Goal: Task Accomplishment & Management: Manage account settings

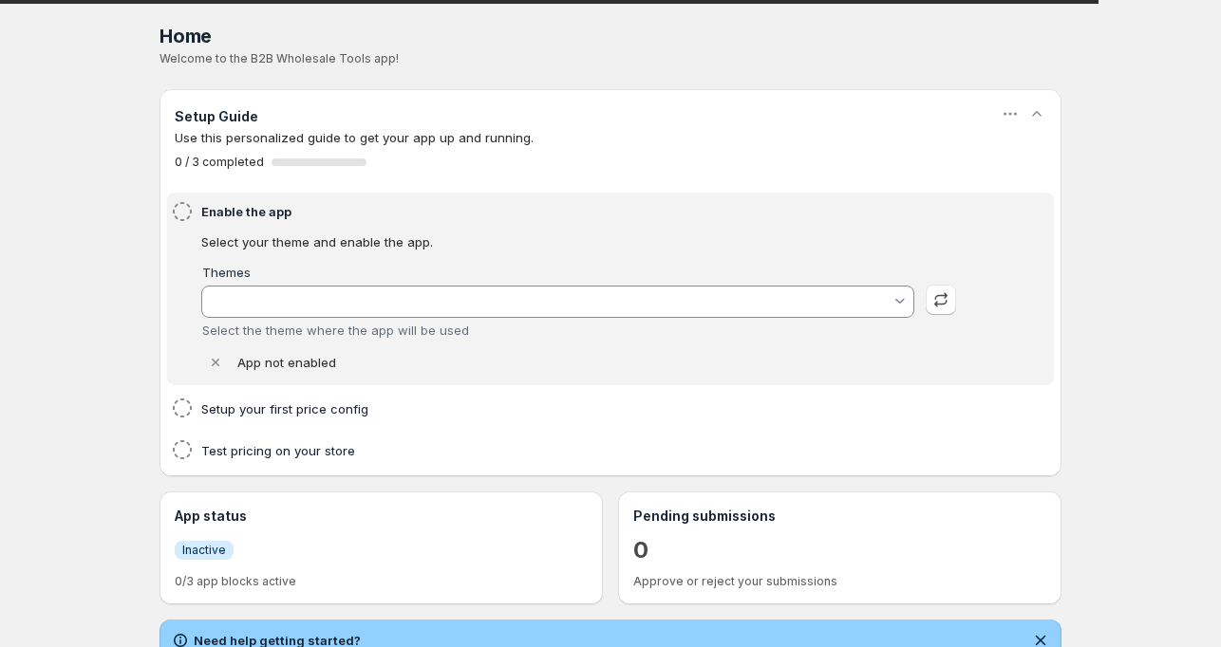
type input "[PERSON_NAME]"
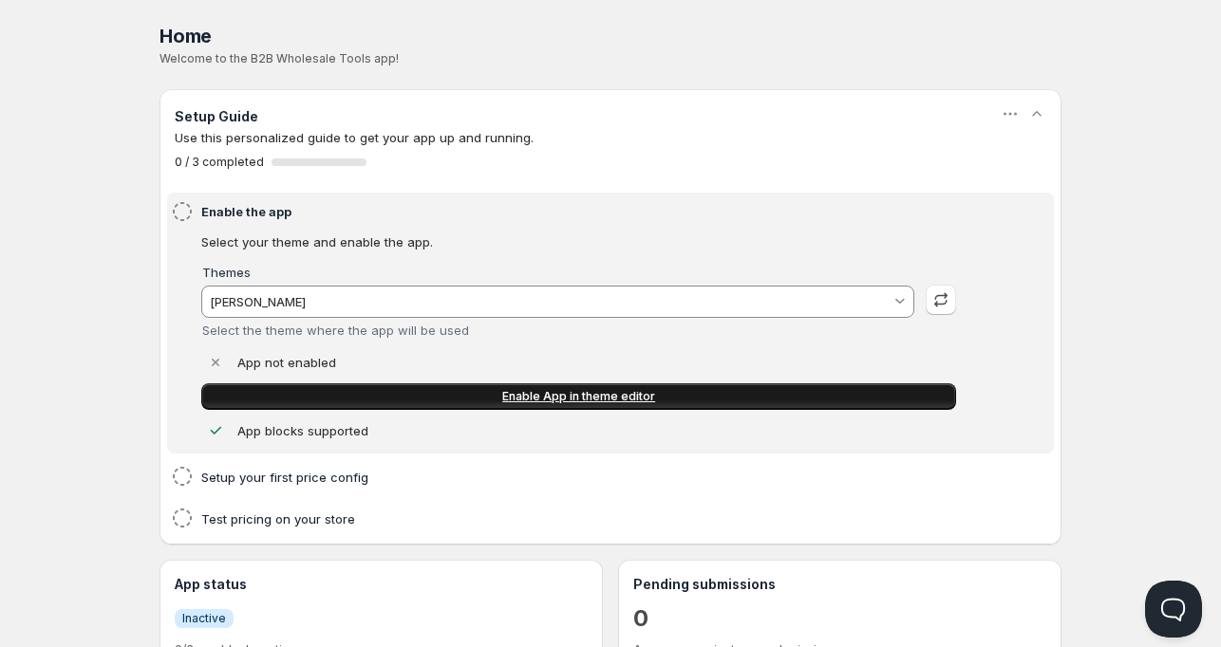
click at [563, 396] on span "Enable App in theme editor" at bounding box center [578, 396] width 153 height 15
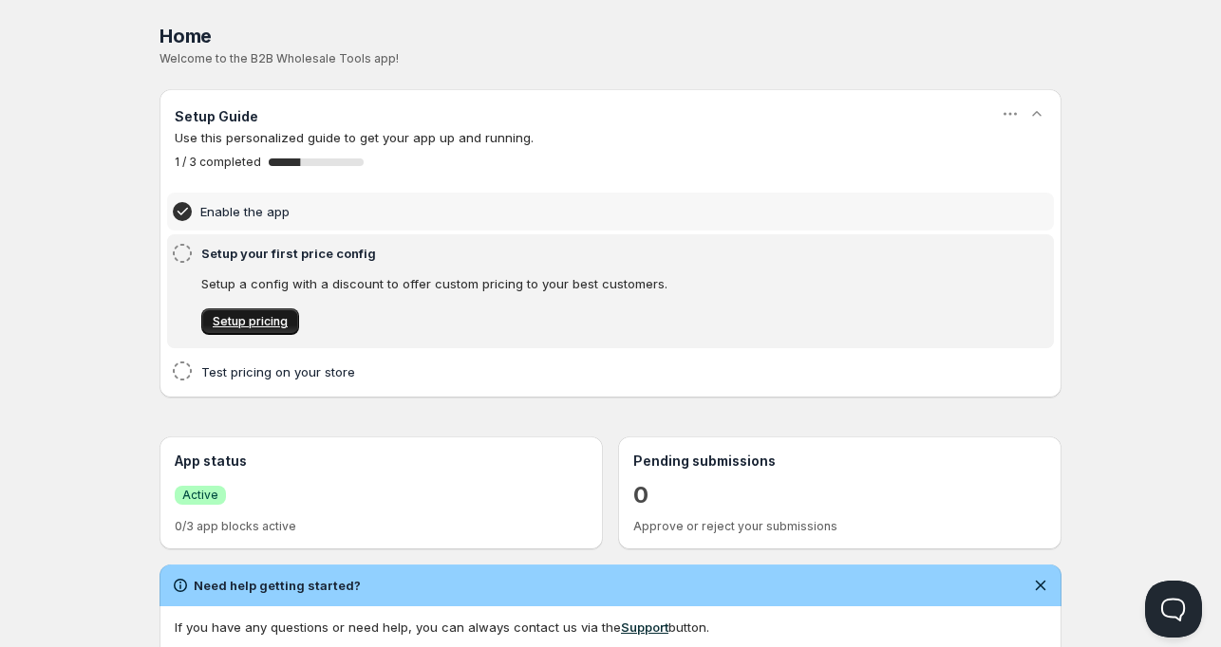
click at [262, 320] on span "Setup pricing" at bounding box center [250, 321] width 75 height 15
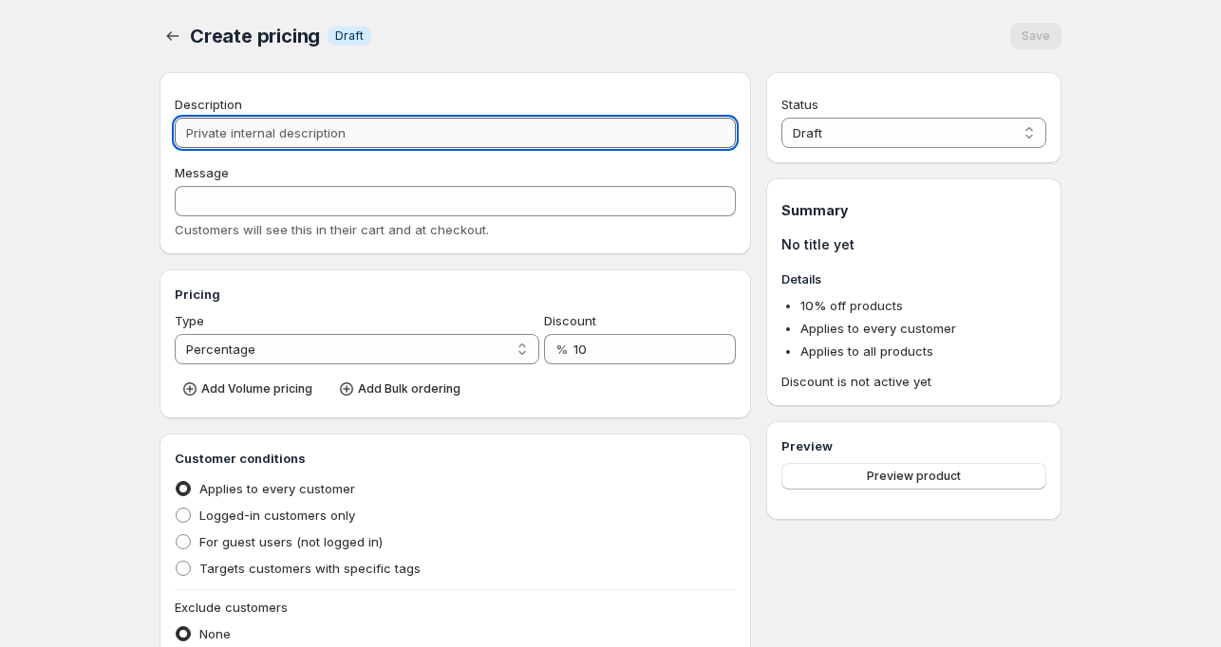
click at [301, 123] on input "Description" at bounding box center [455, 133] width 561 height 30
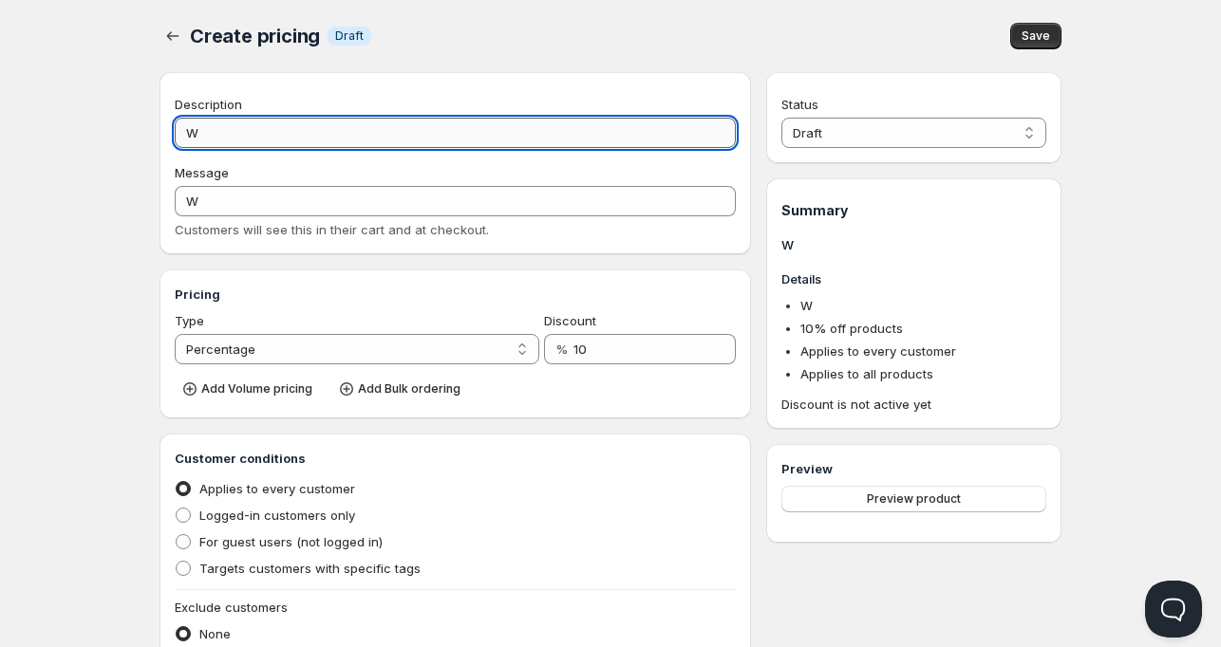
type input "W"
type input "Wh"
type input "WH"
type input "Who"
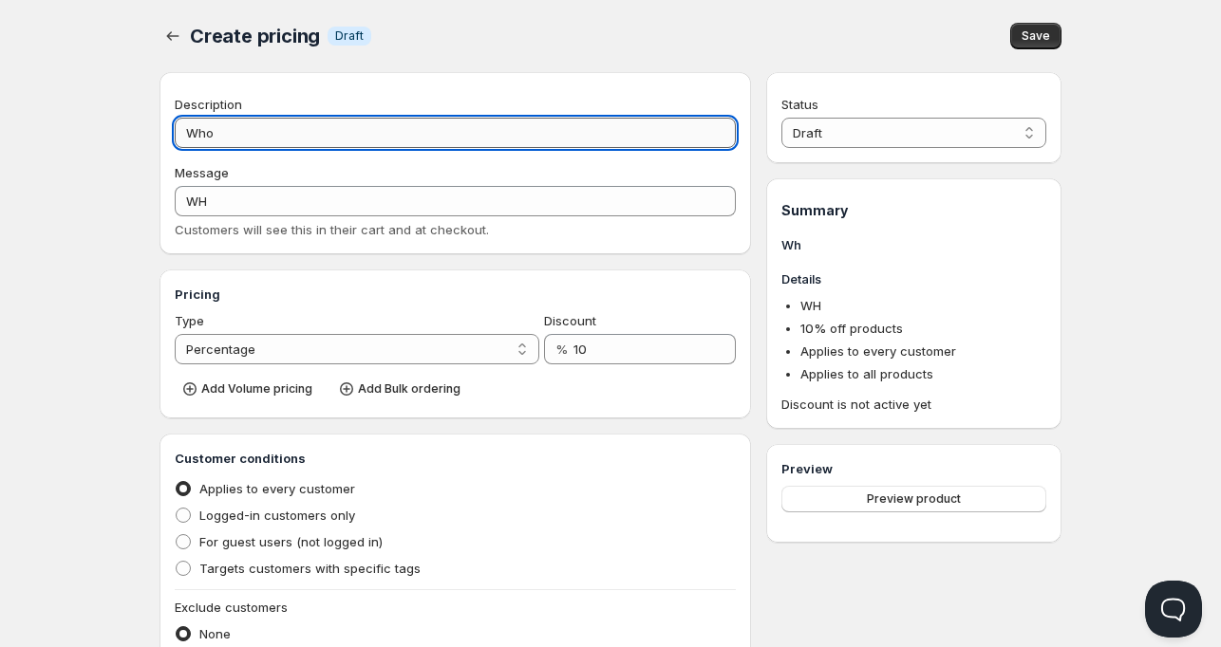
type input "WHO"
type input "Whol"
type input "WHOL"
type input "Whole"
type input "WHOLE"
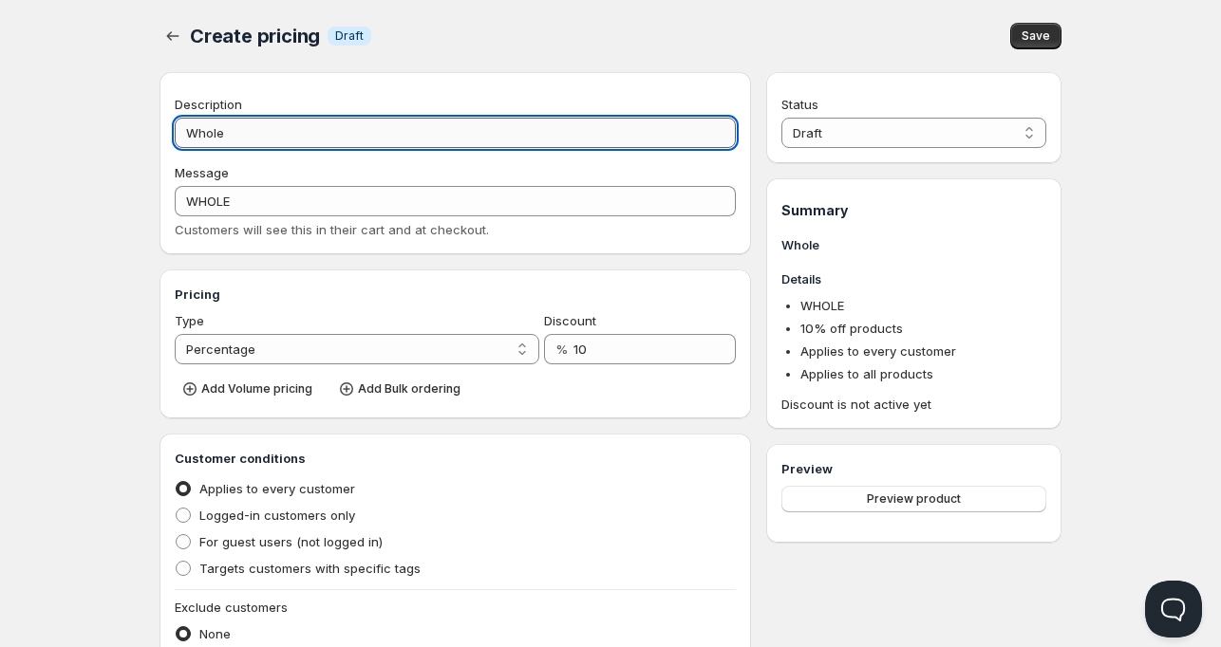
type input "Wholes"
type input "WHOLES"
type input "Wholesa"
type input "WHOLESA"
type input "Wholesal"
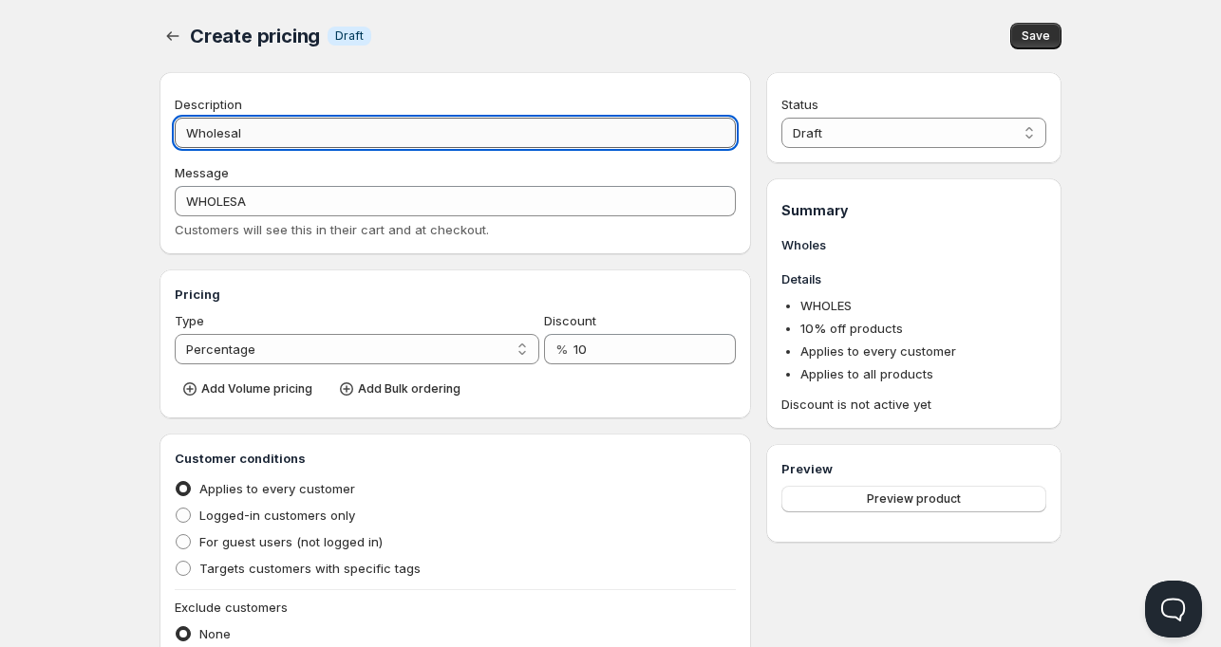
type input "WHOLESAL"
type input "Wholesale"
type input "WHOLESALE"
type input "Wholesale"
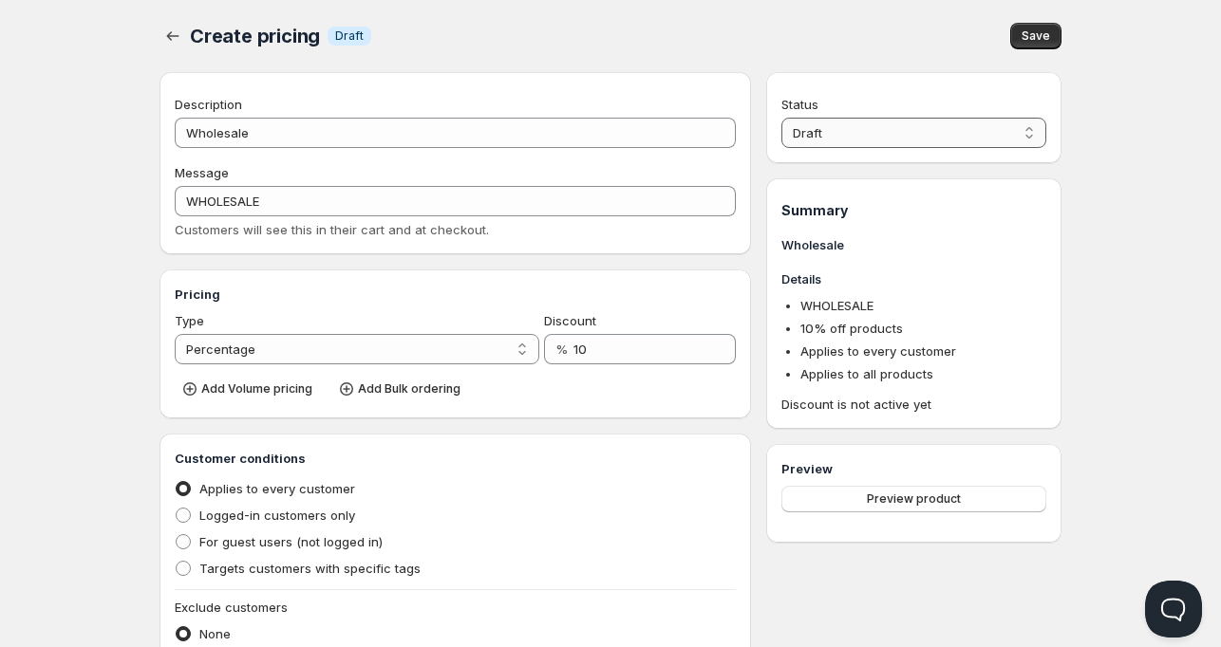
click at [854, 137] on select "Draft Active" at bounding box center [913, 133] width 265 height 30
select select "1"
click at [781, 118] on select "Draft Active" at bounding box center [913, 133] width 265 height 30
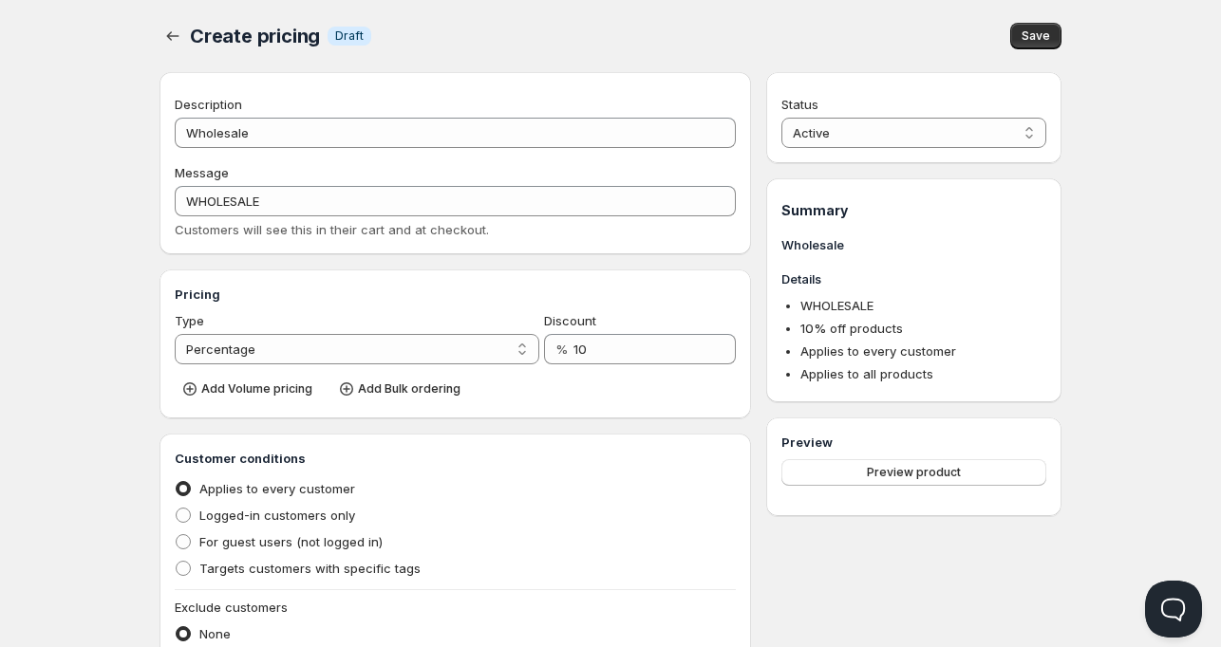
click at [662, 65] on div "Create pricing. This page is ready Create pricing Info Draft Save" at bounding box center [610, 36] width 902 height 72
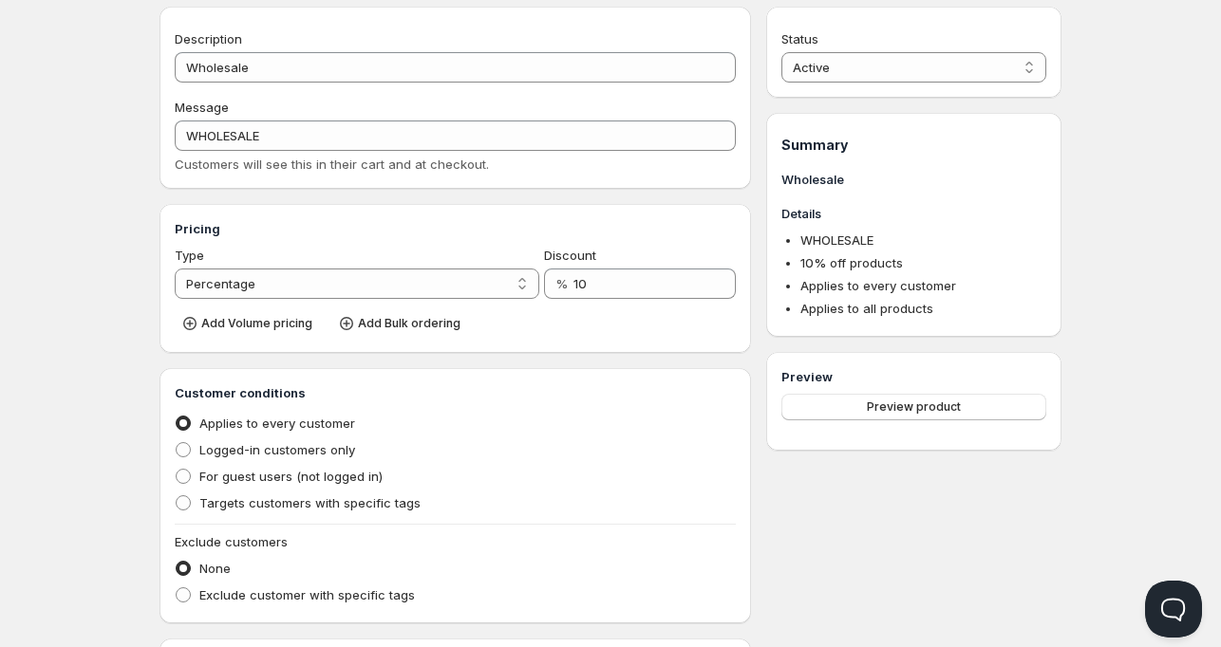
scroll to position [190, 0]
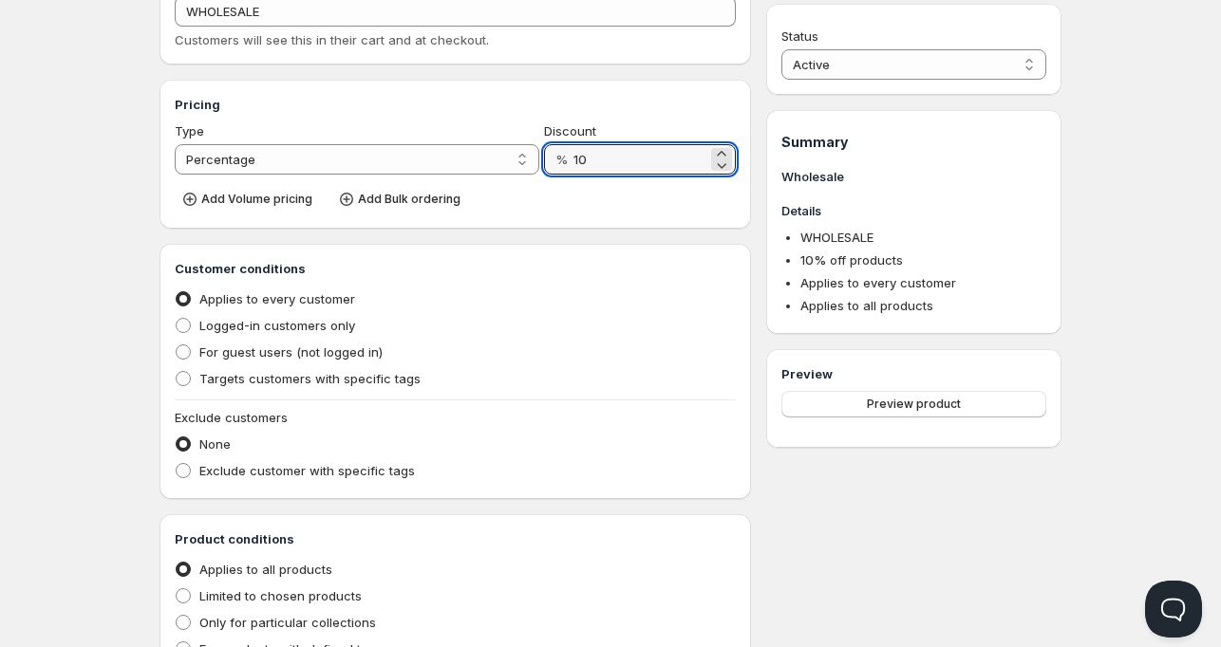
drag, startPoint x: 576, startPoint y: 159, endPoint x: 569, endPoint y: 176, distance: 18.3
click at [573, 160] on input "10" at bounding box center [640, 159] width 134 height 30
type input "20"
click at [572, 202] on div "Add Volume pricing Add Bulk ordering" at bounding box center [455, 197] width 561 height 31
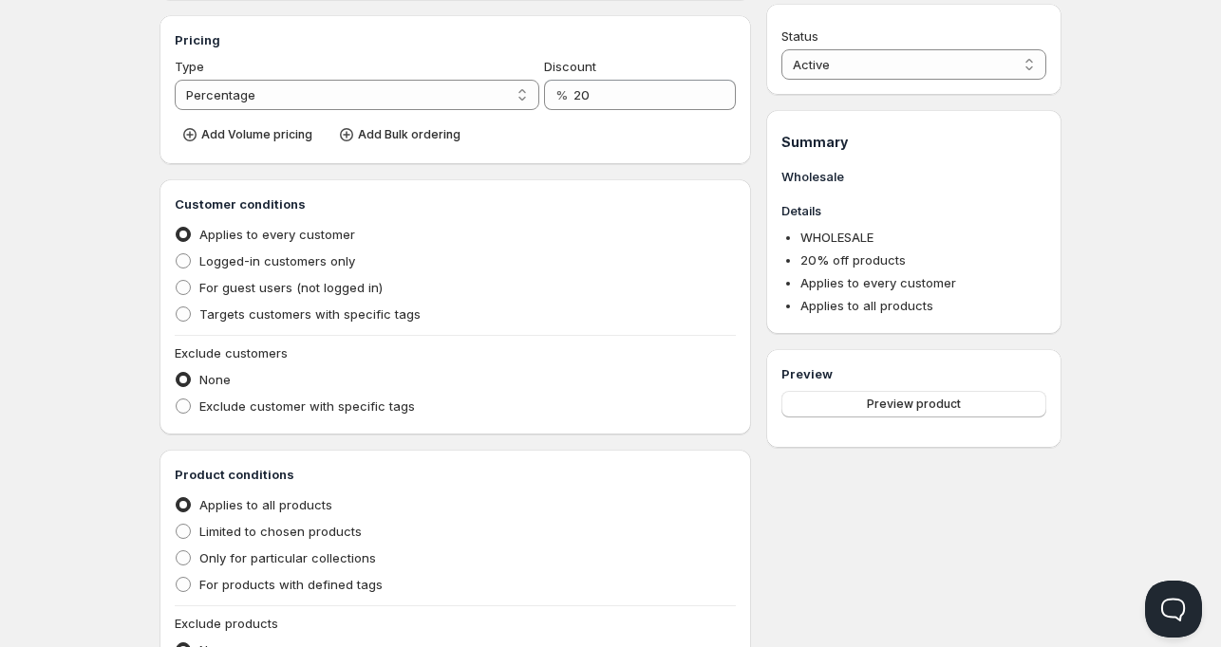
scroll to position [285, 0]
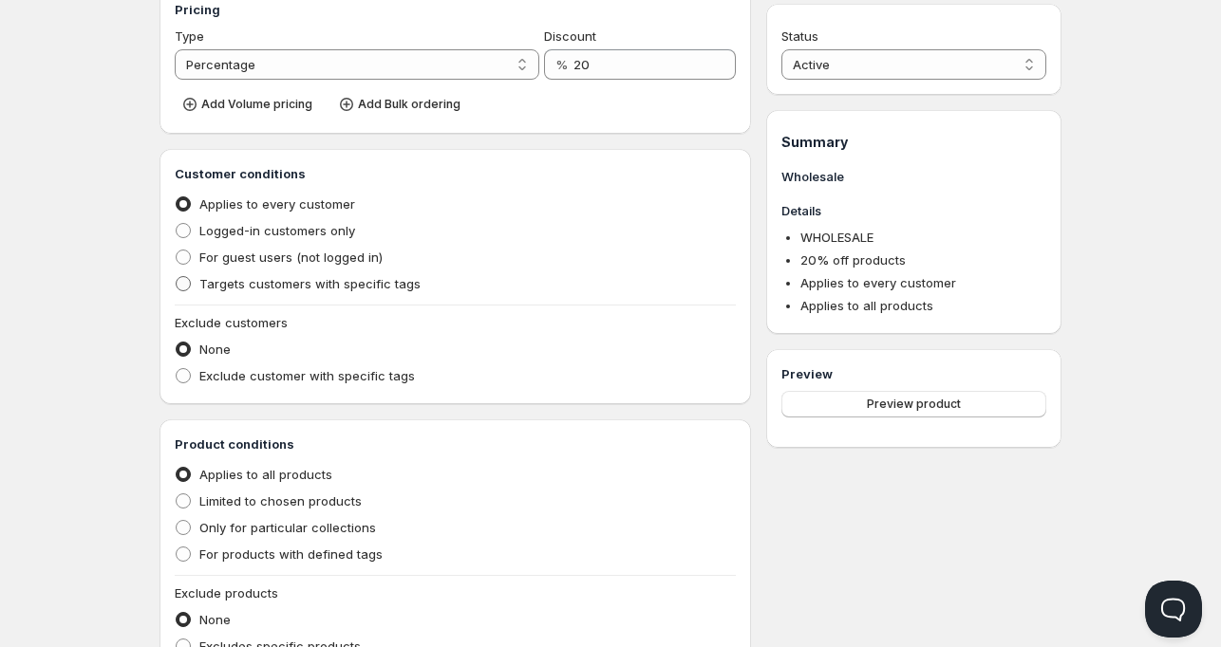
click at [252, 289] on span "Targets customers with specific tags" at bounding box center [309, 283] width 221 height 15
click at [177, 277] on input "Targets customers with specific tags" at bounding box center [176, 276] width 1 height 1
radio input "true"
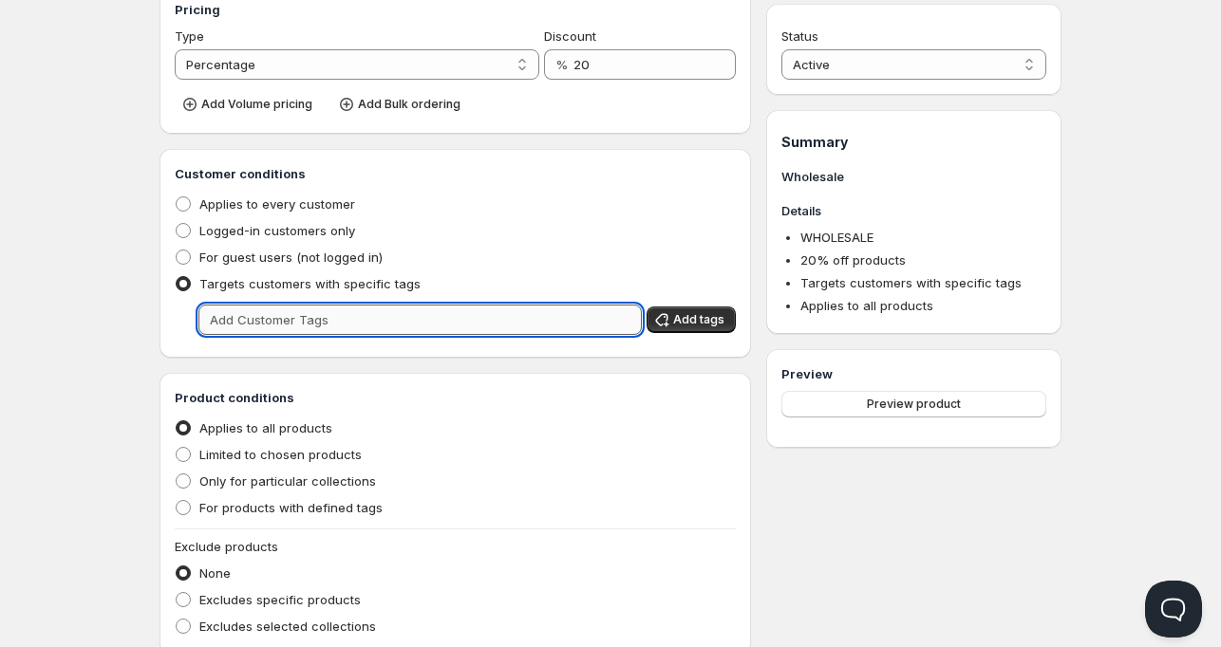
click at [420, 317] on input "text" at bounding box center [419, 320] width 443 height 30
click at [267, 196] on span "Applies to every customer" at bounding box center [277, 203] width 156 height 15
click at [177, 196] on input "Applies to every customer" at bounding box center [176, 196] width 1 height 1
radio input "true"
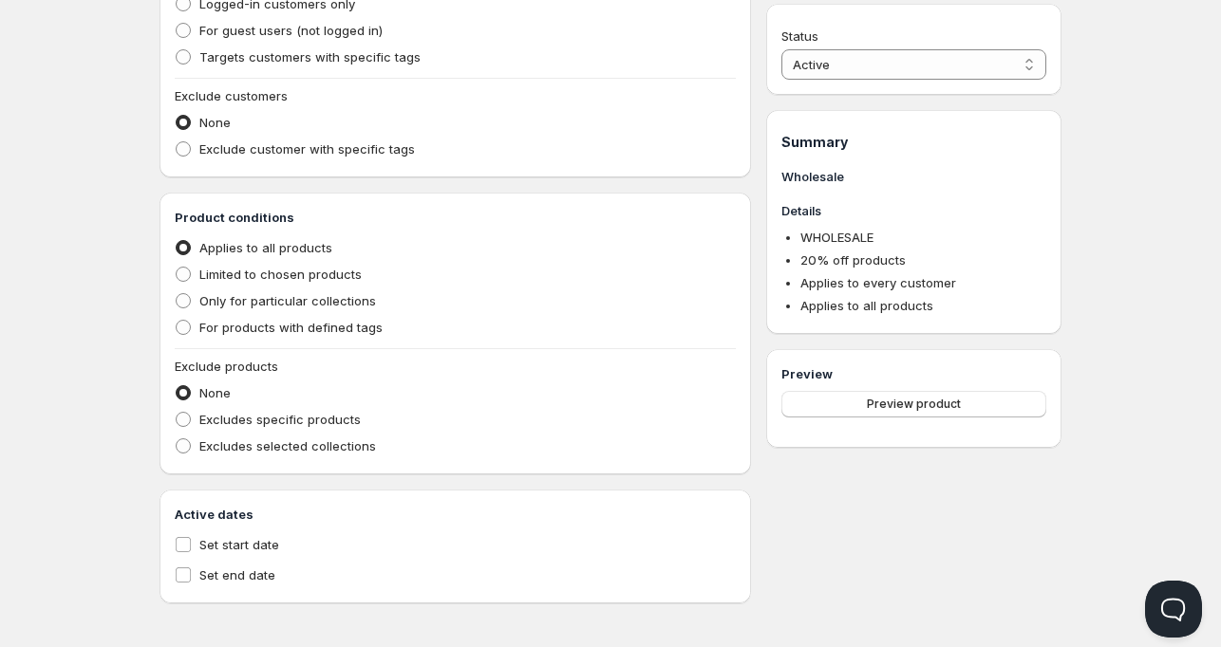
scroll to position [516, 0]
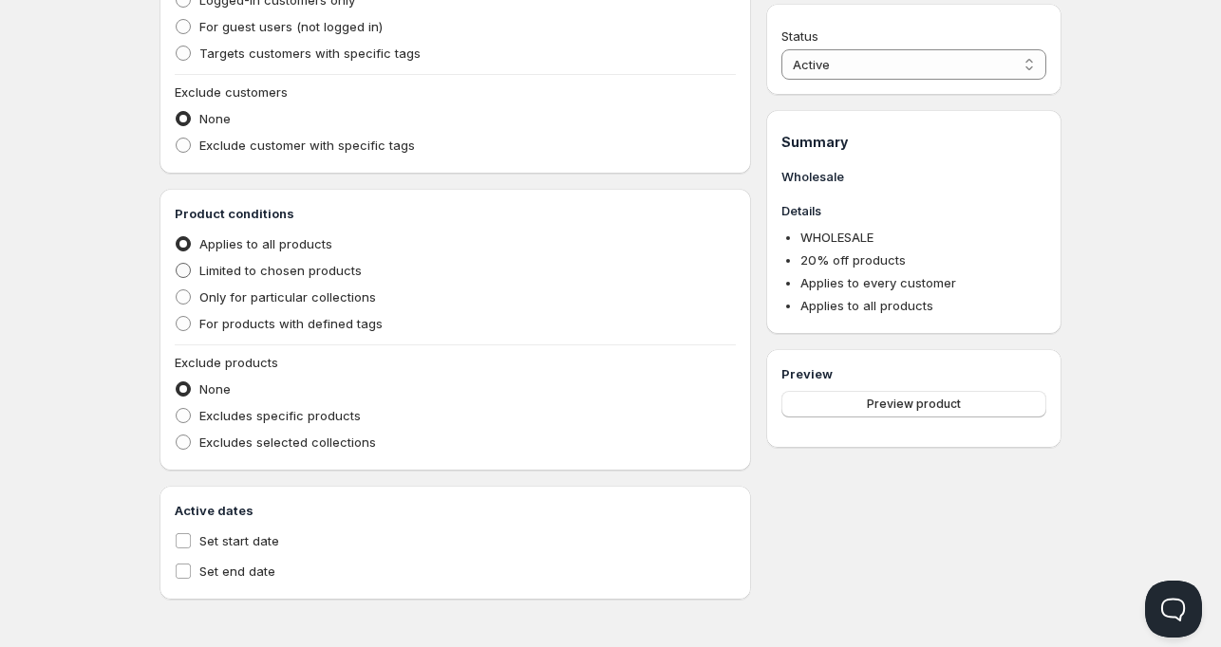
click at [311, 269] on span "Limited to chosen products" at bounding box center [280, 270] width 162 height 15
click at [177, 264] on input "Limited to chosen products" at bounding box center [176, 263] width 1 height 1
radio input "true"
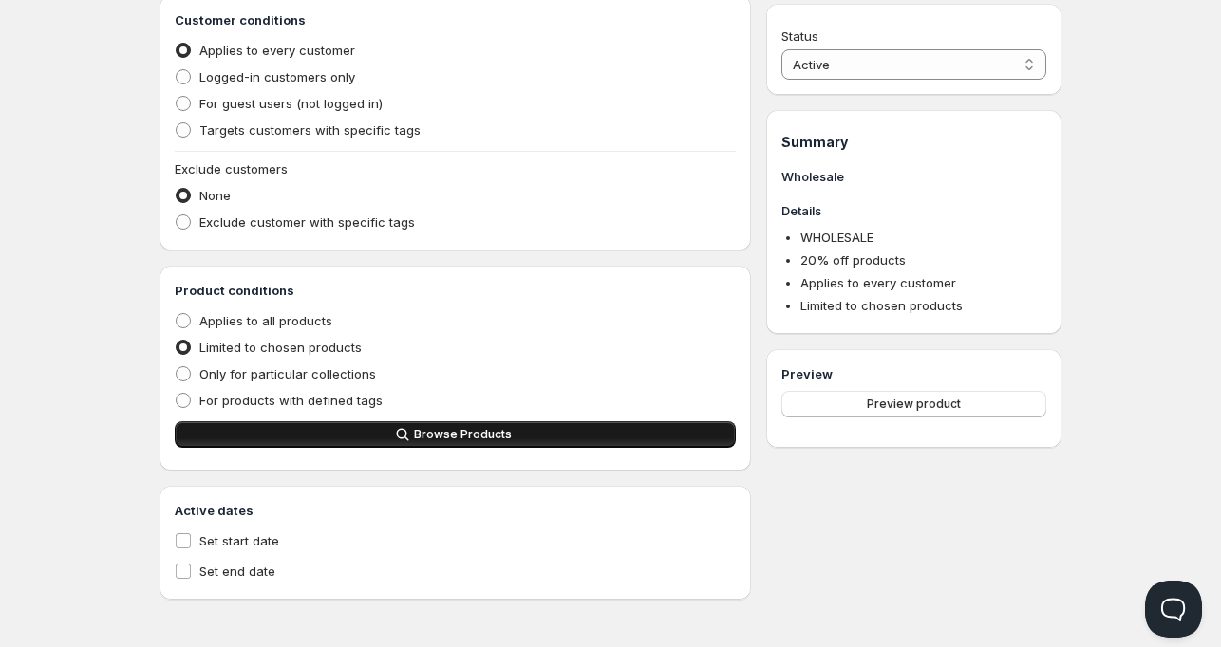
click at [426, 426] on button "Browse Products" at bounding box center [455, 434] width 561 height 27
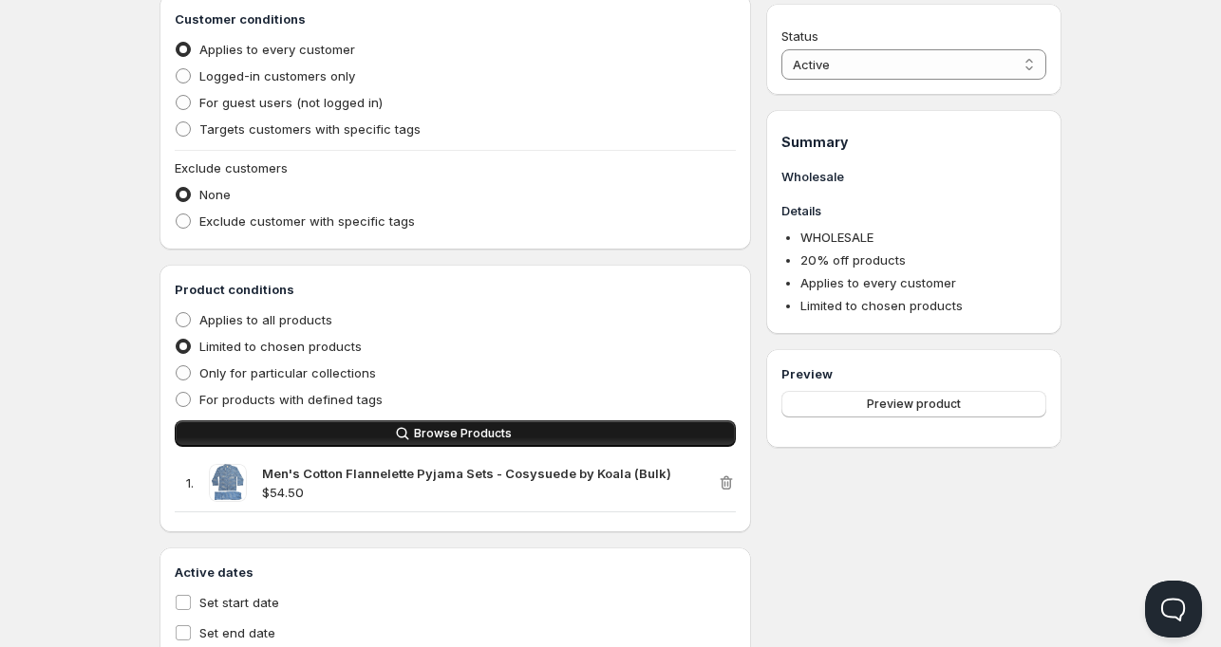
click at [400, 438] on icon "button" at bounding box center [402, 433] width 19 height 19
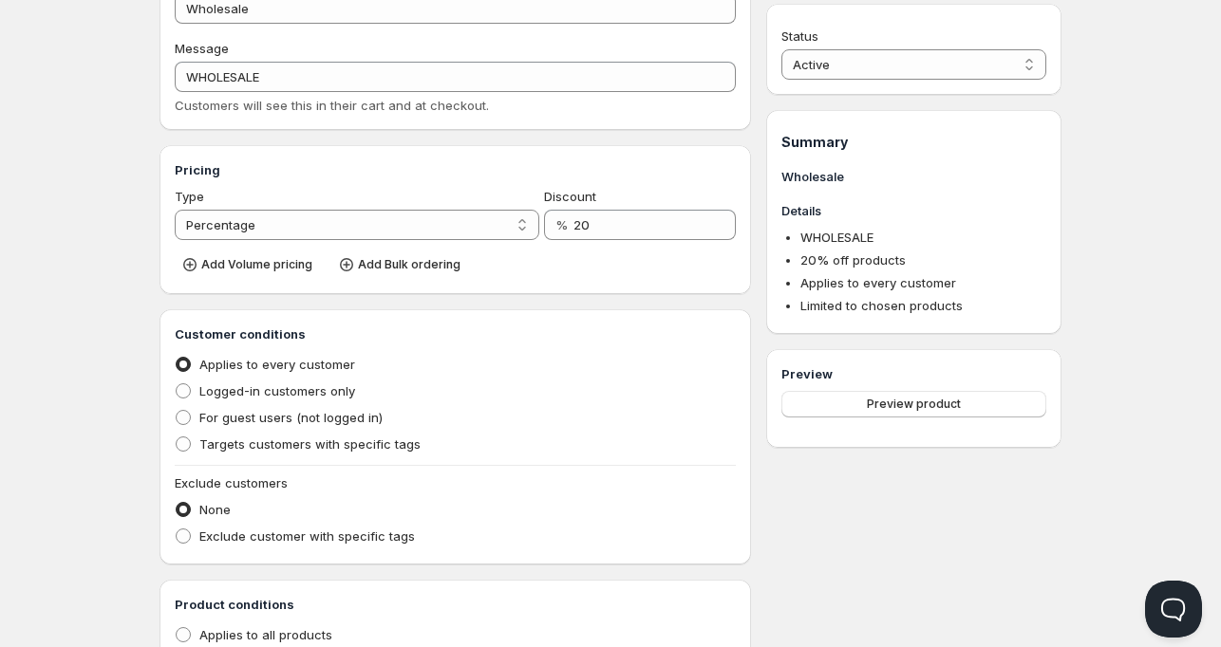
scroll to position [0, 0]
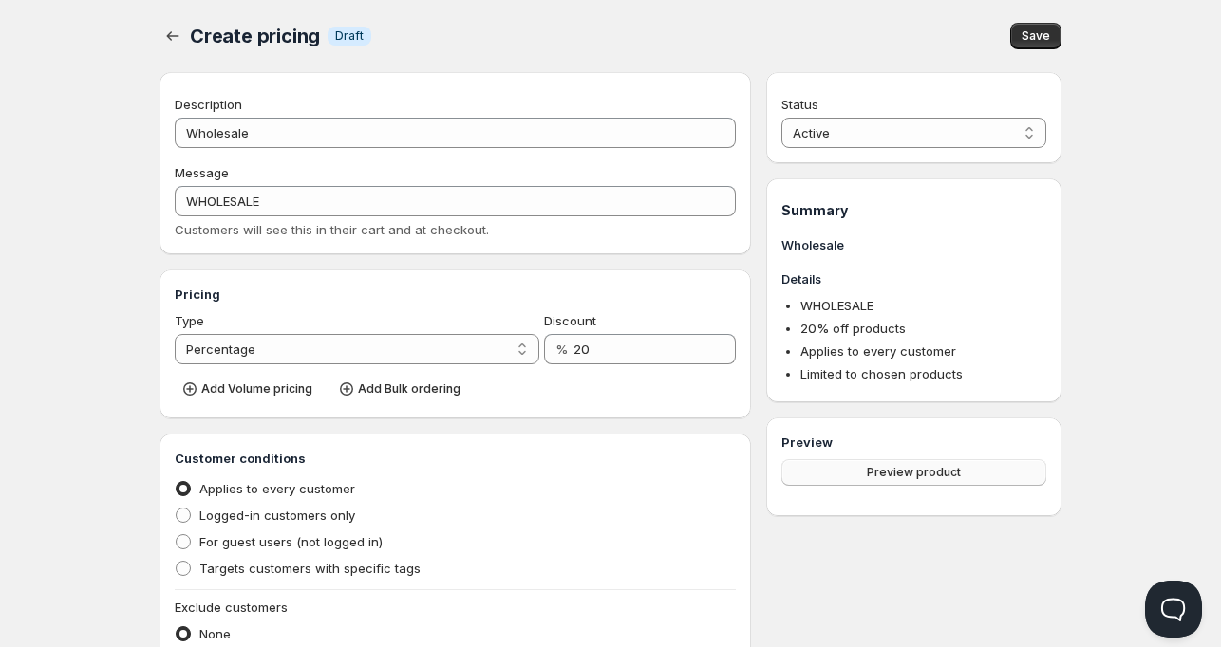
click at [877, 463] on button "Preview product" at bounding box center [913, 472] width 265 height 27
click at [1039, 35] on span "Save" at bounding box center [1035, 35] width 28 height 15
click at [176, 33] on icon "button" at bounding box center [172, 36] width 19 height 19
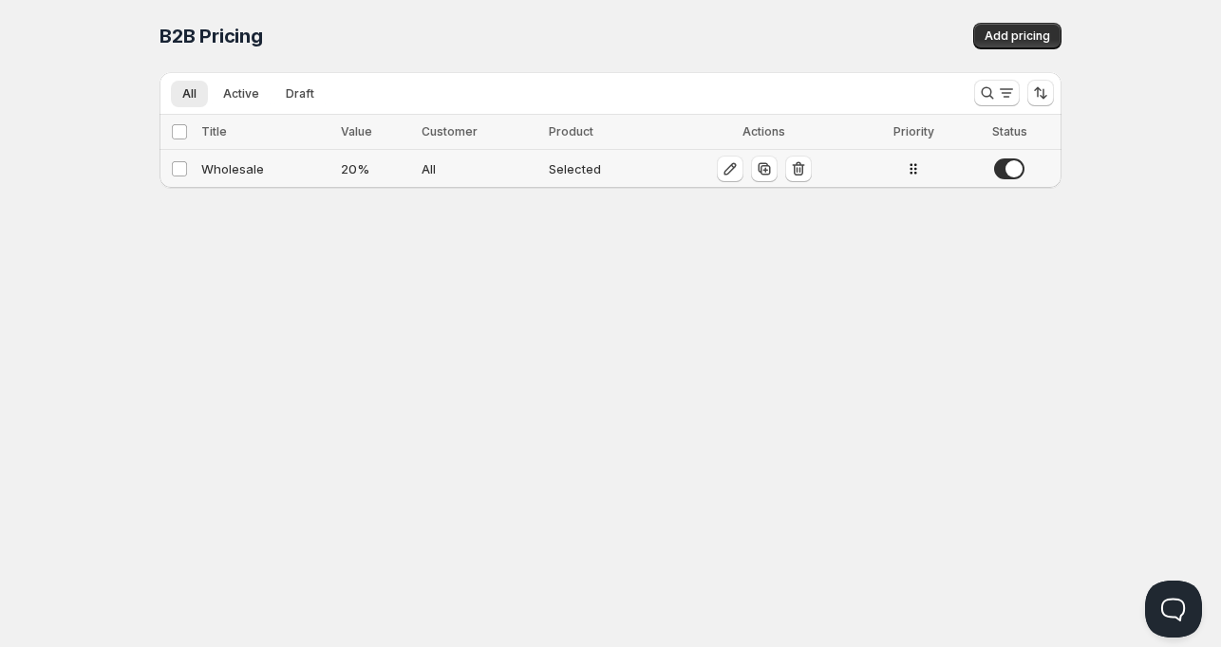
click at [232, 167] on div "Wholesale" at bounding box center [265, 168] width 128 height 19
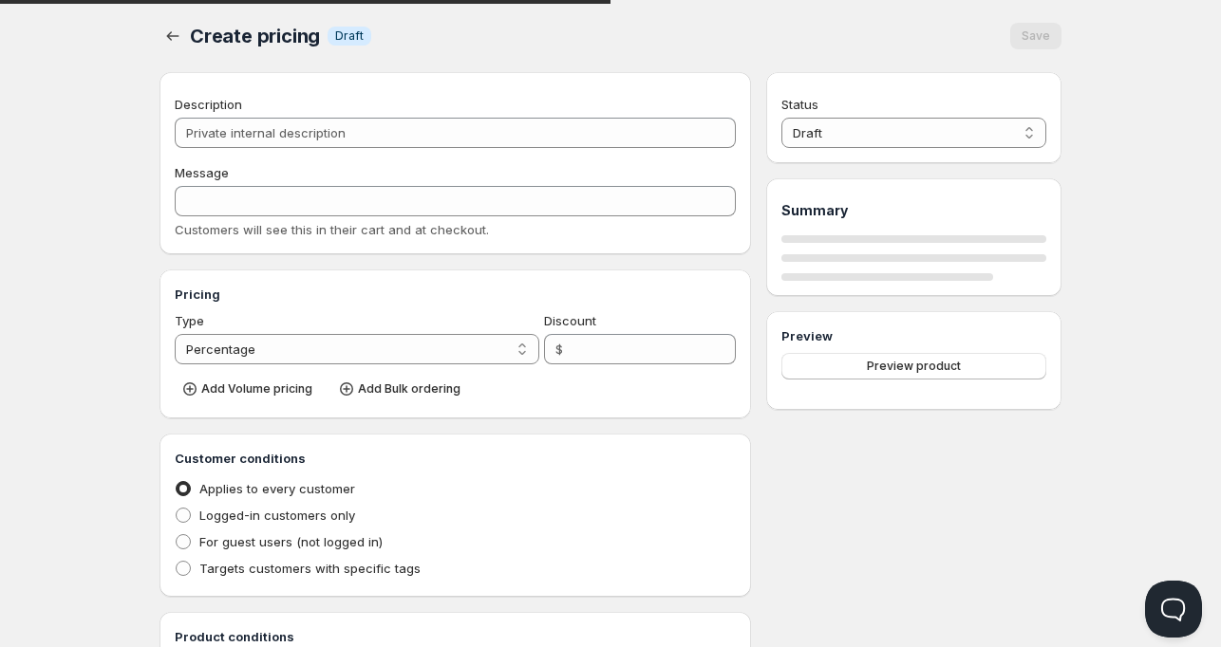
type input "Wholesale"
type input "WHOLESALE"
type input "20"
radio input "true"
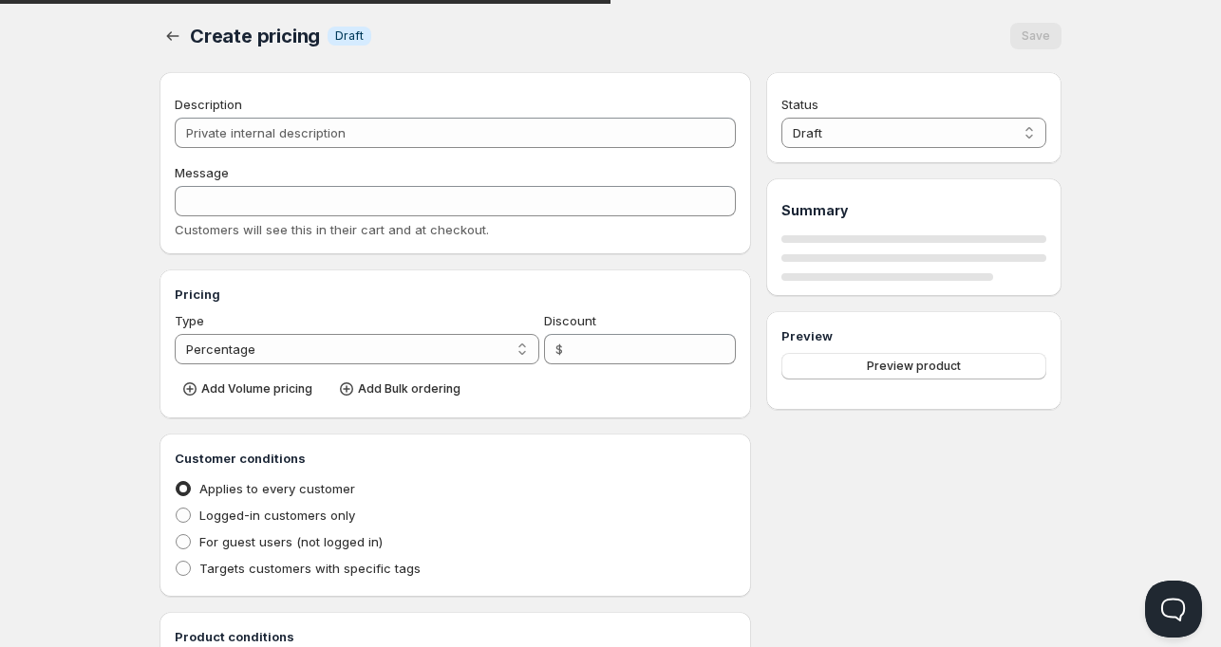
select select "1"
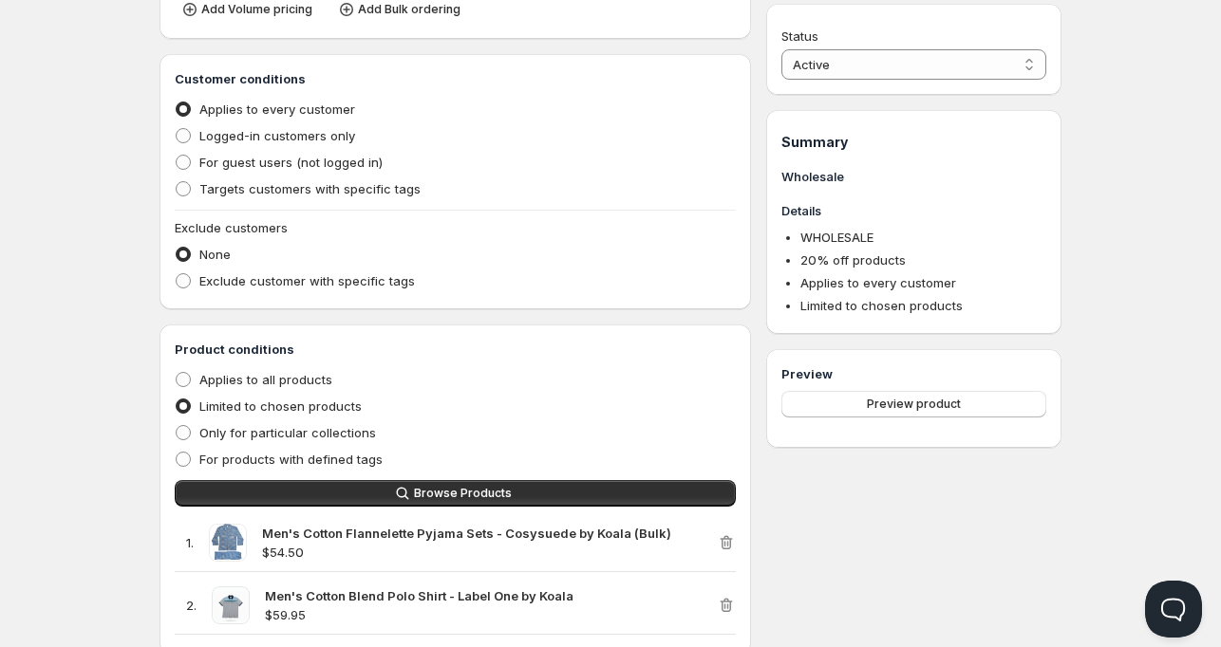
scroll to position [566, 0]
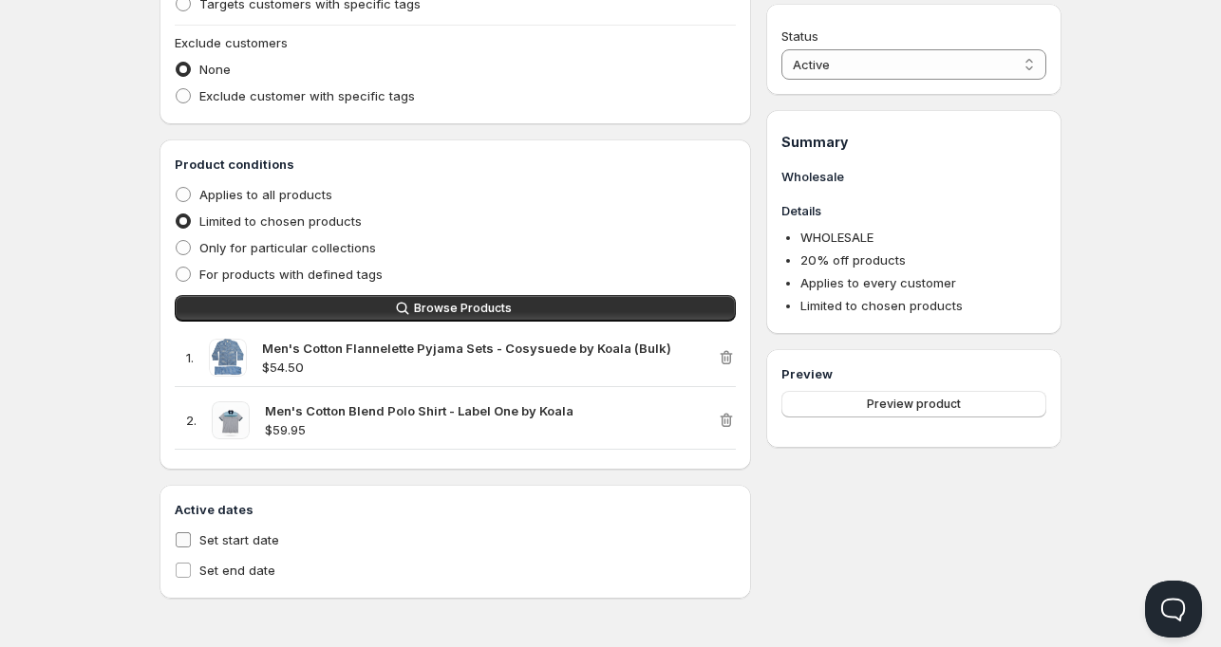
click at [239, 536] on span "Set start date" at bounding box center [239, 539] width 80 height 15
click at [191, 536] on input "Set start date" at bounding box center [183, 539] width 15 height 15
checkbox input "true"
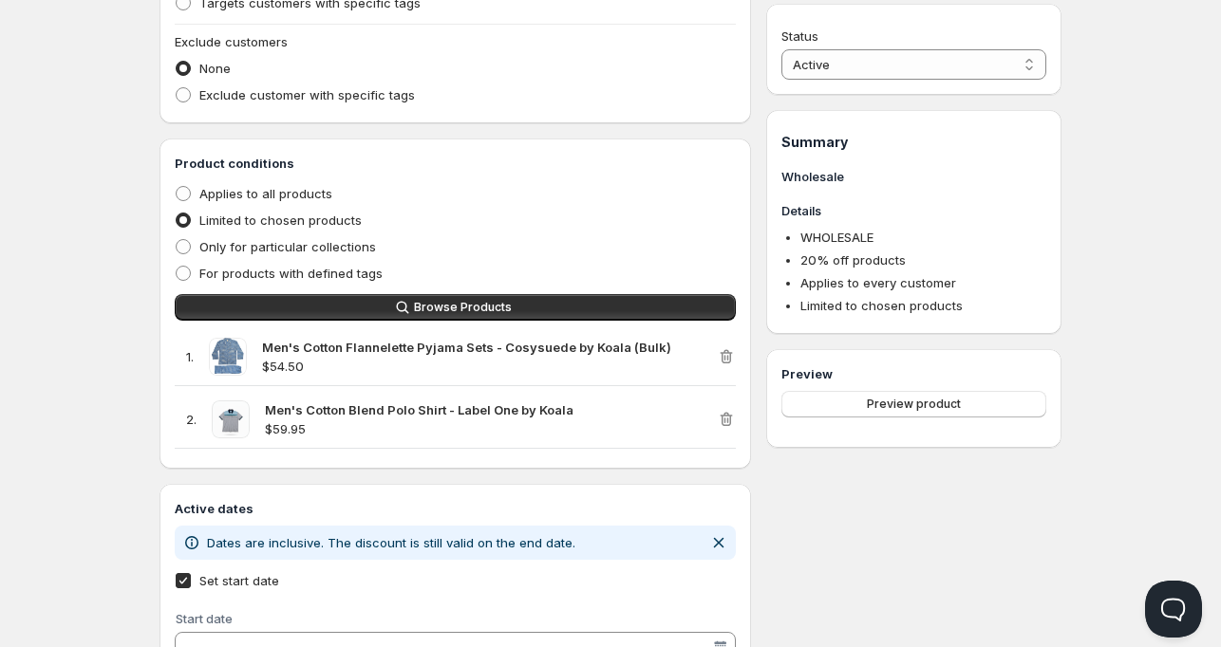
scroll to position [689, 0]
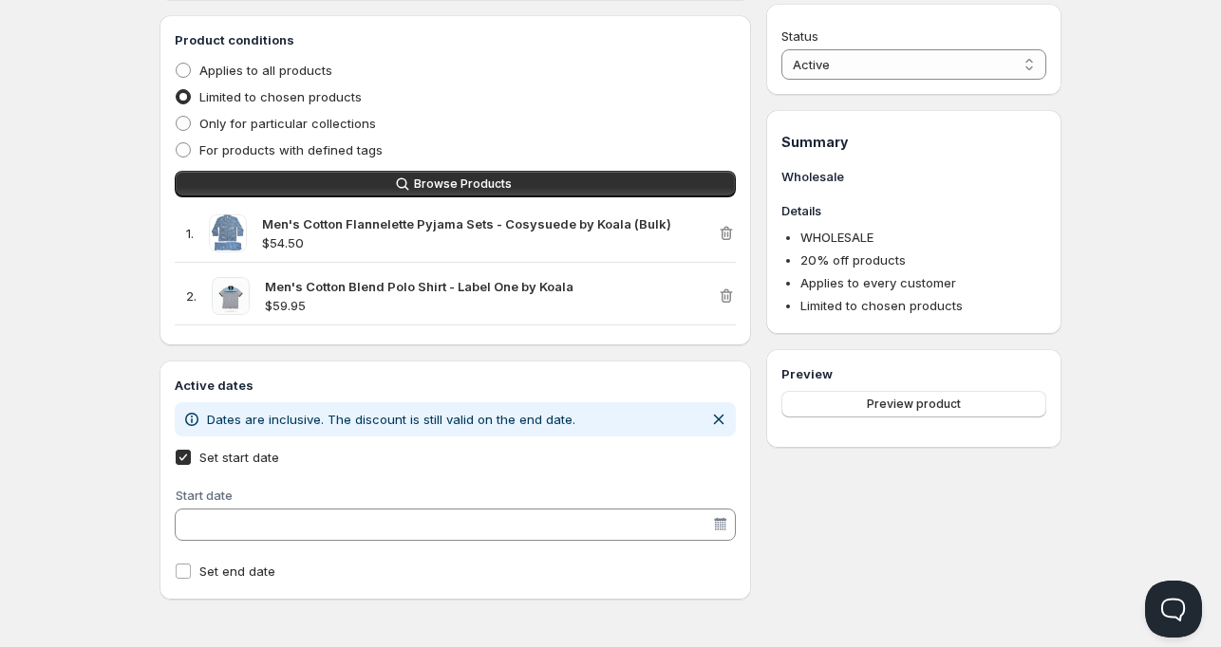
click at [312, 516] on input "Start date" at bounding box center [446, 525] width 532 height 30
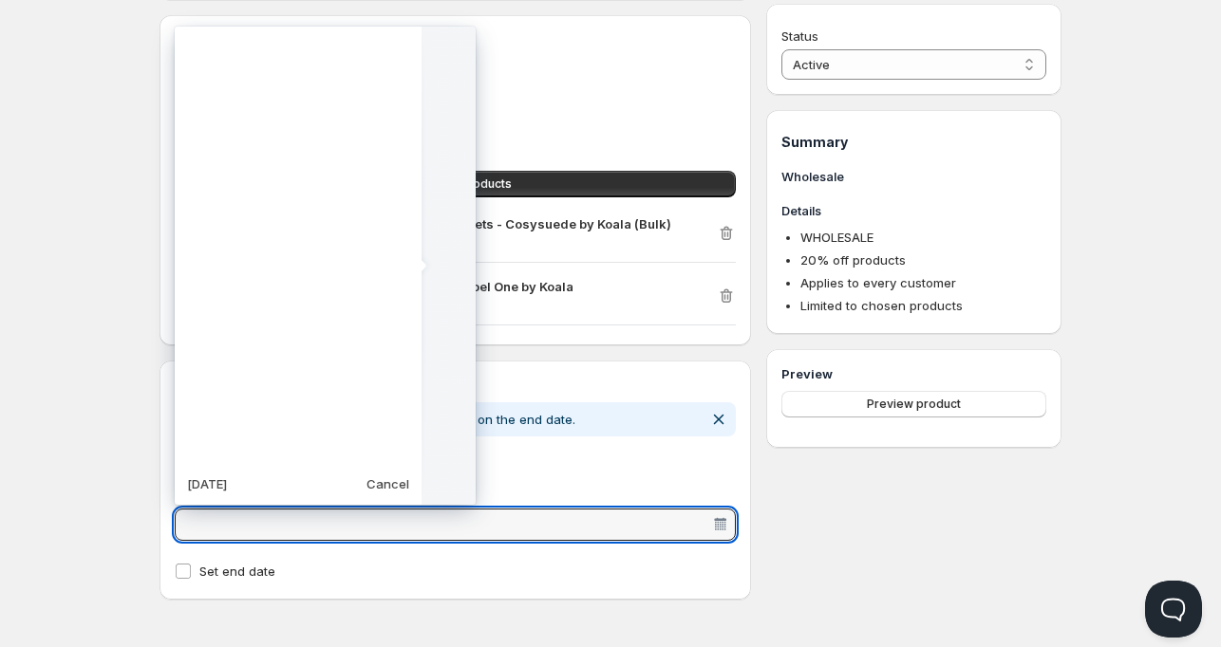
scroll to position [474610, 0]
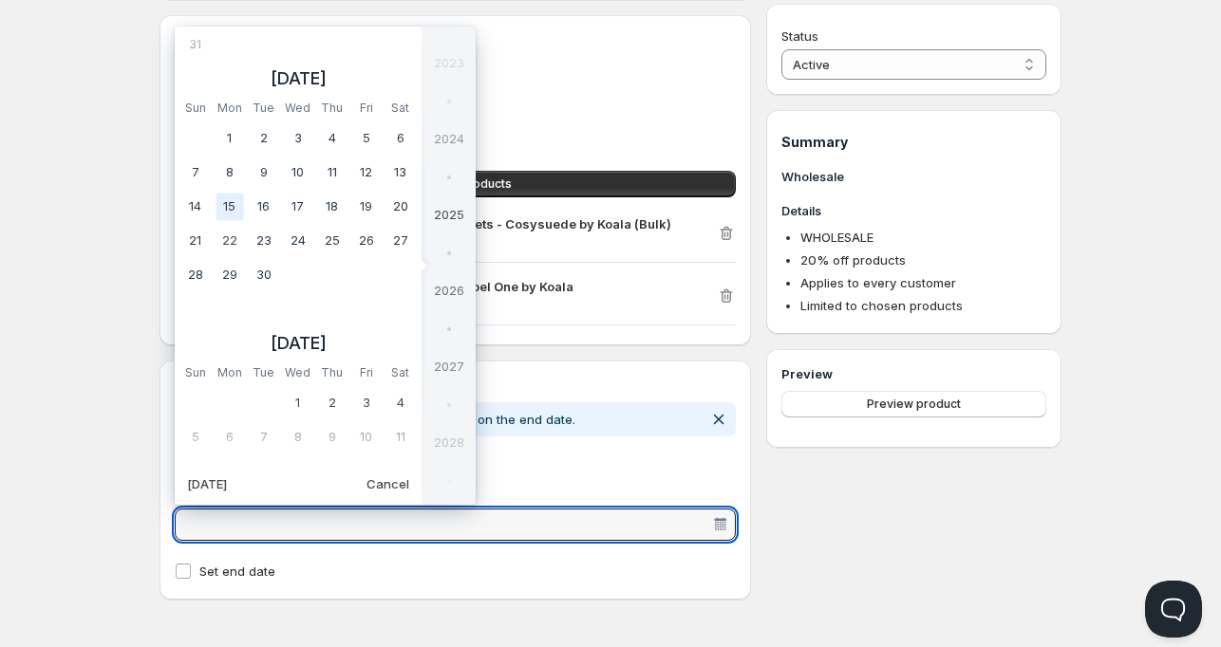
click at [230, 203] on td "15" at bounding box center [230, 207] width 34 height 34
type vaadin-date-picker "2025-09-15"
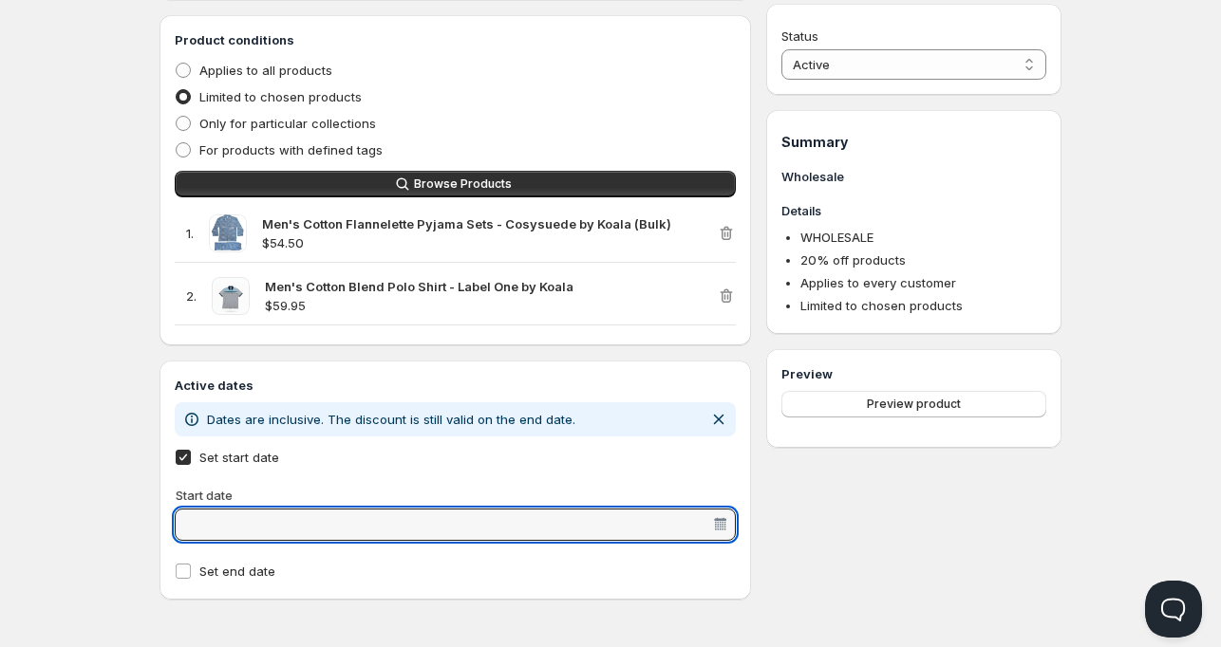
type input "[DATE]"
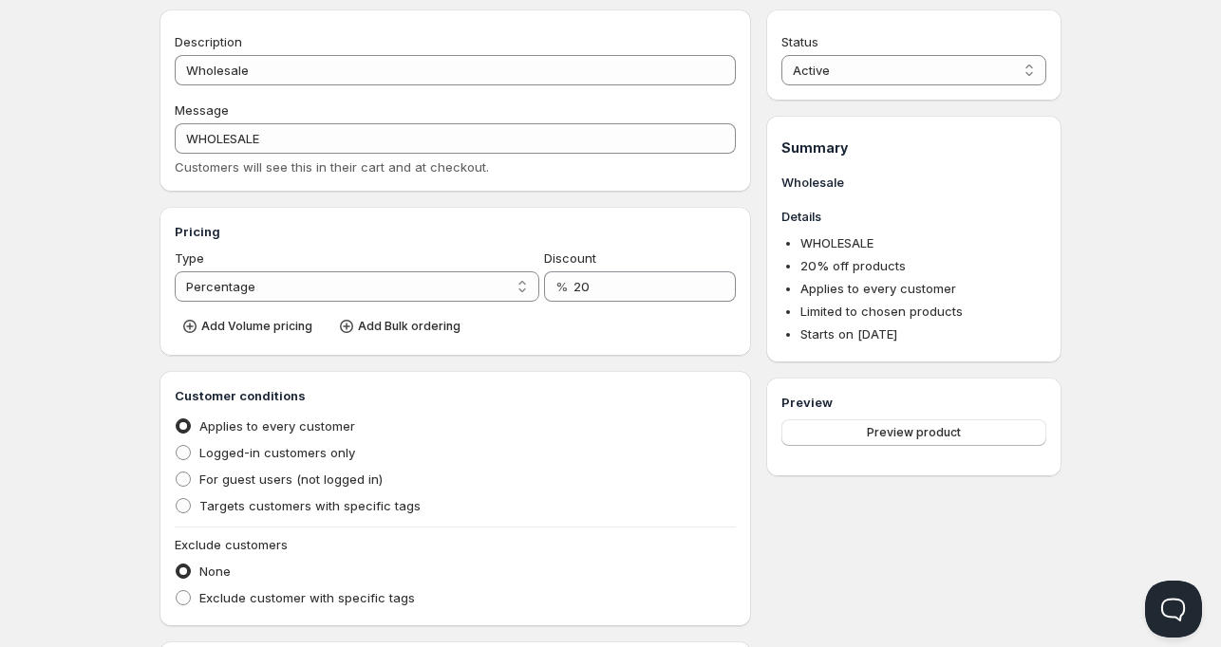
scroll to position [0, 0]
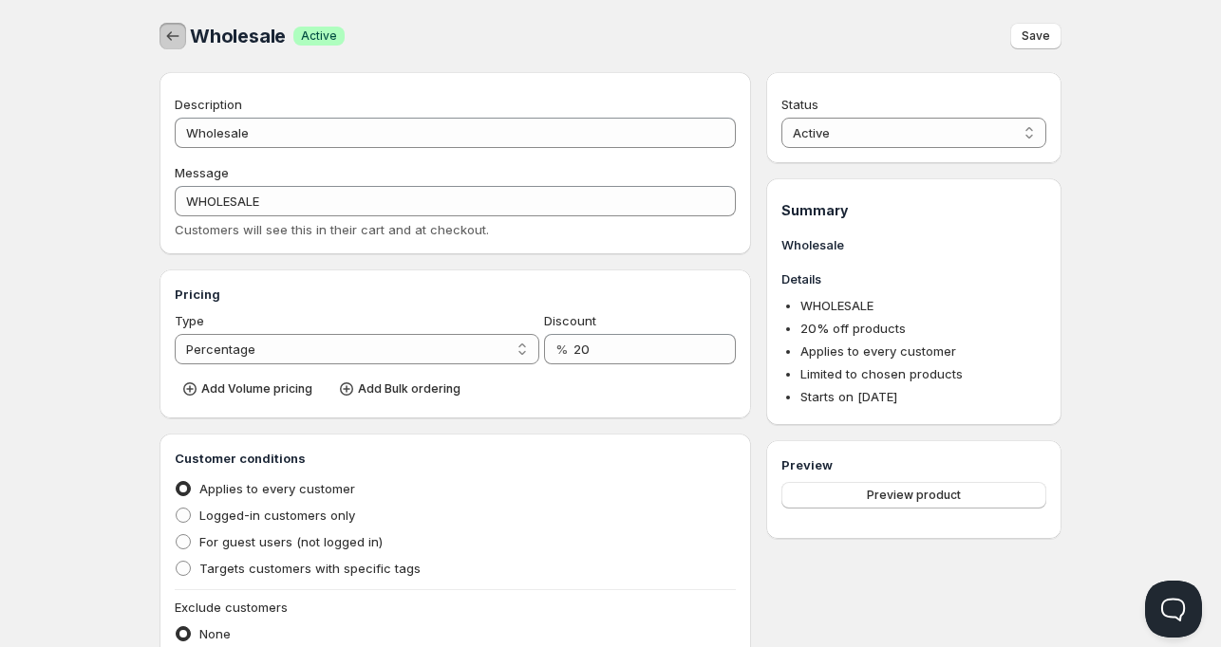
click at [168, 32] on icon "button" at bounding box center [172, 36] width 19 height 19
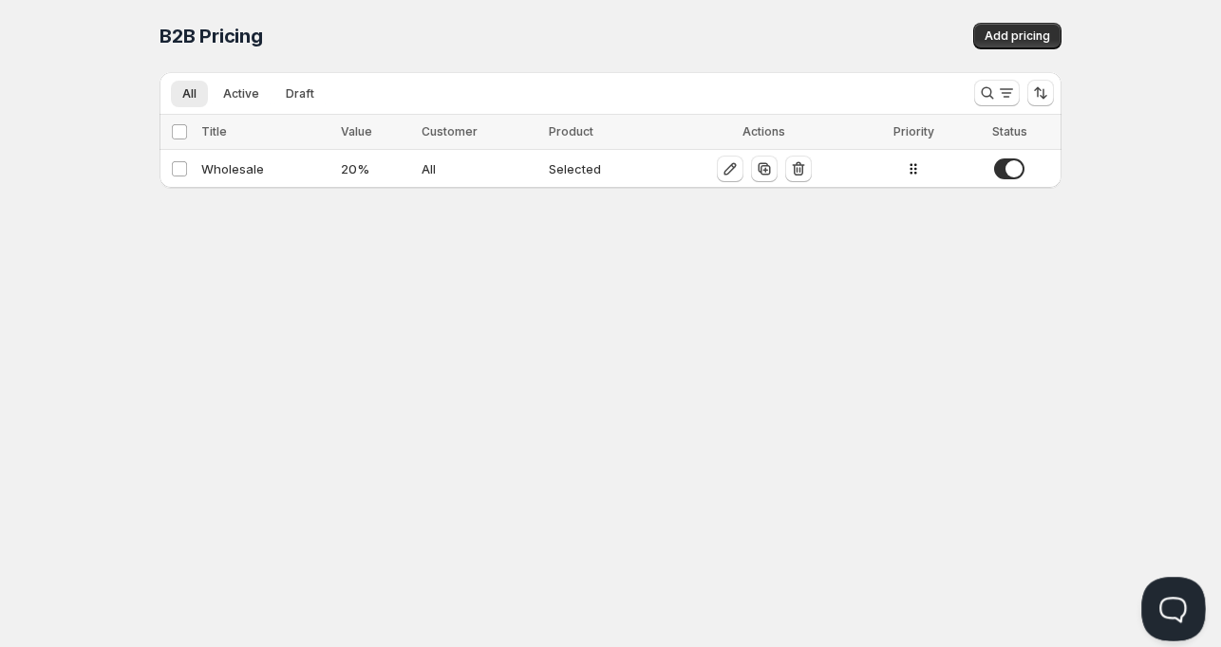
click at [1167, 606] on button "Open Beacon popover" at bounding box center [1169, 605] width 57 height 57
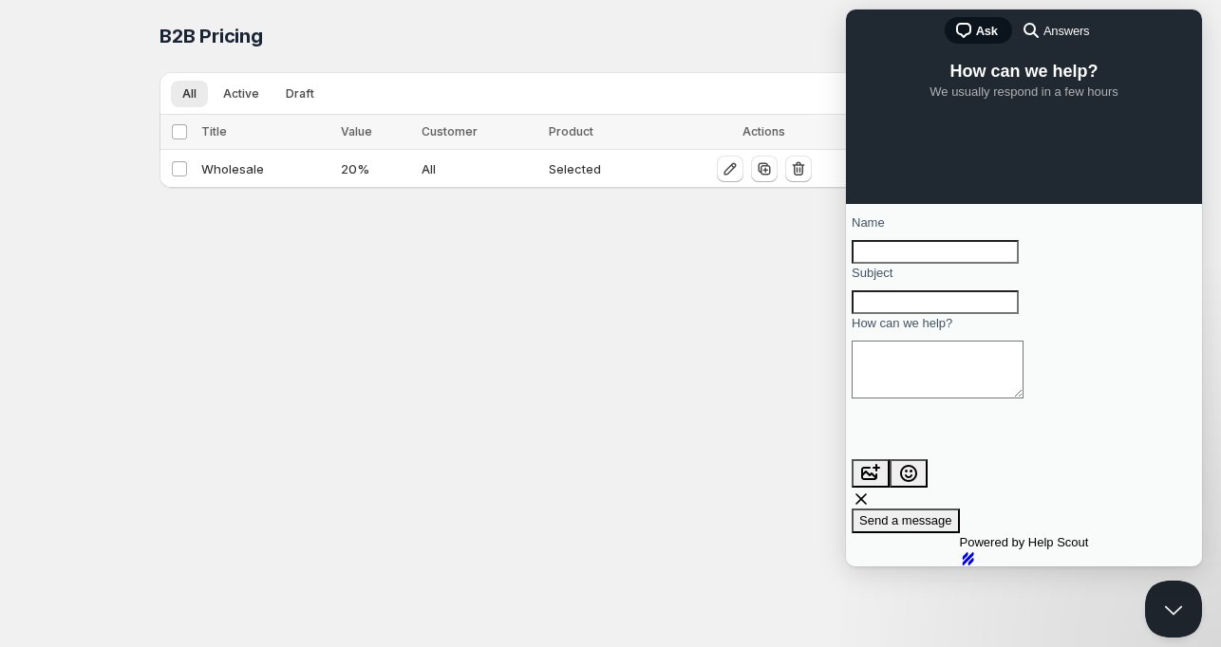
scroll to position [51, 0]
click at [580, 374] on div "Home Pricing Price lists Checkout Forms Submissions Settings Features Plans B2B…" at bounding box center [610, 323] width 1221 height 647
click at [1158, 592] on button "Close Beacon popover" at bounding box center [1169, 605] width 57 height 57
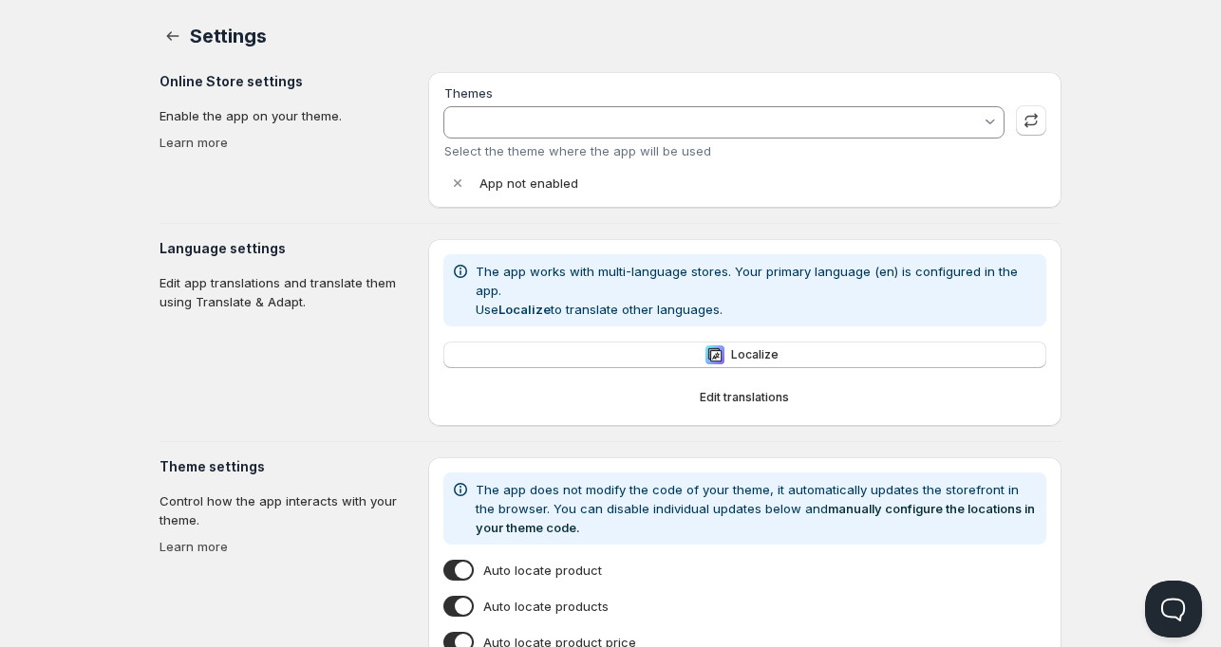
type input "[PERSON_NAME]"
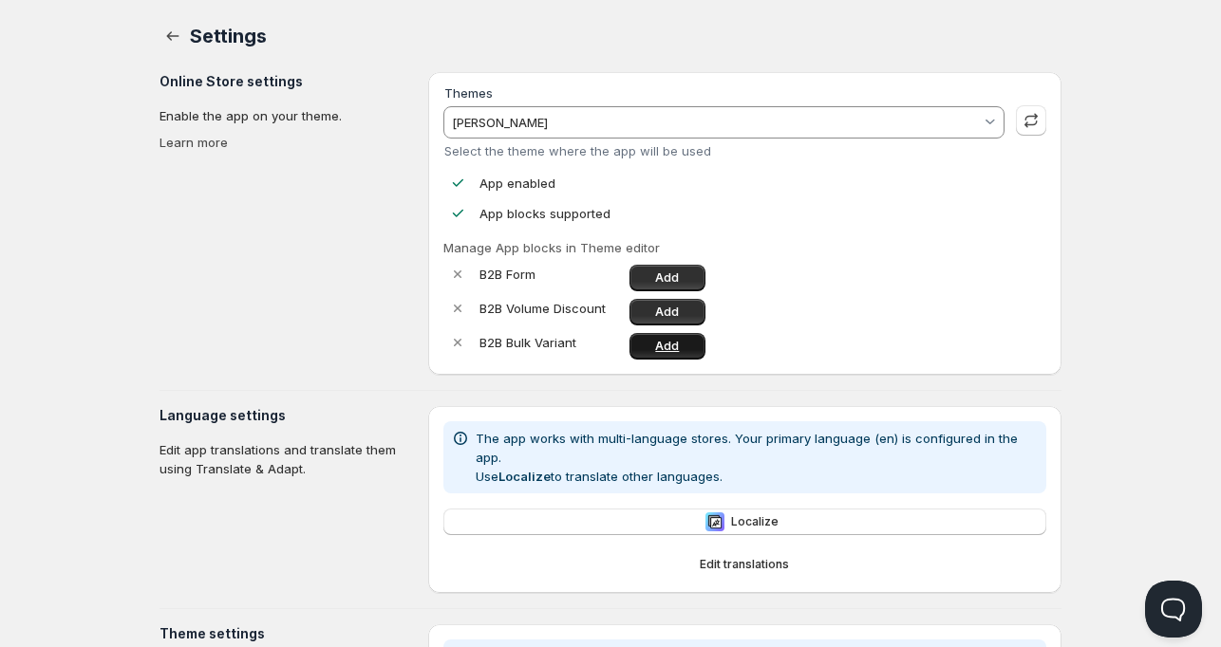
click at [685, 345] on link "Add" at bounding box center [667, 346] width 76 height 27
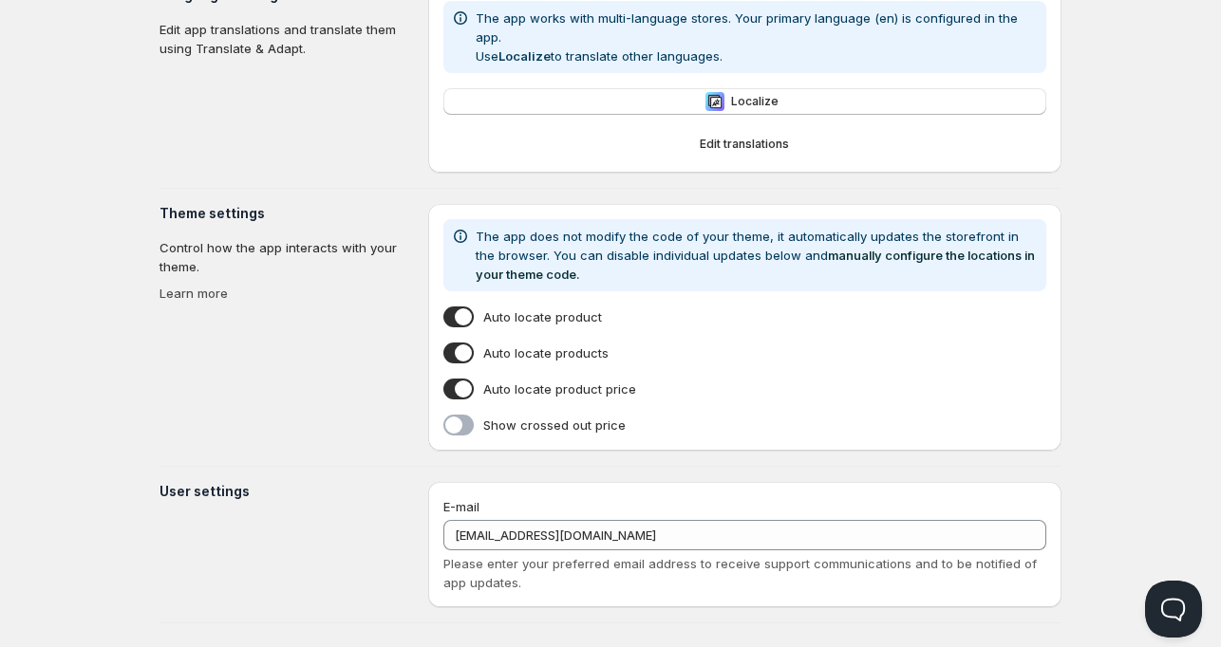
scroll to position [426, 0]
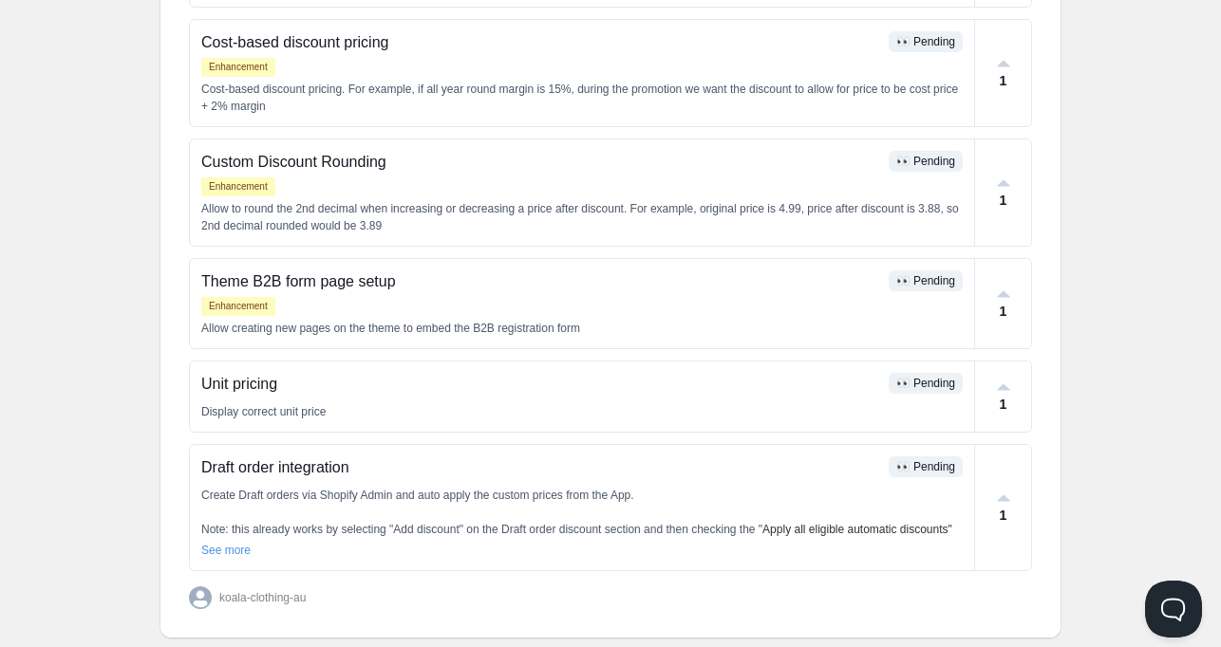
scroll to position [737, 0]
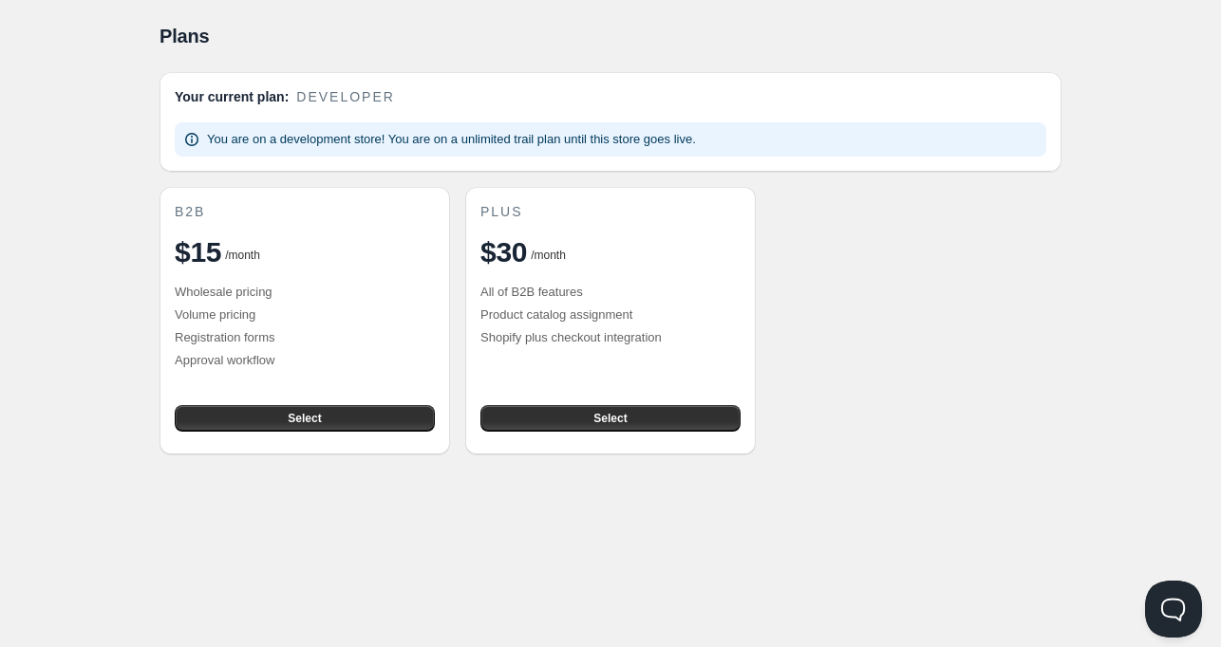
click at [413, 138] on p "You are on a development store! You are on a unlimited trail plan until this st…" at bounding box center [451, 139] width 489 height 19
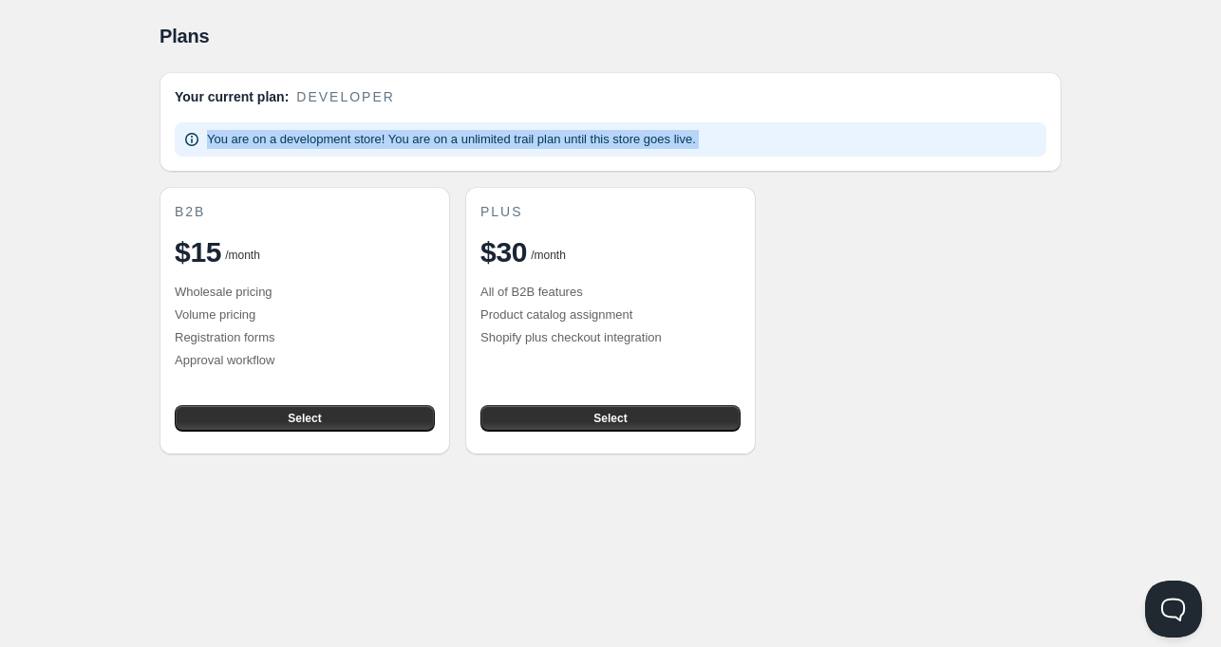
click at [413, 138] on p "You are on a development store! You are on a unlimited trail plan until this st…" at bounding box center [451, 139] width 489 height 19
click at [410, 134] on p "You are on a development store! You are on a unlimited trail plan until this st…" at bounding box center [451, 139] width 489 height 19
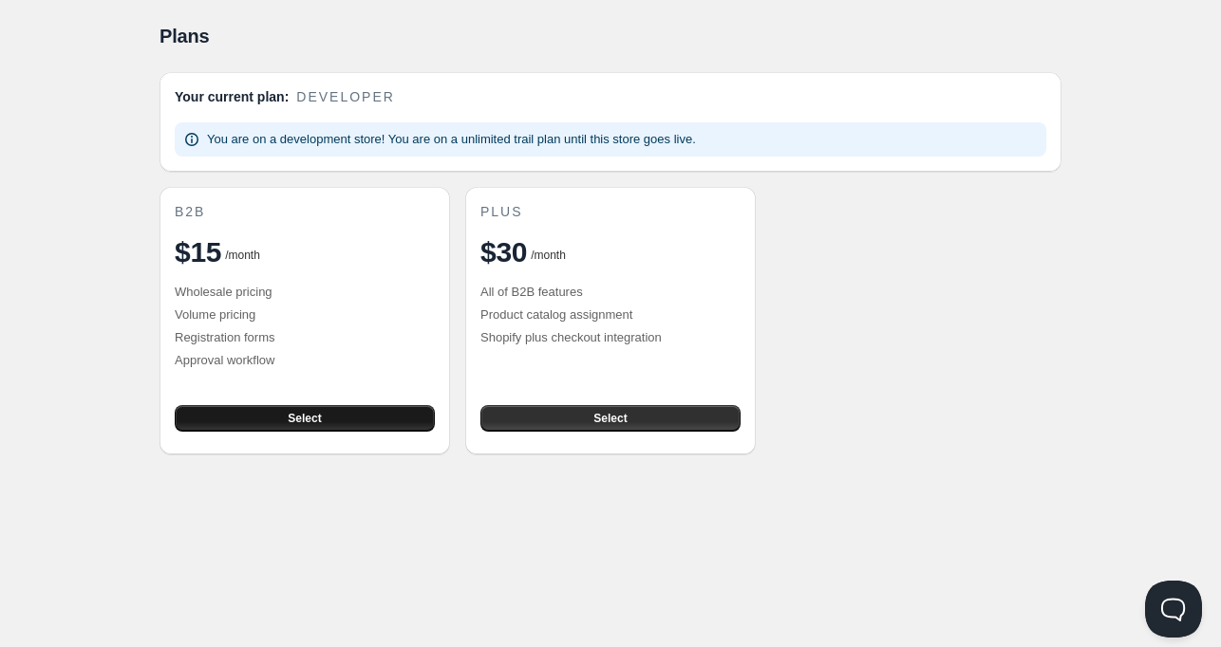
click at [311, 415] on span "Select" at bounding box center [304, 418] width 33 height 15
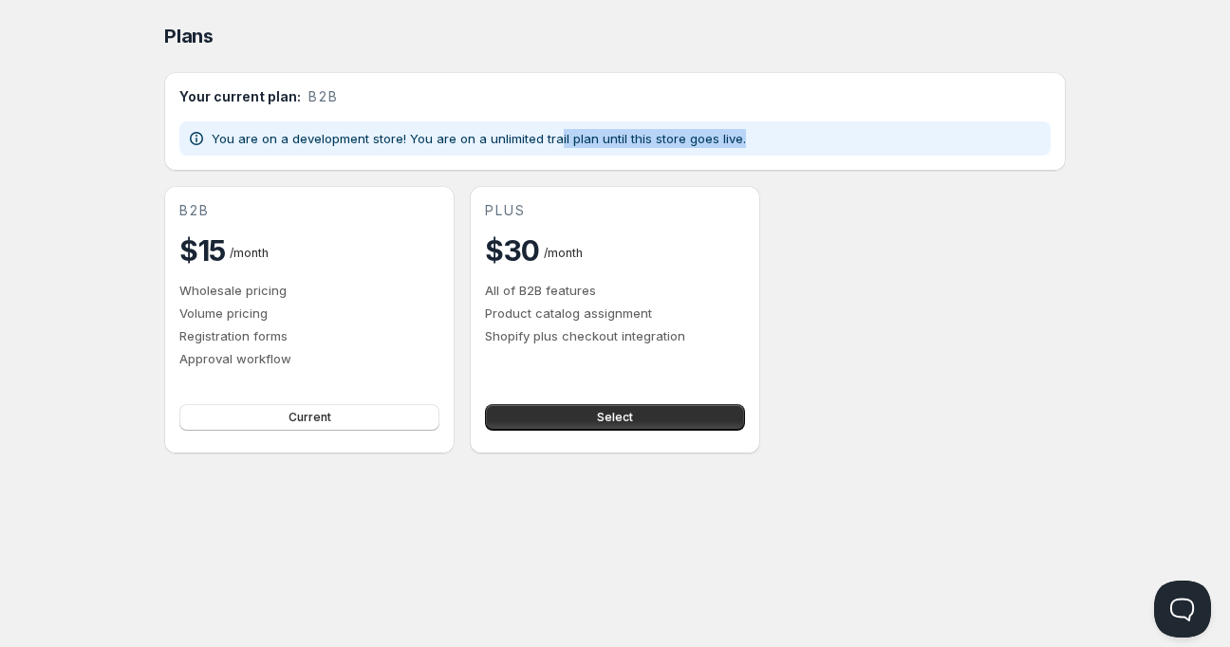
drag, startPoint x: 654, startPoint y: 134, endPoint x: 753, endPoint y: 134, distance: 98.7
click at [753, 134] on div "You are on a development store! You are on a unlimited trail plan until this st…" at bounding box center [615, 138] width 856 height 19
click at [343, 130] on p "You are on a development store! You are on a unlimited trail plan until this st…" at bounding box center [479, 138] width 534 height 19
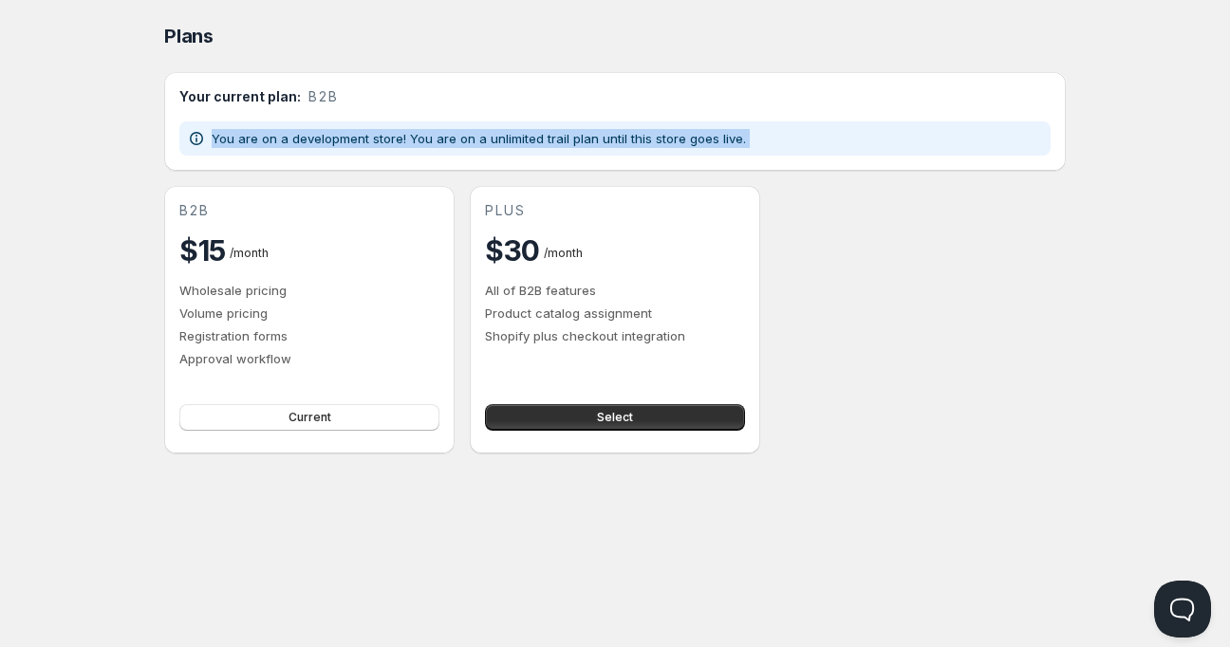
click at [343, 130] on p "You are on a development store! You are on a unlimited trail plan until this st…" at bounding box center [479, 138] width 534 height 19
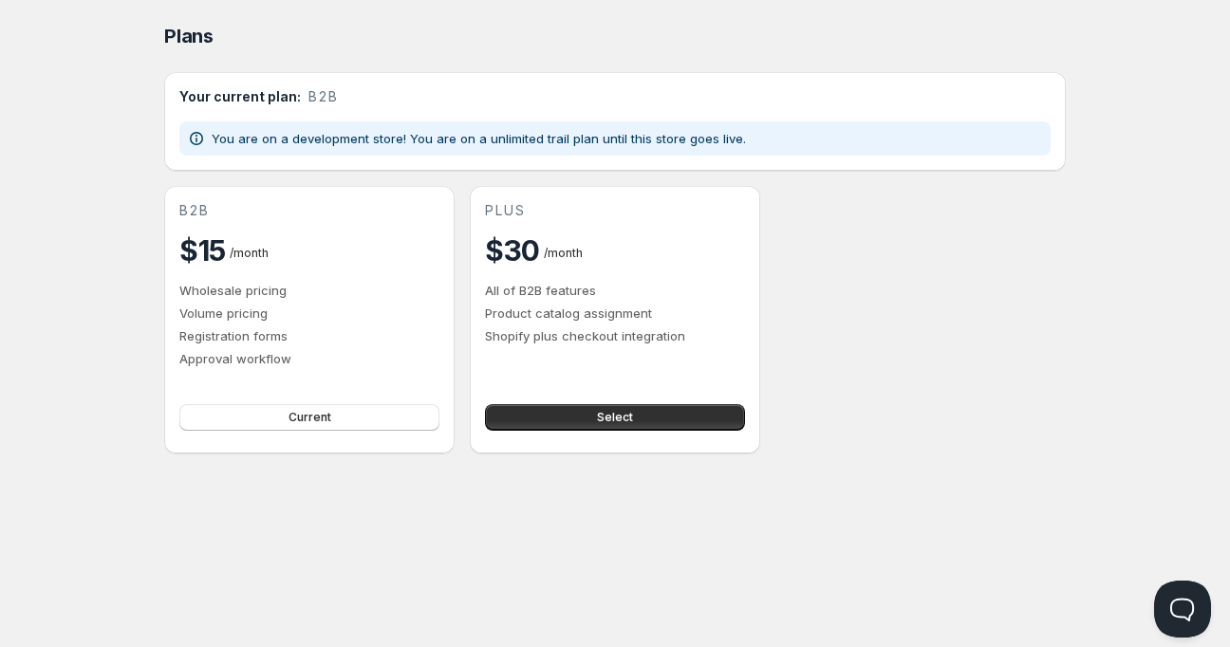
click at [911, 255] on div "b2b $15 / month Wholesale pricing Volume pricing Registration forms Approval wo…" at bounding box center [615, 320] width 902 height 268
click at [1184, 604] on button "Open Beacon popover" at bounding box center [1178, 605] width 57 height 57
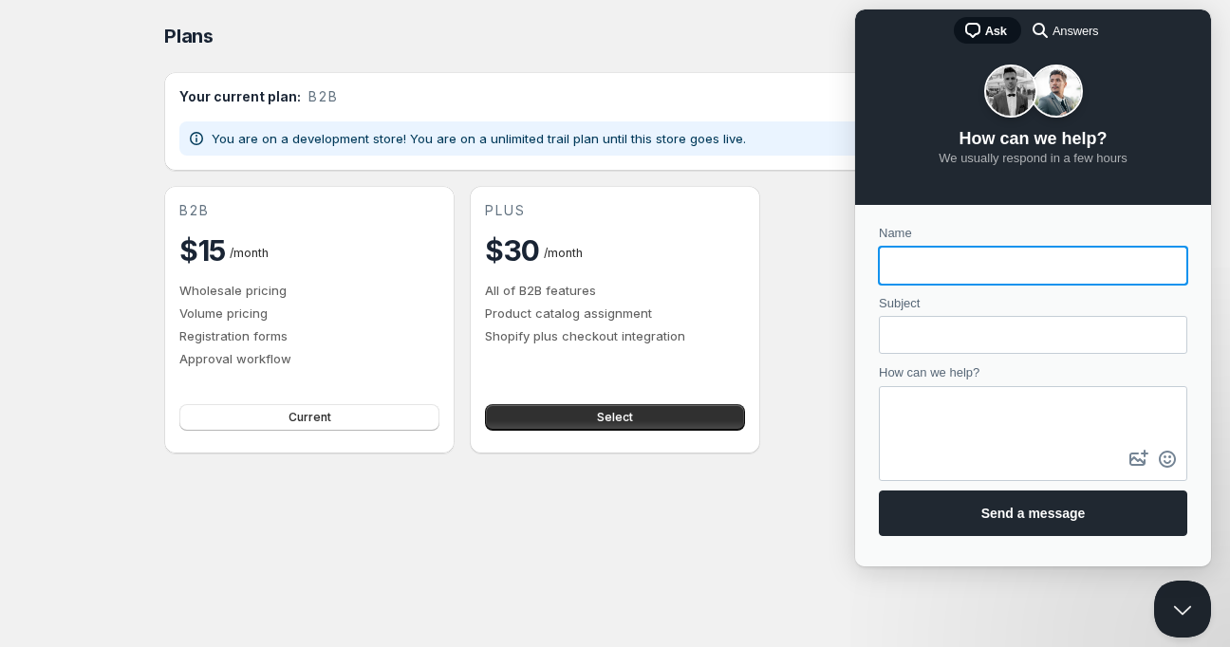
click at [1011, 274] on input "Name" at bounding box center [1033, 266] width 278 height 34
type input "H"
type input "Nas"
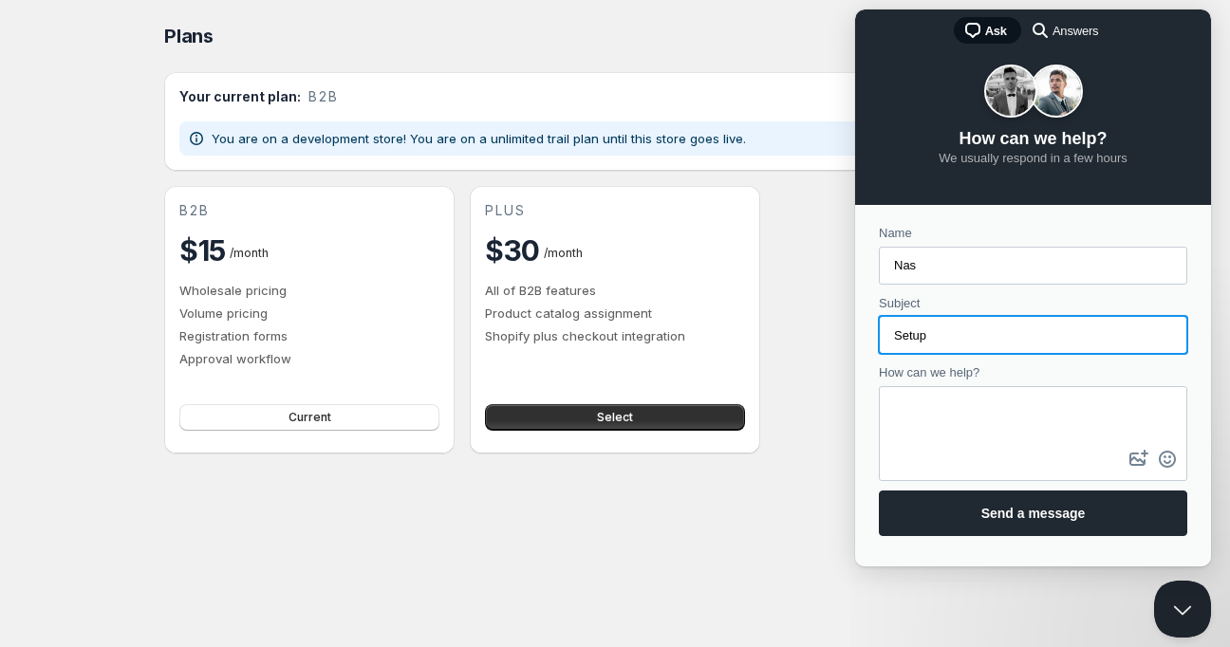
type input "Setup"
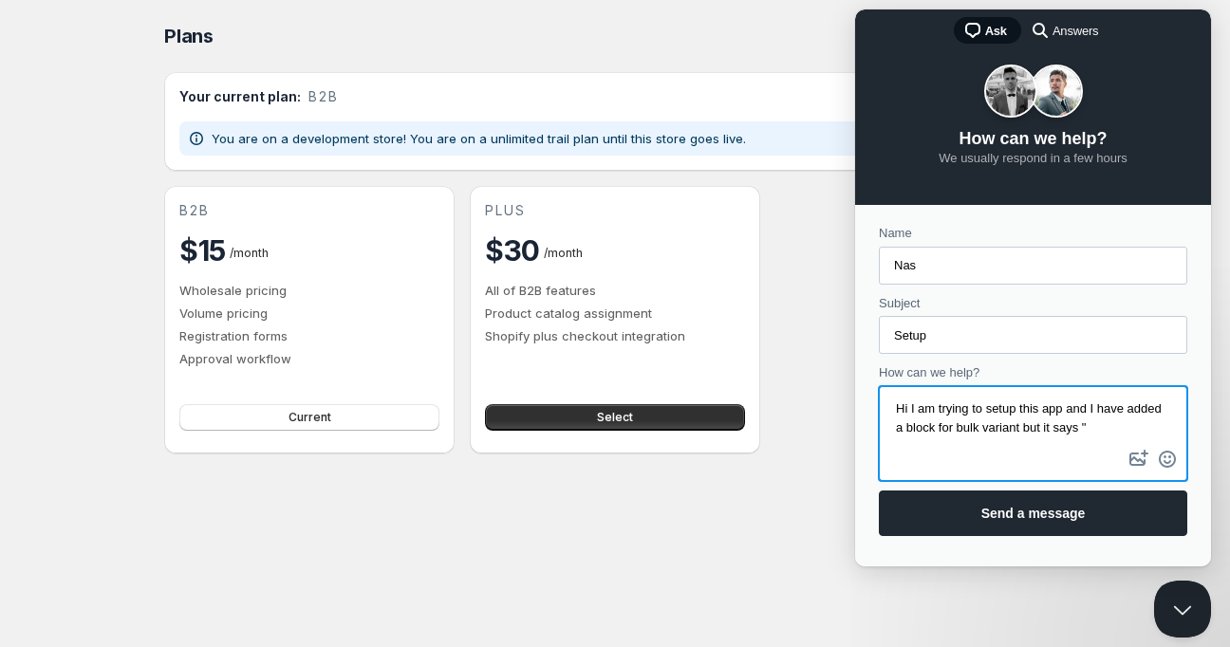
paste textarea "Only visible when enabled on pricing config"
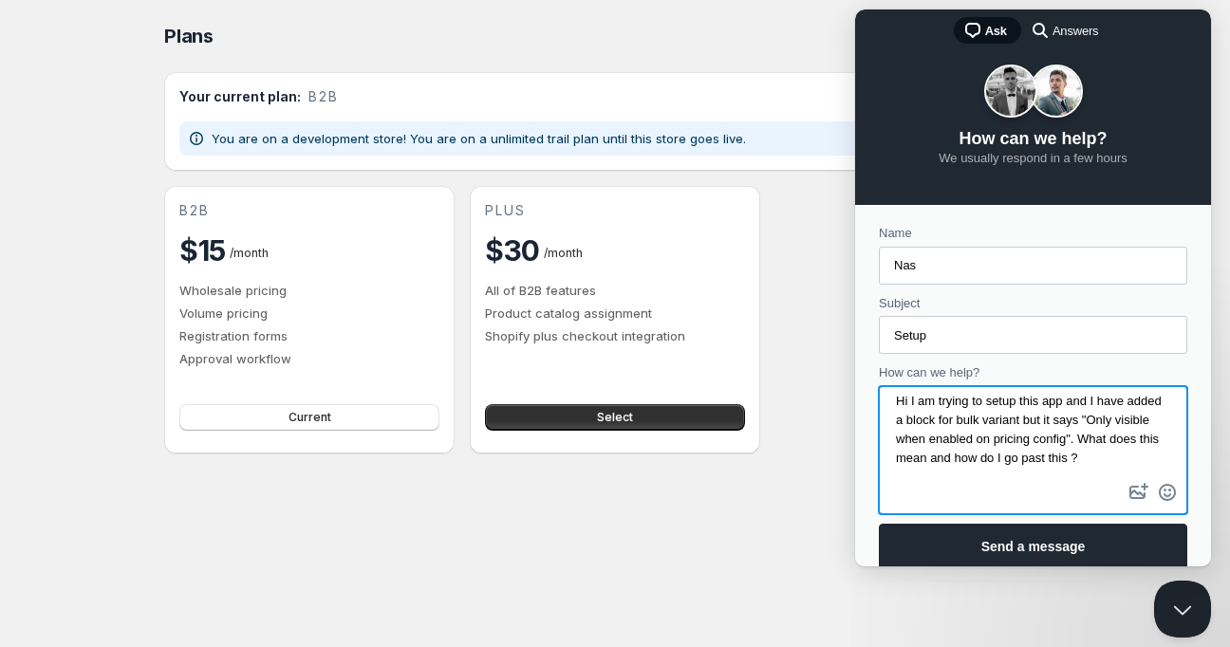
scroll to position [11, 0]
paste textarea ", I’m setting up this app and added a block for bulk variants, but it shows the…"
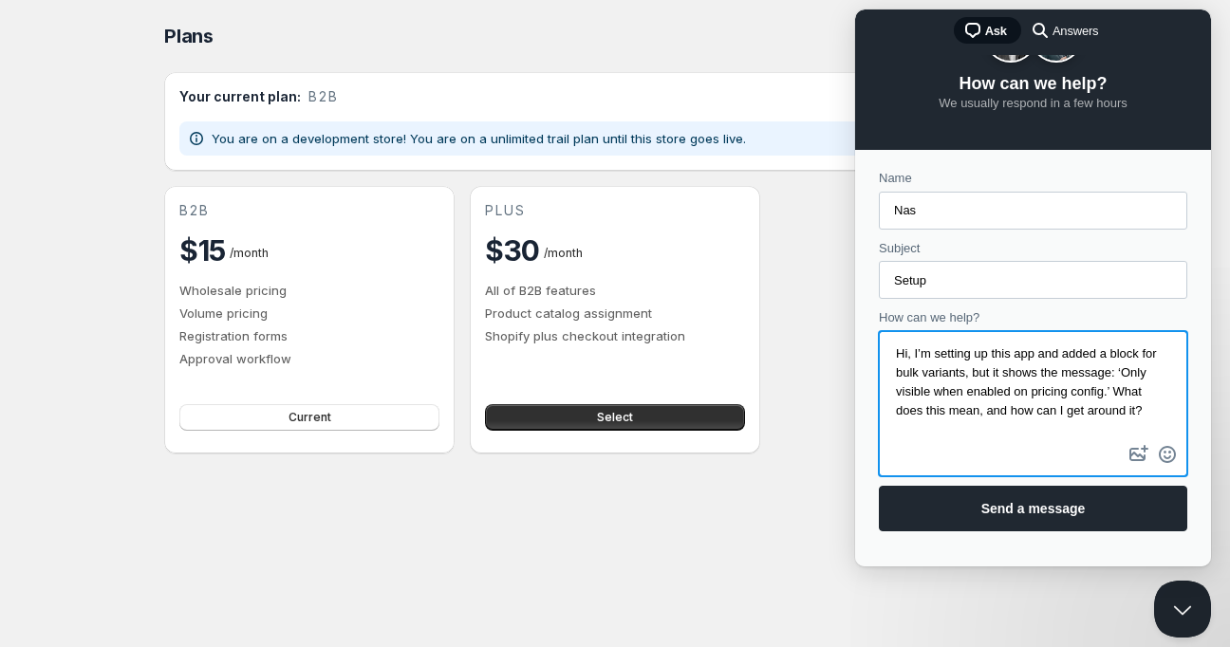
scroll to position [102, 0]
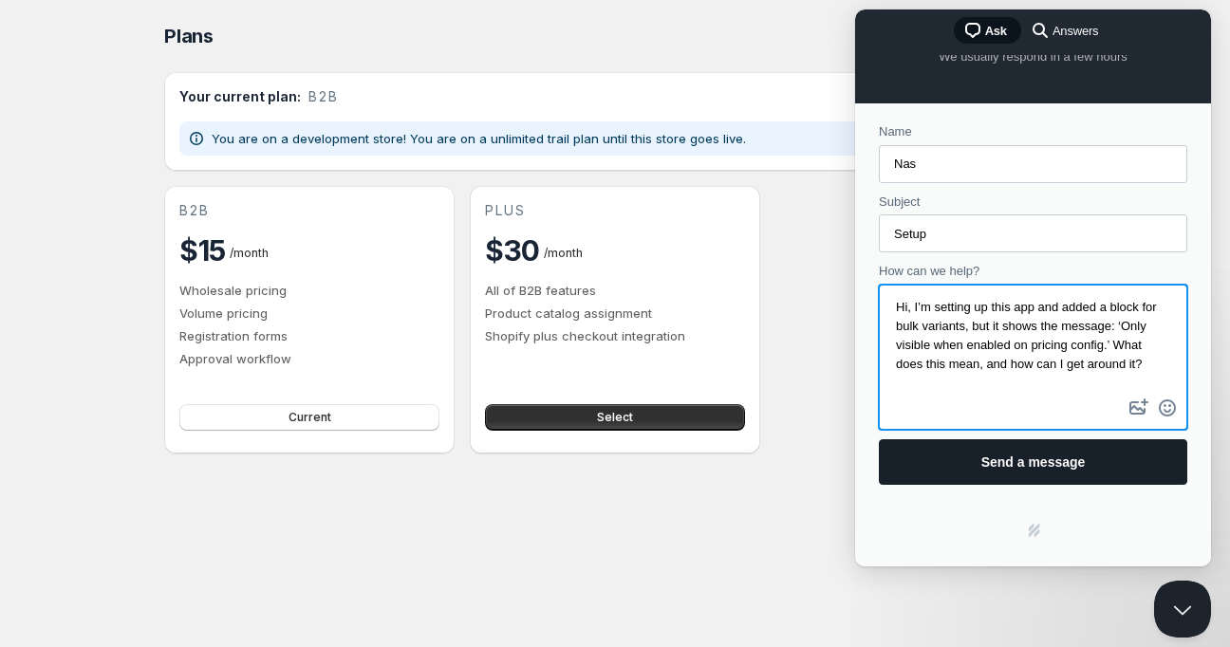
type textarea "Hi, I’m setting up this app and added a block for bulk variants, but it shows t…"
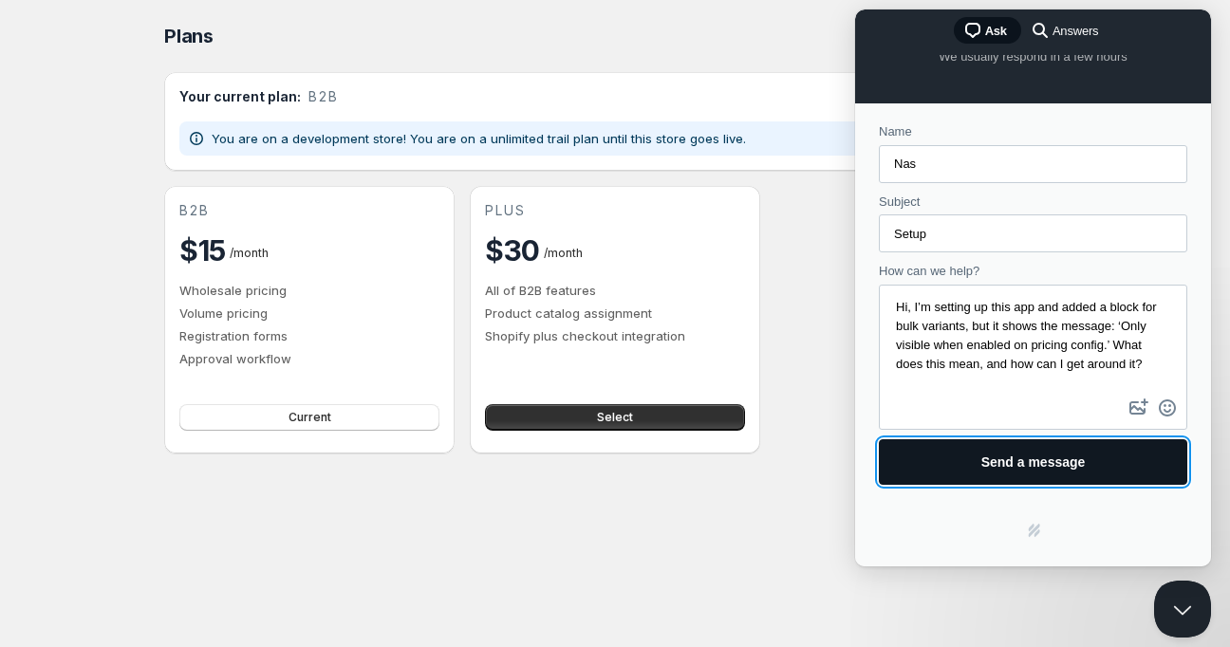
click at [1036, 459] on span "Send a message" at bounding box center [1033, 462] width 104 height 15
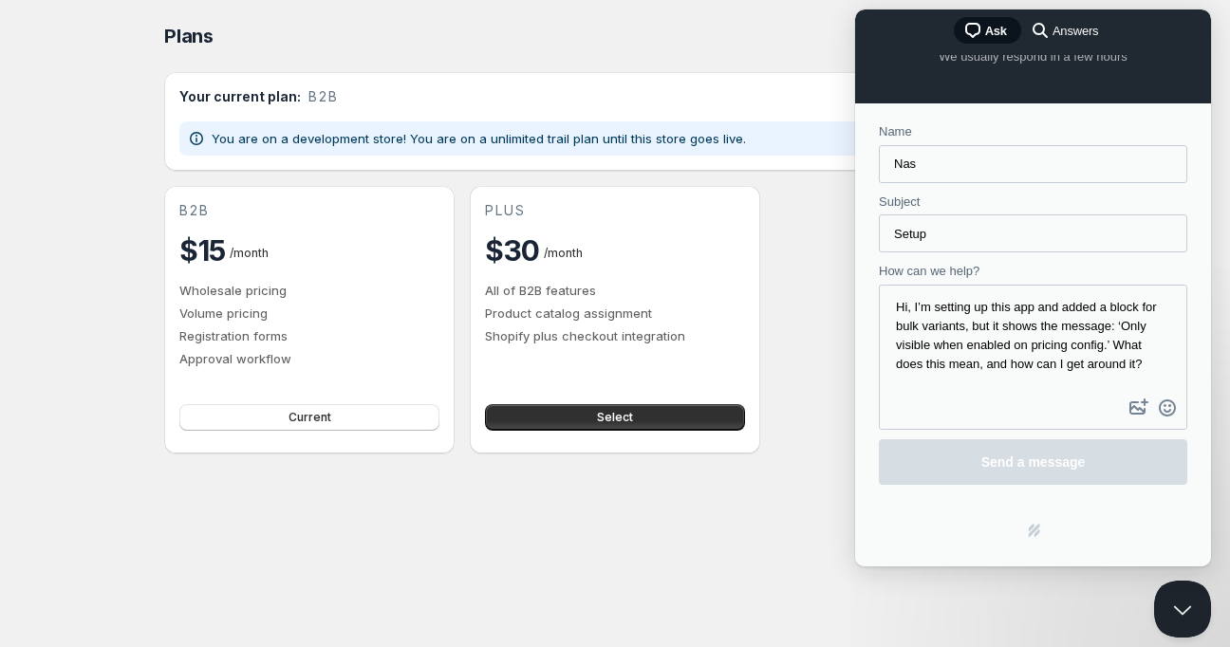
scroll to position [0, 0]
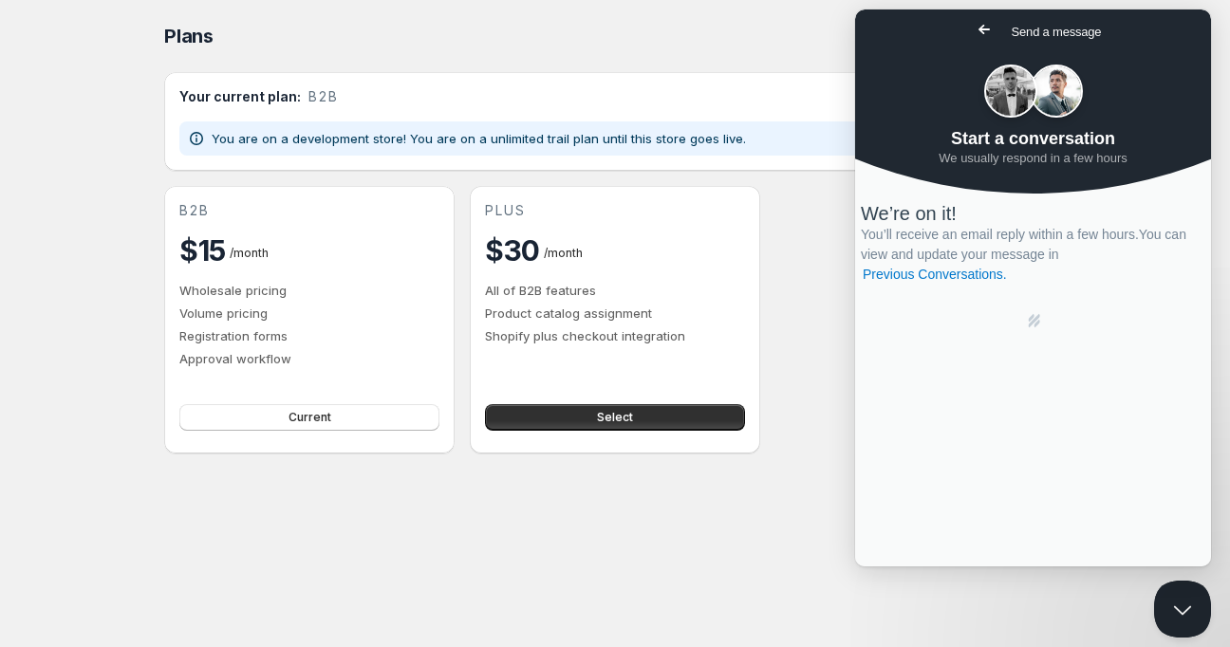
click at [973, 28] on span "Go back" at bounding box center [984, 29] width 23 height 23
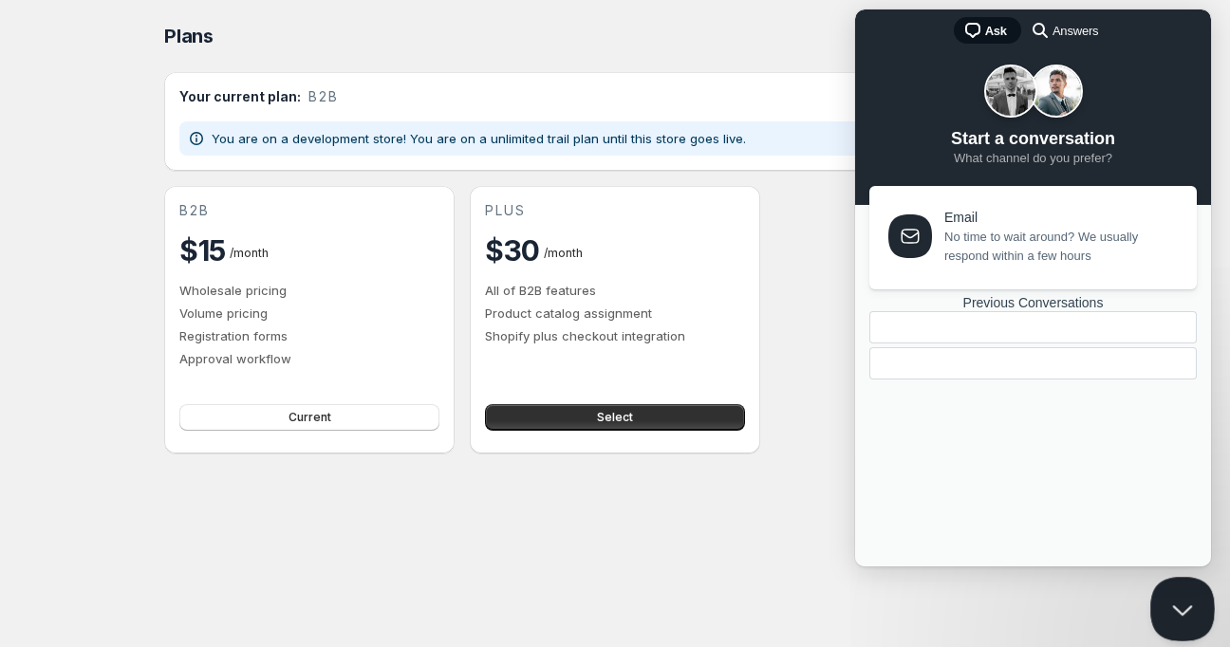
click at [1185, 595] on button "Close Beacon popover" at bounding box center [1178, 605] width 57 height 57
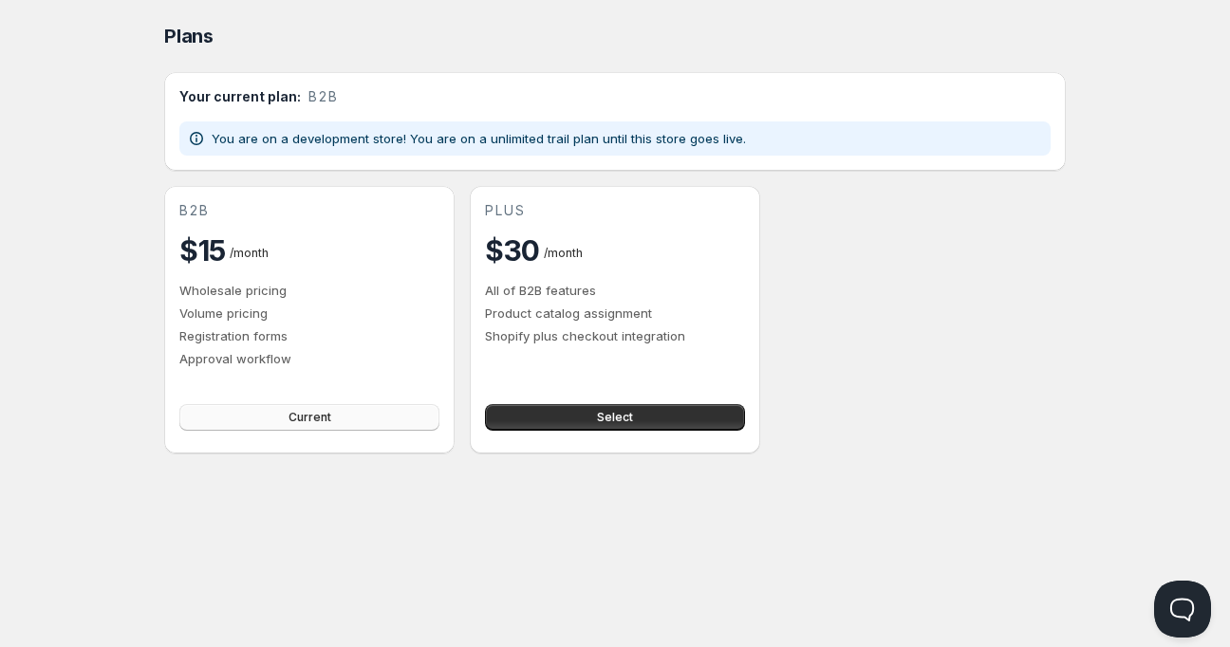
click at [281, 419] on button "Current" at bounding box center [309, 417] width 260 height 27
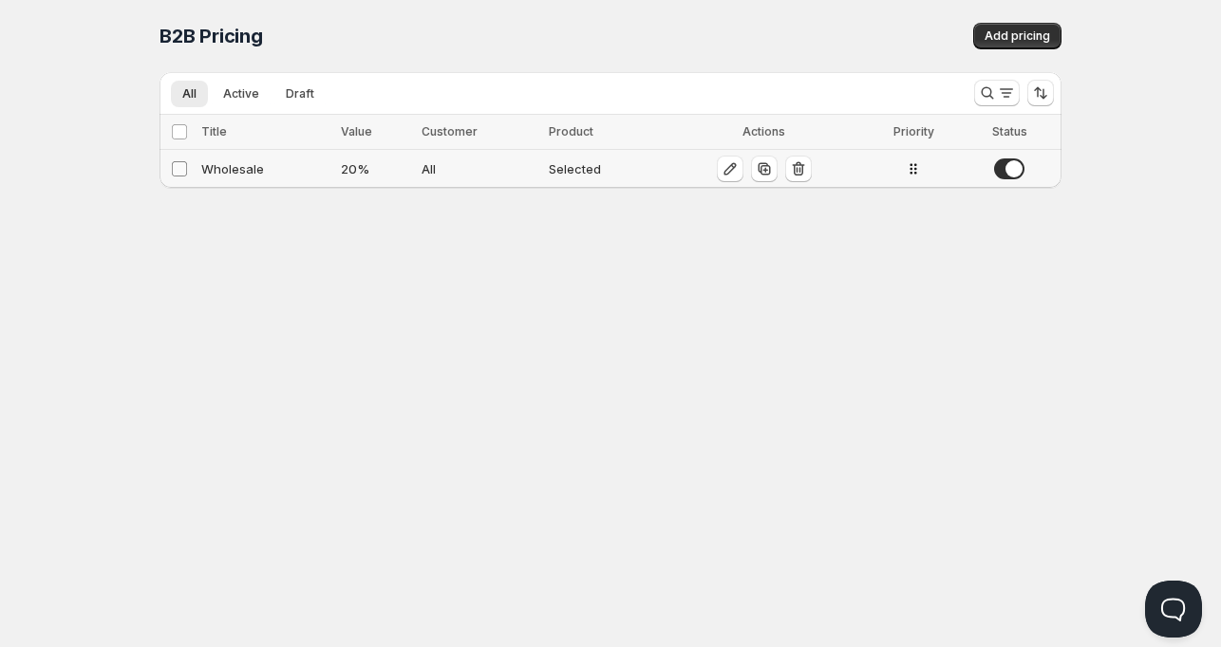
click at [178, 169] on input "Select config" at bounding box center [179, 168] width 15 height 15
checkbox input "true"
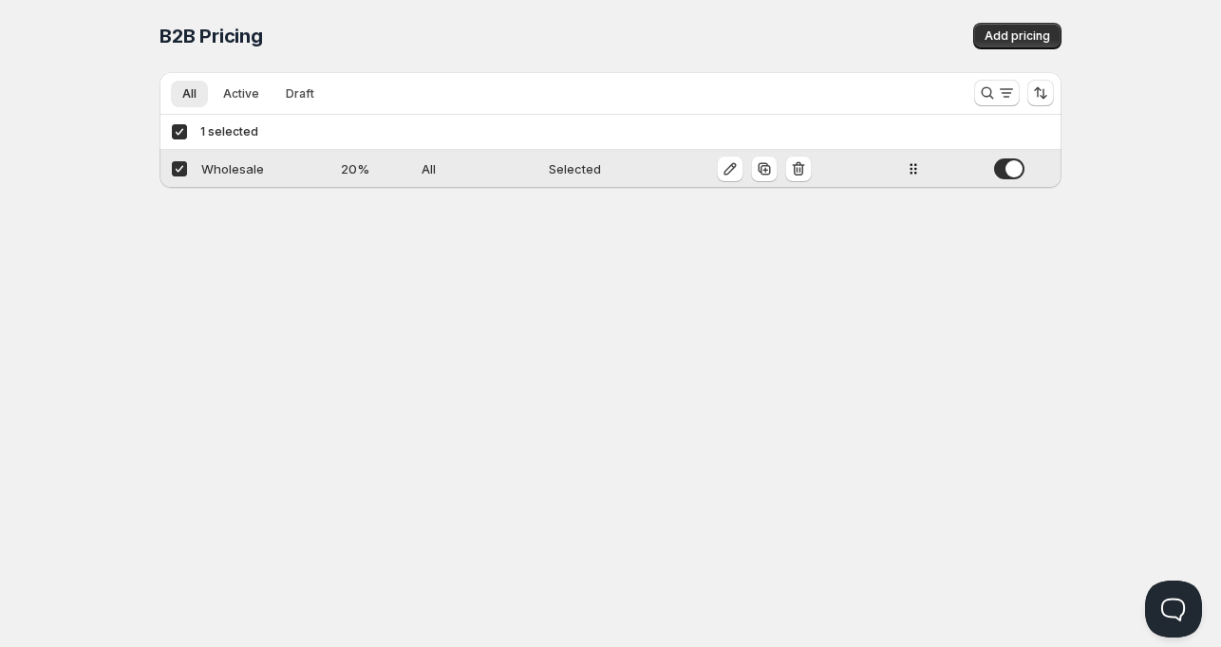
click at [232, 164] on div "Wholesale" at bounding box center [265, 168] width 128 height 19
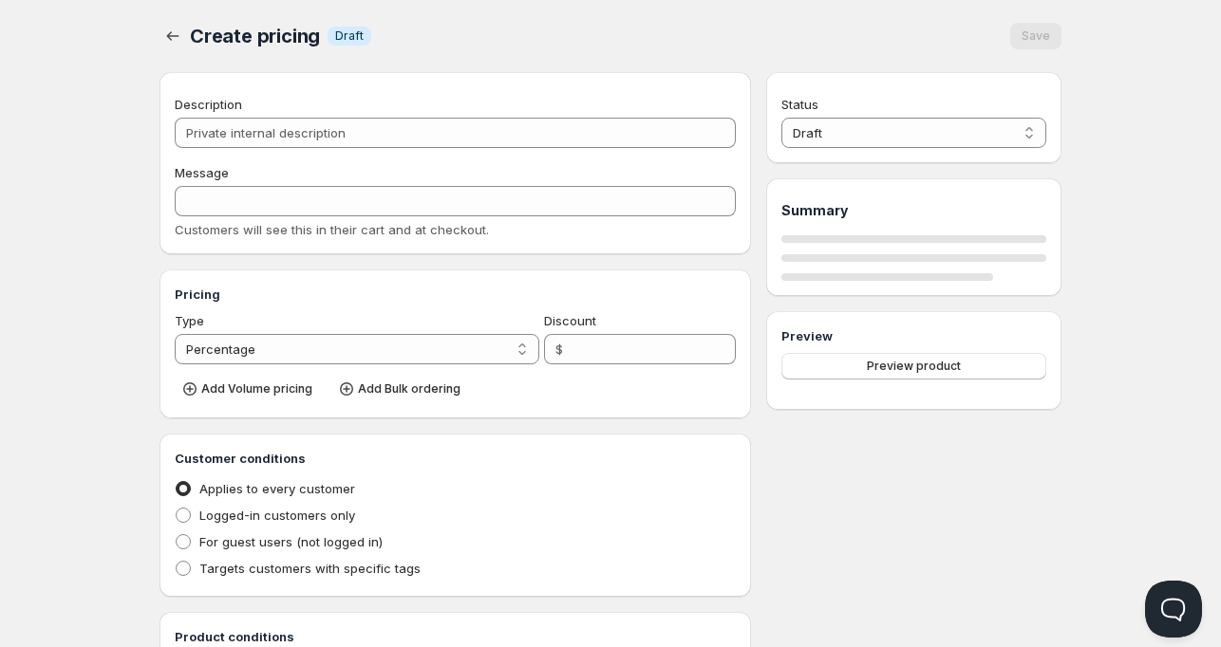
type input "Wholesale"
type input "WHOLESALE"
type input "20"
radio input "true"
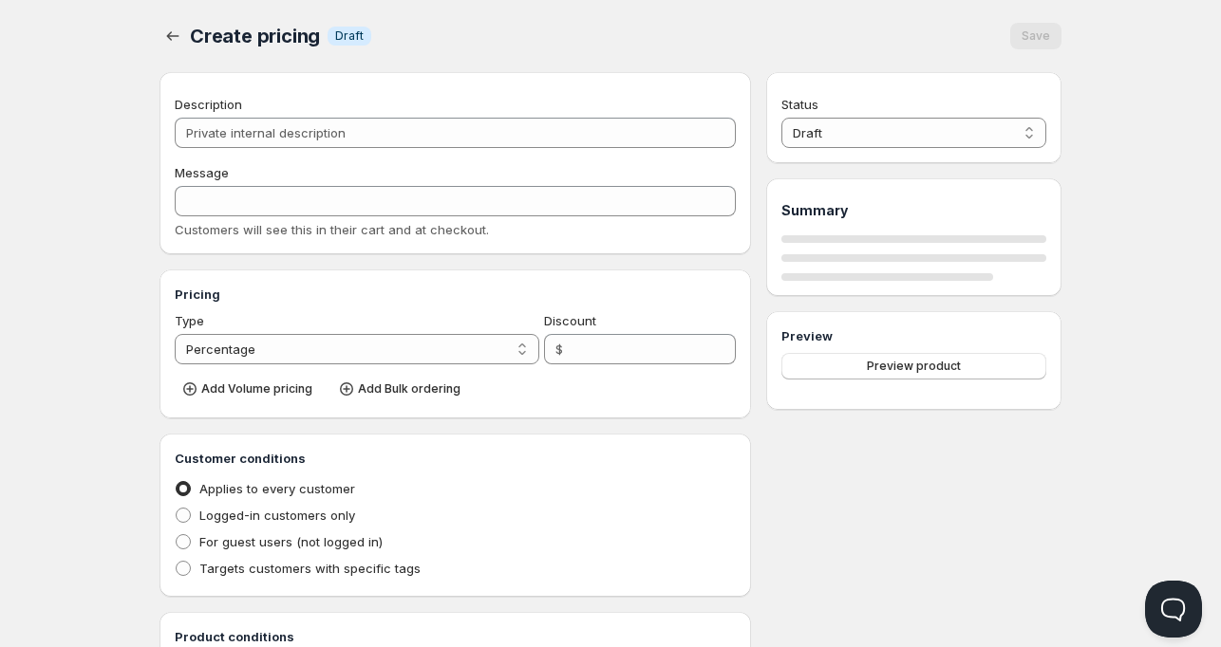
checkbox input "true"
select select "1"
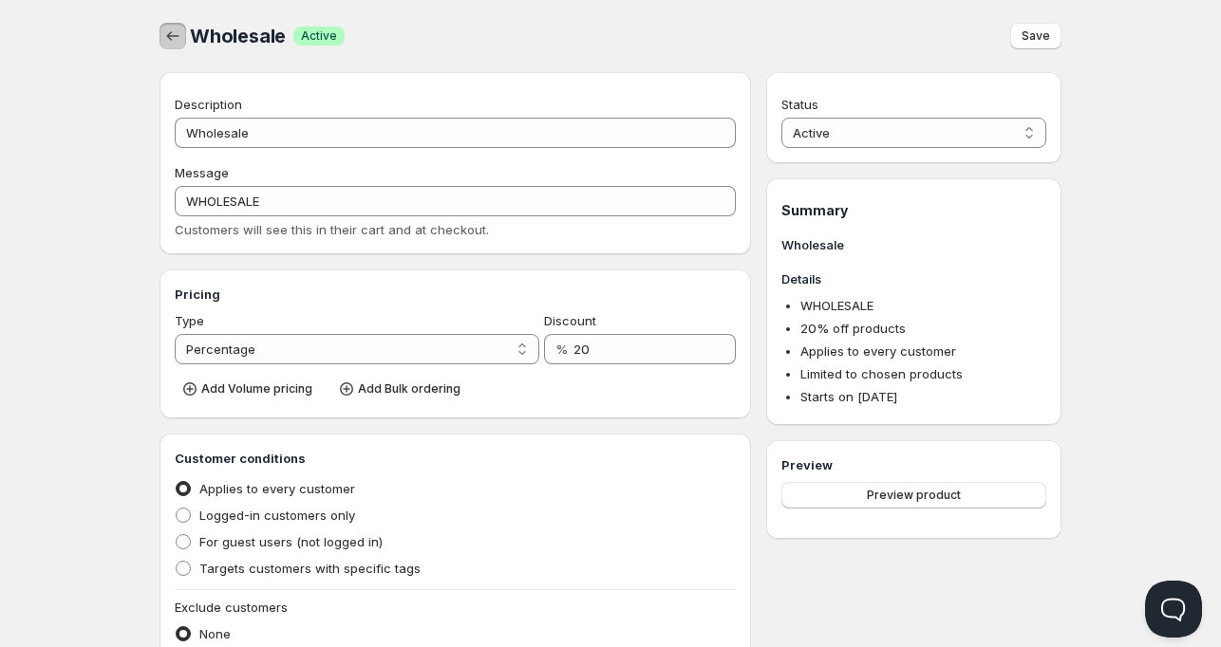
click at [176, 34] on icon "button" at bounding box center [172, 36] width 19 height 19
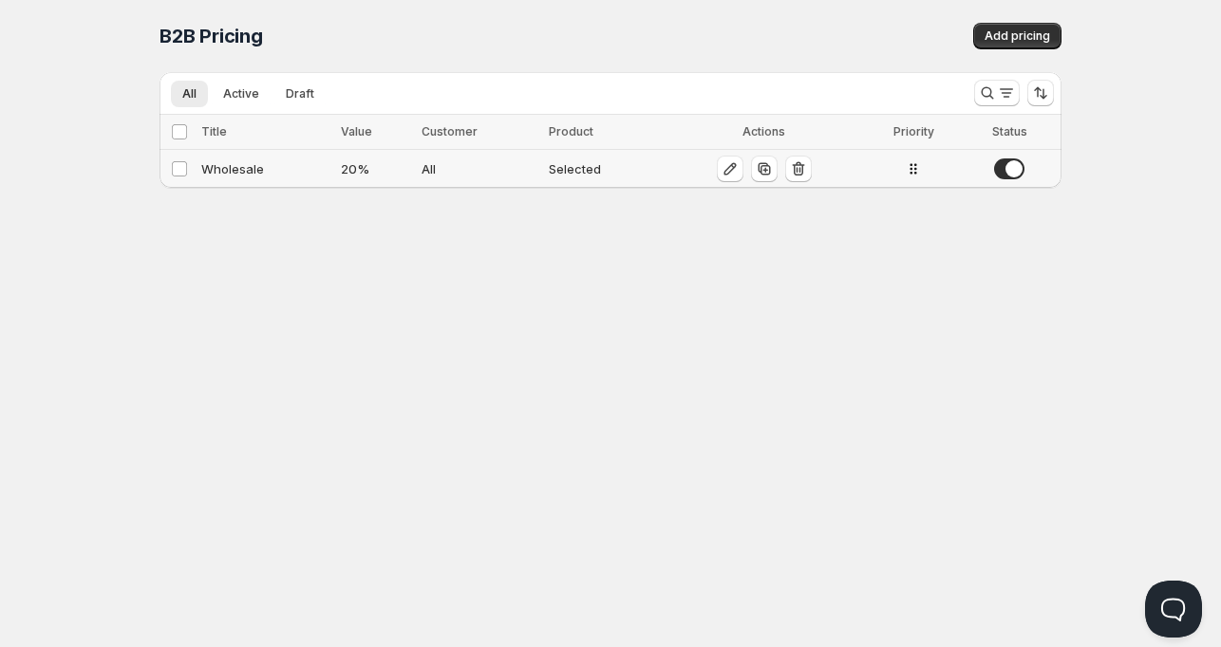
click at [245, 168] on div "Wholesale" at bounding box center [265, 168] width 128 height 19
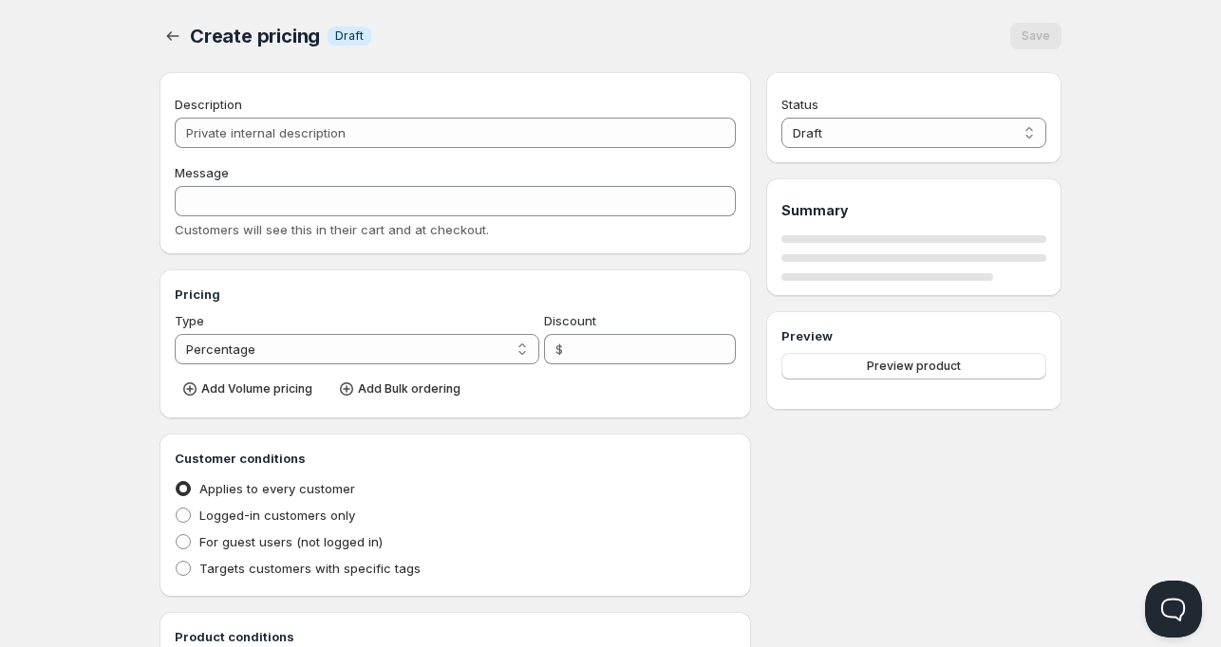
type input "Wholesale"
type input "WHOLESALE"
type input "20"
radio input "true"
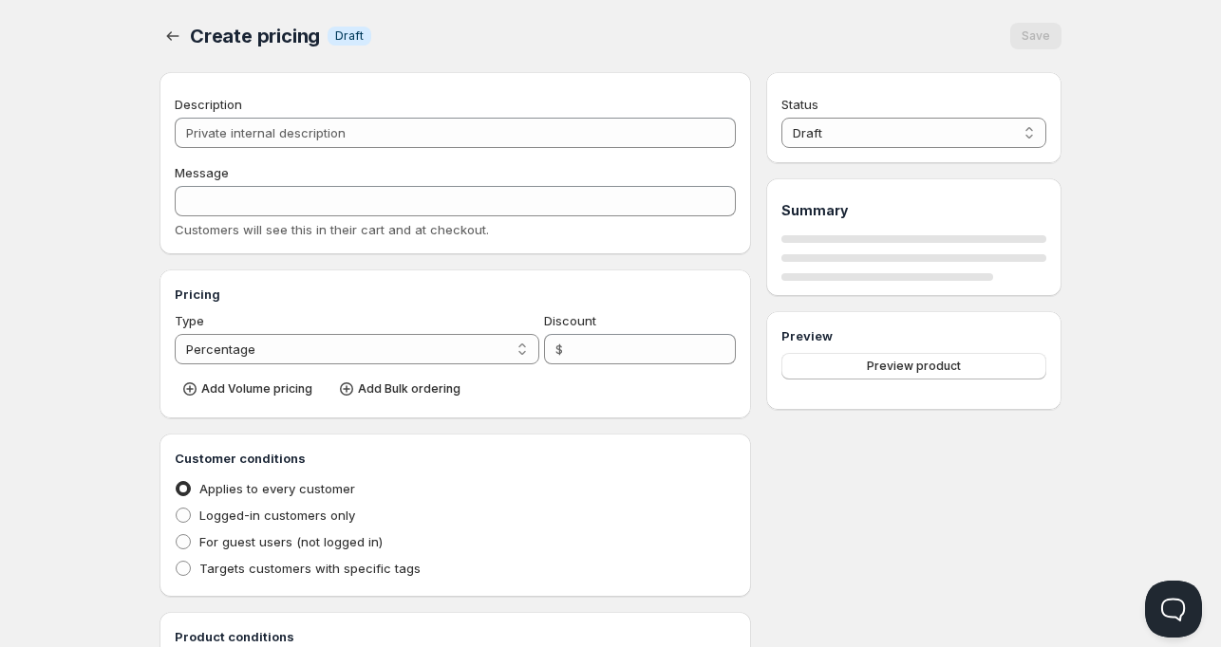
checkbox input "true"
select select "1"
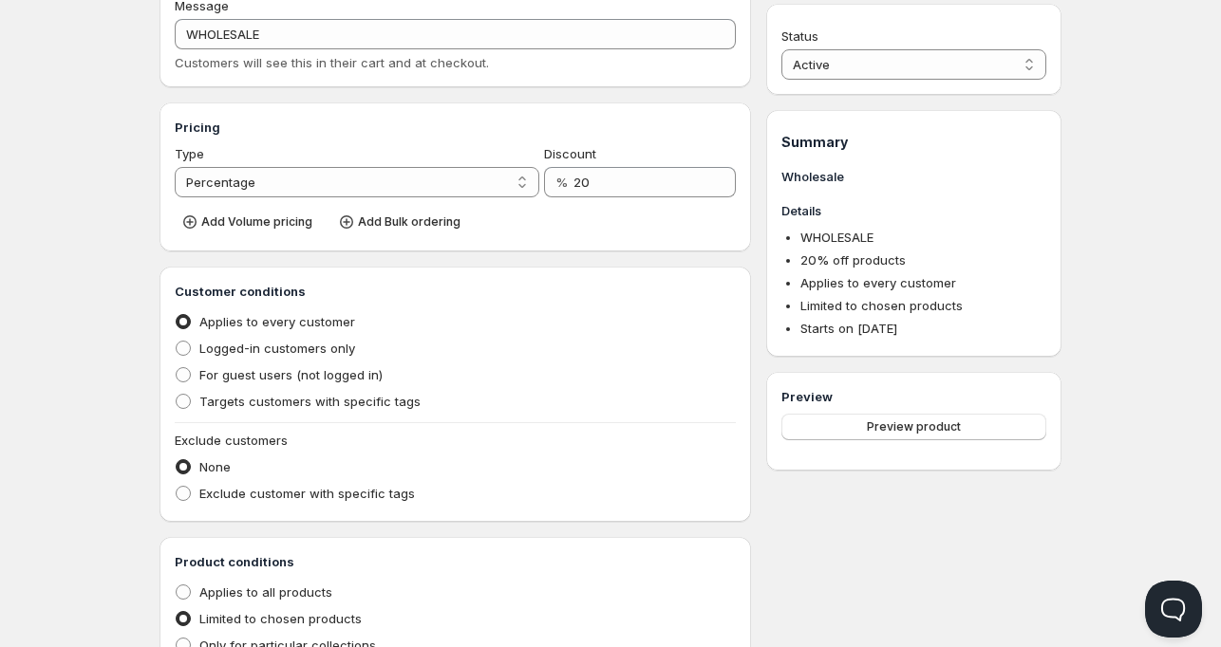
scroll to position [120, 0]
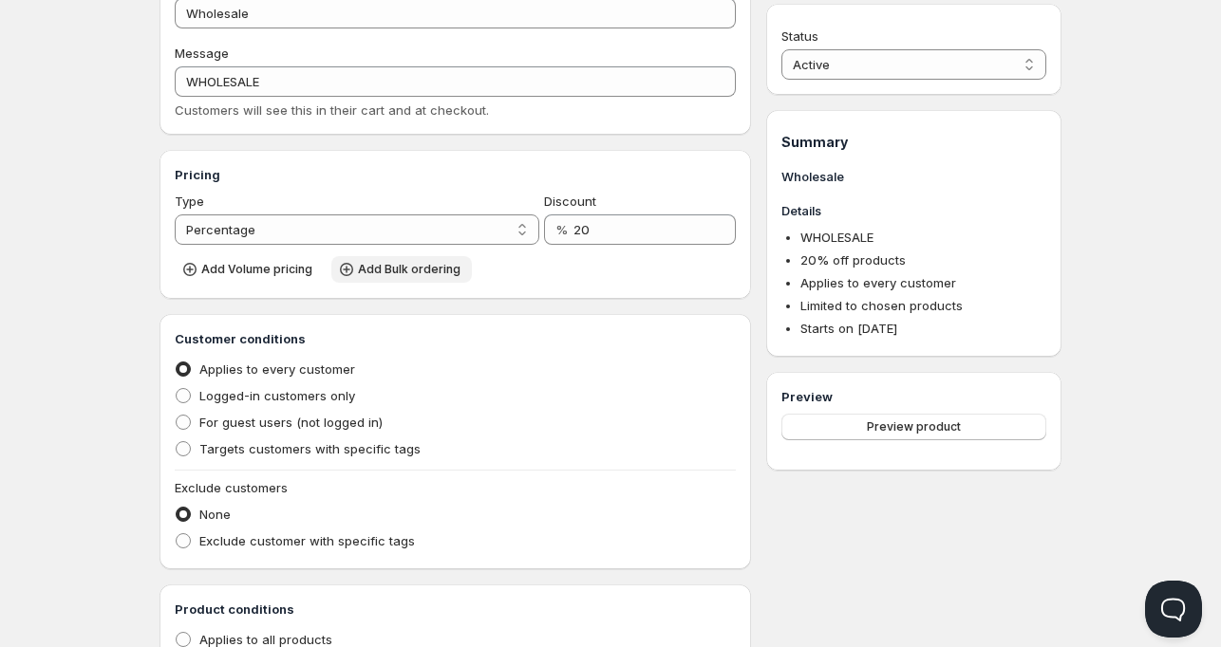
click at [393, 270] on span "Add Bulk ordering" at bounding box center [409, 269] width 103 height 15
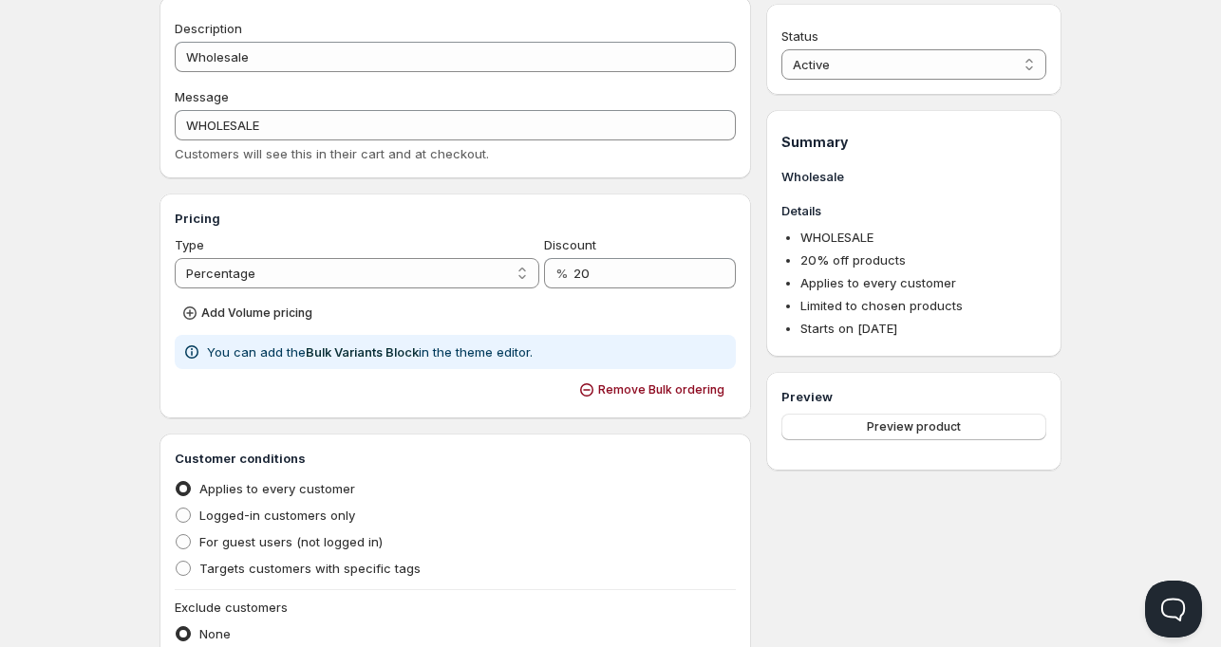
scroll to position [0, 0]
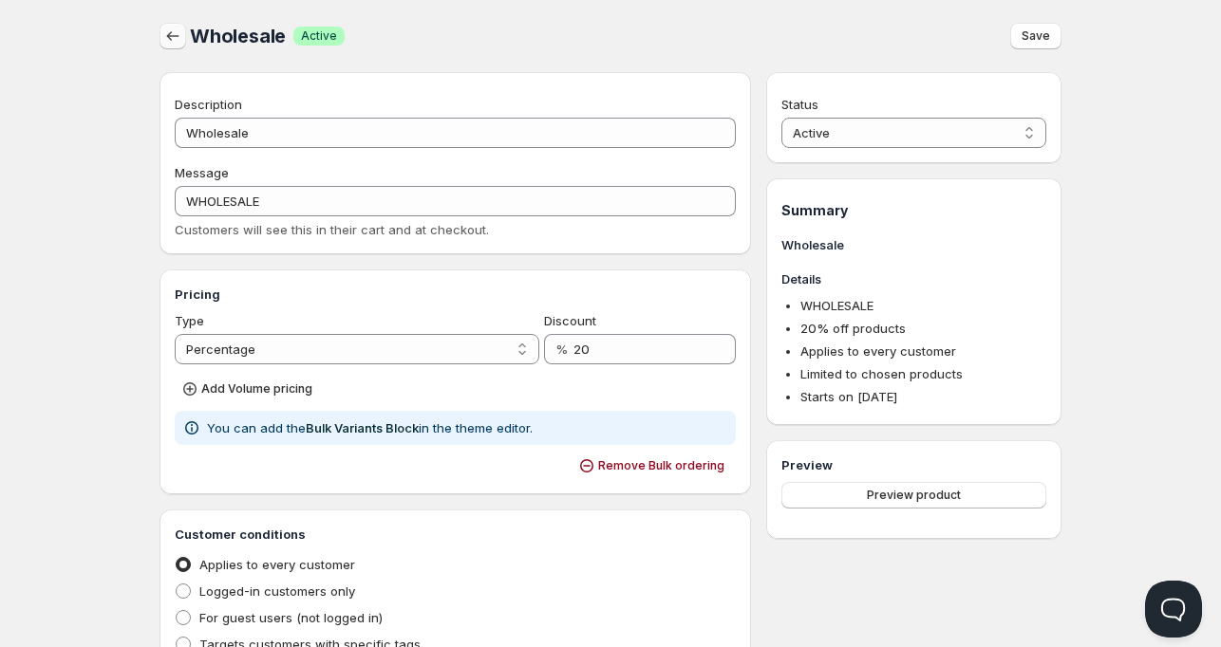
click at [172, 29] on icon "button" at bounding box center [172, 36] width 19 height 19
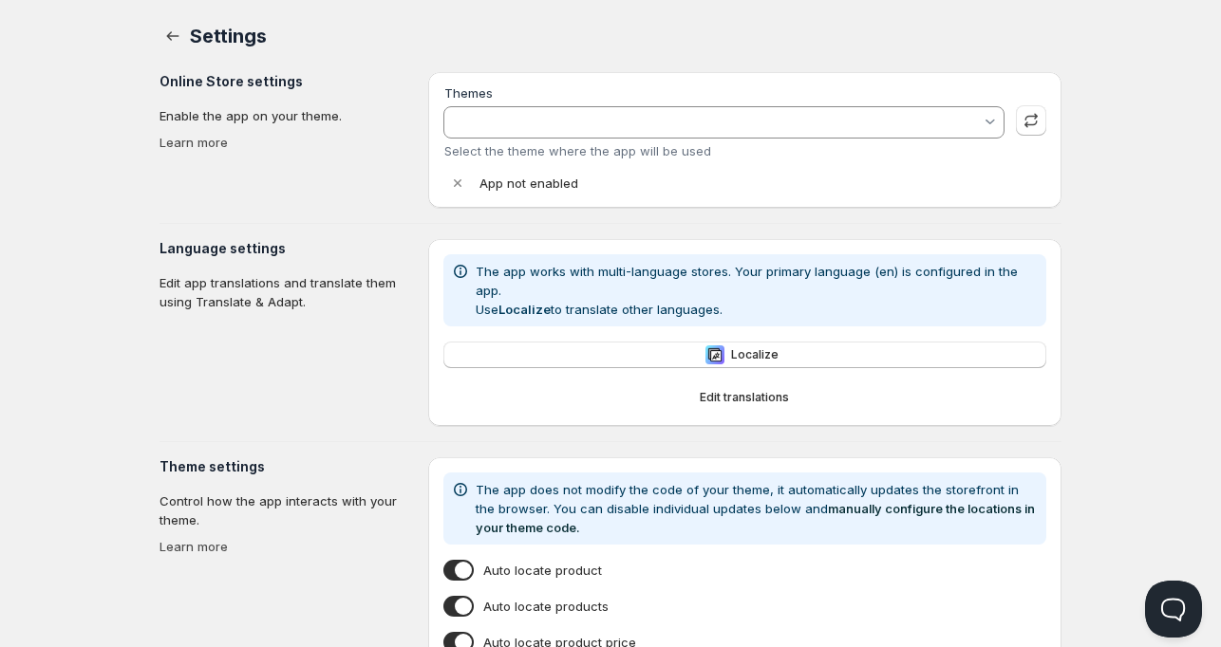
type input "Dawn"
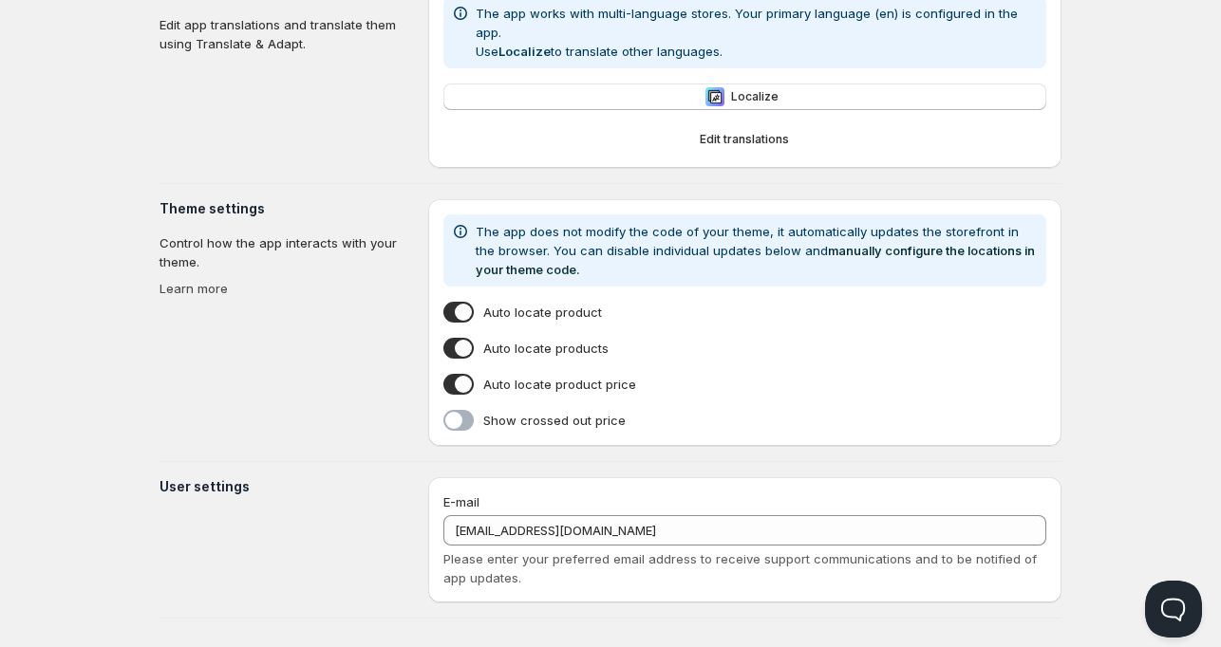
scroll to position [426, 0]
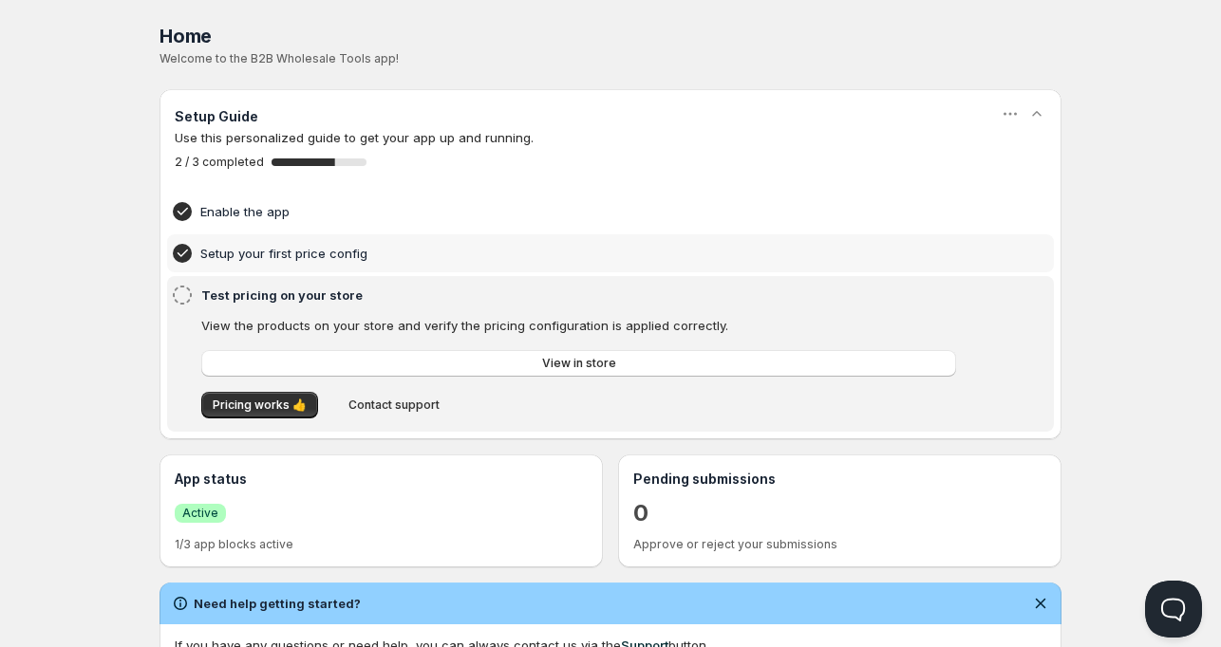
click at [249, 254] on h4 "Setup your first price config" at bounding box center [580, 253] width 761 height 19
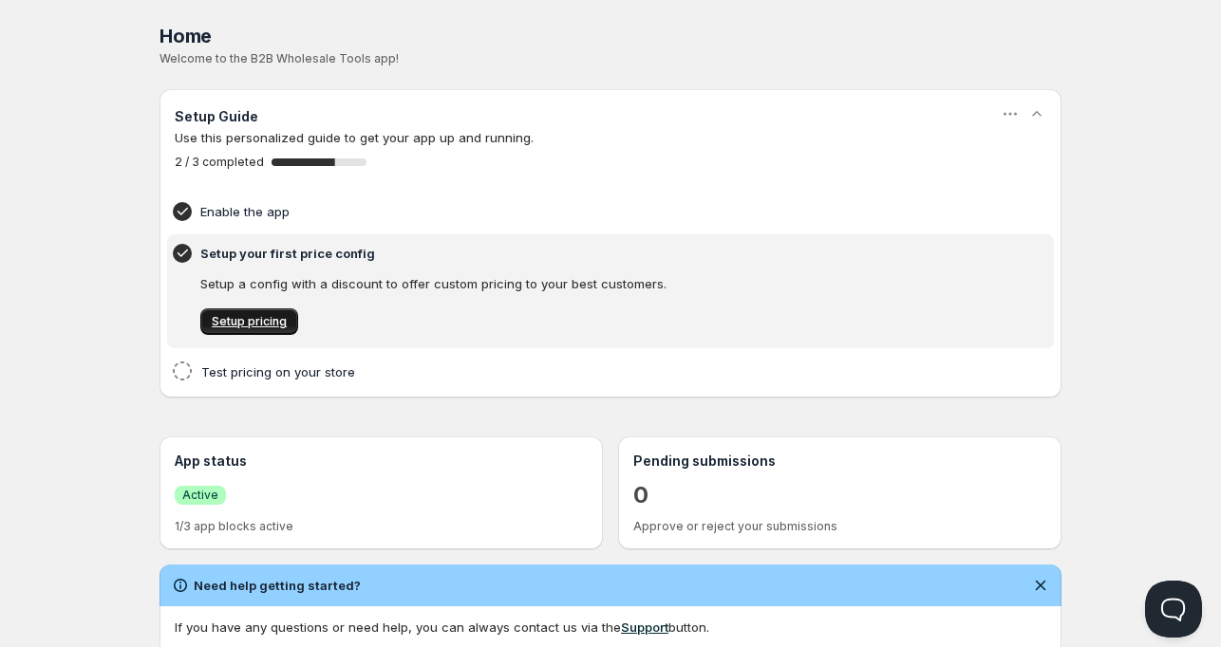
click at [254, 320] on span "Setup pricing" at bounding box center [249, 321] width 75 height 15
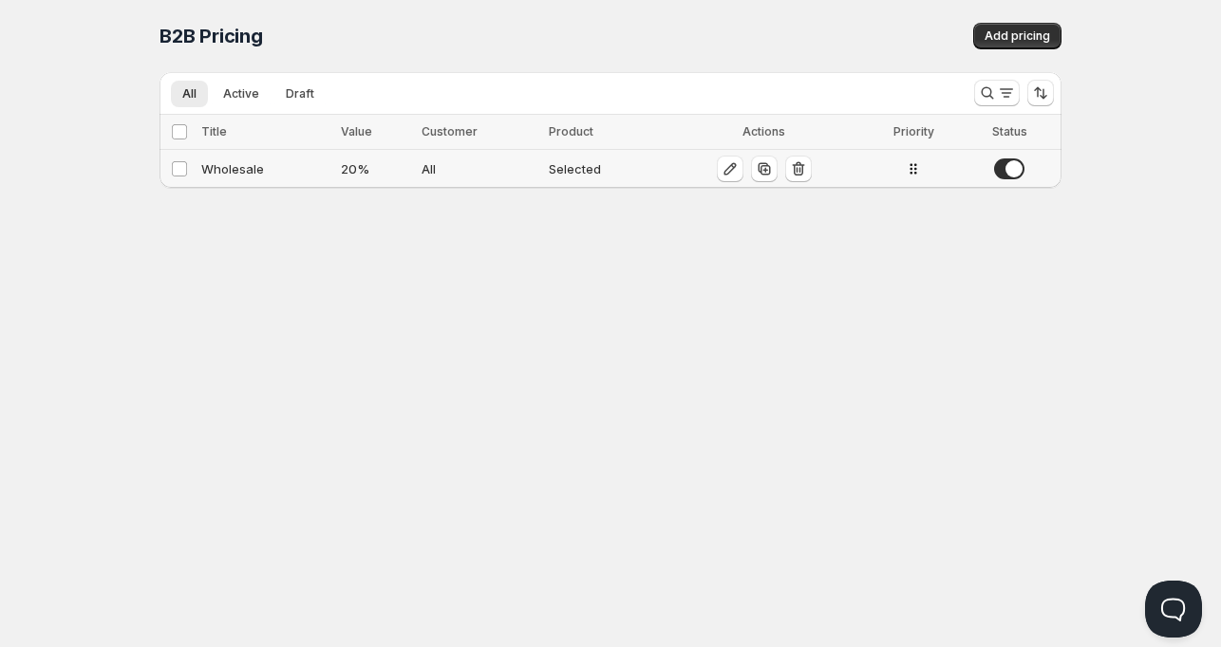
click at [238, 161] on div "Wholesale" at bounding box center [265, 168] width 128 height 19
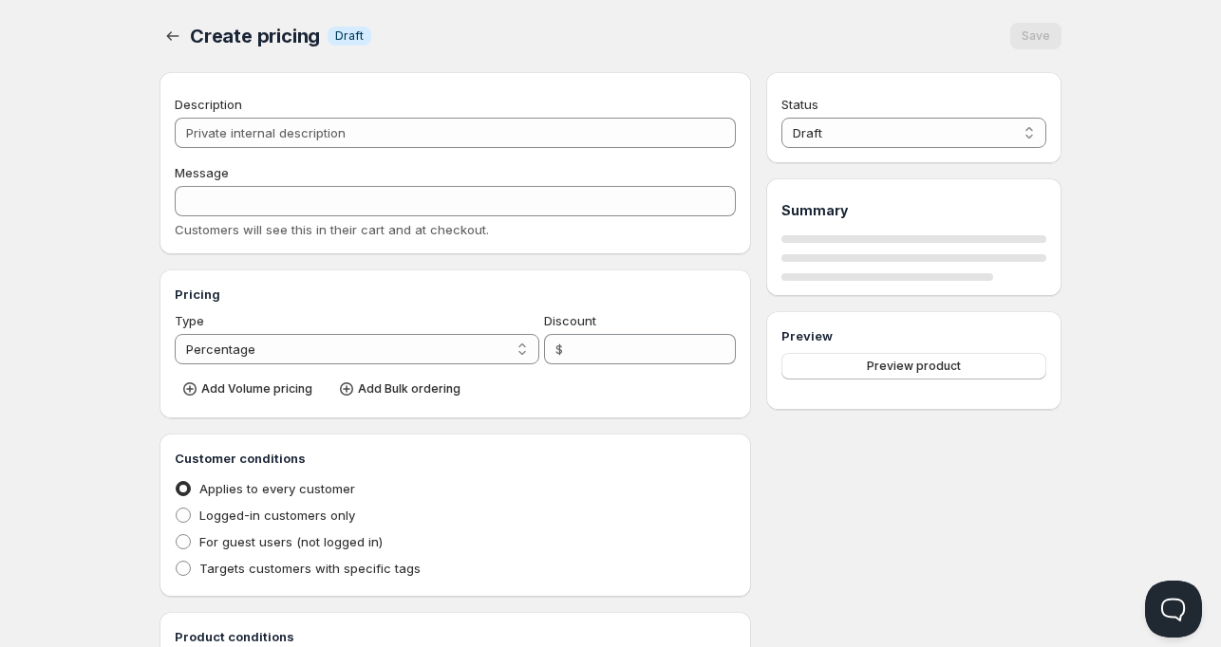
type input "Wholesale"
type input "WHOLESALE"
type input "20"
radio input "true"
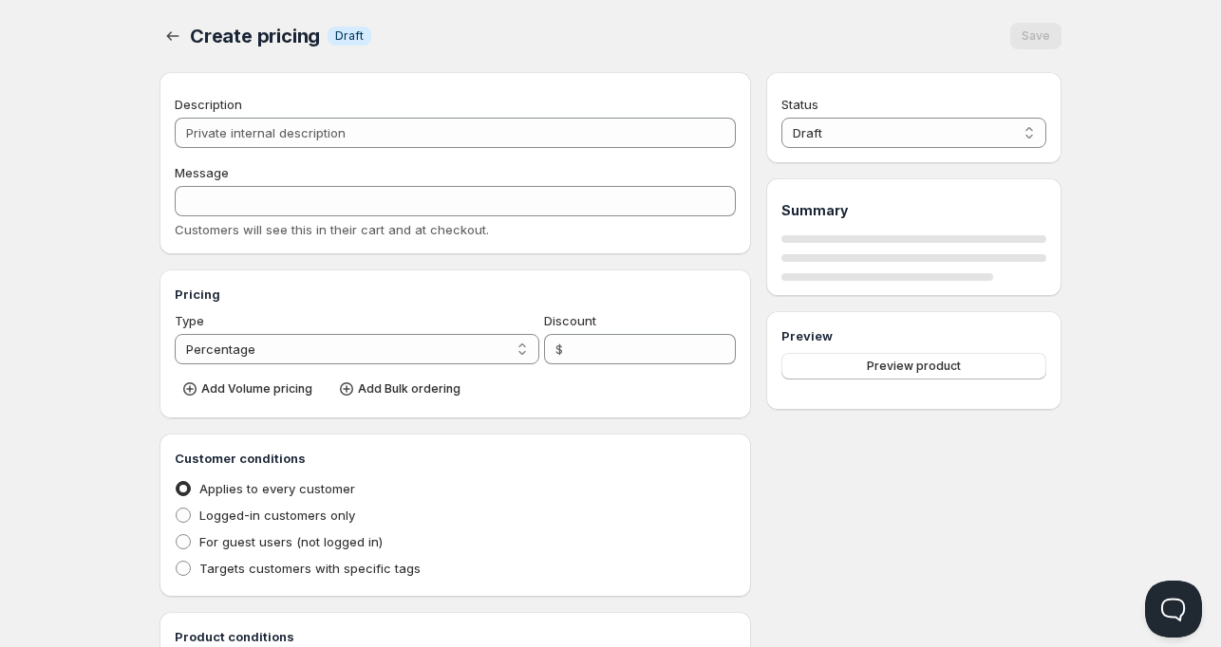
checkbox input "true"
select select "1"
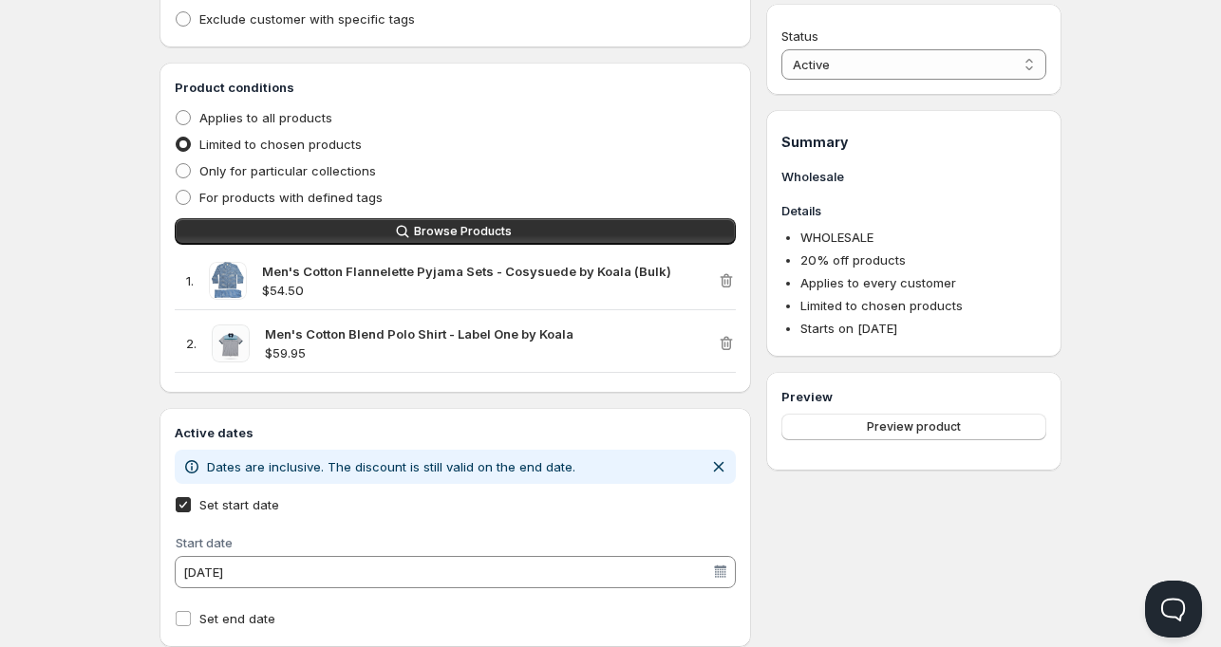
scroll to position [765, 0]
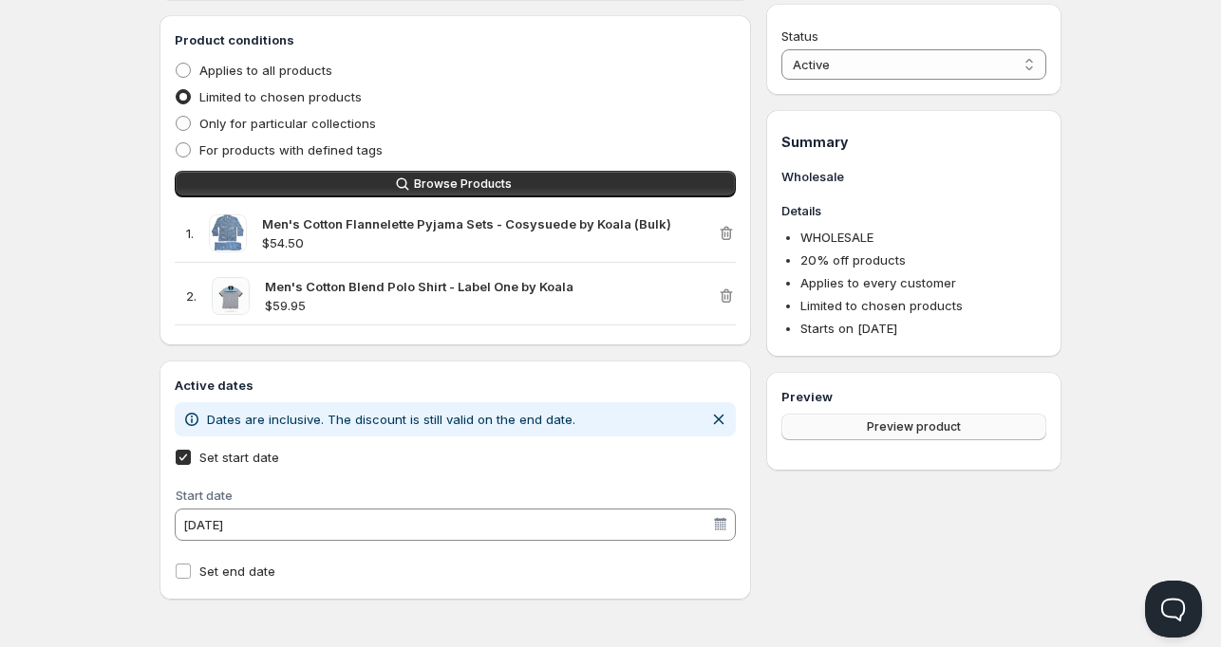
click at [903, 428] on span "Preview product" at bounding box center [914, 427] width 94 height 15
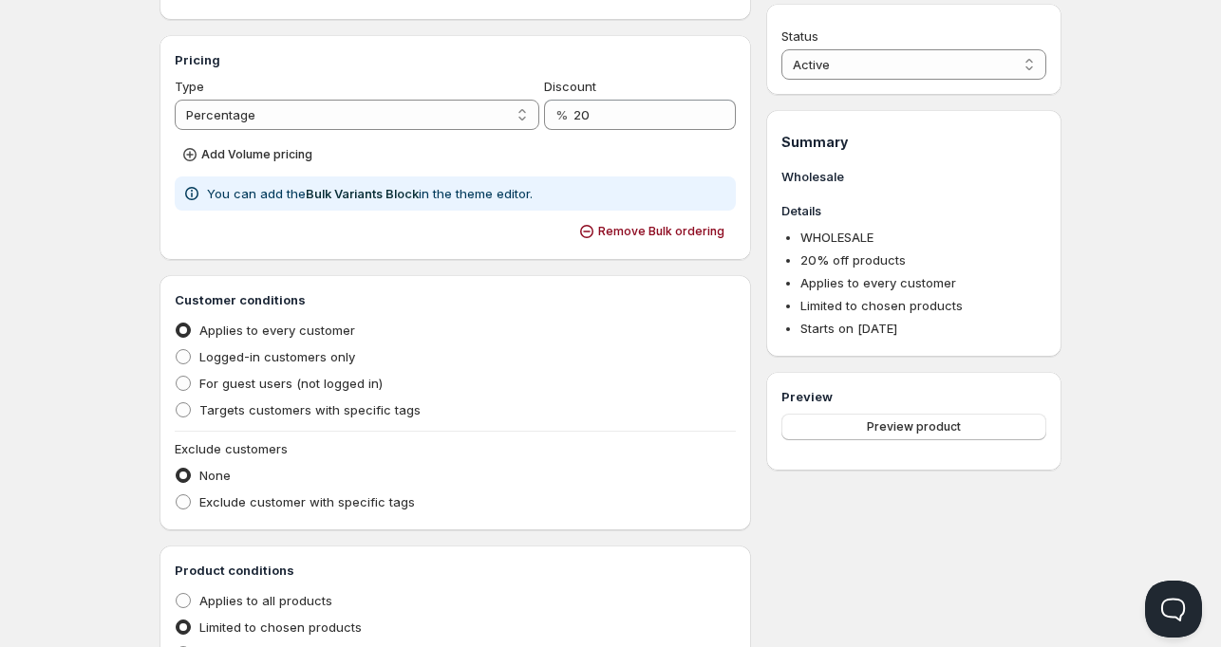
scroll to position [0, 0]
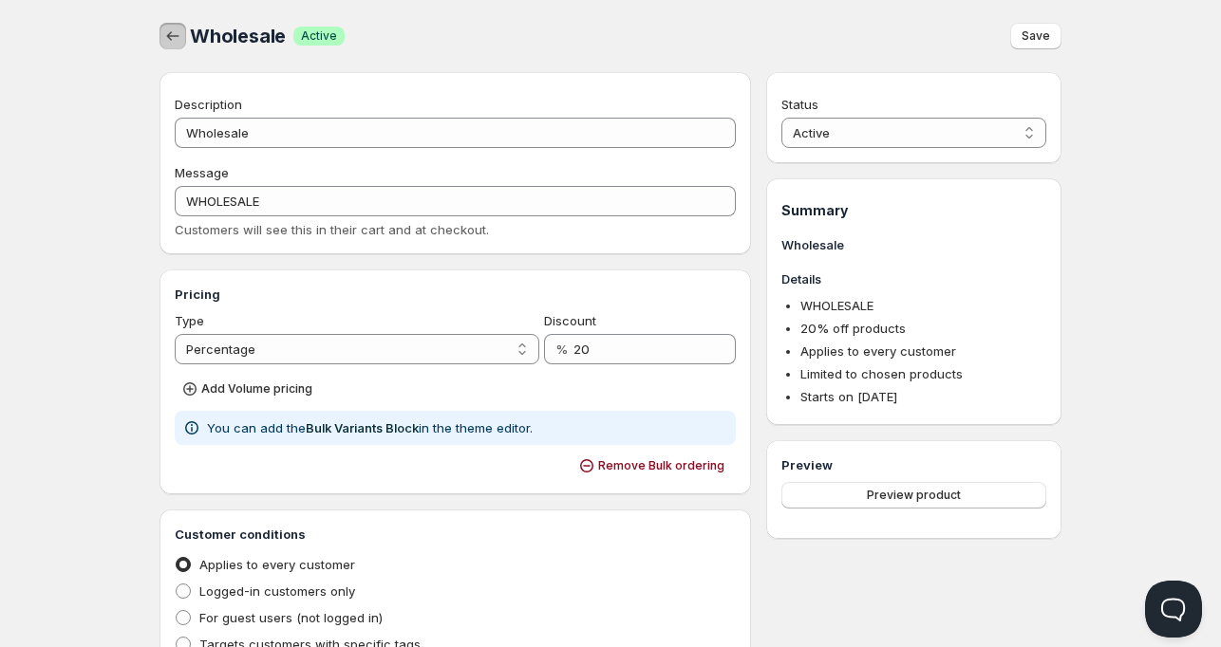
click at [173, 40] on icon "button" at bounding box center [172, 36] width 19 height 19
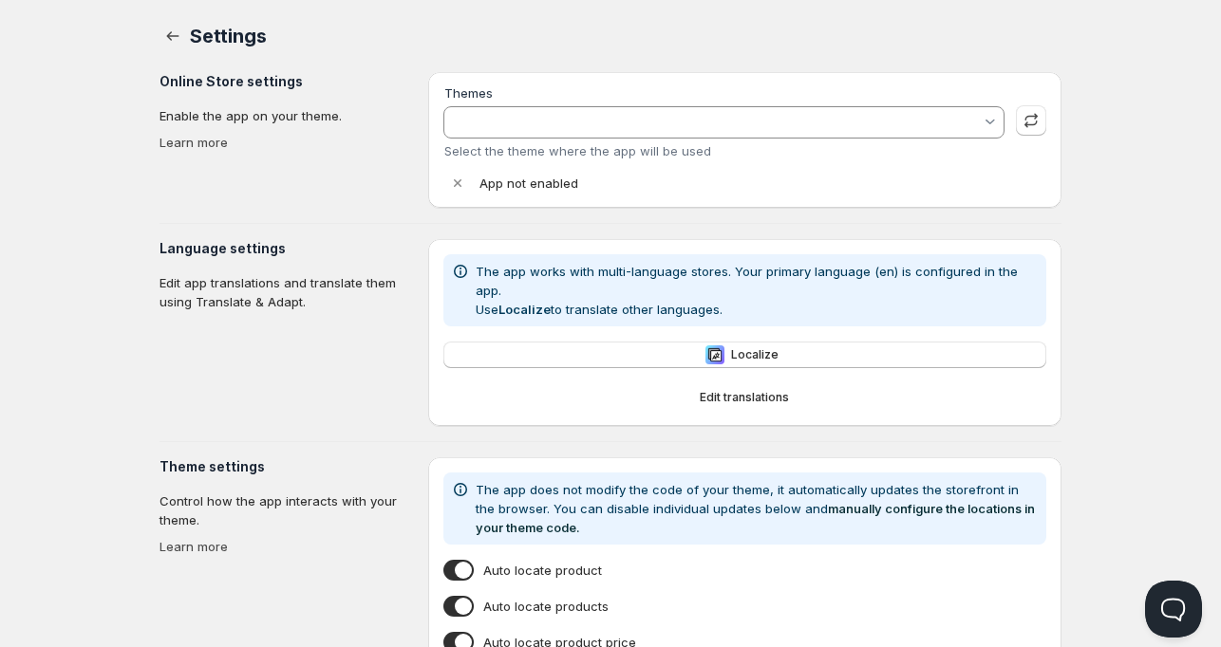
type input "[PERSON_NAME]"
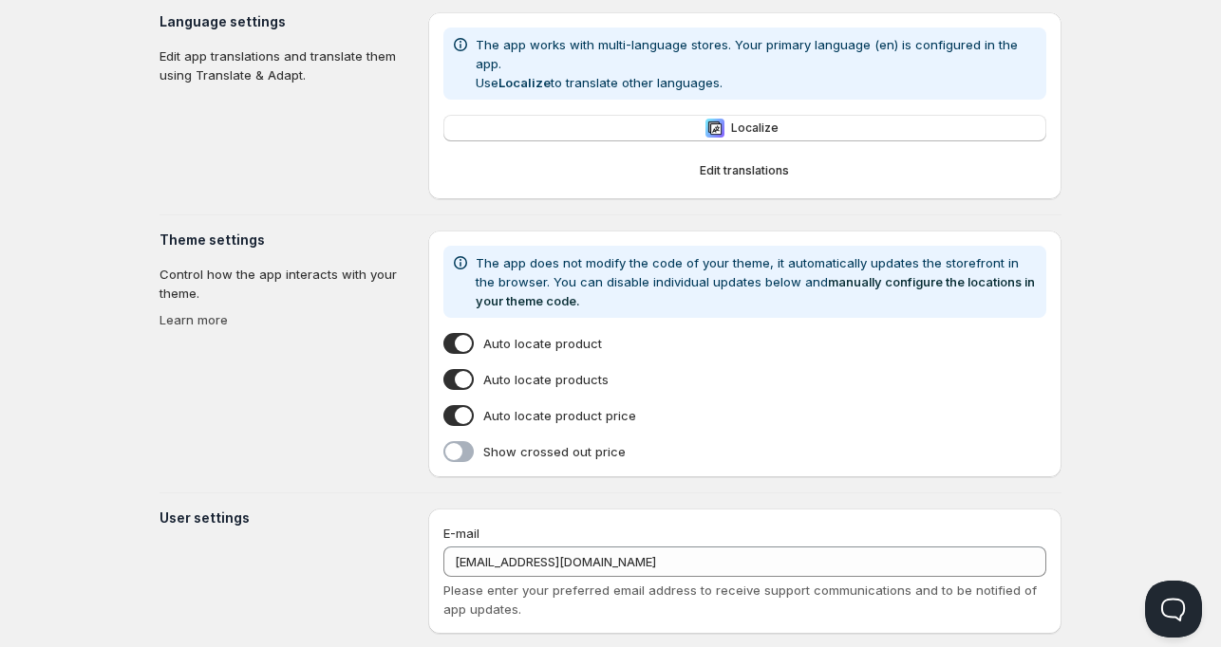
scroll to position [426, 0]
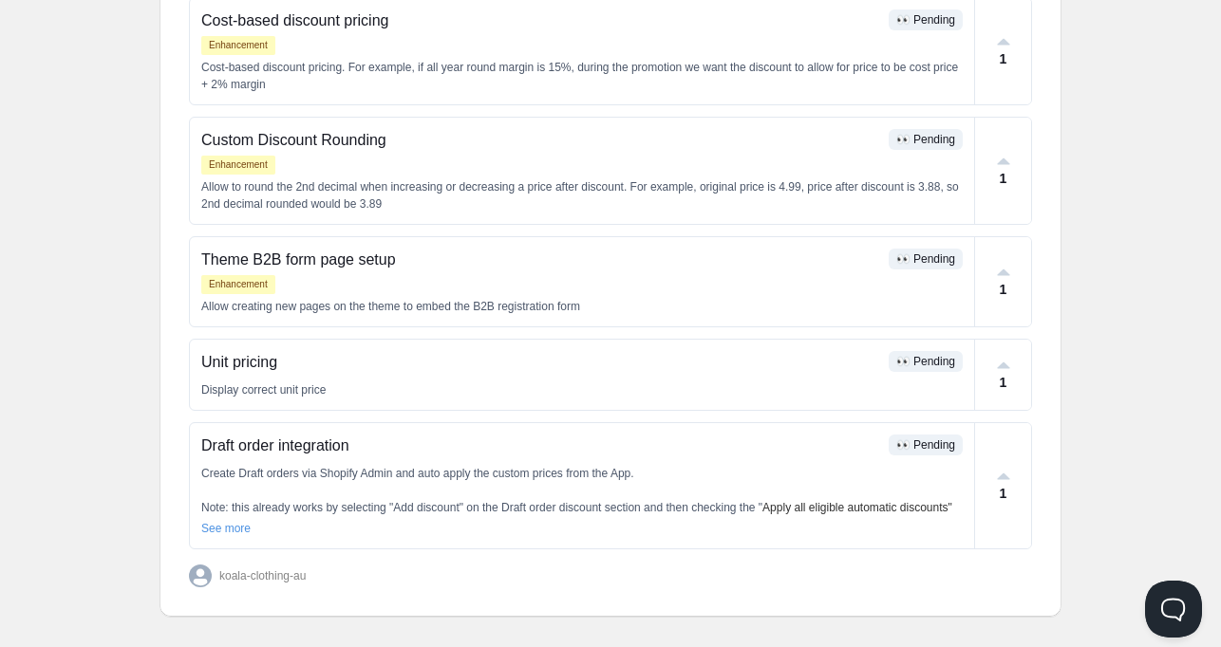
scroll to position [737, 0]
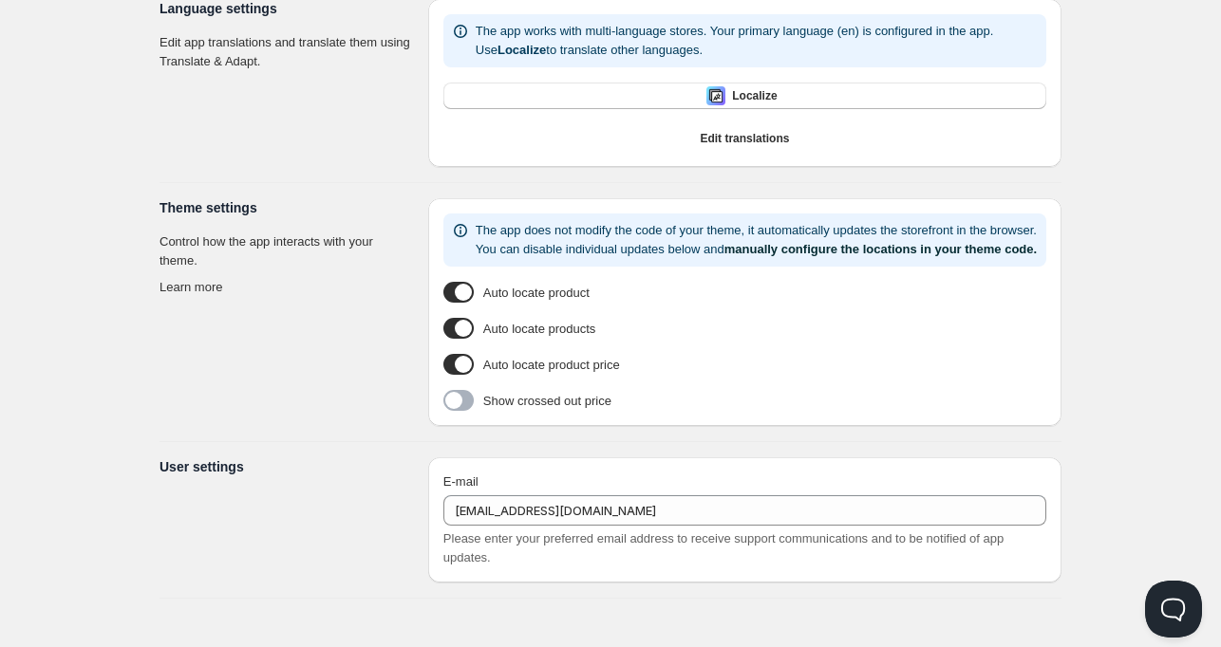
type input "[PERSON_NAME]"
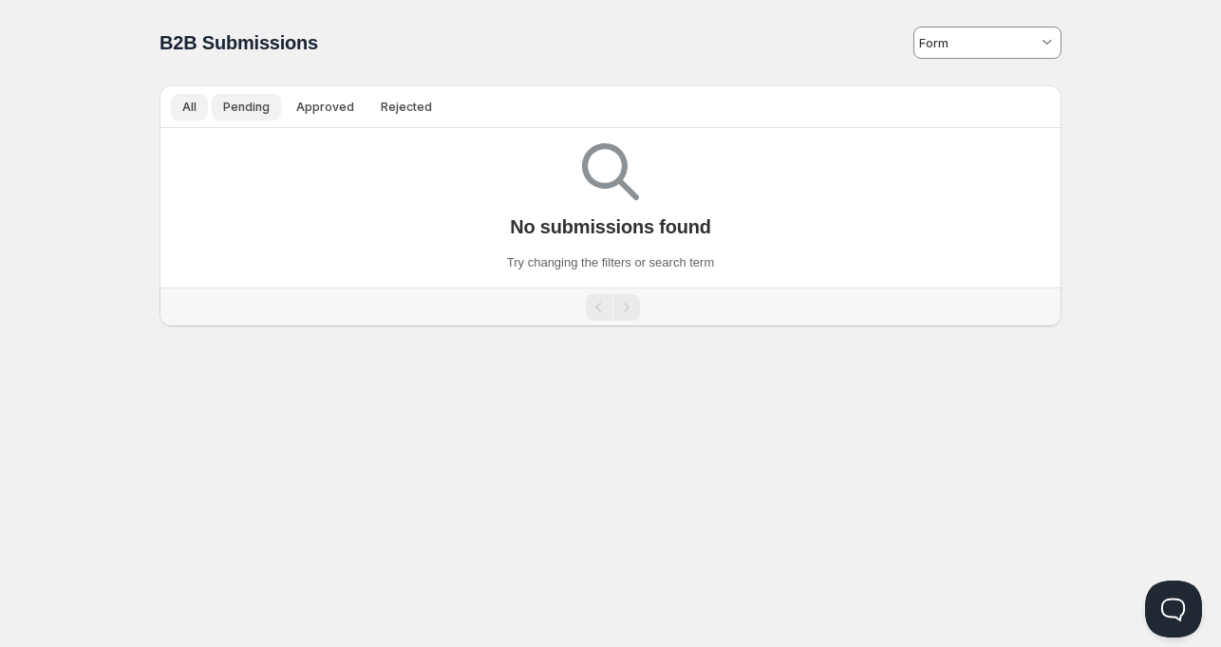
click at [247, 114] on button "Pending" at bounding box center [246, 107] width 69 height 27
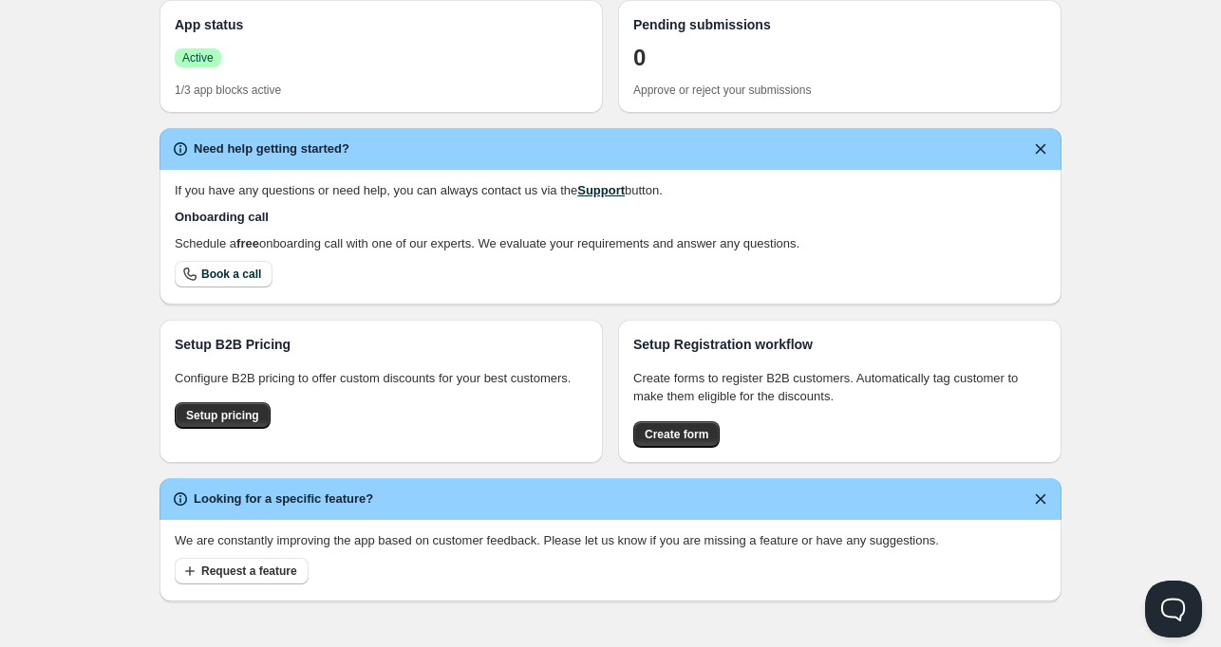
scroll to position [266, 0]
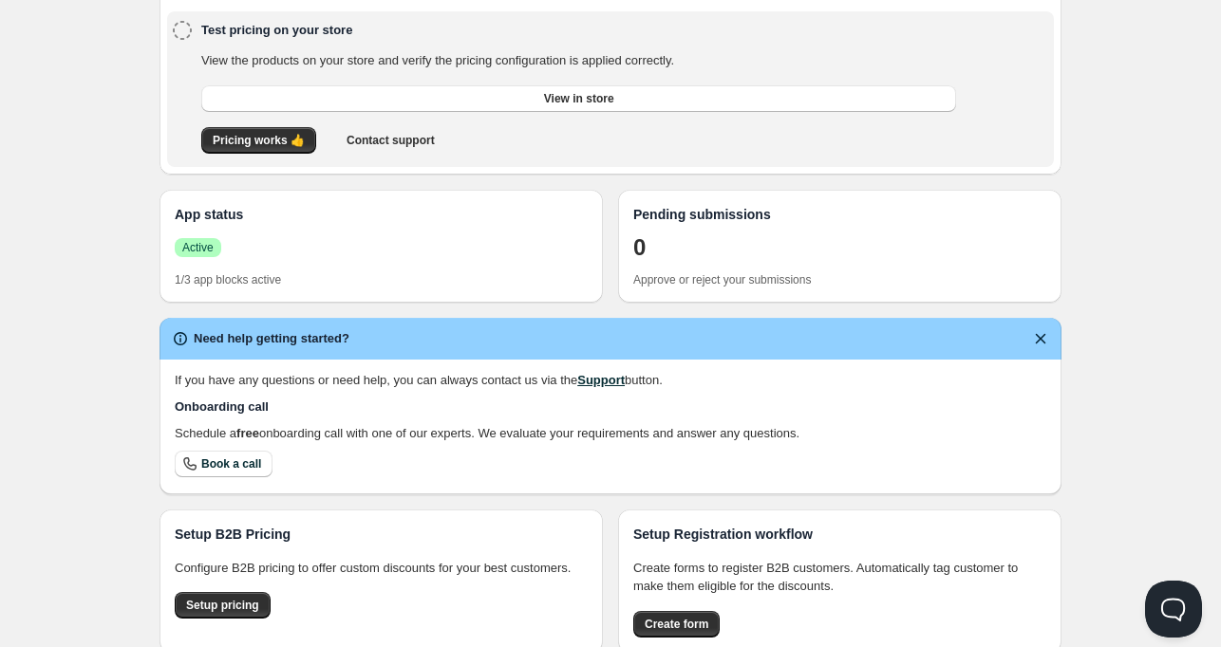
click at [213, 221] on h3 "App status" at bounding box center [381, 214] width 413 height 19
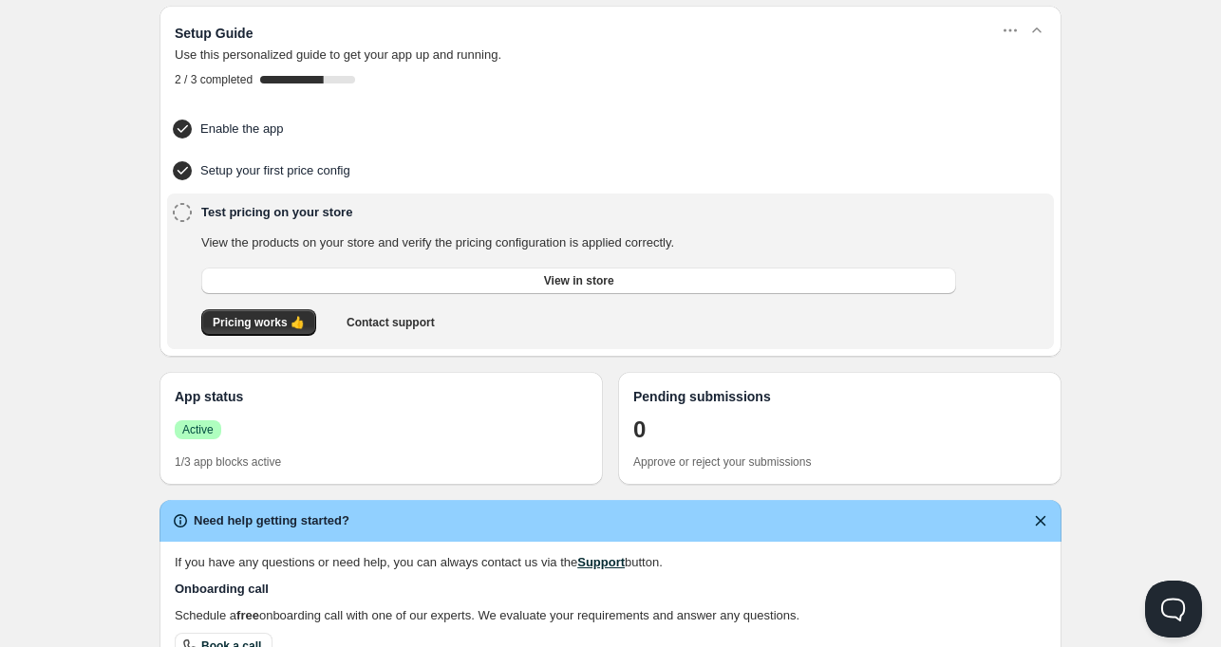
scroll to position [76, 0]
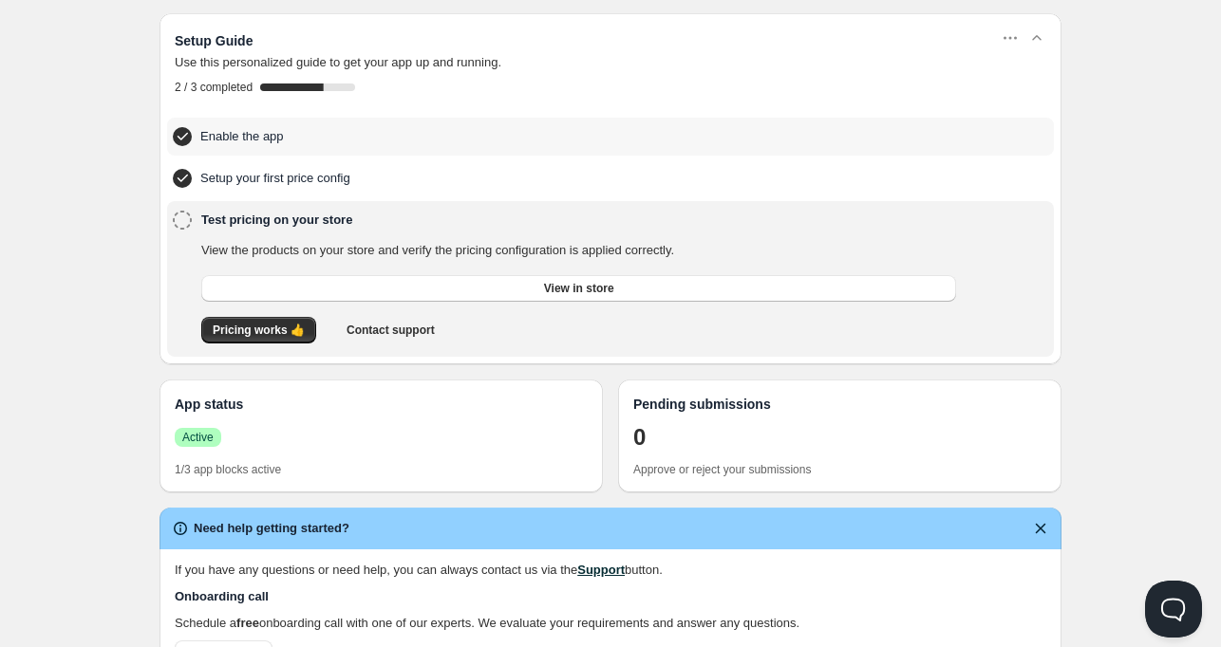
click at [251, 140] on h4 "Enable the app" at bounding box center [580, 136] width 761 height 19
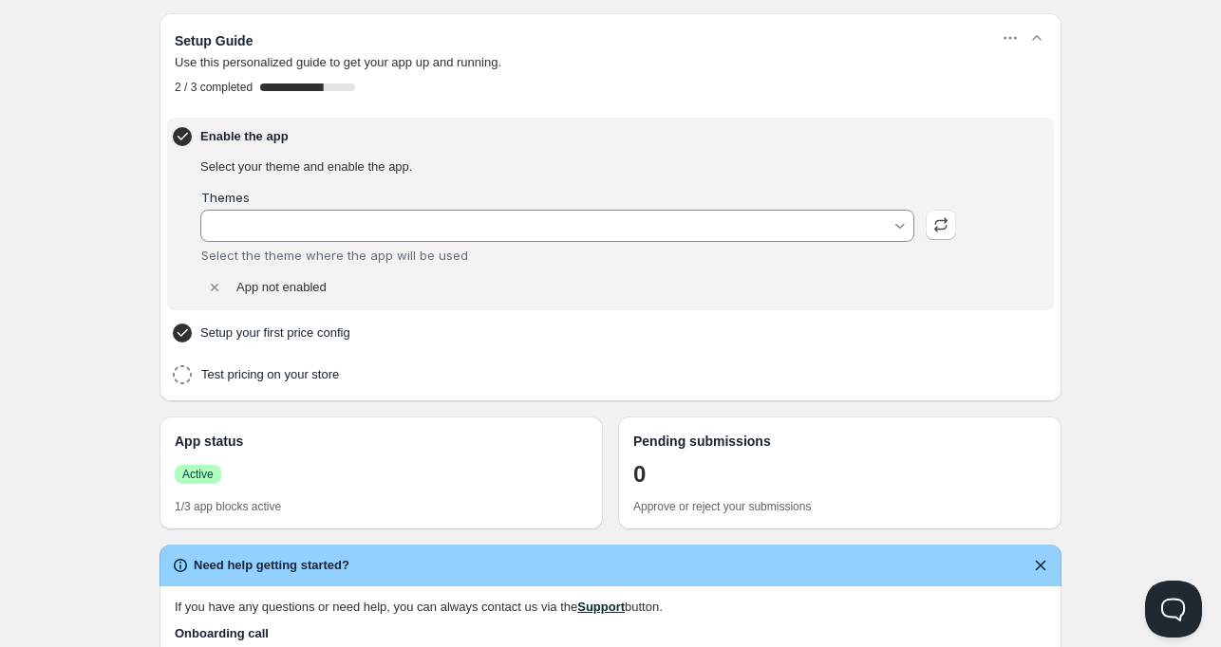
type input "[PERSON_NAME]"
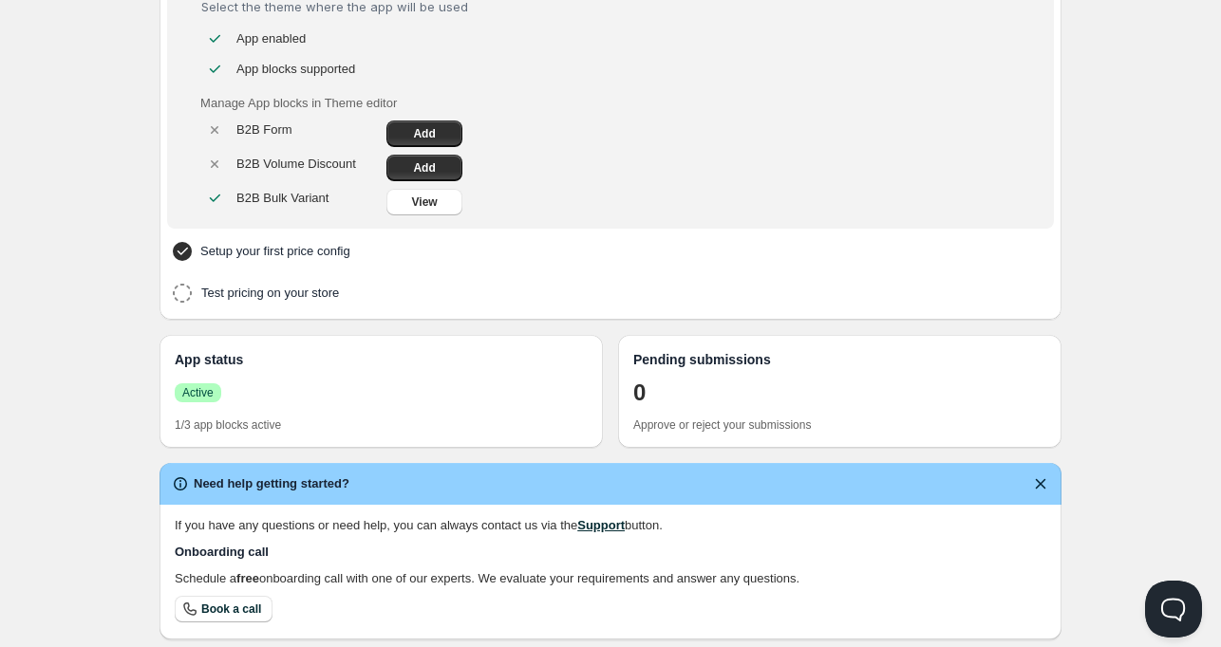
scroll to position [361, 0]
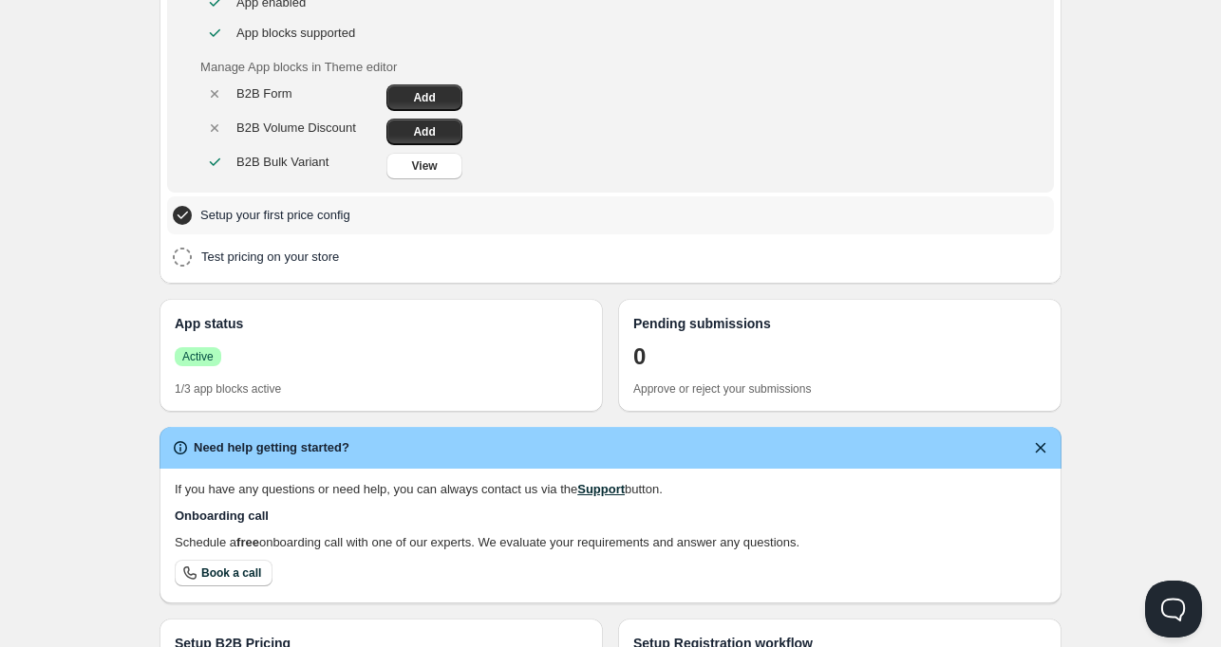
click at [293, 212] on h4 "Setup your first price config" at bounding box center [580, 215] width 761 height 19
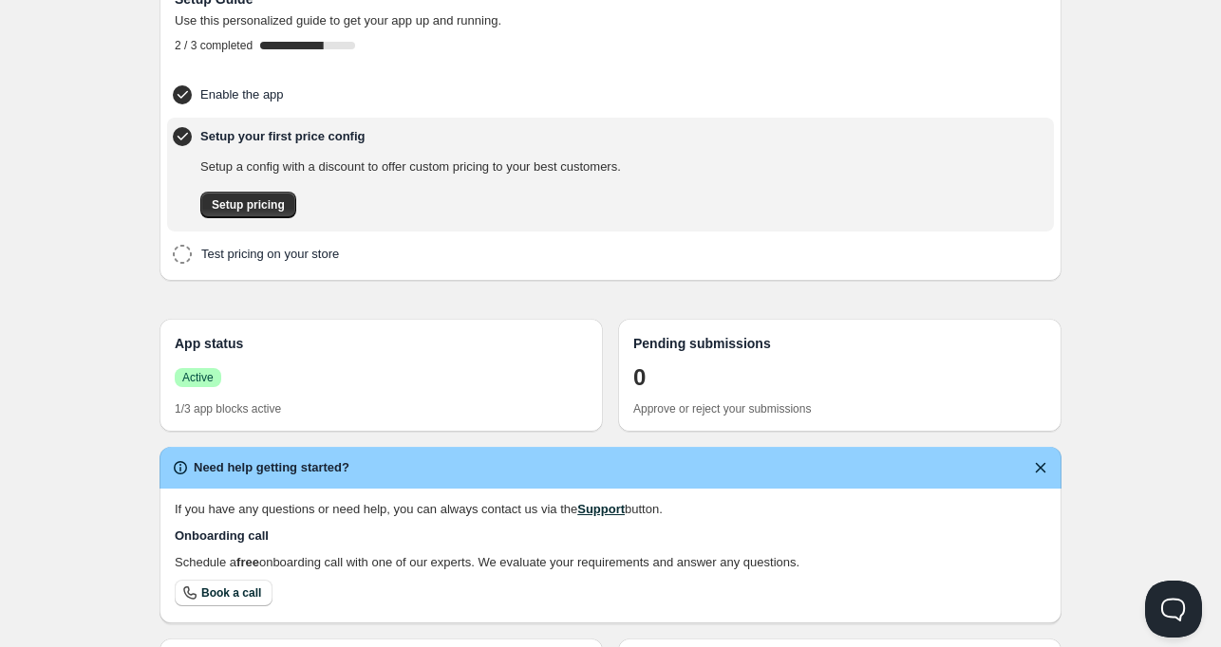
scroll to position [76, 0]
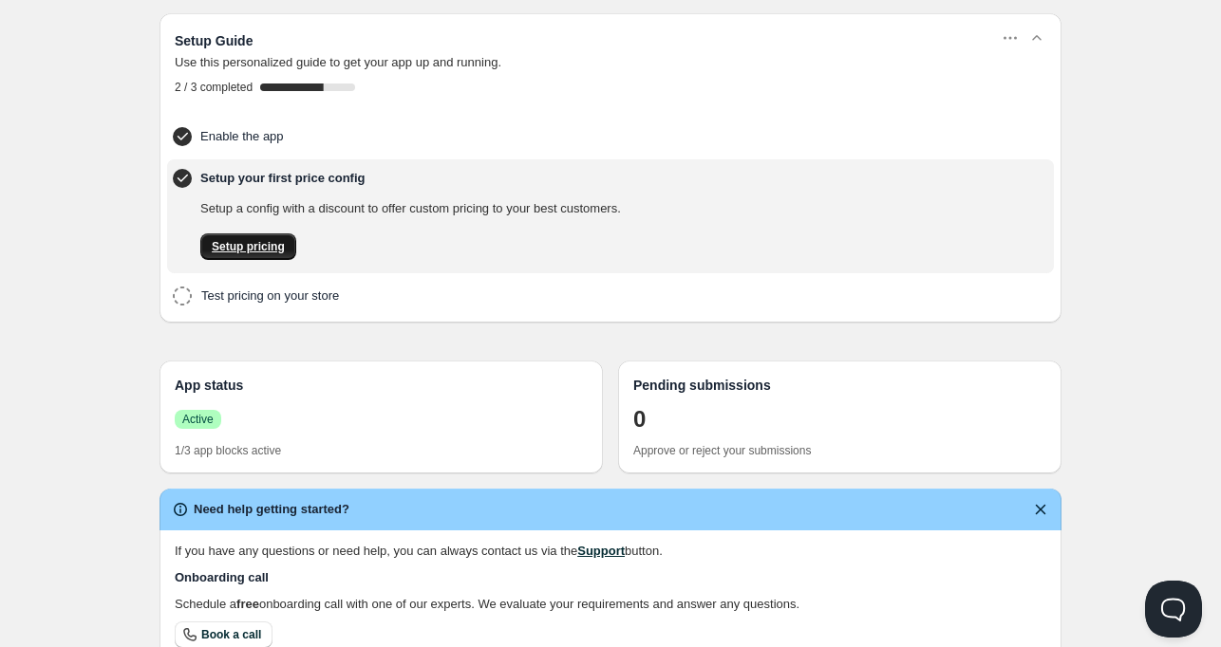
click at [272, 239] on span "Setup pricing" at bounding box center [248, 246] width 73 height 15
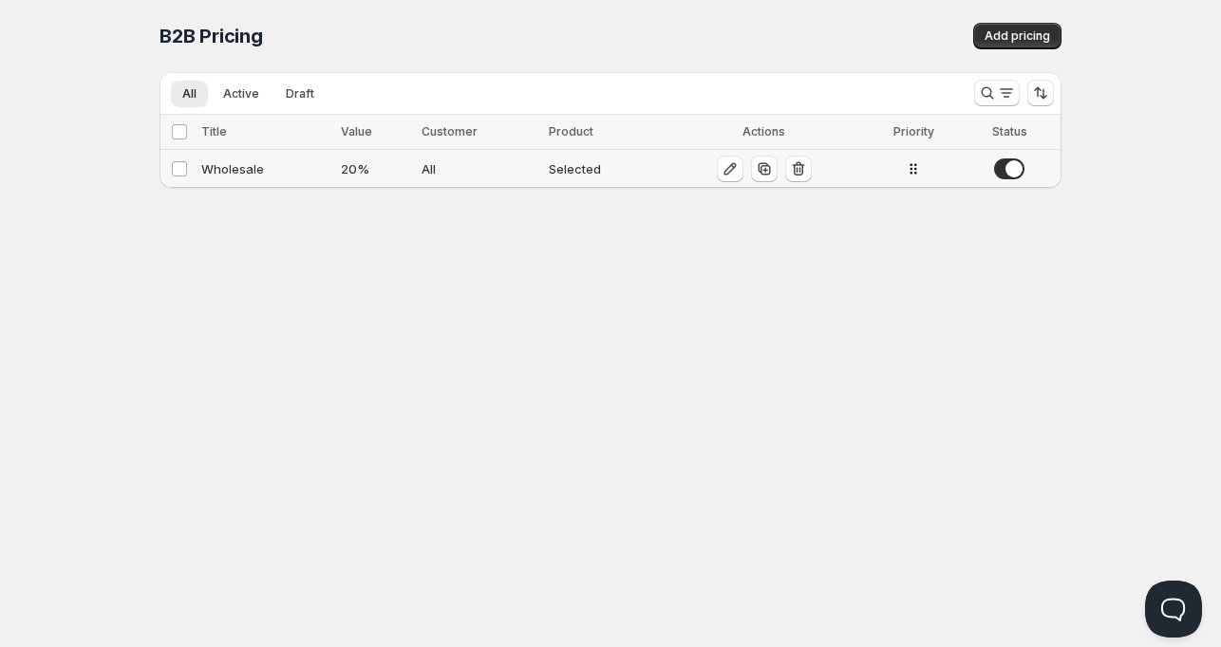
click at [216, 164] on div "Wholesale" at bounding box center [265, 168] width 128 height 19
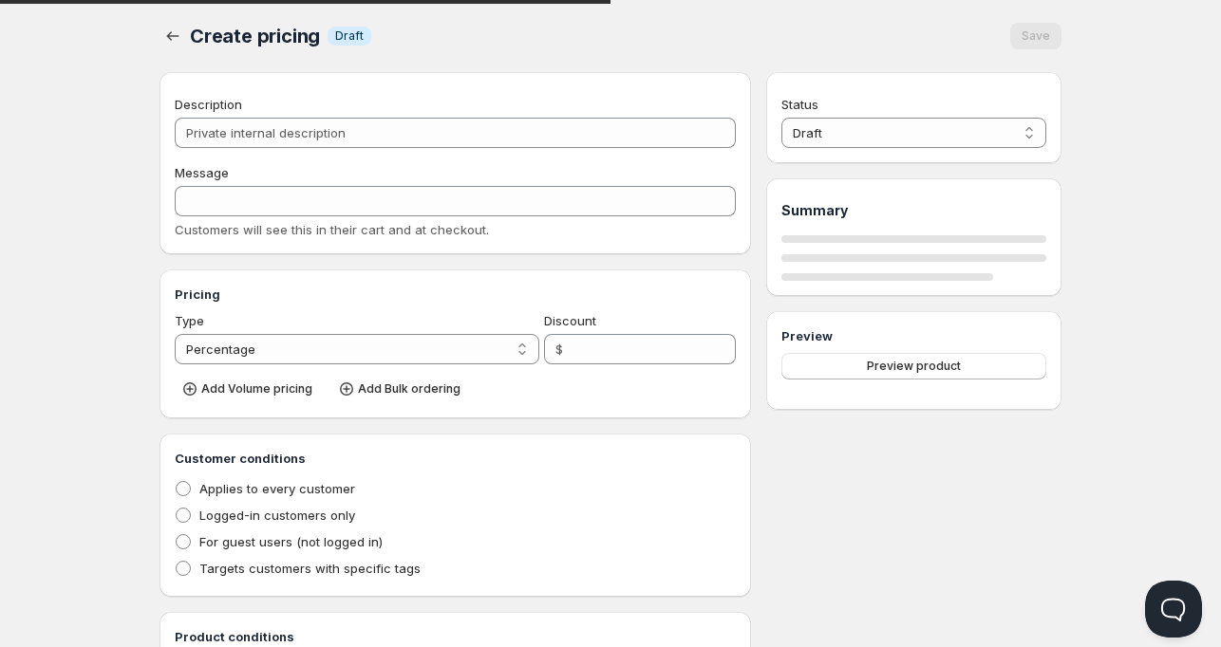
scroll to position [307, 0]
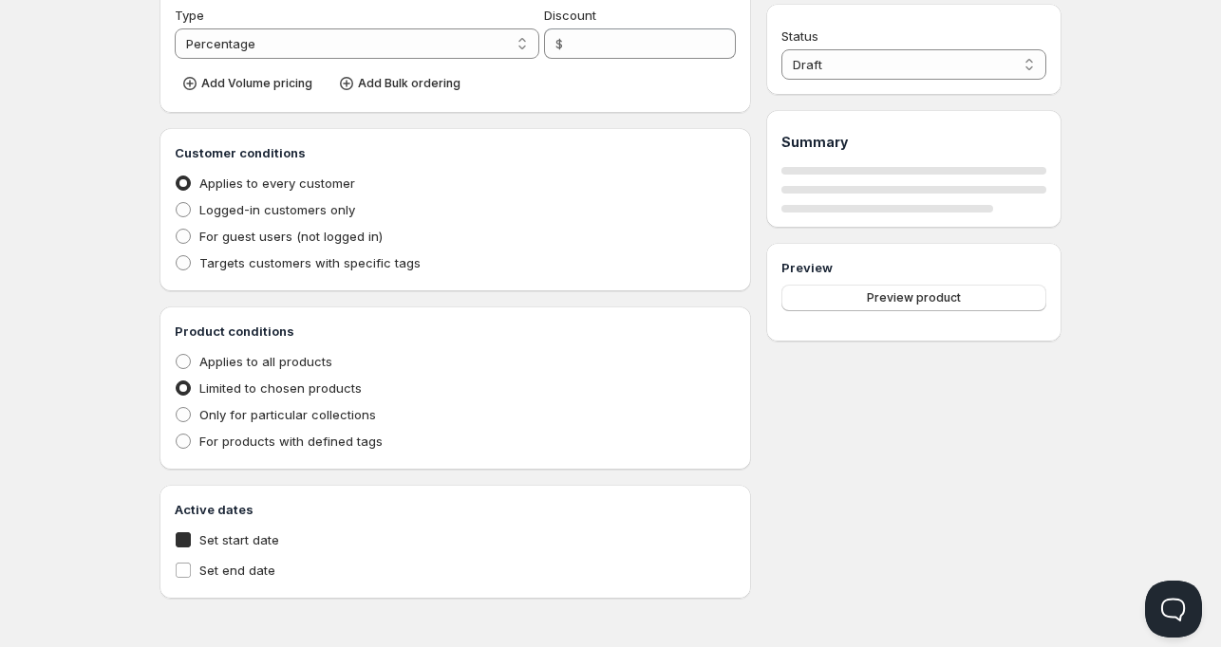
type input "Wholesale"
type input "WHOLESALE"
type input "20"
radio input "true"
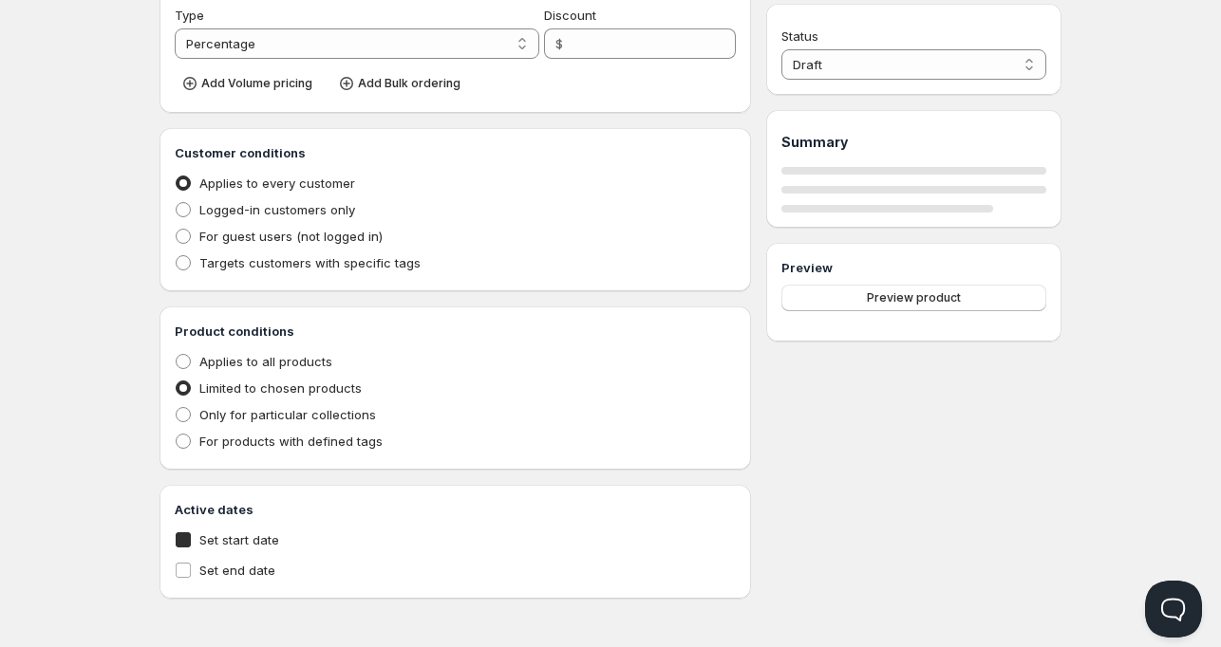
checkbox input "true"
select select "1"
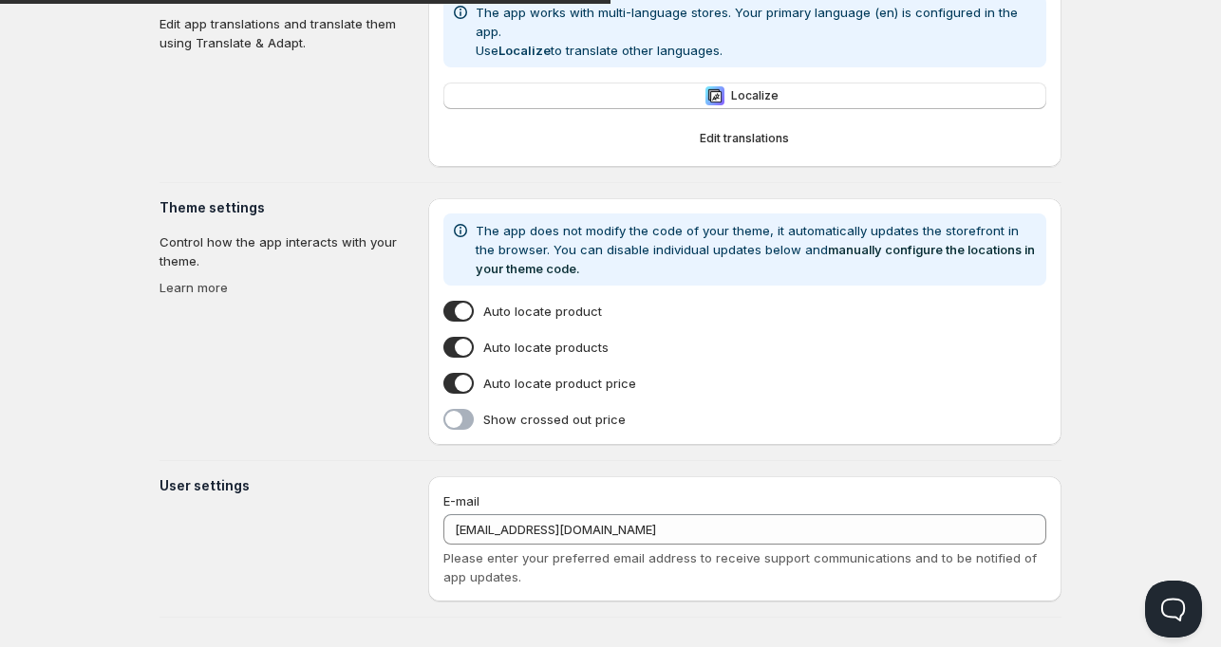
type input "Dawn"
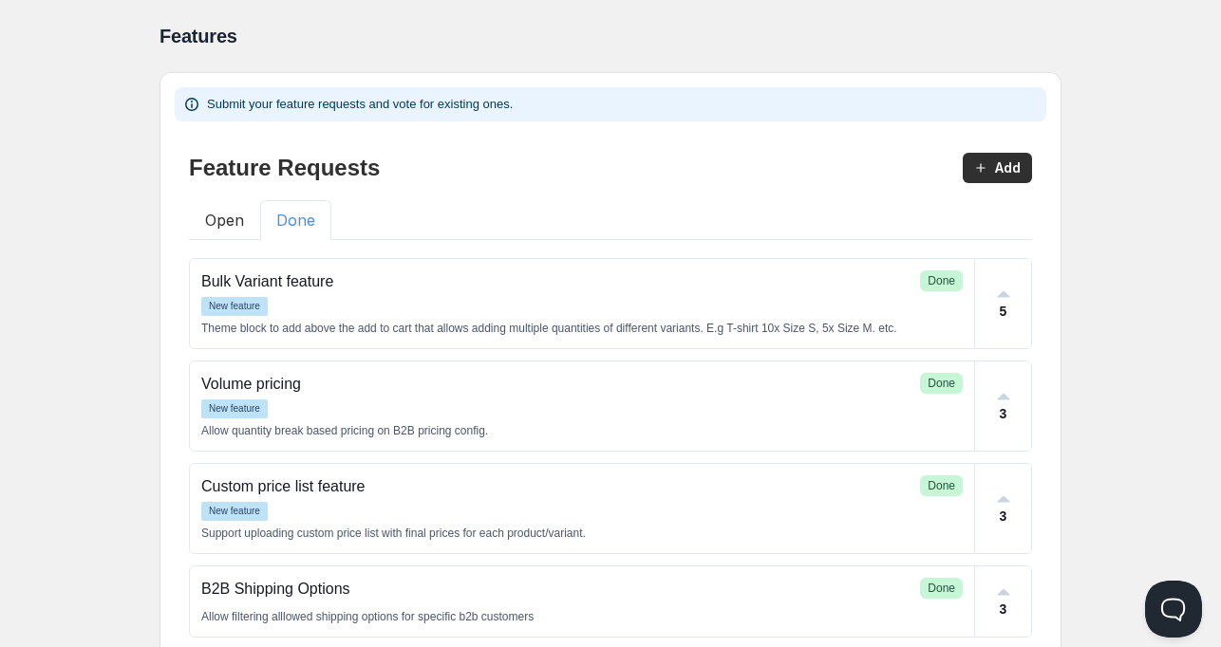
click at [290, 209] on button "Done" at bounding box center [295, 220] width 71 height 40
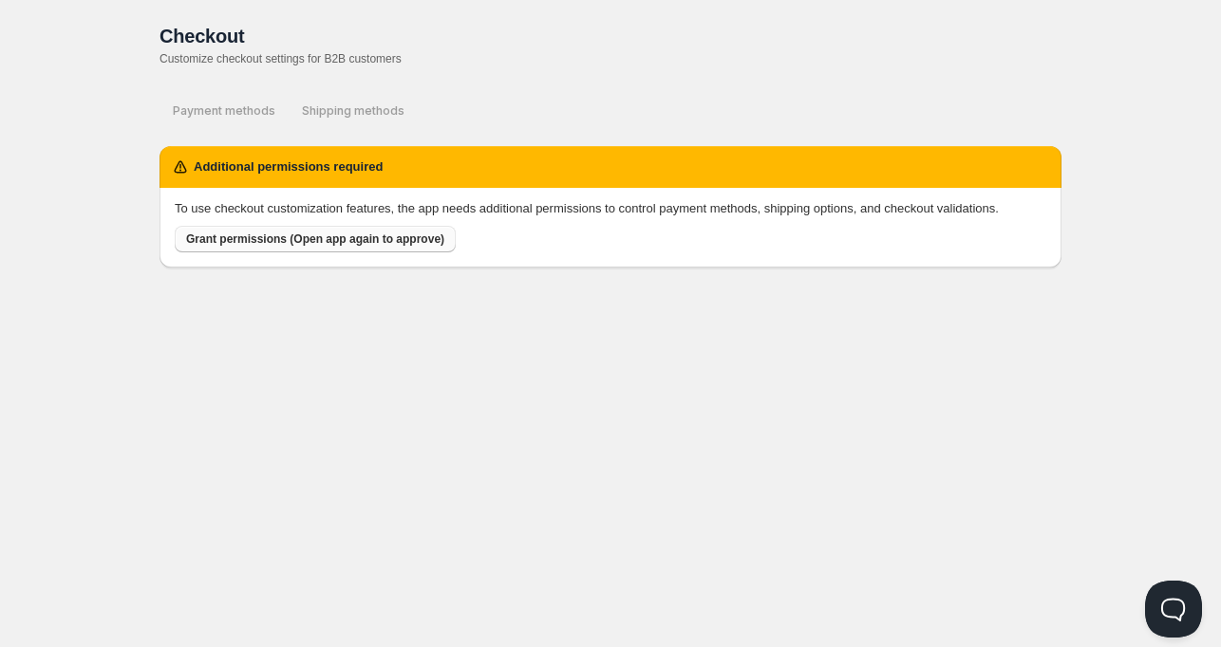
click at [351, 233] on span "Grant permissions (Open app again to approve)" at bounding box center [315, 239] width 258 height 15
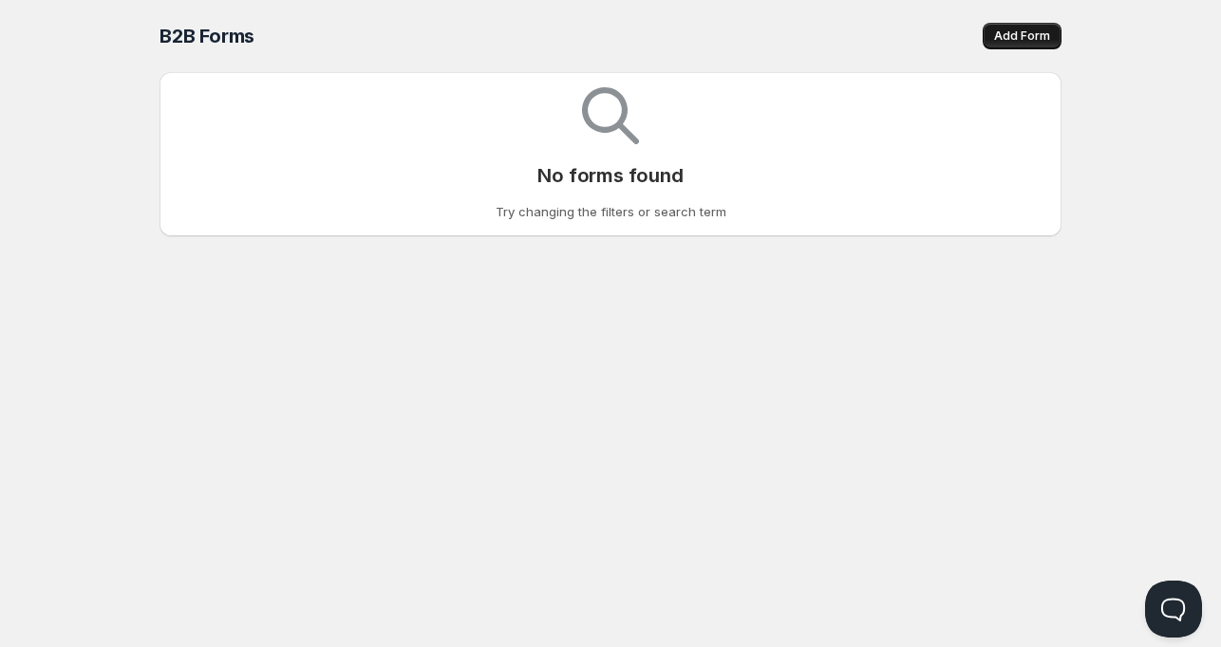
click at [1032, 40] on span "Add Form" at bounding box center [1022, 35] width 56 height 15
click at [1043, 21] on div "B2B Forms. This page is ready B2B Forms Add Form" at bounding box center [610, 36] width 902 height 72
click at [1033, 37] on span "Add Form" at bounding box center [1022, 35] width 56 height 15
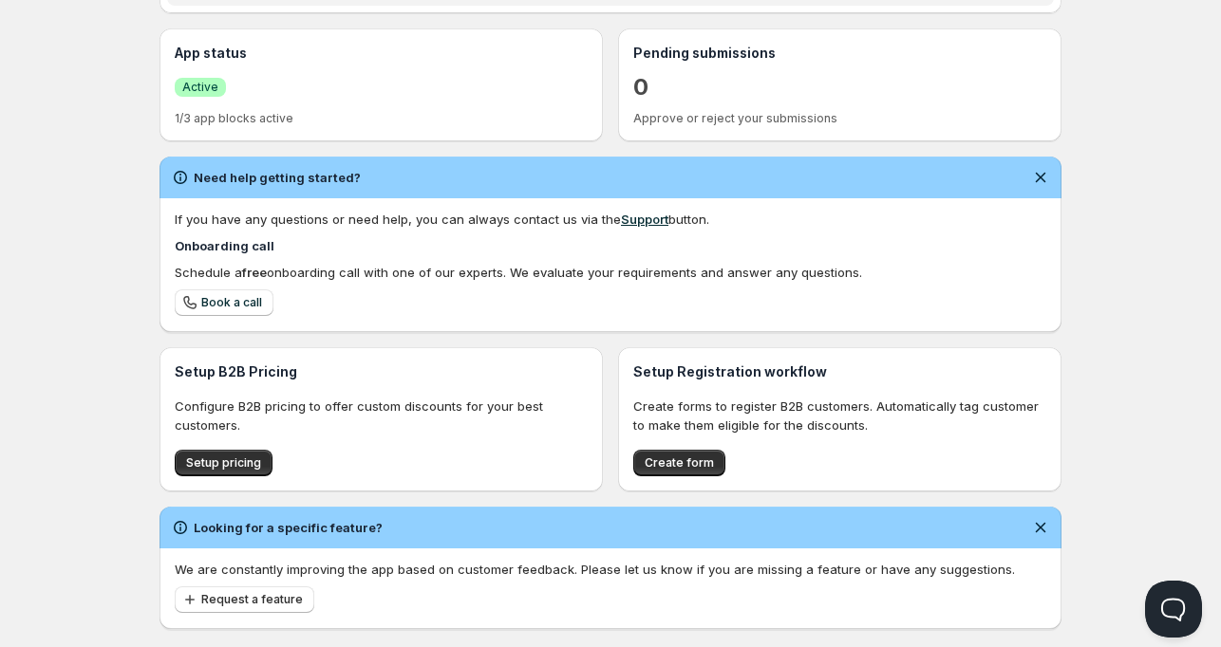
scroll to position [459, 0]
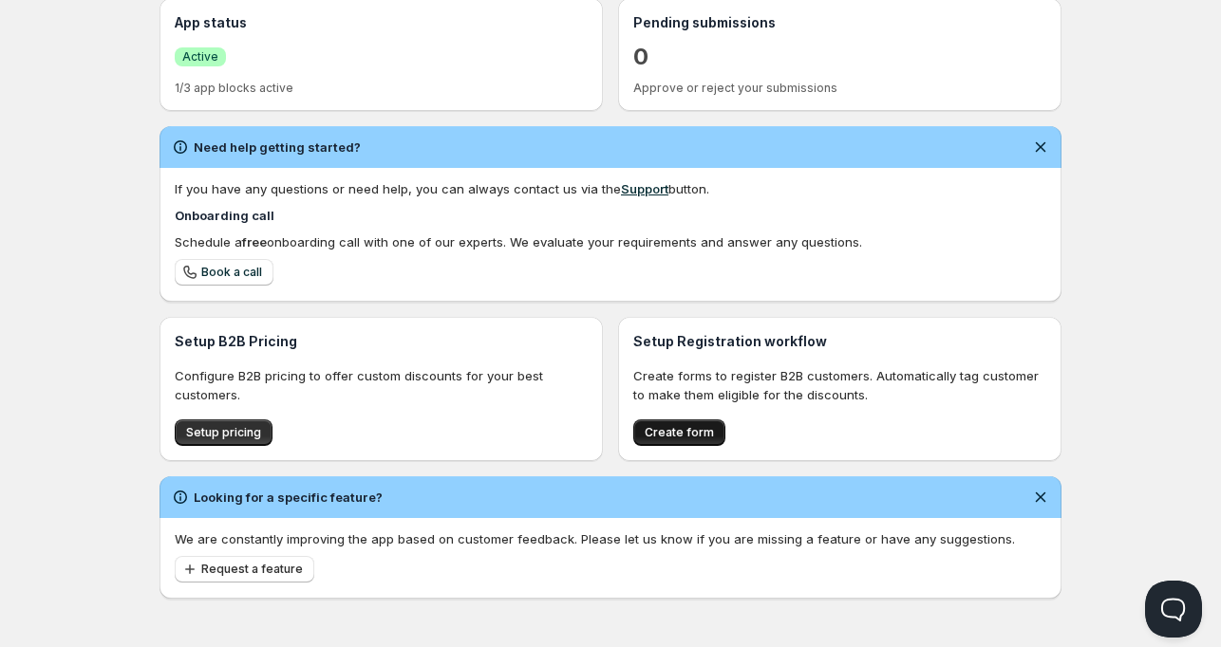
click at [668, 430] on span "Create form" at bounding box center [678, 432] width 69 height 15
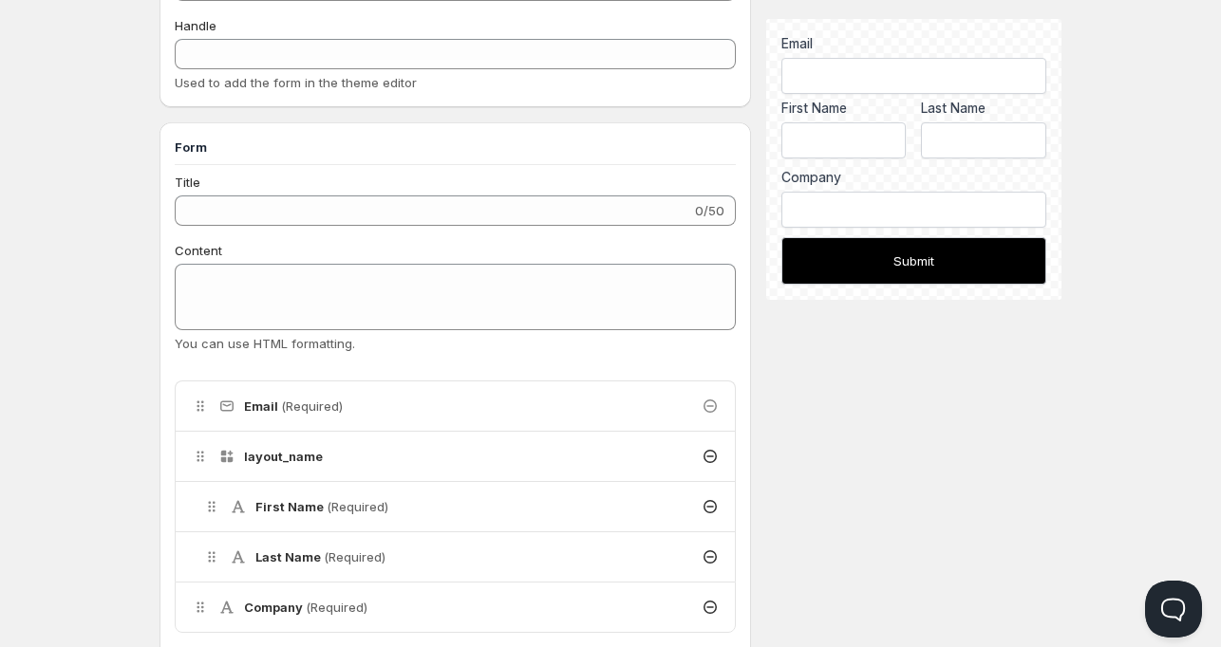
scroll to position [380, 0]
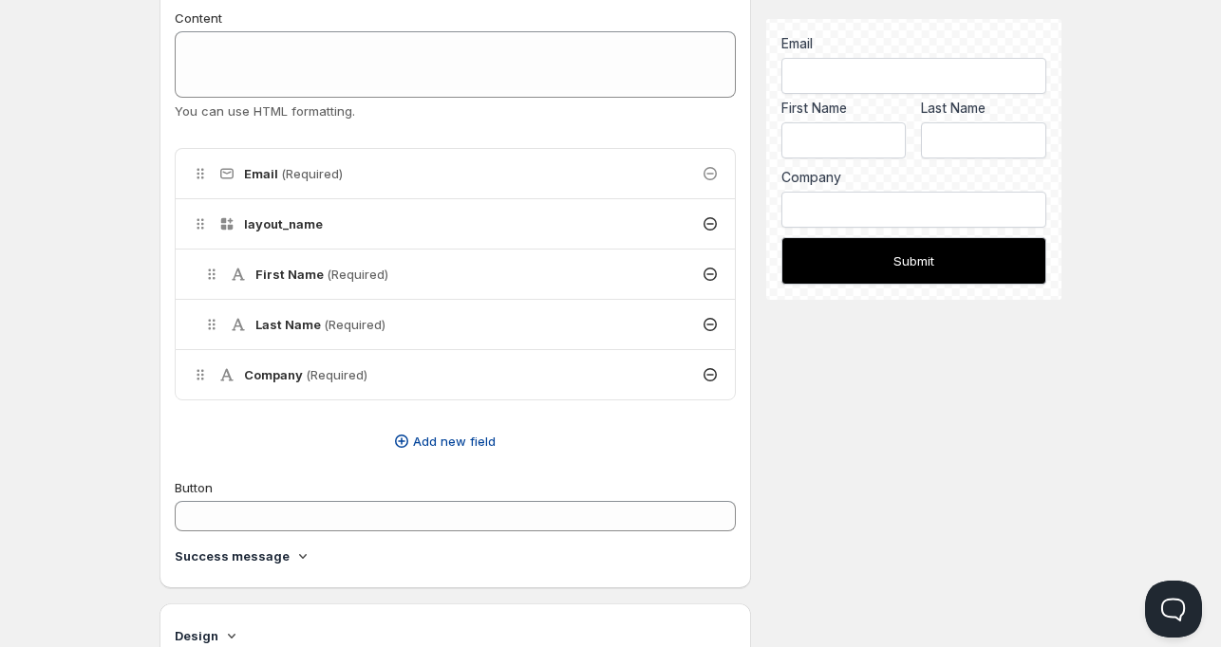
click at [449, 439] on span "Add new field" at bounding box center [454, 441] width 83 height 19
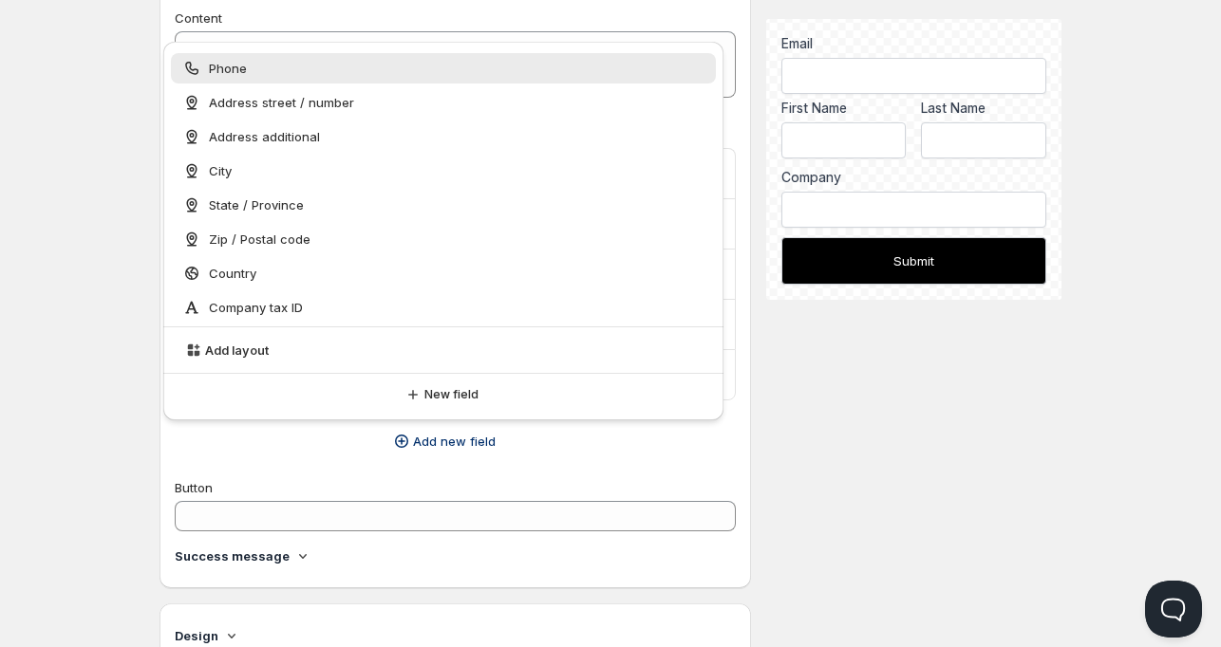
click at [72, 290] on div "Home Pricing Price lists Checkout Forms Submissions Settings Features Plans Cre…" at bounding box center [610, 394] width 1221 height 1548
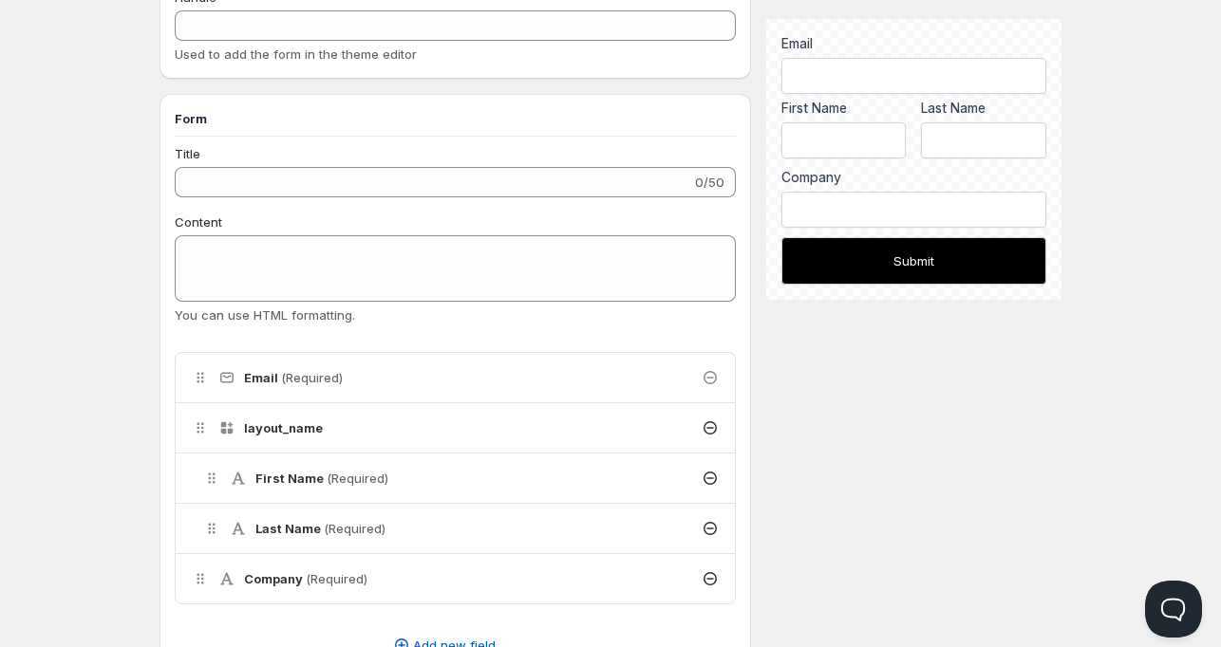
scroll to position [285, 0]
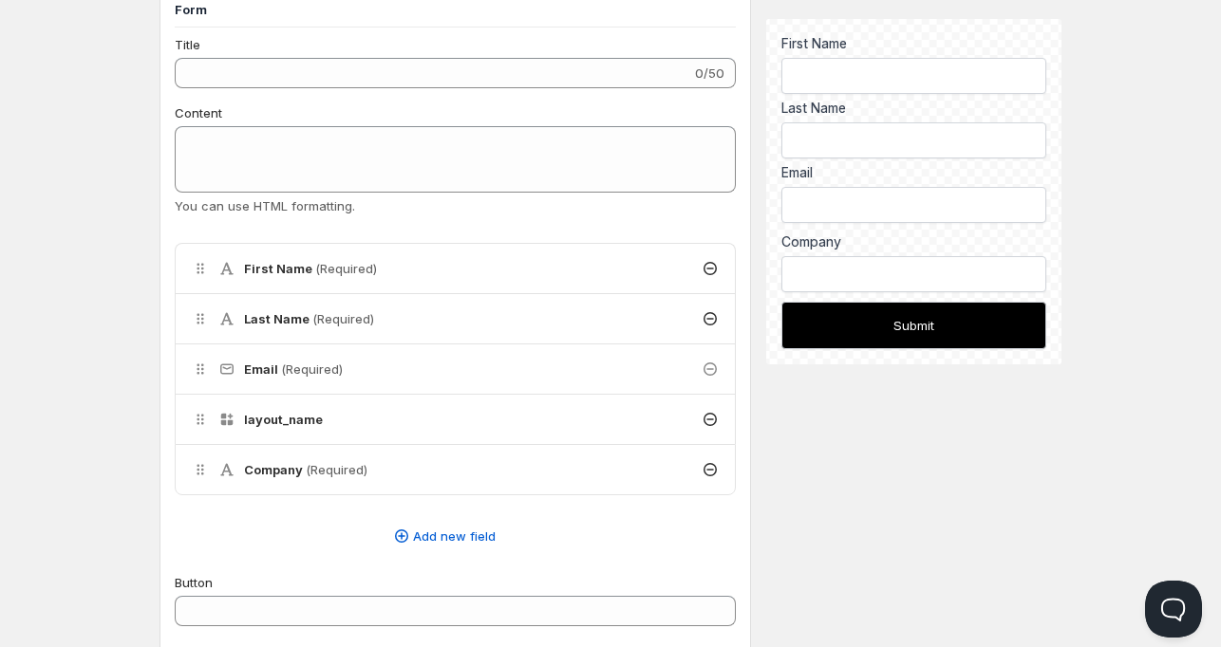
click at [388, 270] on div "First Name (Required)" at bounding box center [455, 268] width 559 height 49
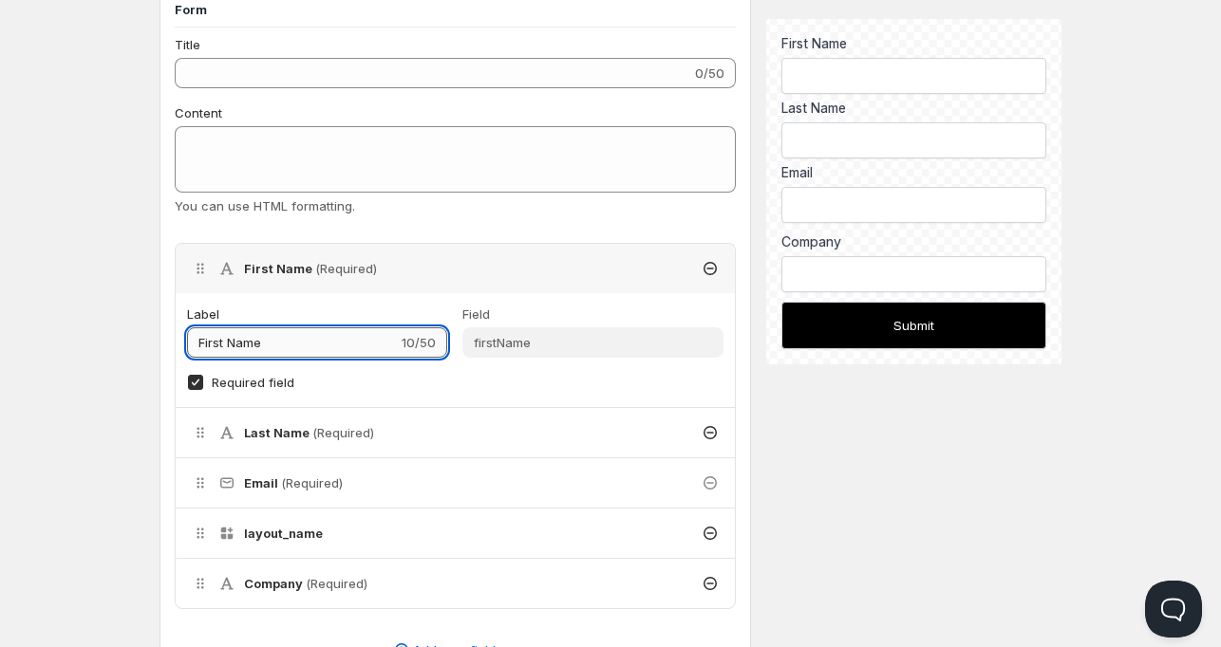
click at [325, 340] on input "First Name" at bounding box center [292, 342] width 211 height 30
click at [209, 276] on icon at bounding box center [200, 268] width 19 height 19
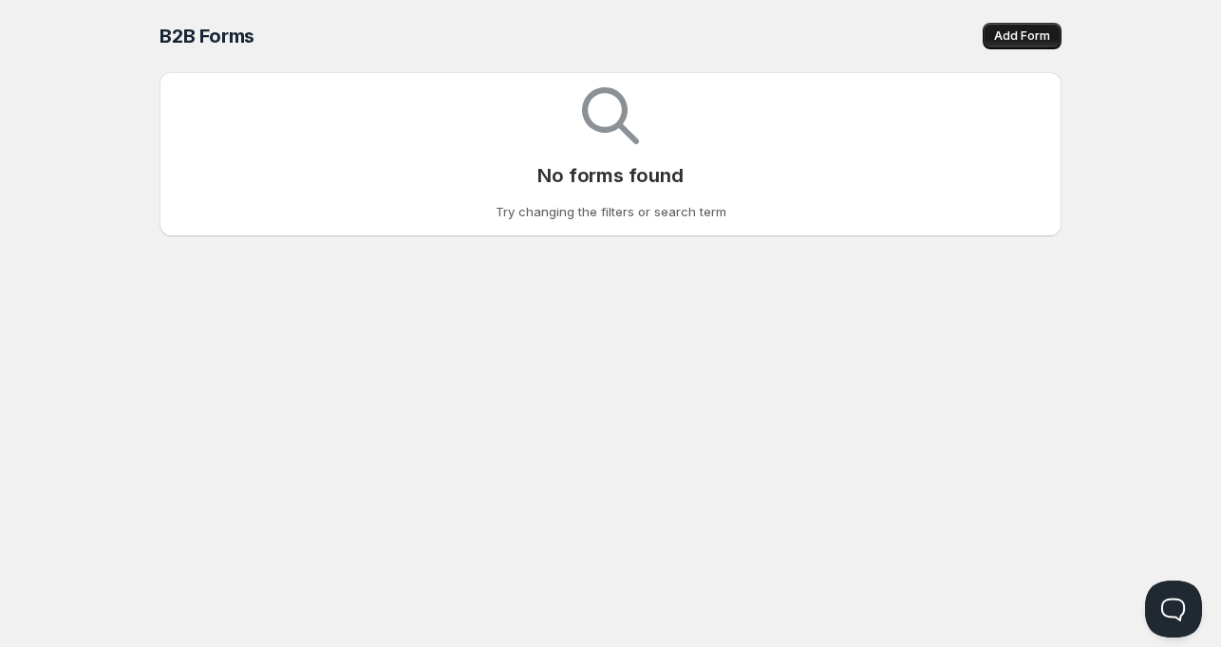
click at [1019, 29] on span "Add Form" at bounding box center [1022, 35] width 56 height 15
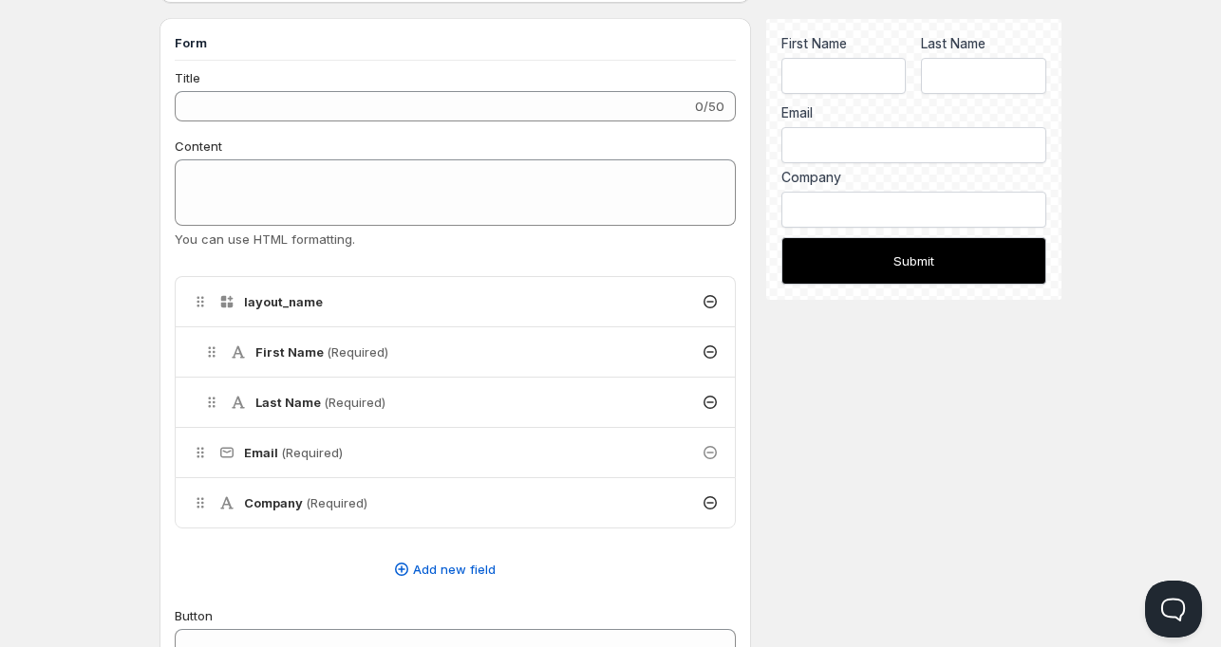
scroll to position [285, 0]
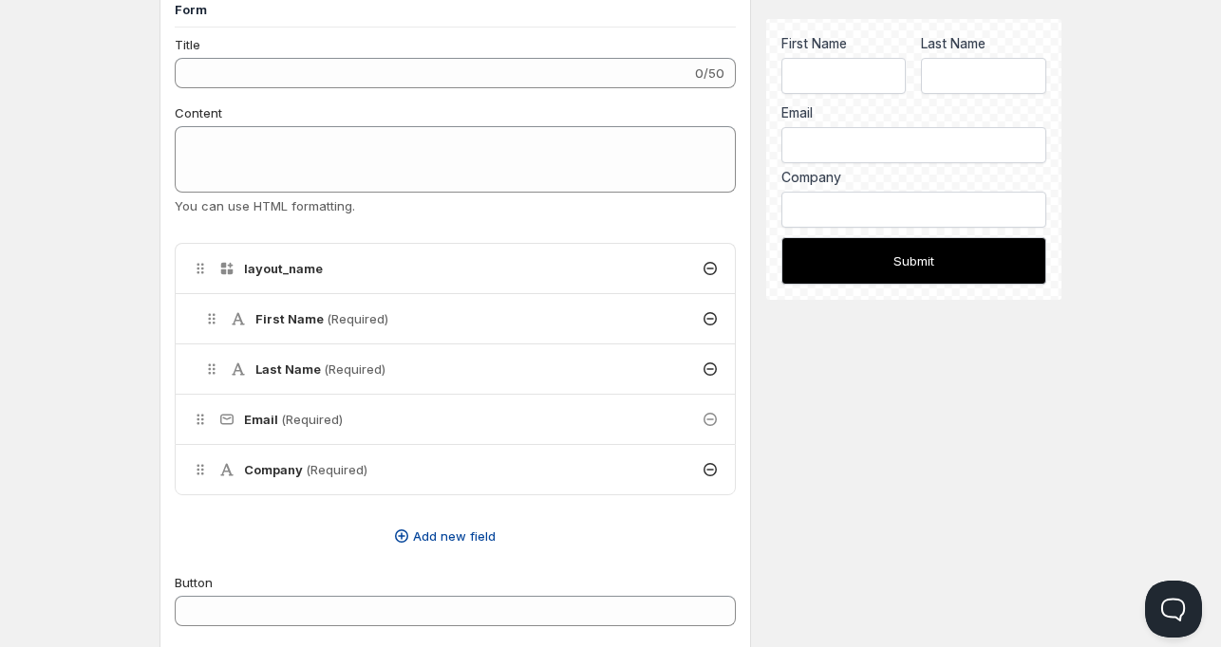
click at [453, 533] on span "Add new field" at bounding box center [454, 536] width 83 height 19
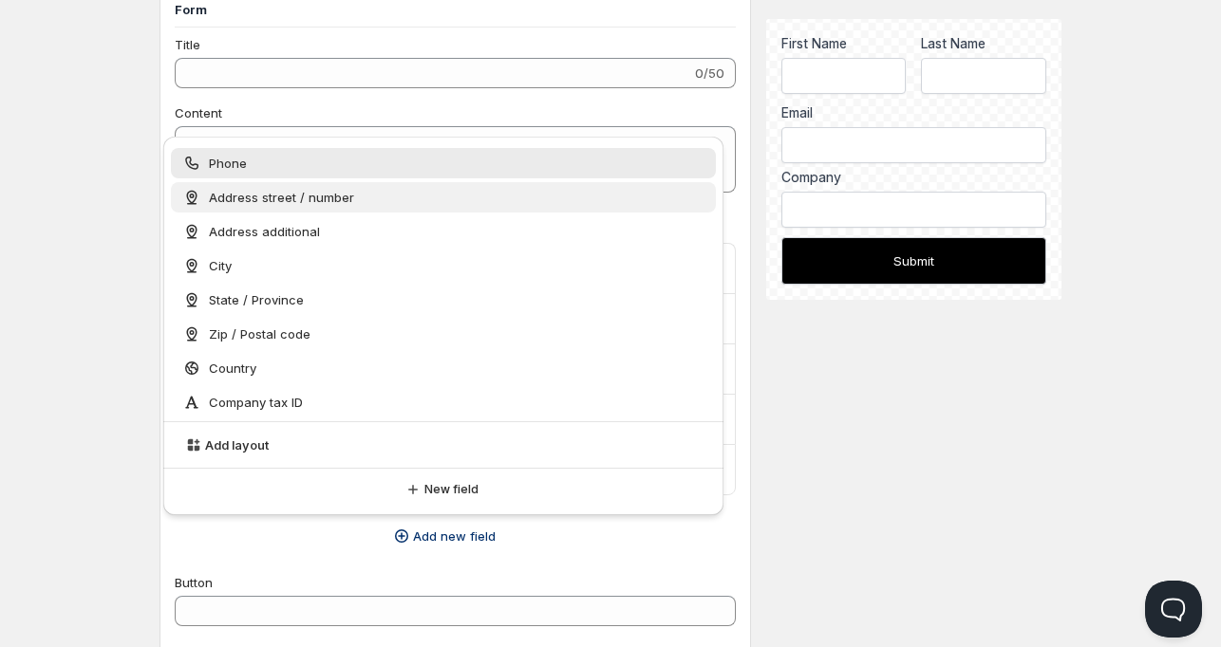
click at [363, 191] on div "Address street / number" at bounding box center [443, 197] width 523 height 19
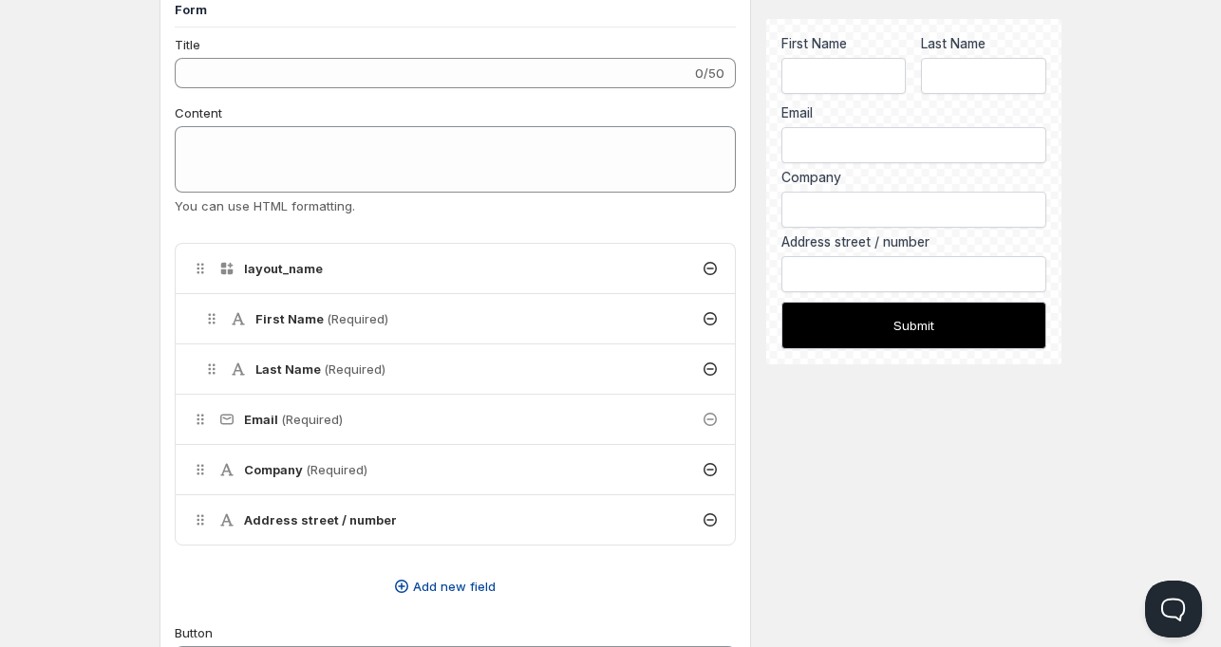
click at [454, 596] on button "Add new field" at bounding box center [443, 586] width 561 height 30
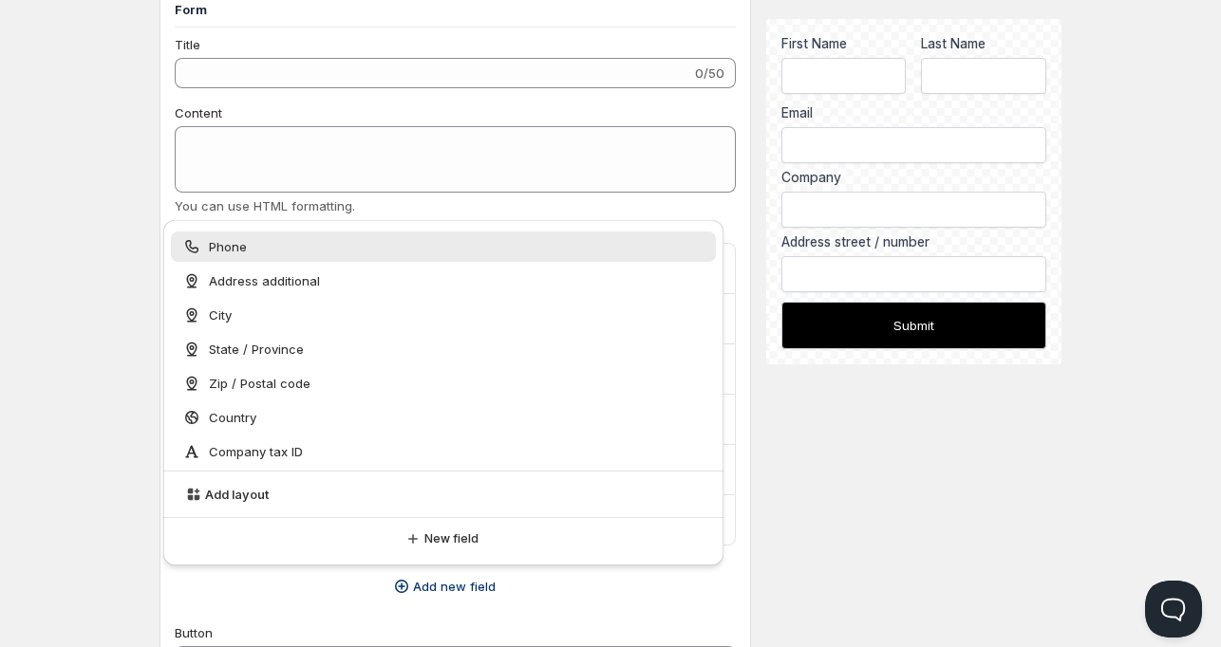
click at [259, 241] on div "Phone" at bounding box center [443, 246] width 523 height 19
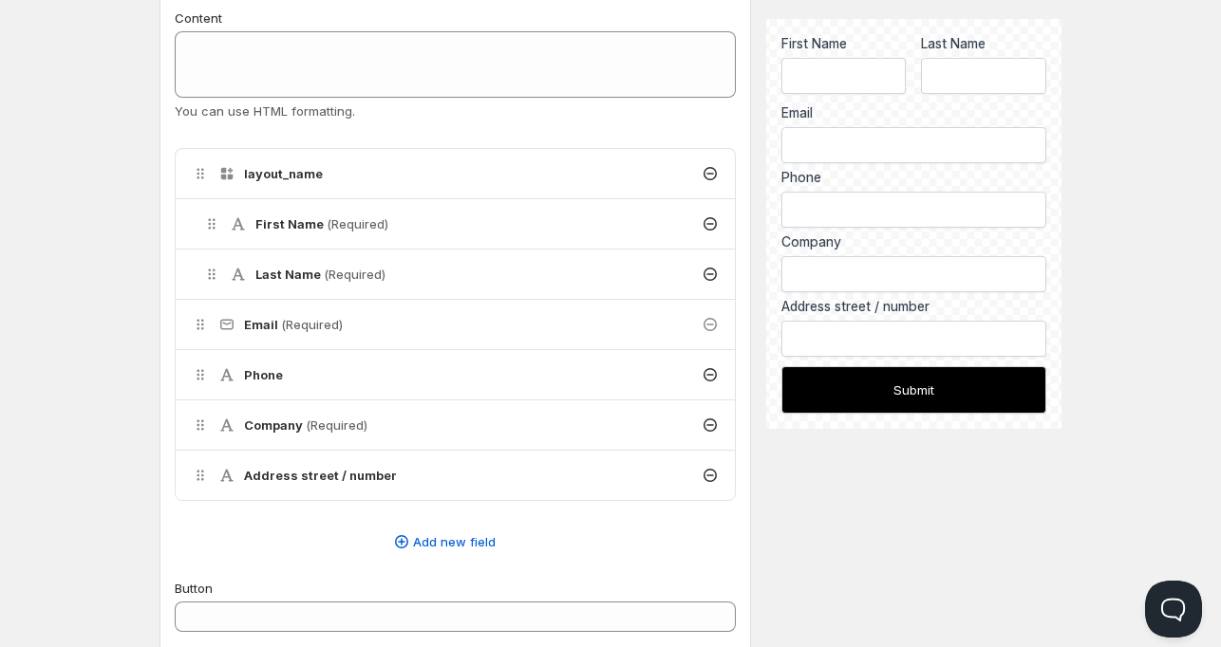
scroll to position [380, 0]
click at [444, 530] on button "Add new field" at bounding box center [443, 542] width 561 height 30
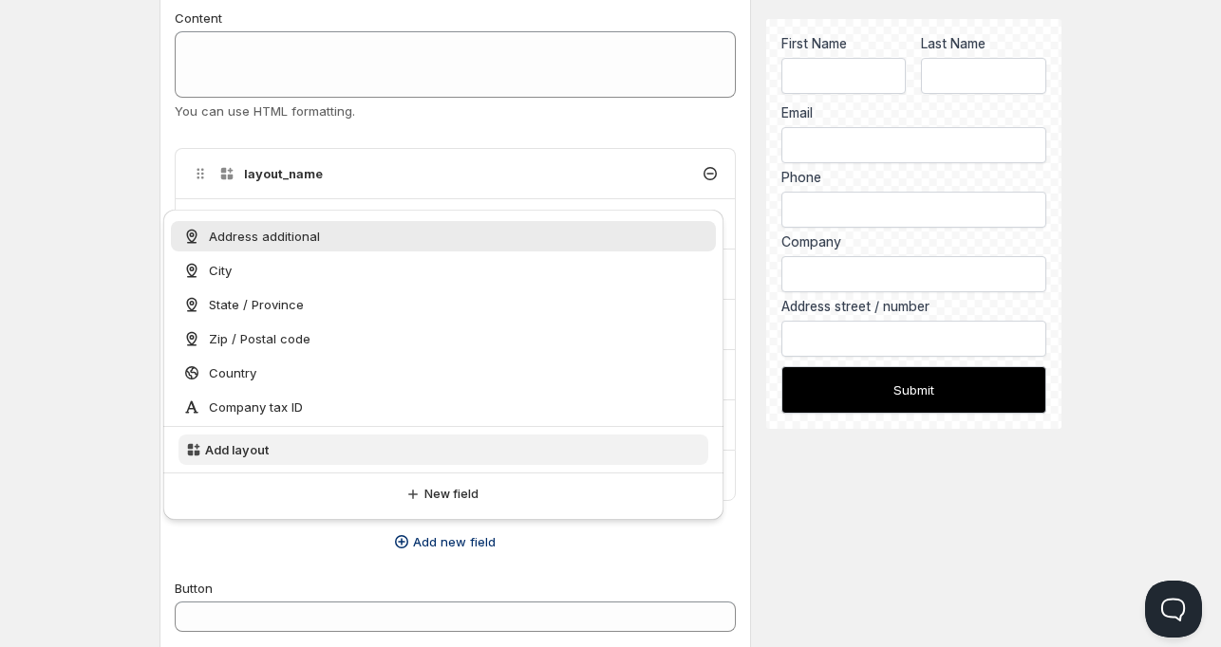
click at [256, 447] on span "Add layout" at bounding box center [237, 449] width 64 height 19
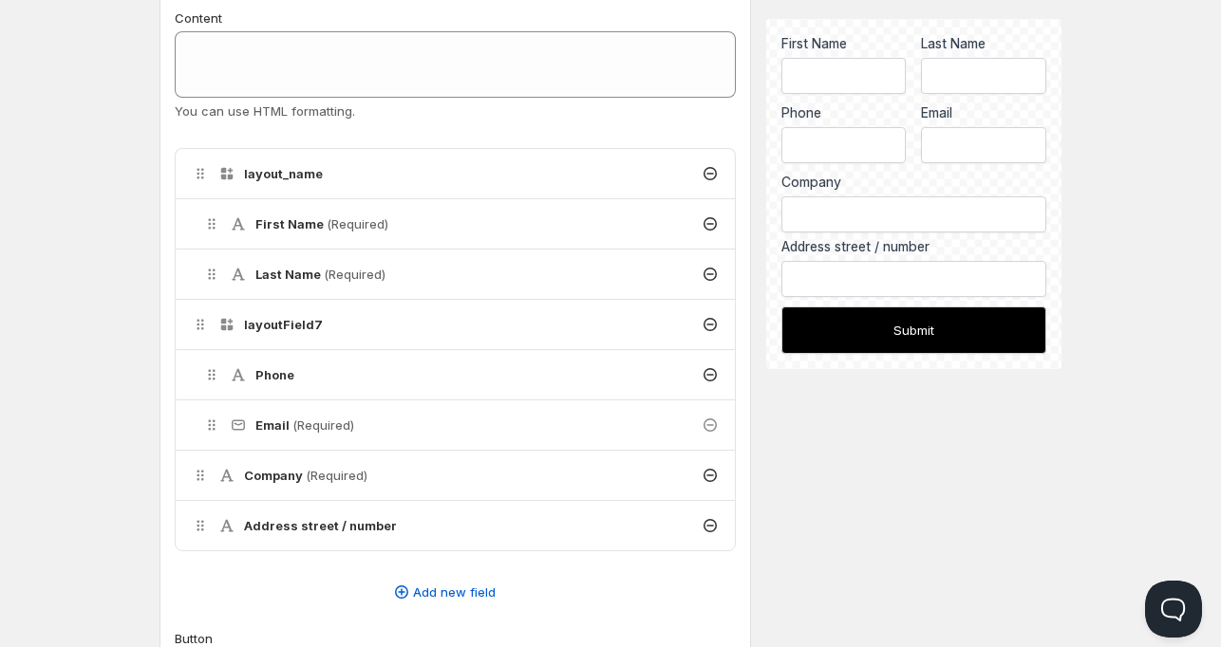
click at [294, 472] on h4 "Company (Required)" at bounding box center [305, 475] width 123 height 19
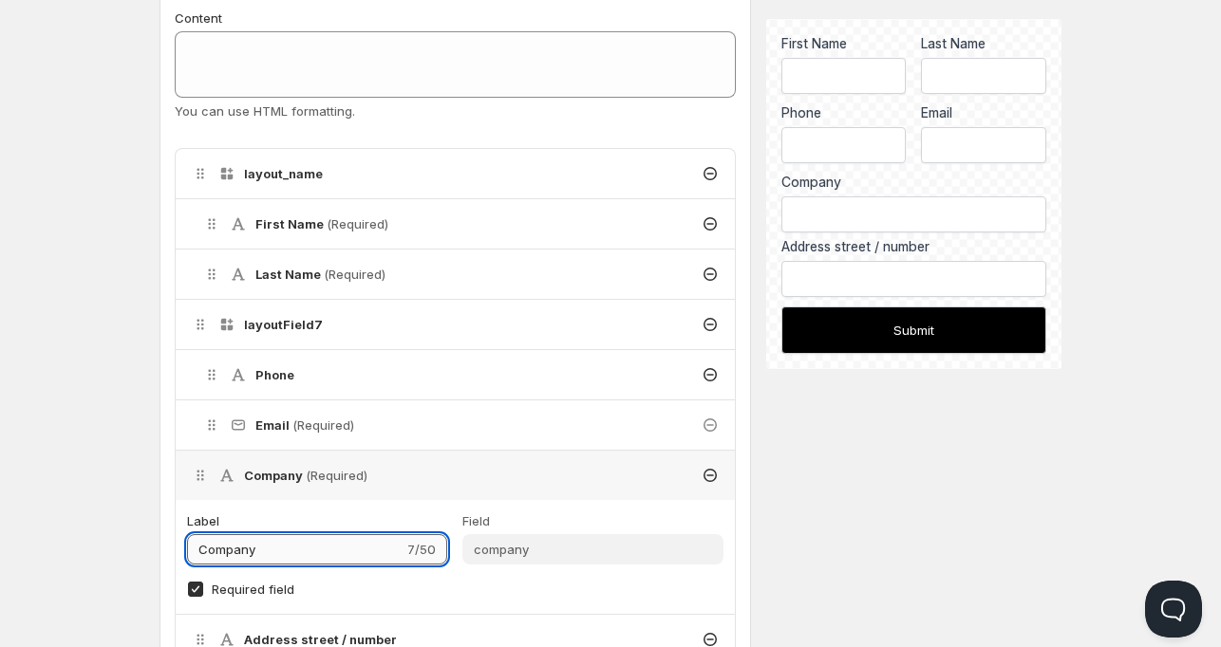
click at [234, 550] on input "Company" at bounding box center [295, 549] width 216 height 30
drag, startPoint x: 266, startPoint y: 557, endPoint x: 254, endPoint y: 559, distance: 11.5
click at [254, 559] on input "Business name" at bounding box center [293, 549] width 212 height 30
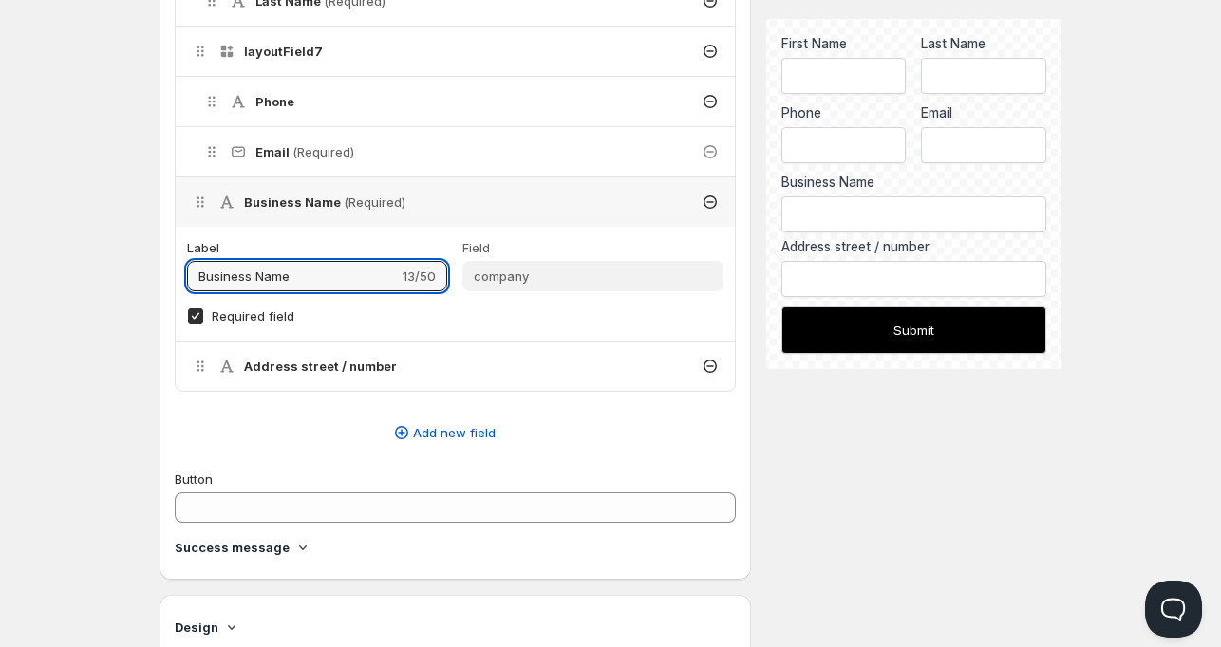
scroll to position [664, 0]
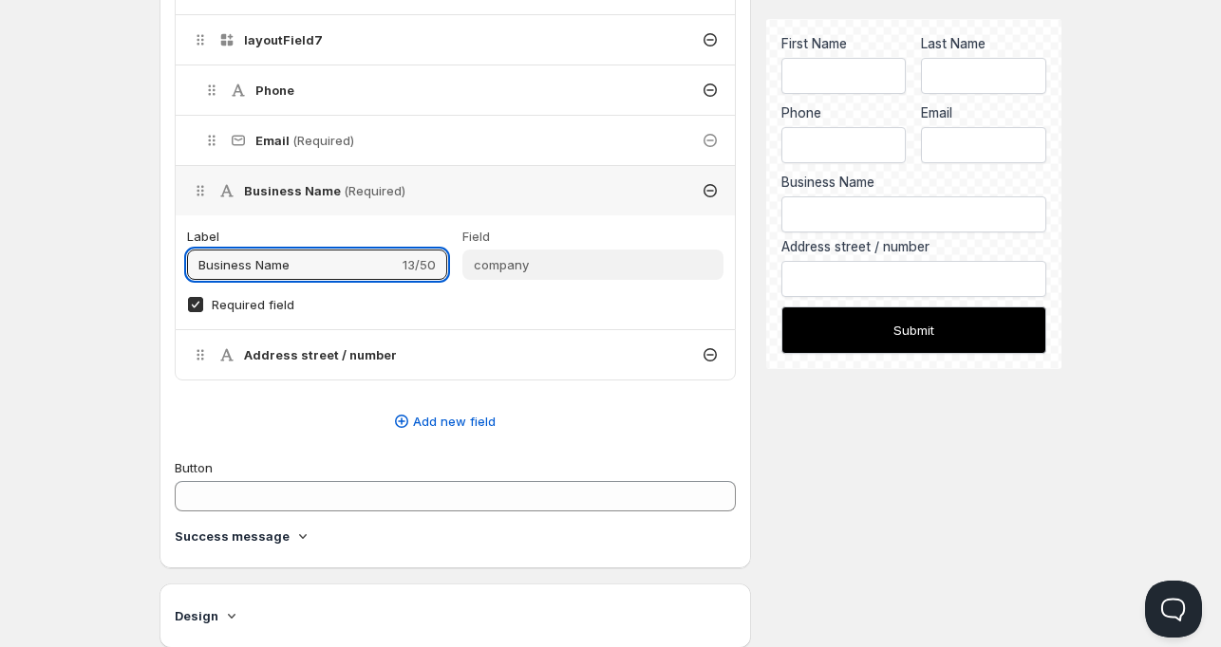
type input "Business Name"
click at [343, 345] on h4 "Address street / number" at bounding box center [320, 354] width 153 height 19
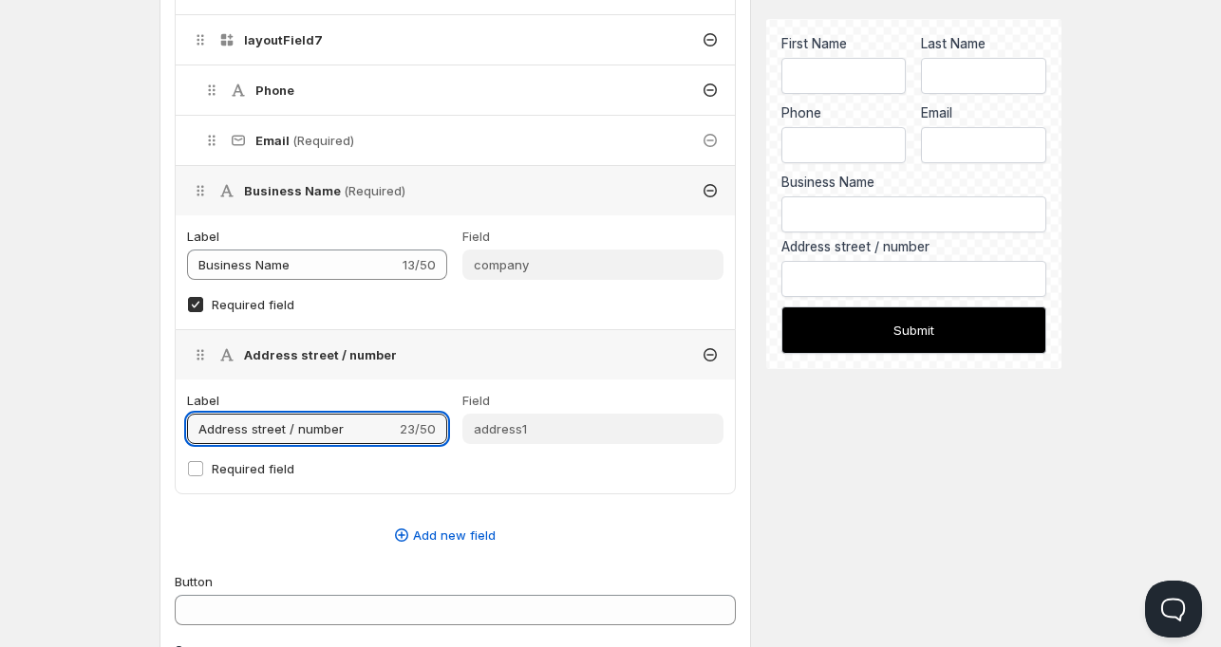
drag, startPoint x: 250, startPoint y: 430, endPoint x: 424, endPoint y: 429, distance: 174.6
click at [429, 427] on div "Address street / number 23/50" at bounding box center [317, 429] width 260 height 30
type input "Complete Address"
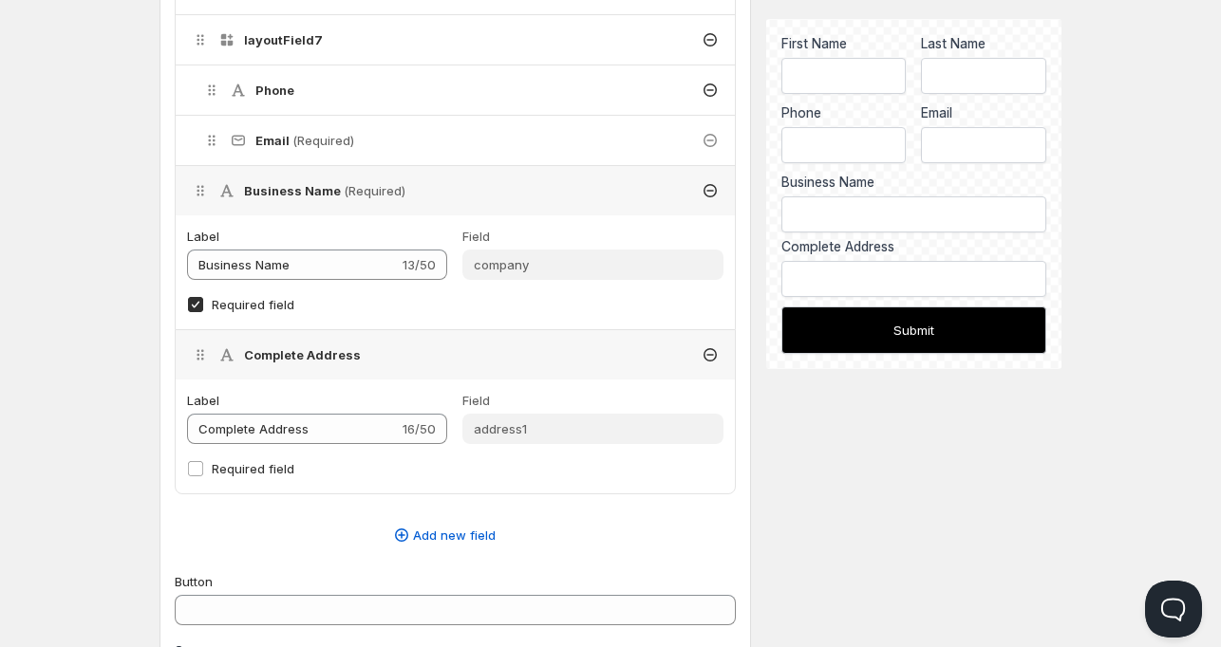
click at [158, 415] on div "Create form. This page is ready Create form Save Description 0/50 Handle Used t…" at bounding box center [610, 275] width 947 height 1879
click at [310, 354] on h4 "Complete Address" at bounding box center [302, 354] width 117 height 19
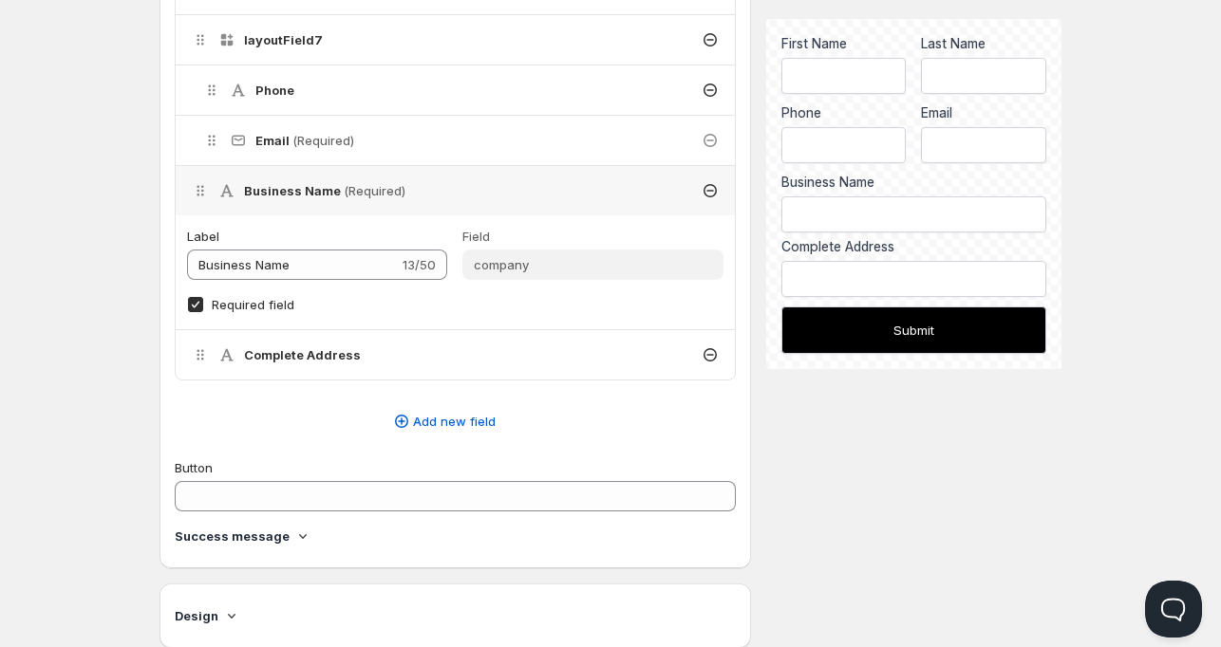
click at [286, 182] on h4 "Business Name (Required)" at bounding box center [324, 190] width 161 height 19
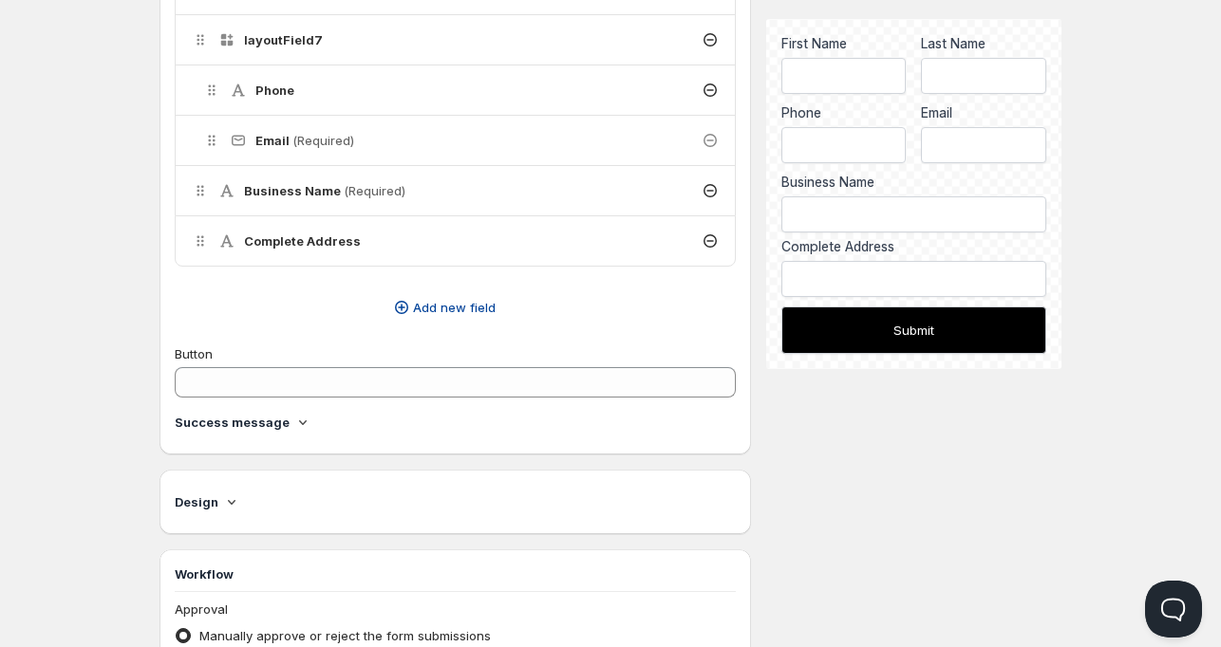
click at [444, 308] on span "Add new field" at bounding box center [454, 307] width 83 height 19
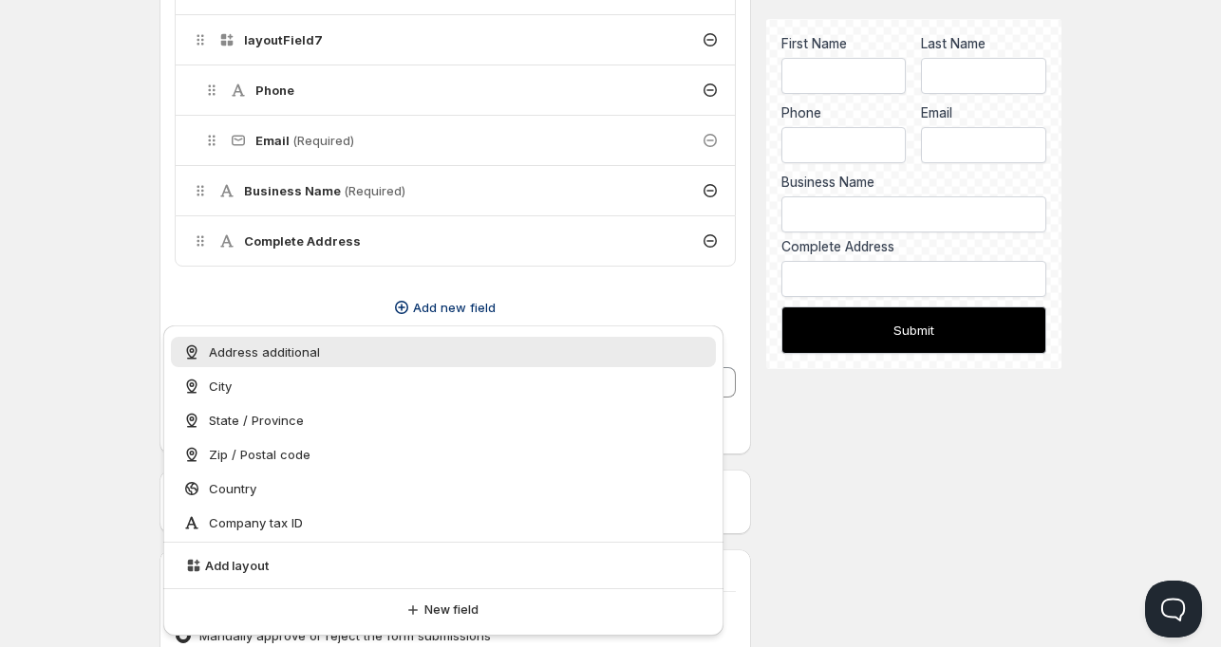
click at [140, 294] on div "Create form. This page is ready Create form Save Description 0/50 Handle Used t…" at bounding box center [610, 161] width 947 height 1651
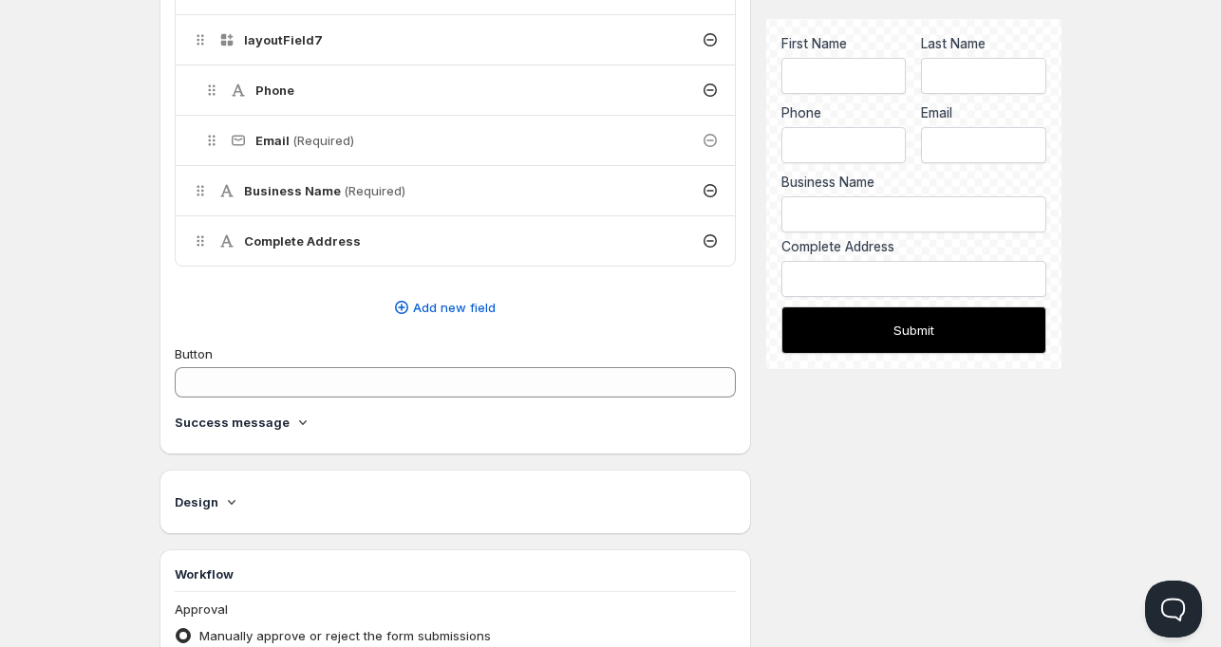
click at [437, 286] on div "Delete Cancel Are you sure you want to delete ? layout_name First Name (Require…" at bounding box center [455, 90] width 561 height 478
click at [435, 298] on span "Add new field" at bounding box center [454, 307] width 83 height 19
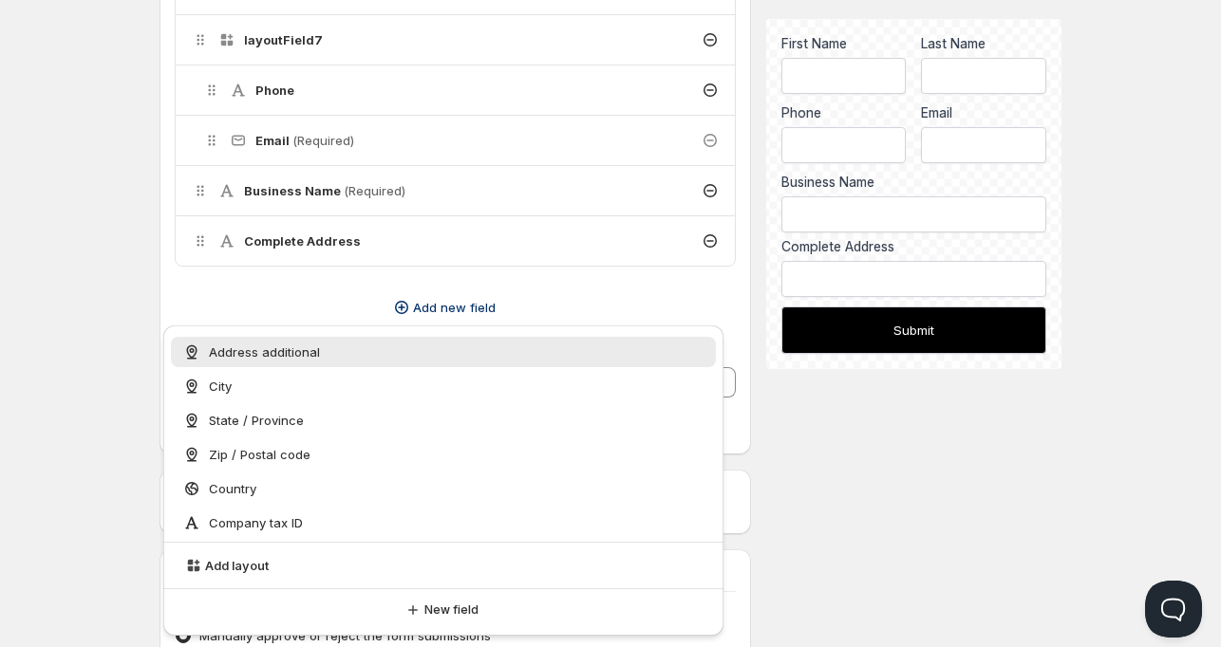
click at [87, 335] on div "Home Pricing Price lists Checkout Forms Submissions Settings Features Plans Cre…" at bounding box center [610, 185] width 1221 height 1699
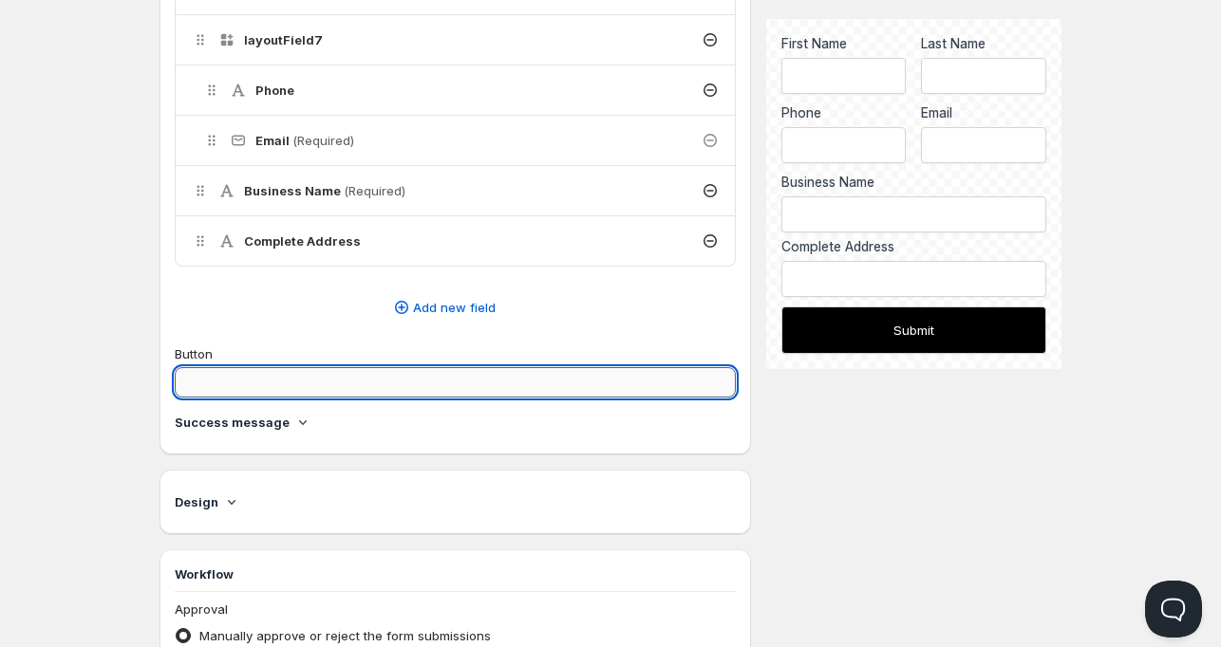
click at [292, 372] on input "Button" at bounding box center [455, 382] width 561 height 30
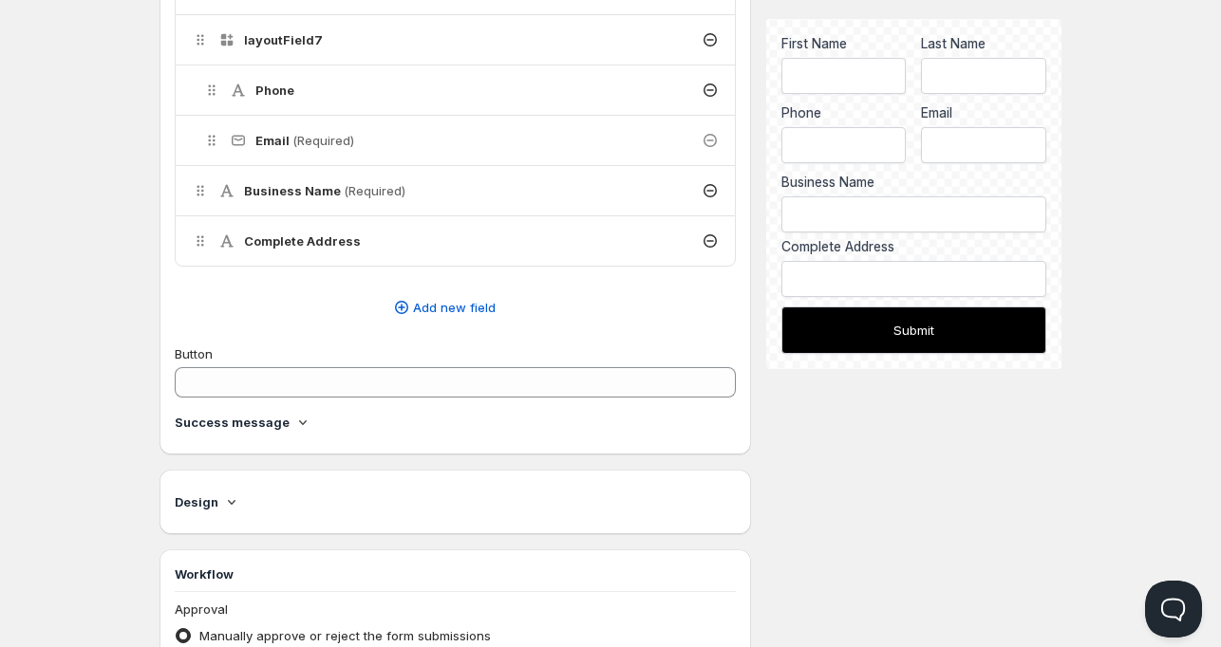
click at [308, 416] on div "Success message" at bounding box center [455, 422] width 561 height 19
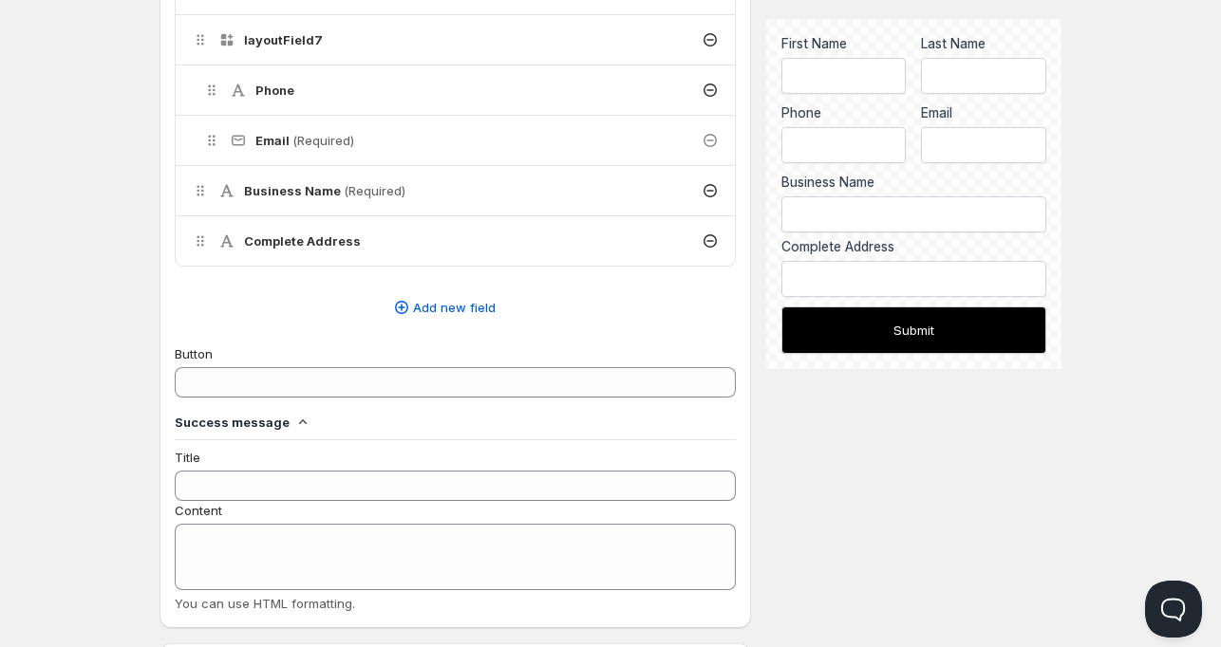
click at [308, 416] on div "Success message" at bounding box center [455, 422] width 561 height 19
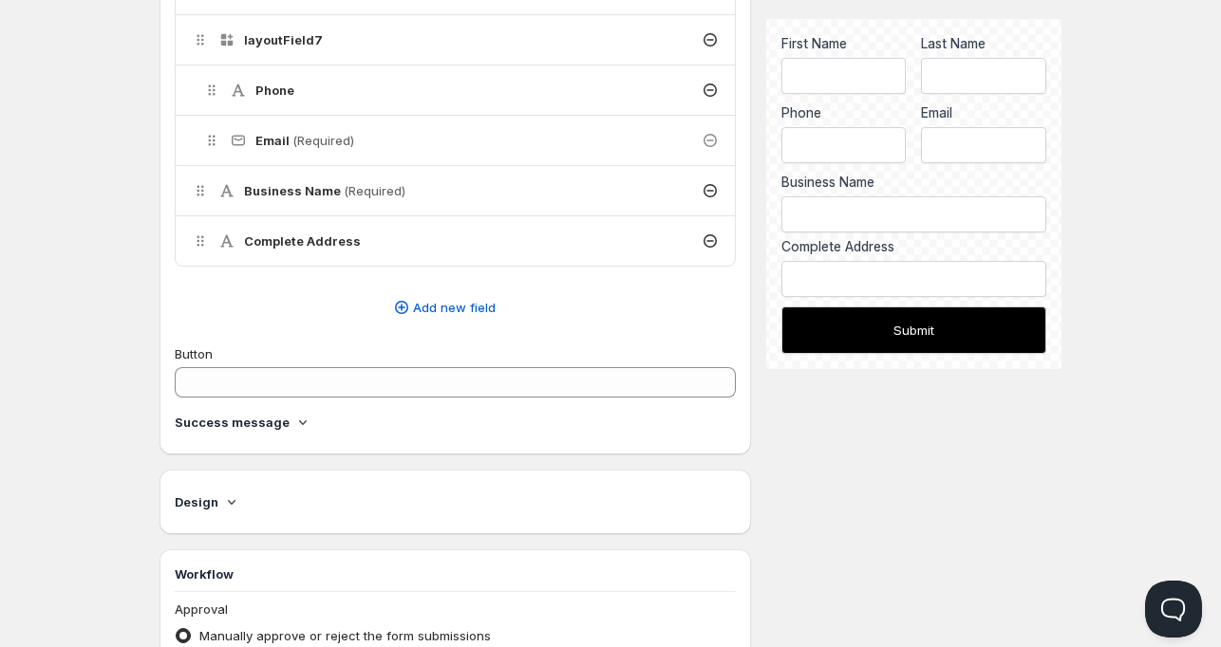
click at [308, 416] on div "Success message" at bounding box center [455, 422] width 561 height 19
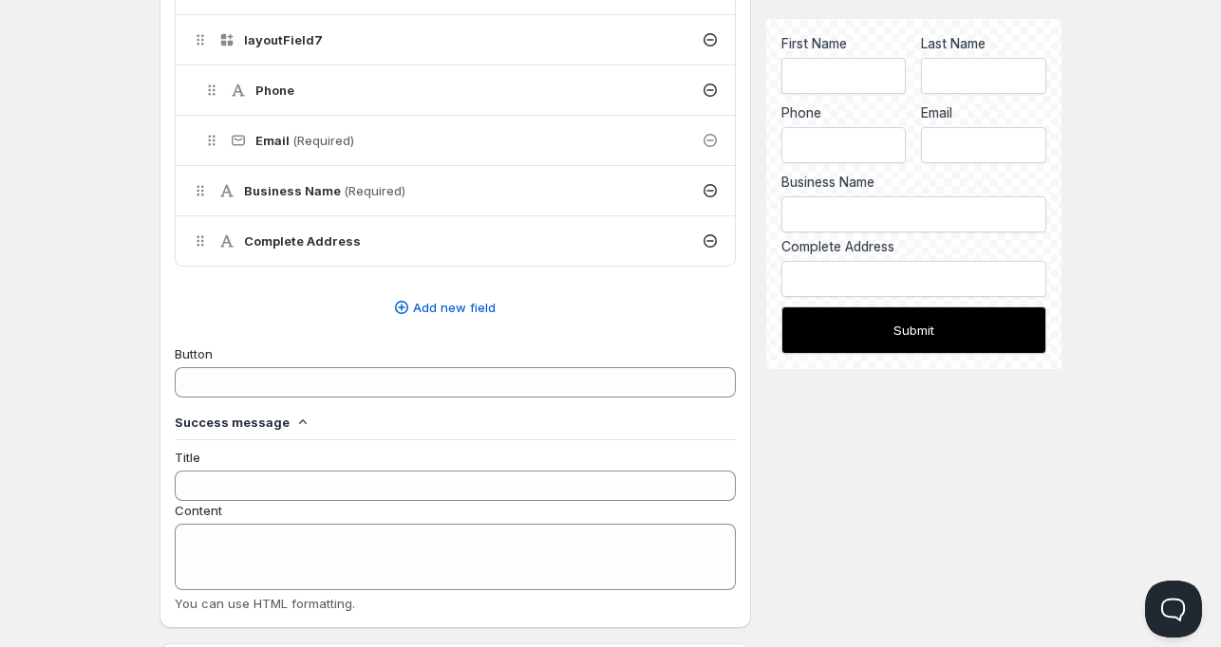
click at [308, 415] on div "Success message" at bounding box center [455, 422] width 561 height 19
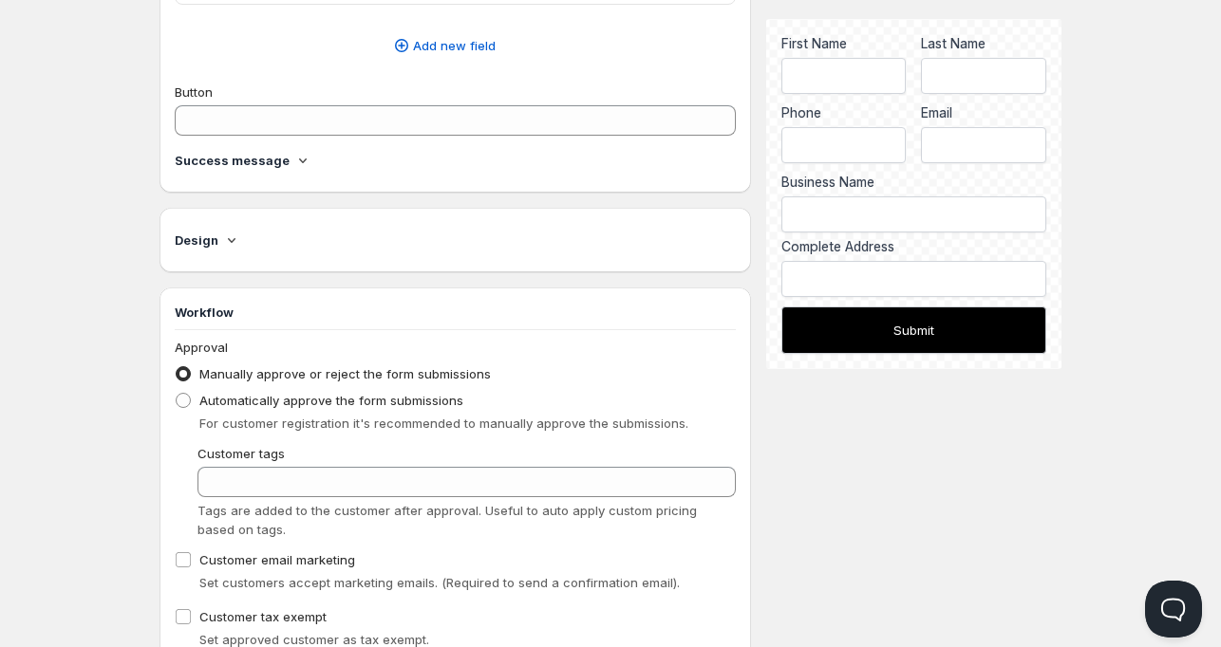
scroll to position [949, 0]
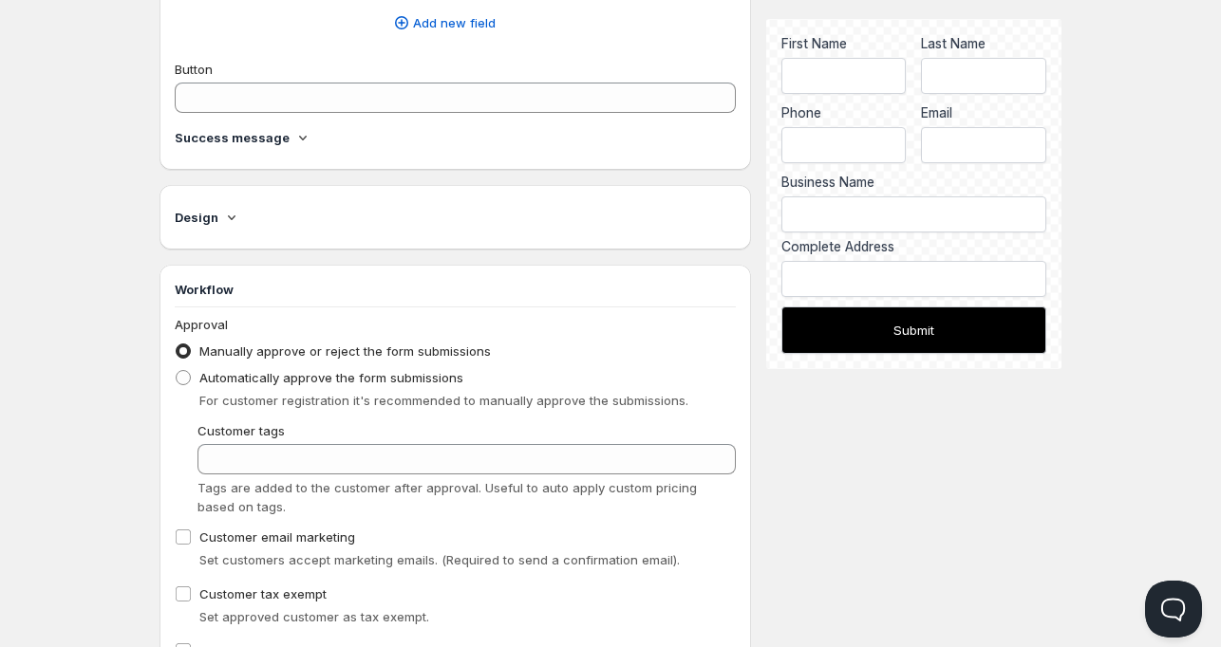
click at [232, 212] on icon at bounding box center [231, 217] width 19 height 19
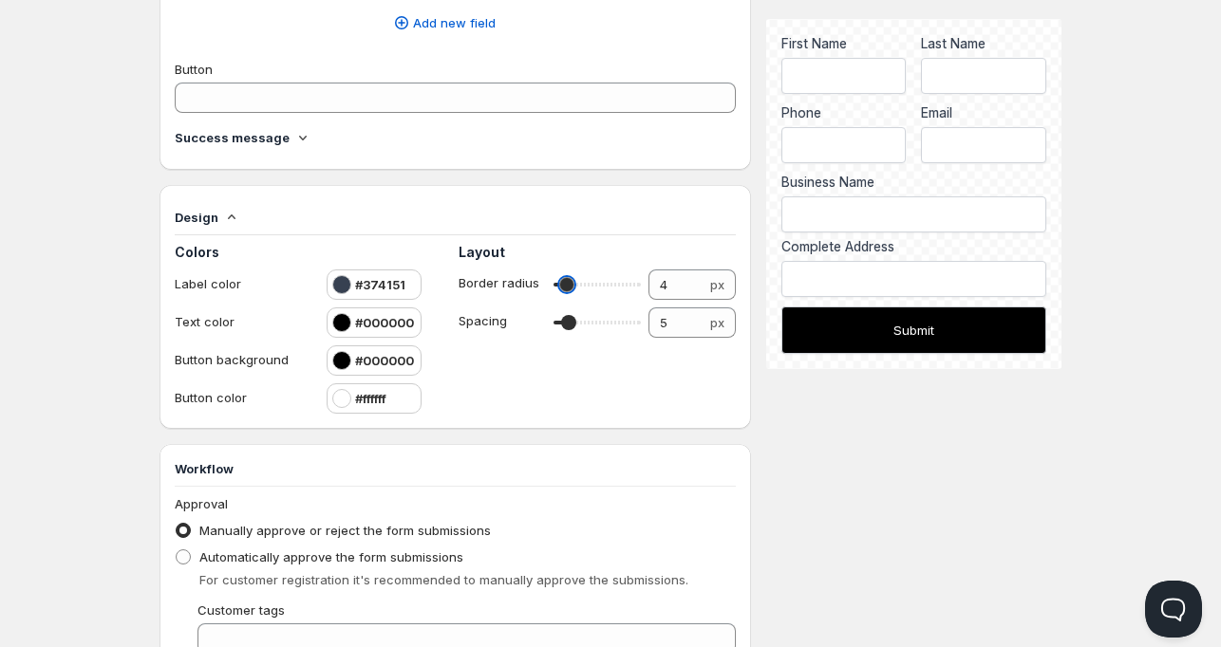
type input "0"
click at [557, 282] on input "range" at bounding box center [596, 284] width 87 height 27
drag, startPoint x: 656, startPoint y: 281, endPoint x: 672, endPoint y: 282, distance: 16.2
click at [672, 282] on input "0" at bounding box center [677, 285] width 58 height 30
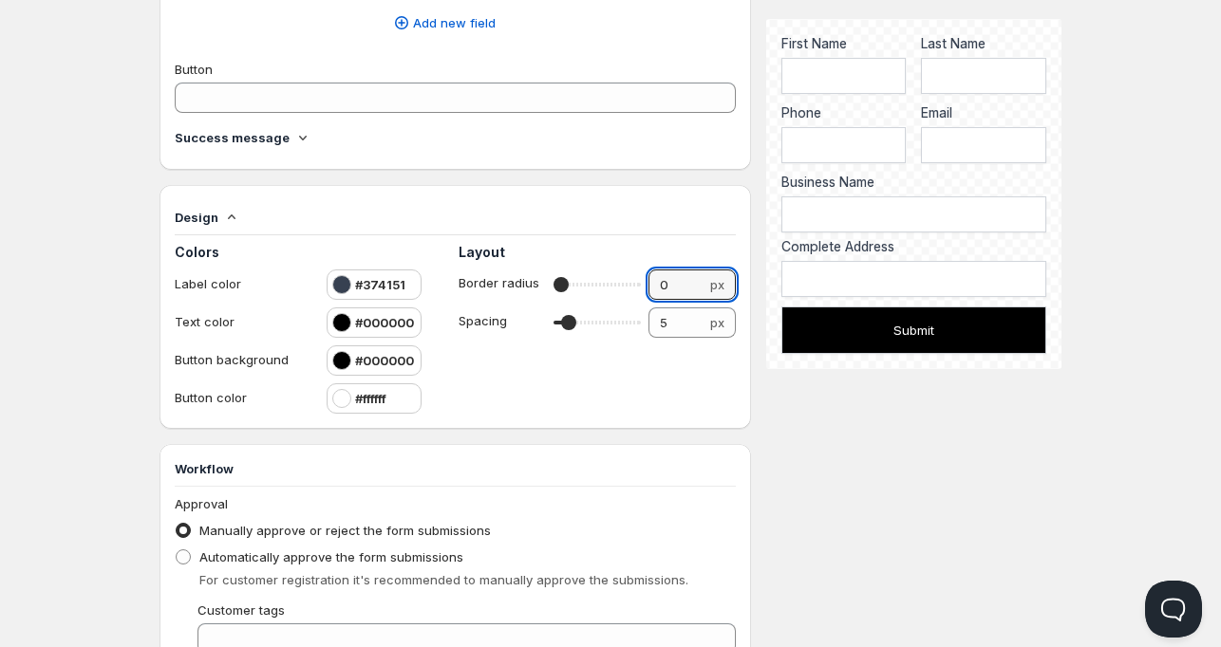
type input "2"
click at [888, 429] on div "Description 0/50 Handle Used to add the form in the theme editor Form Title 0/5…" at bounding box center [610, 2] width 902 height 1759
type input "13"
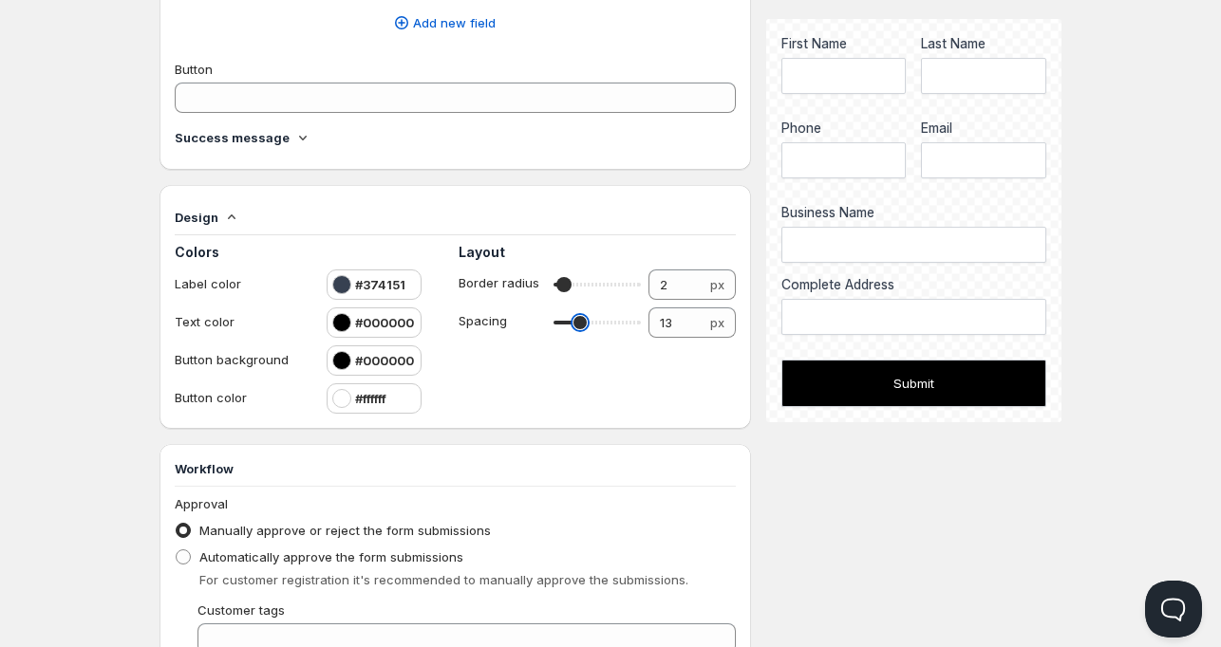
click at [579, 324] on input "range" at bounding box center [596, 322] width 87 height 27
type input "12"
type input "5"
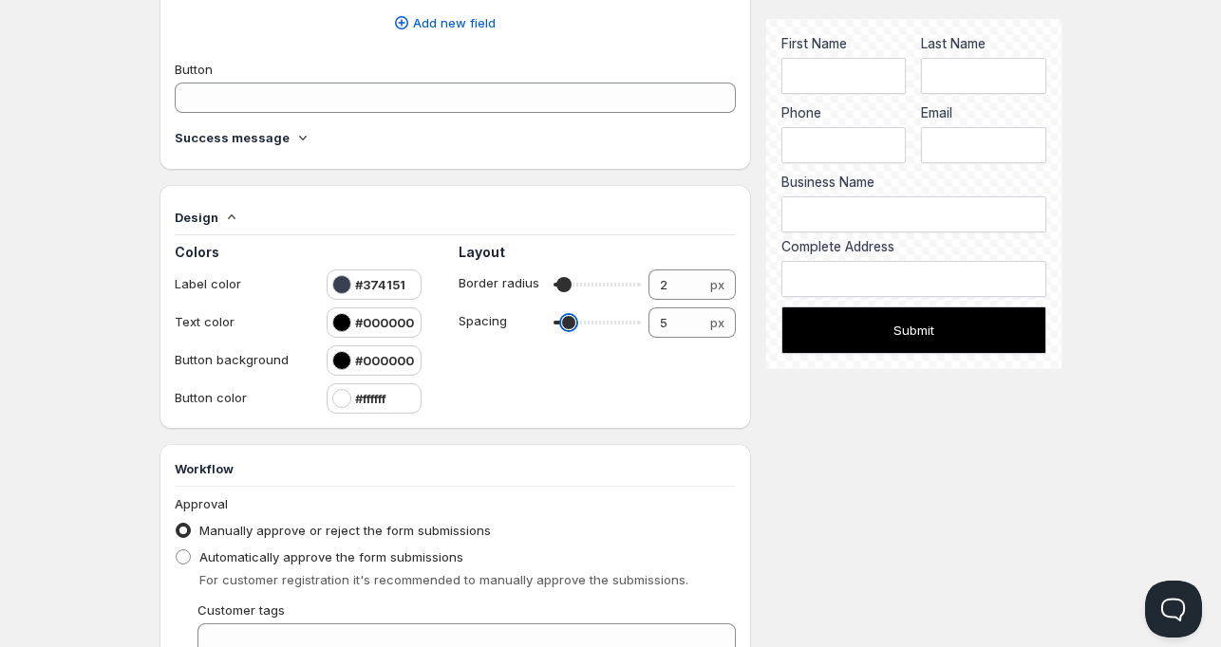
type input "4"
type input "3"
type input "2"
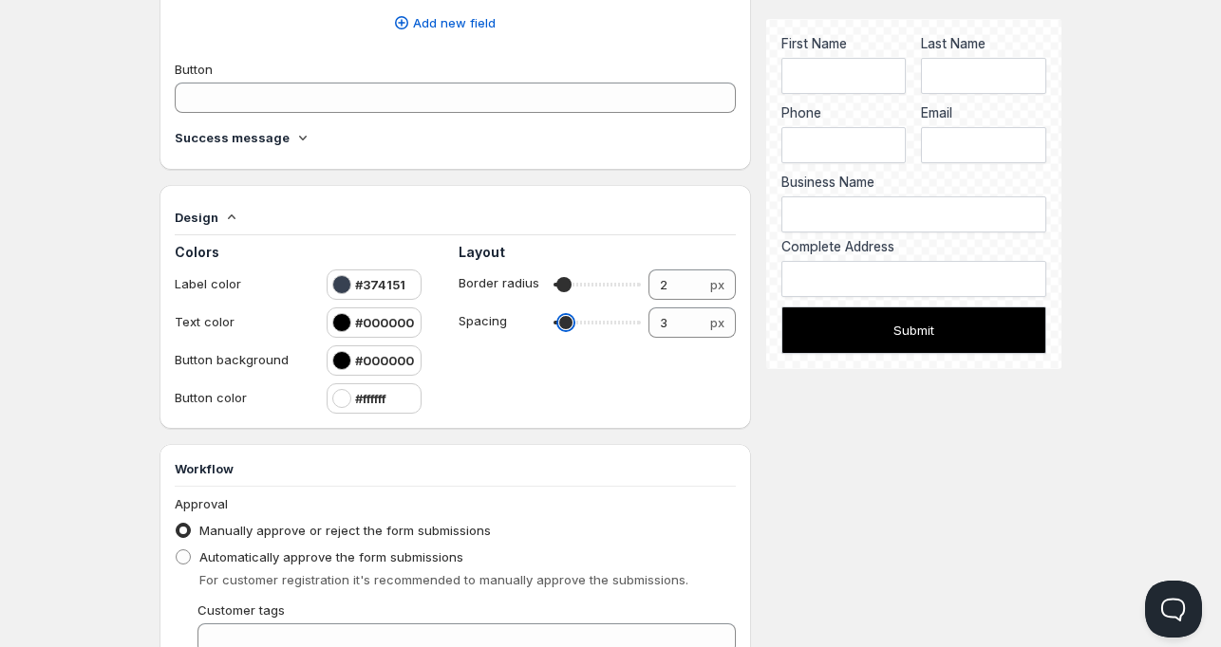
type input "2"
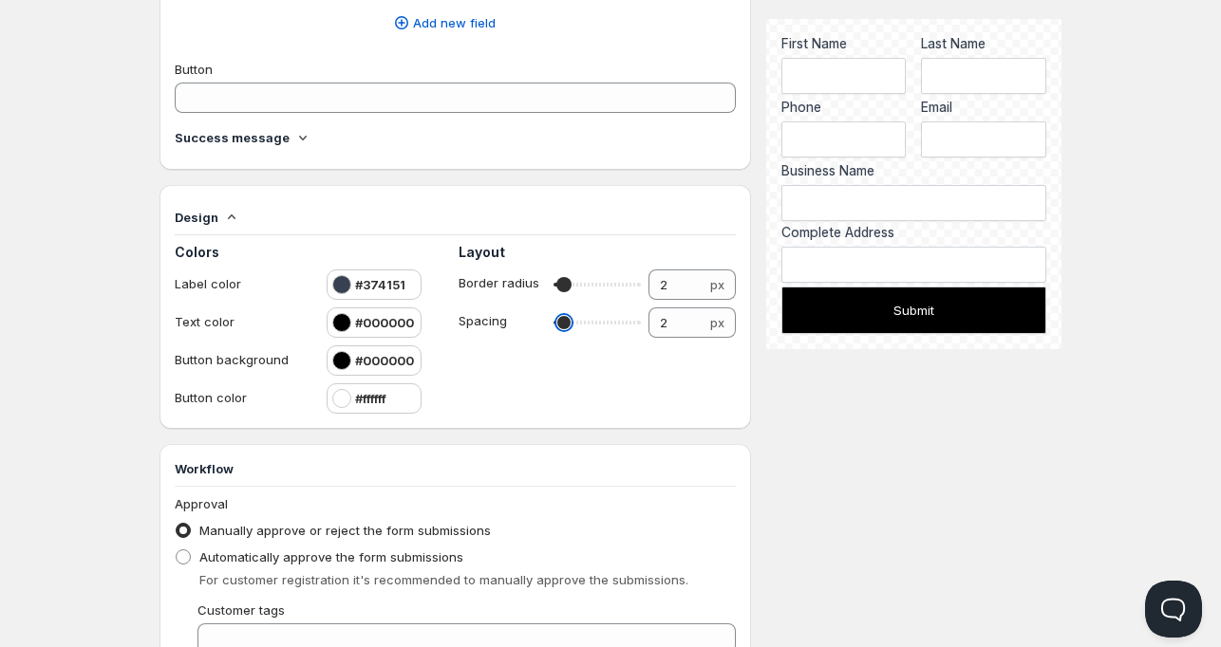
type input "3"
type input "4"
type input "6"
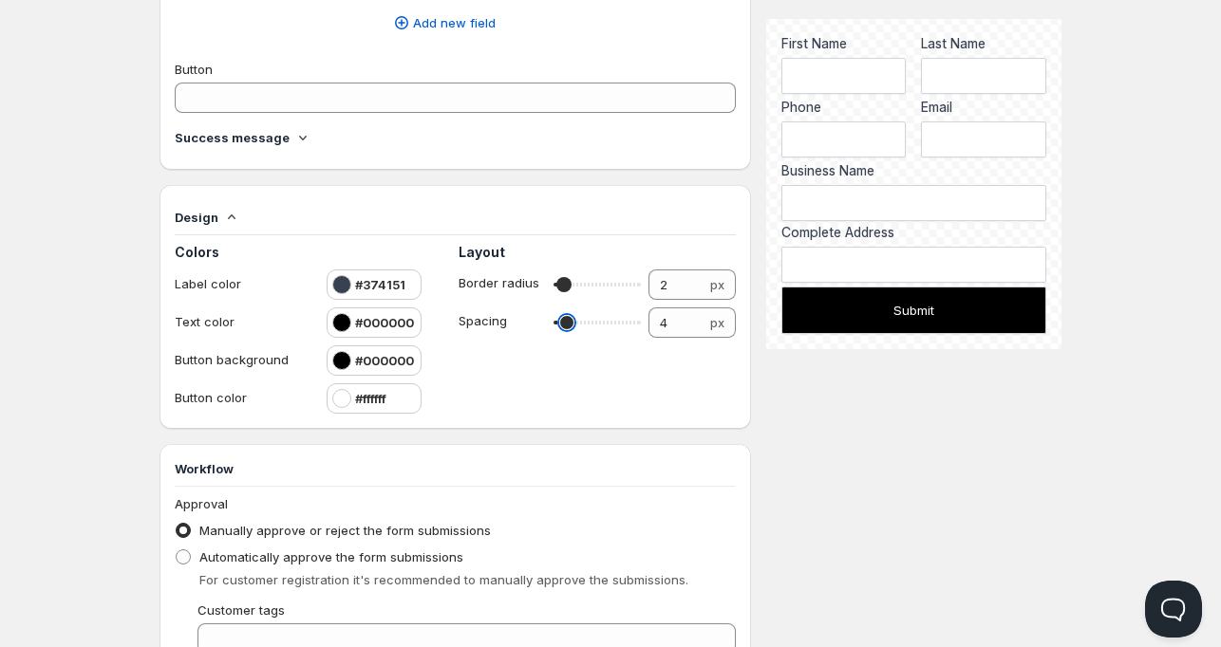
type input "6"
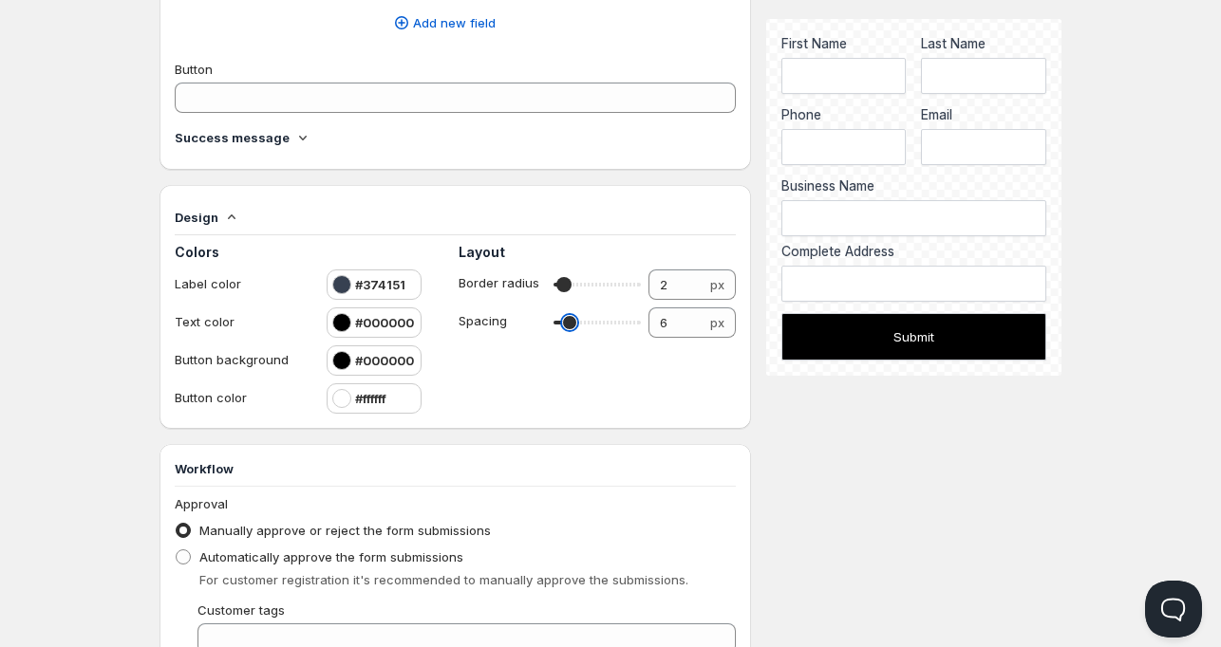
type input "7"
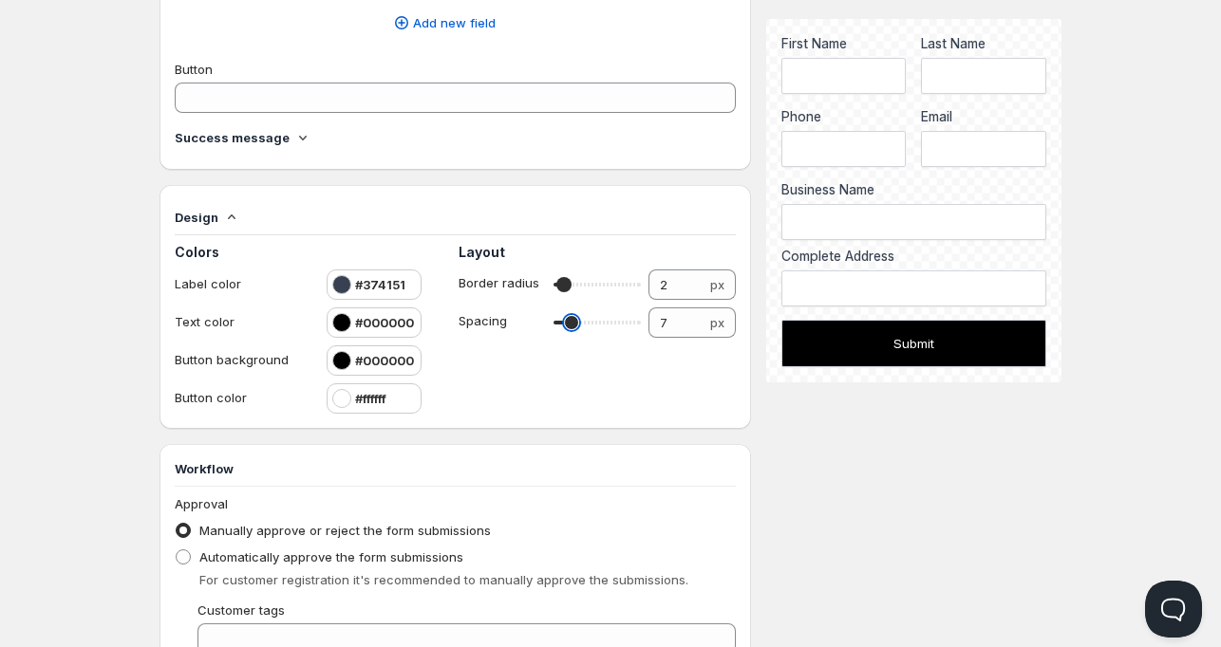
type input "7"
click at [569, 324] on input "range" at bounding box center [596, 322] width 87 height 27
click at [896, 469] on div "Description 0/50 Handle Used to add the form in the theme editor Form Title 0/5…" at bounding box center [610, 2] width 902 height 1759
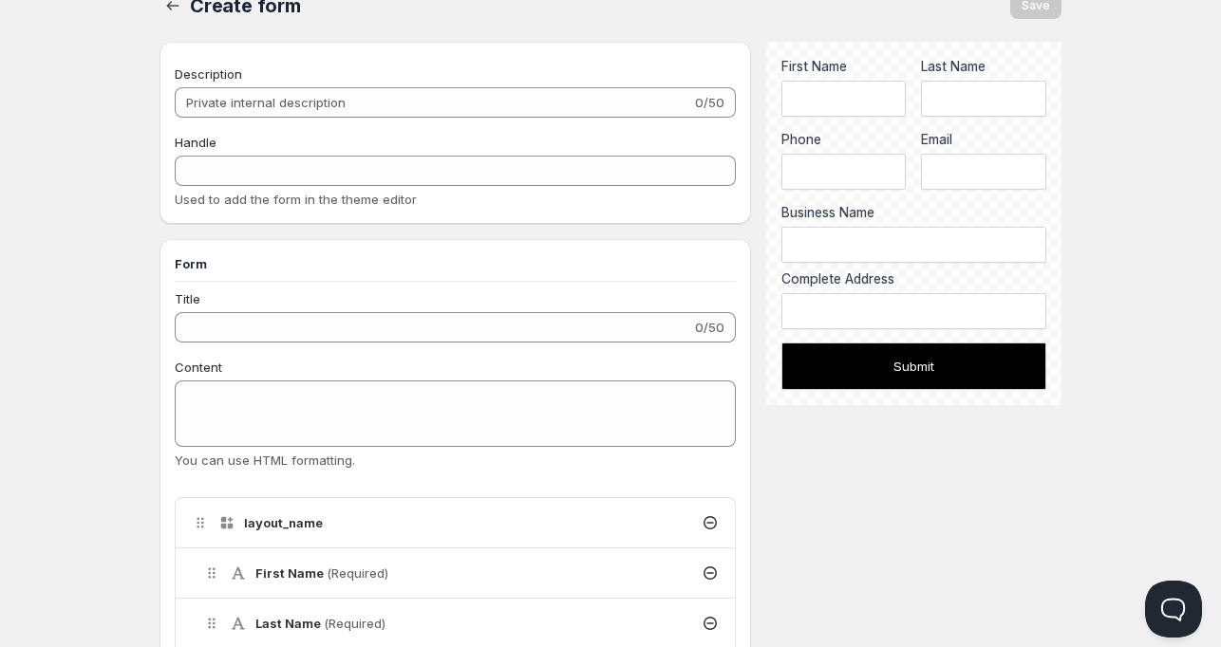
scroll to position [0, 0]
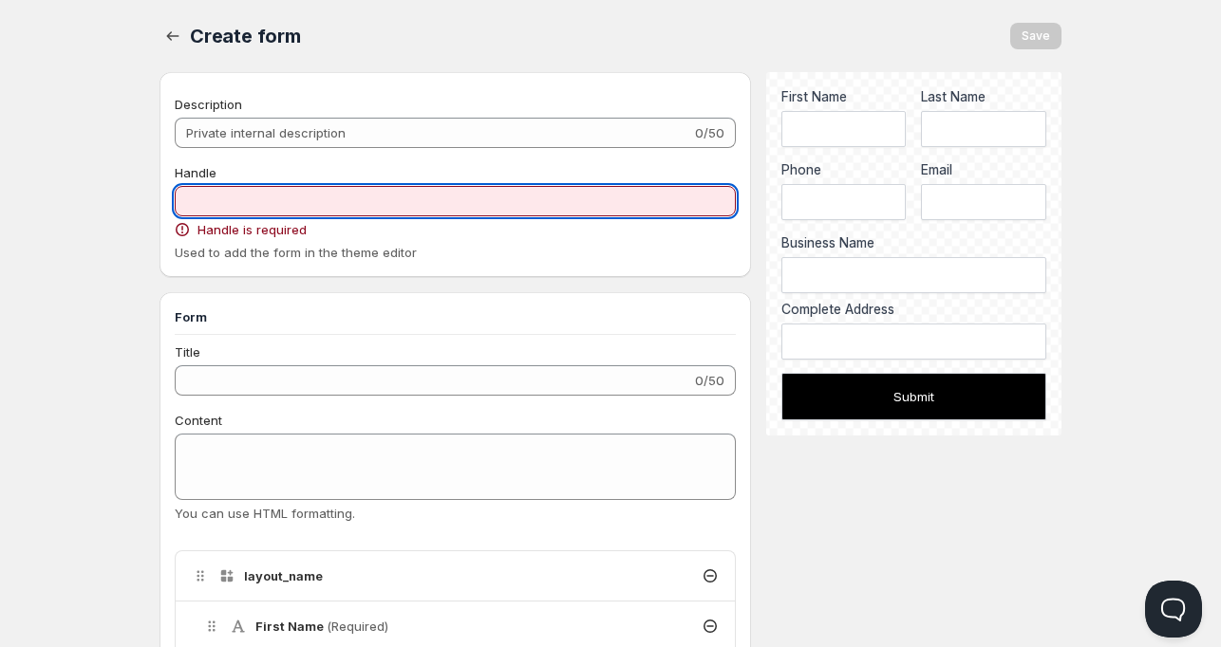
click at [305, 210] on input "Handle" at bounding box center [455, 201] width 561 height 30
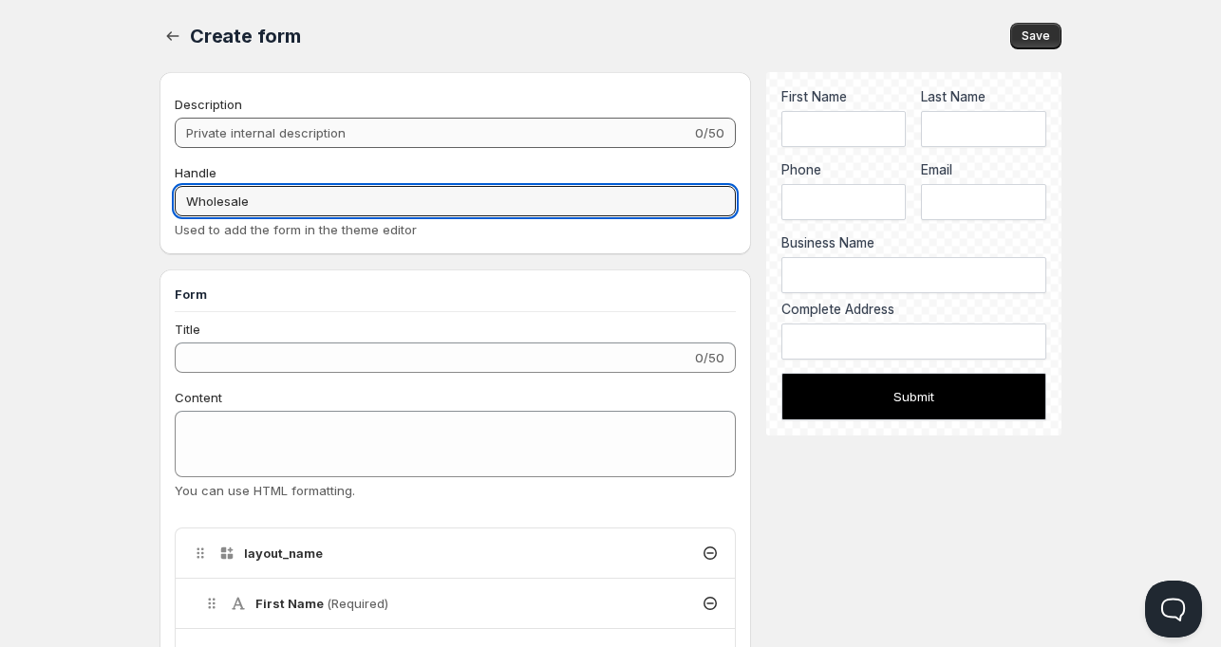
type input "Wholesale"
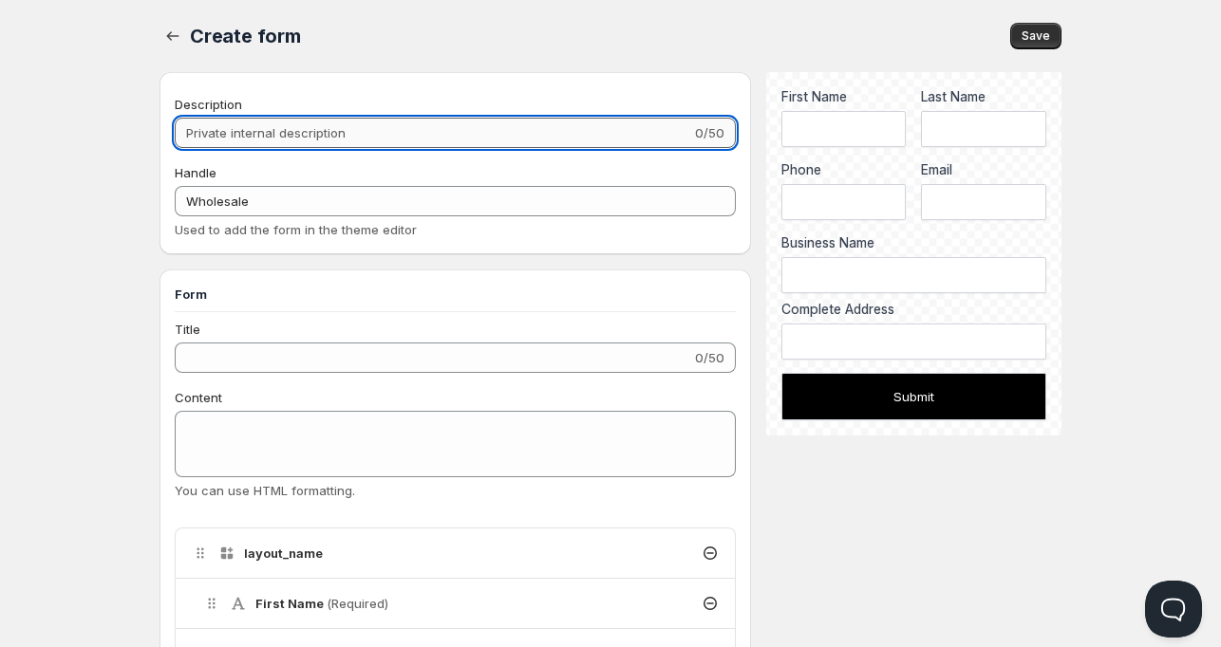
click at [320, 135] on input "Description" at bounding box center [433, 133] width 516 height 30
paste input "Wholesale"
type input "Wholesale"
type input "wholesale"
type input "Wholesale"
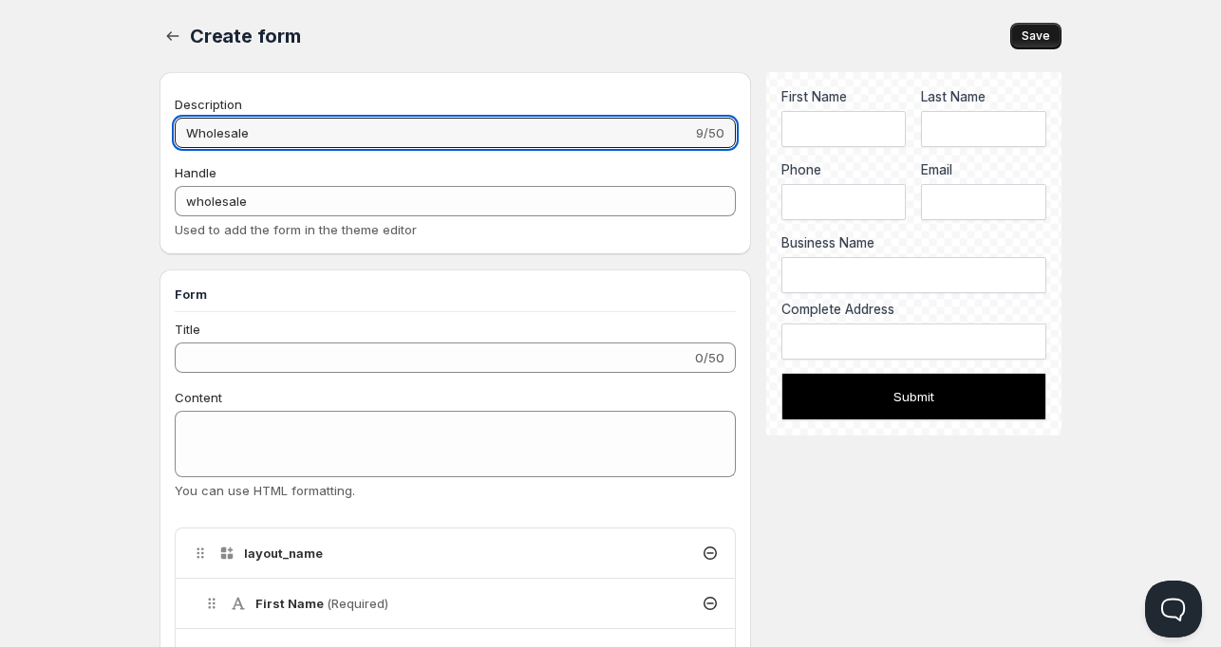
click at [1036, 27] on button "Save" at bounding box center [1035, 36] width 51 height 27
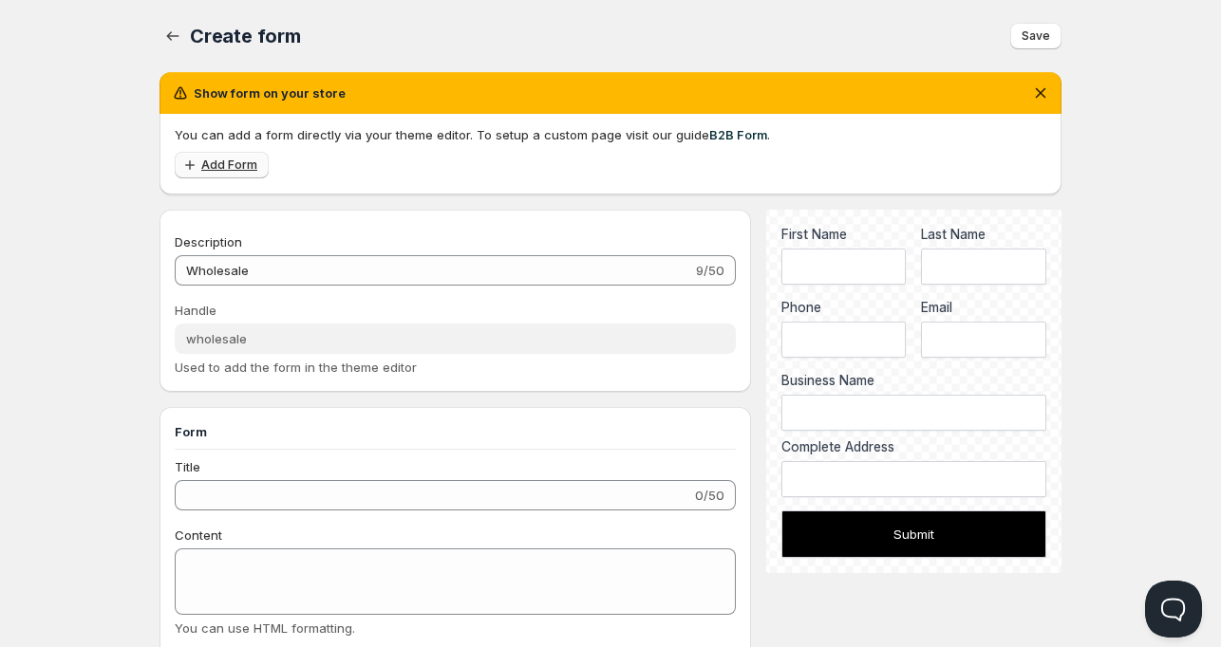
click at [218, 162] on span "Add Form" at bounding box center [229, 165] width 56 height 15
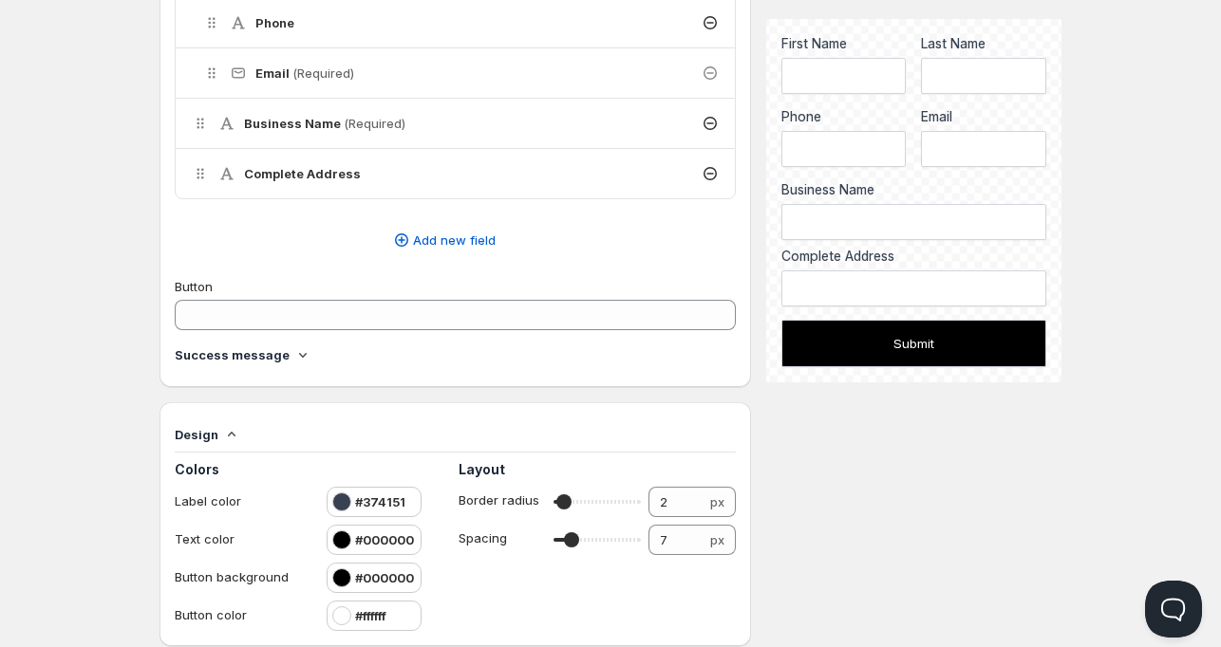
scroll to position [759, 0]
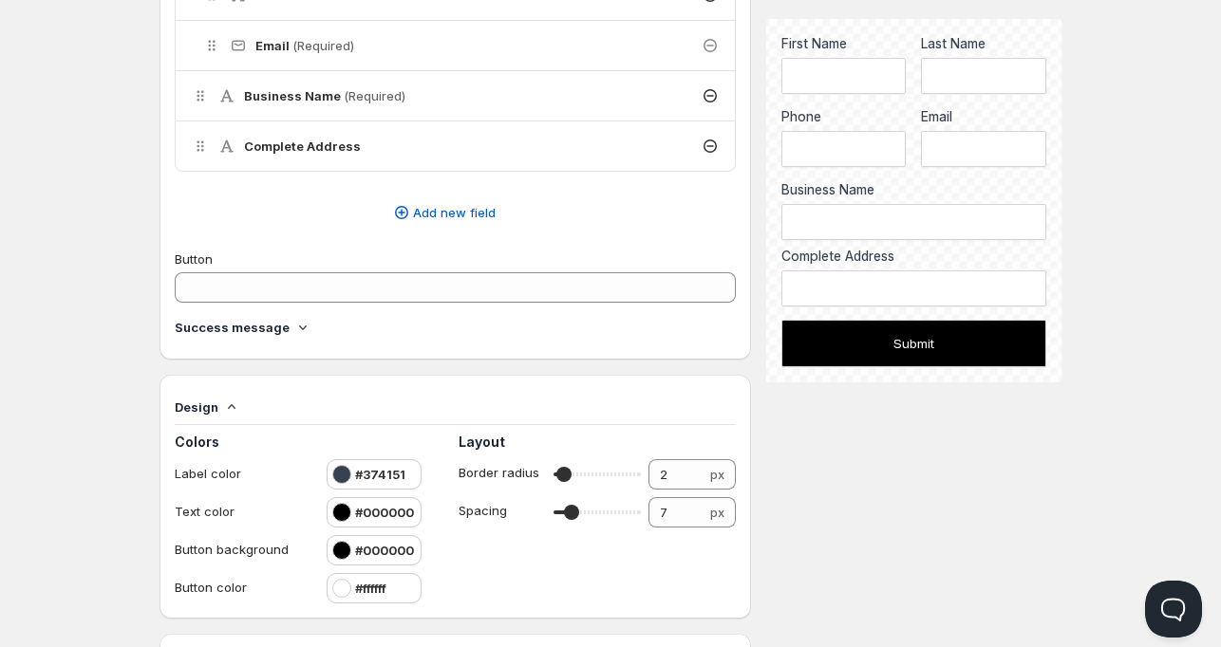
click at [275, 328] on h4 "Success message" at bounding box center [232, 327] width 115 height 19
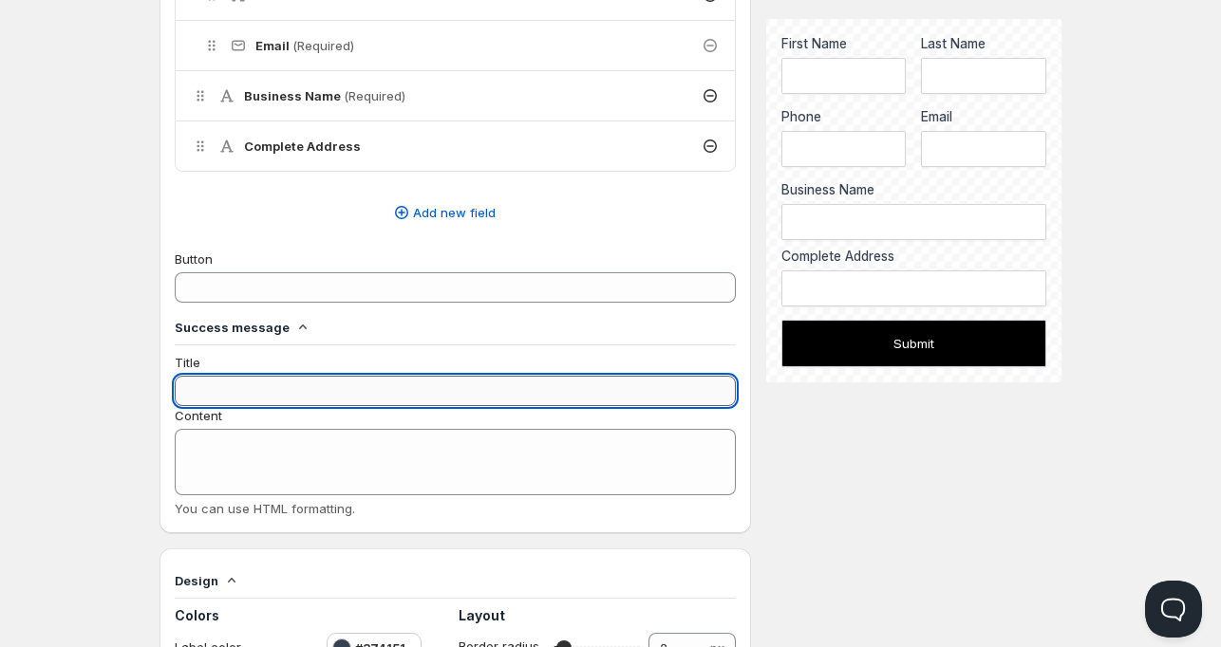
click at [262, 376] on input "Title" at bounding box center [455, 391] width 561 height 30
type input "Thank You"
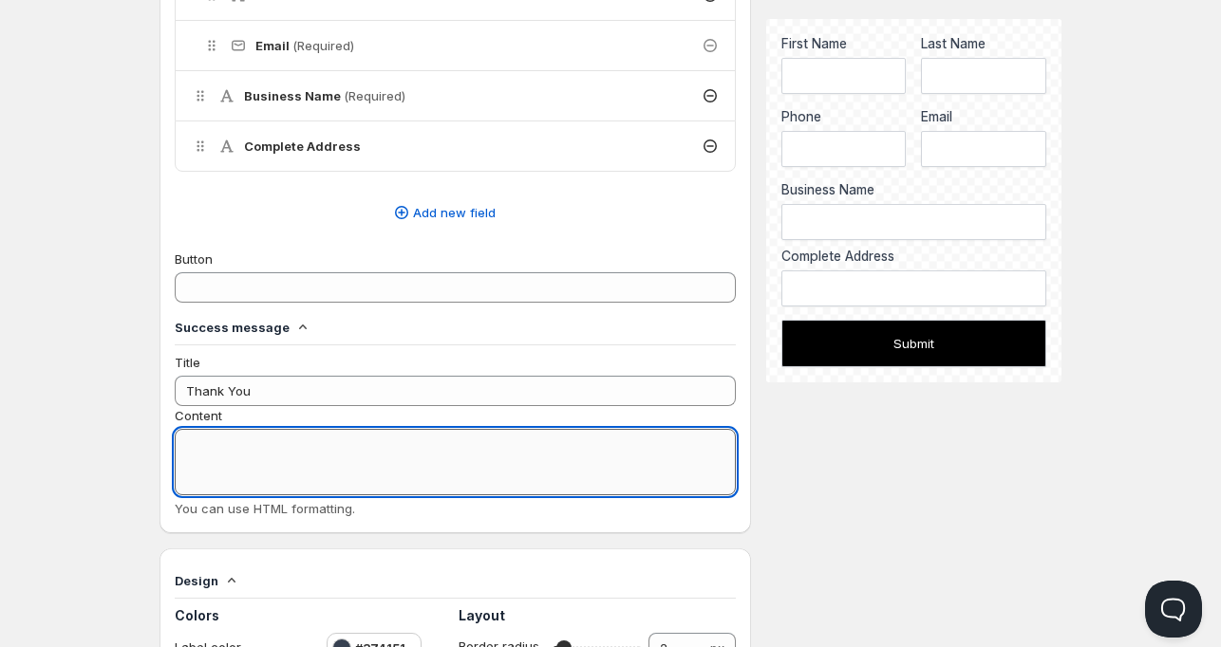
type textarea "W"
type textarea "Thank you for submission. We will get back to you shortly"
click at [99, 411] on div "Home Pricing Price lists Checkout Forms Submissions Settings Features Plans Cre…" at bounding box center [610, 267] width 1221 height 2052
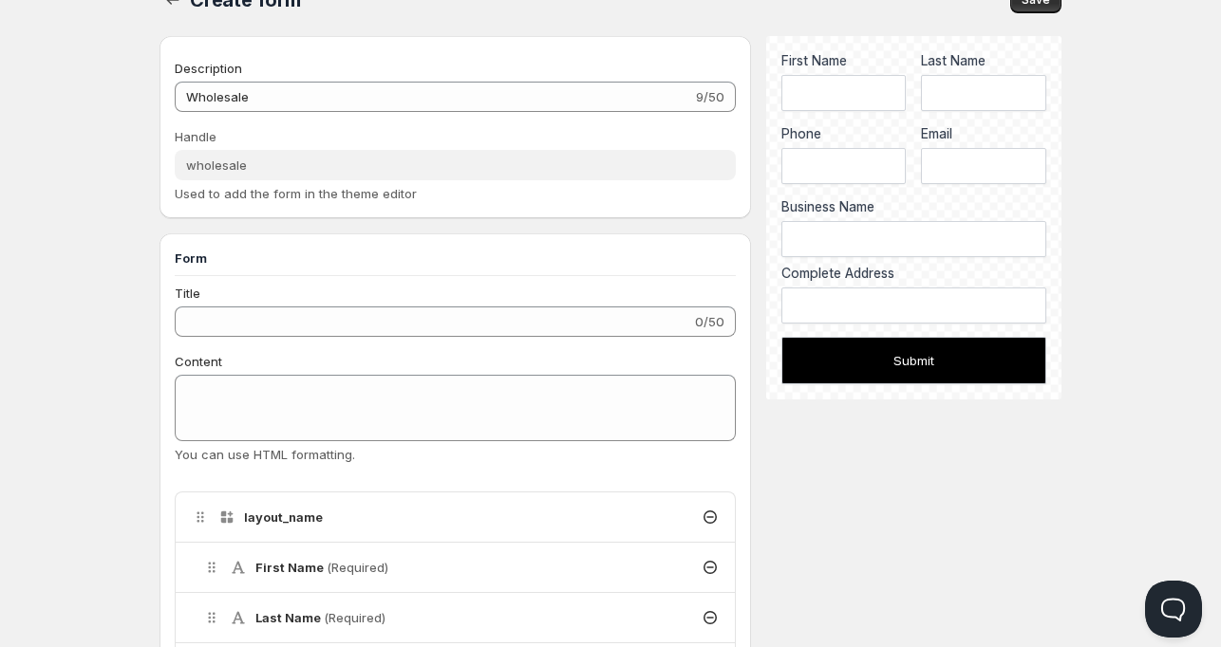
scroll to position [0, 0]
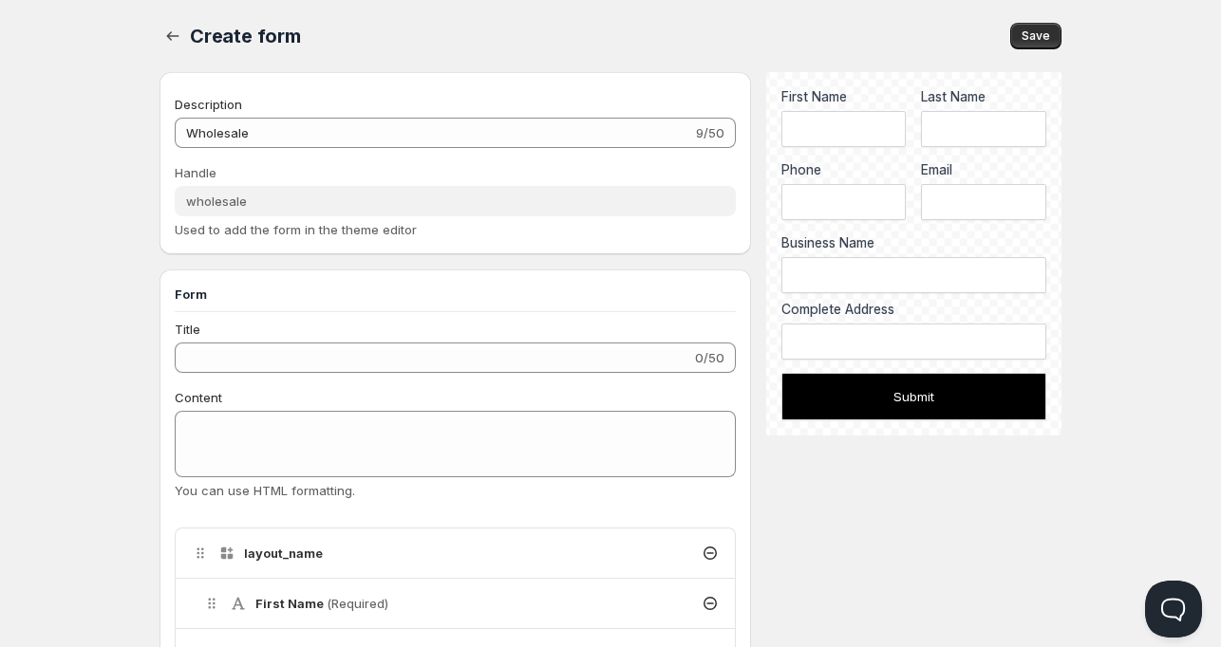
click at [1040, 32] on span "Save" at bounding box center [1035, 35] width 28 height 15
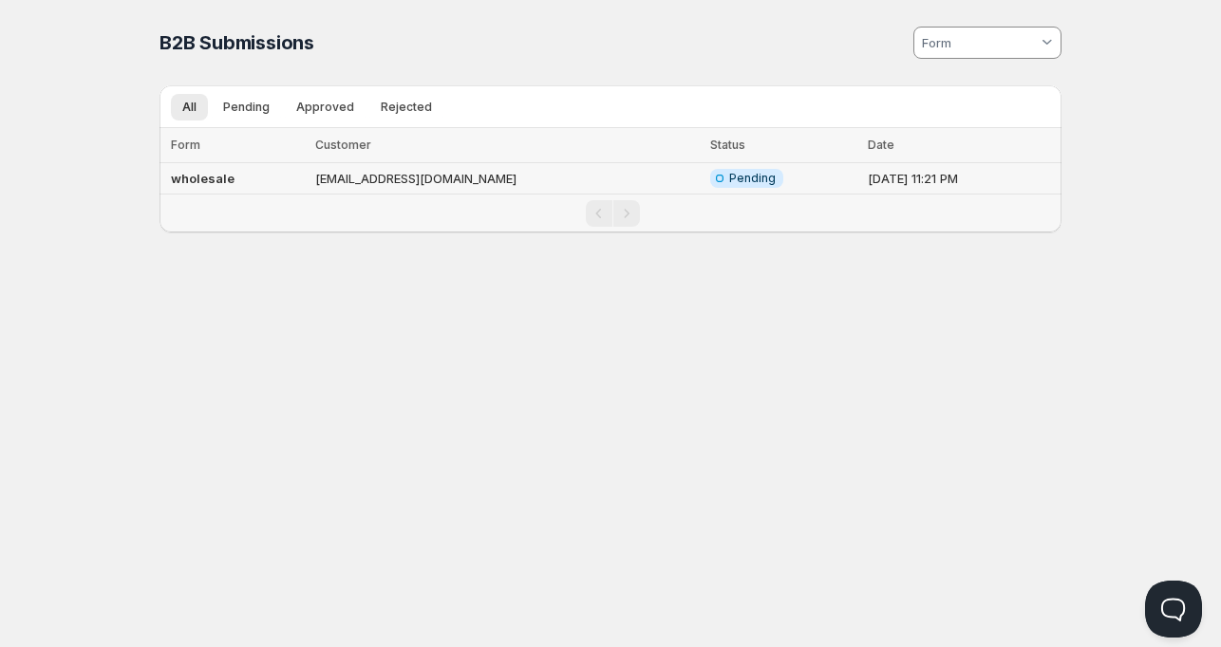
click at [368, 178] on td "[EMAIL_ADDRESS][DOMAIN_NAME]" at bounding box center [506, 178] width 395 height 31
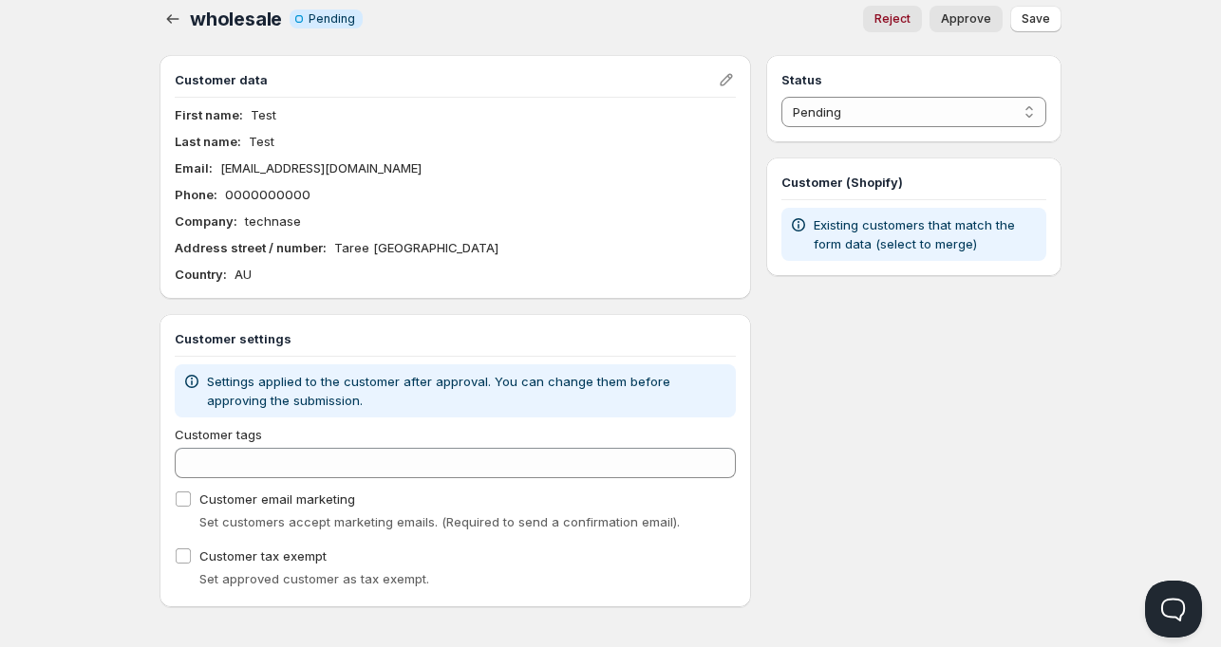
scroll to position [26, 0]
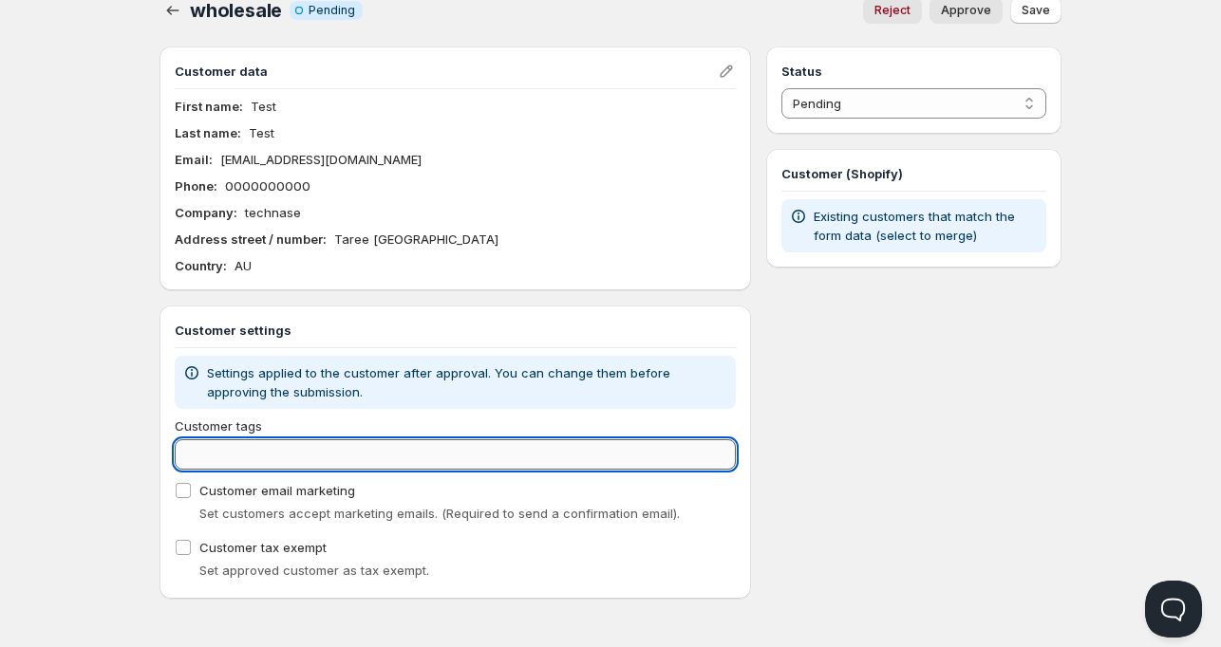
click at [257, 456] on input "Customer tags" at bounding box center [455, 454] width 561 height 30
type input "wholesale"
click at [145, 466] on div "wholesale. This page is ready wholesale Info Incomplete Pending Reject Approve …" at bounding box center [610, 286] width 947 height 625
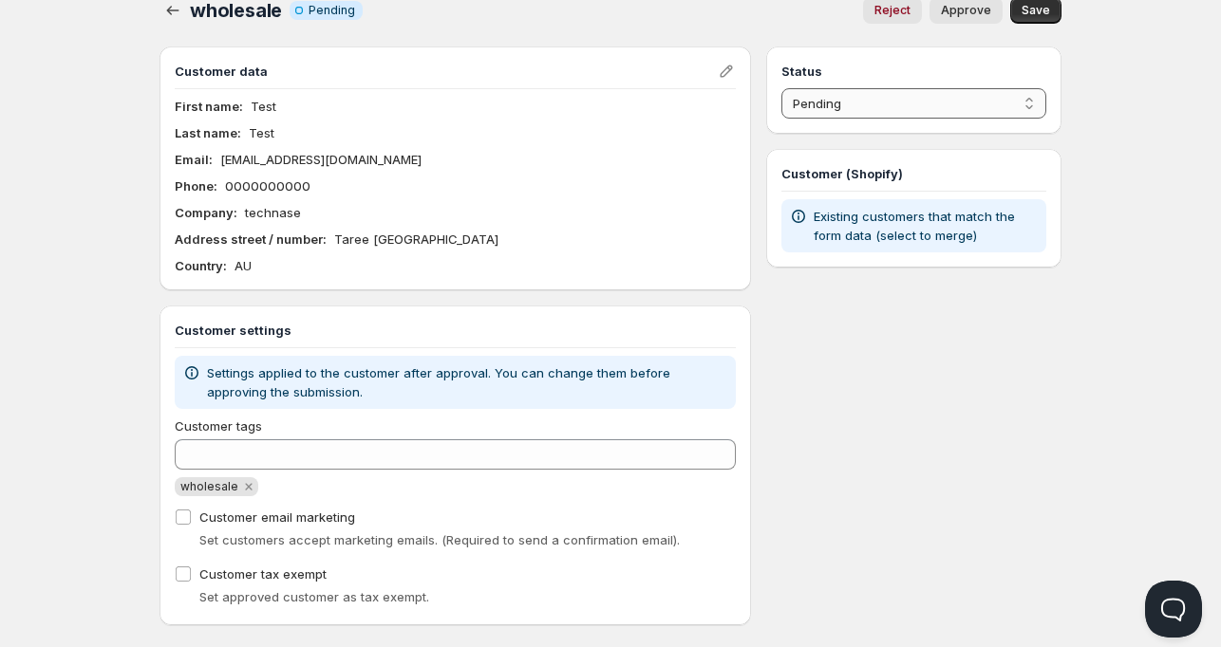
click at [847, 103] on select "Pending Approved Rejected Ignored Spam" at bounding box center [913, 103] width 265 height 30
click at [781, 88] on select "Pending Approved Rejected Ignored Spam" at bounding box center [913, 103] width 265 height 30
click at [1048, 7] on span "Online" at bounding box center [610, 13] width 1209 height 27
click at [1042, 15] on span "Save" at bounding box center [1035, 10] width 28 height 15
select select "0"
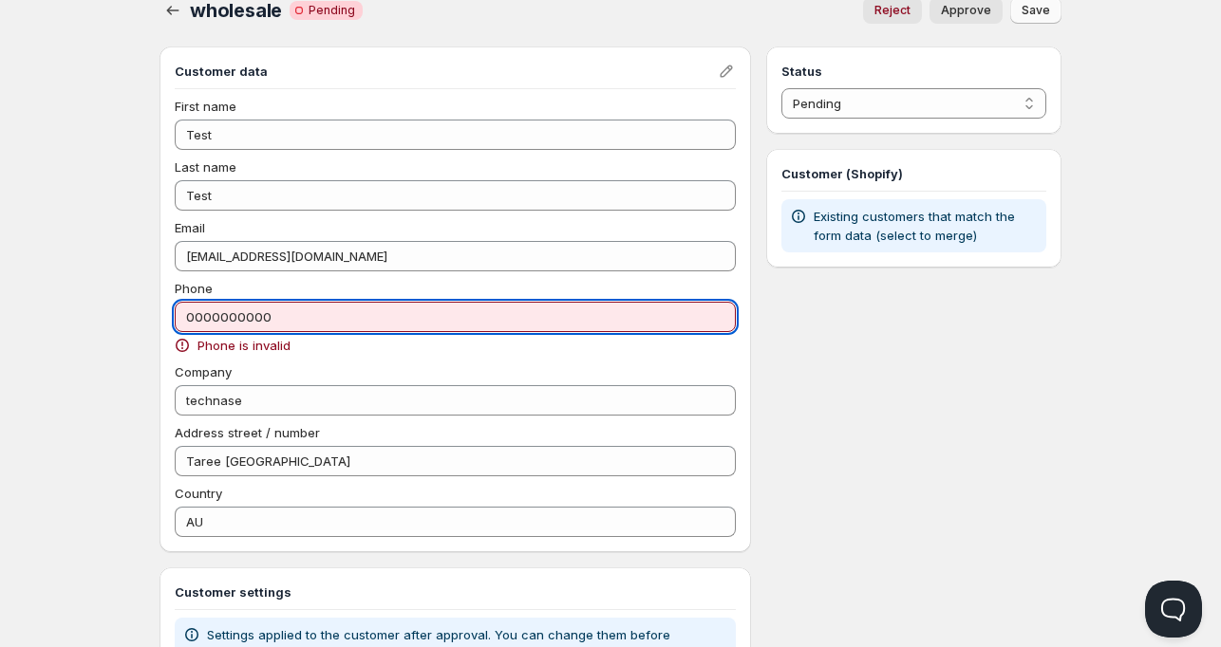
click at [278, 323] on input "0000000000" at bounding box center [455, 317] width 561 height 30
click at [215, 313] on input "00000000000" at bounding box center [455, 317] width 561 height 30
paste input "+61 493 516 091"
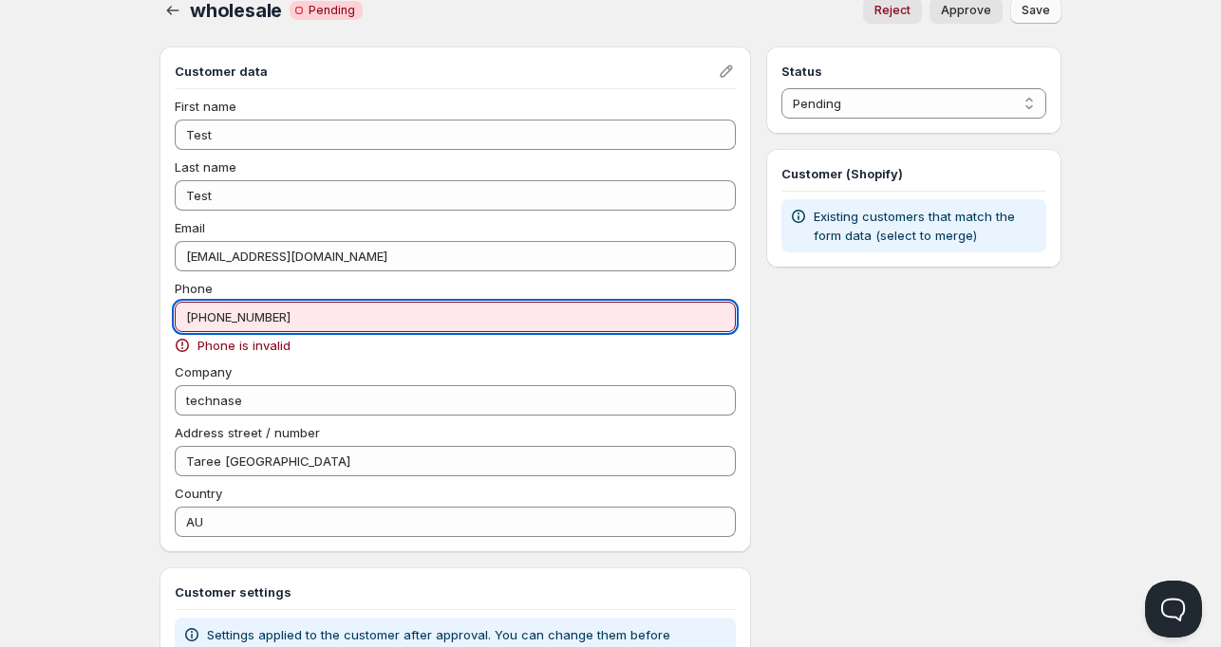
drag, startPoint x: 193, startPoint y: 312, endPoint x: 178, endPoint y: 317, distance: 15.0
click at [178, 317] on input "+61 493 516 091" at bounding box center [455, 317] width 561 height 30
click at [269, 311] on input "0061 493 516 091" at bounding box center [455, 317] width 561 height 30
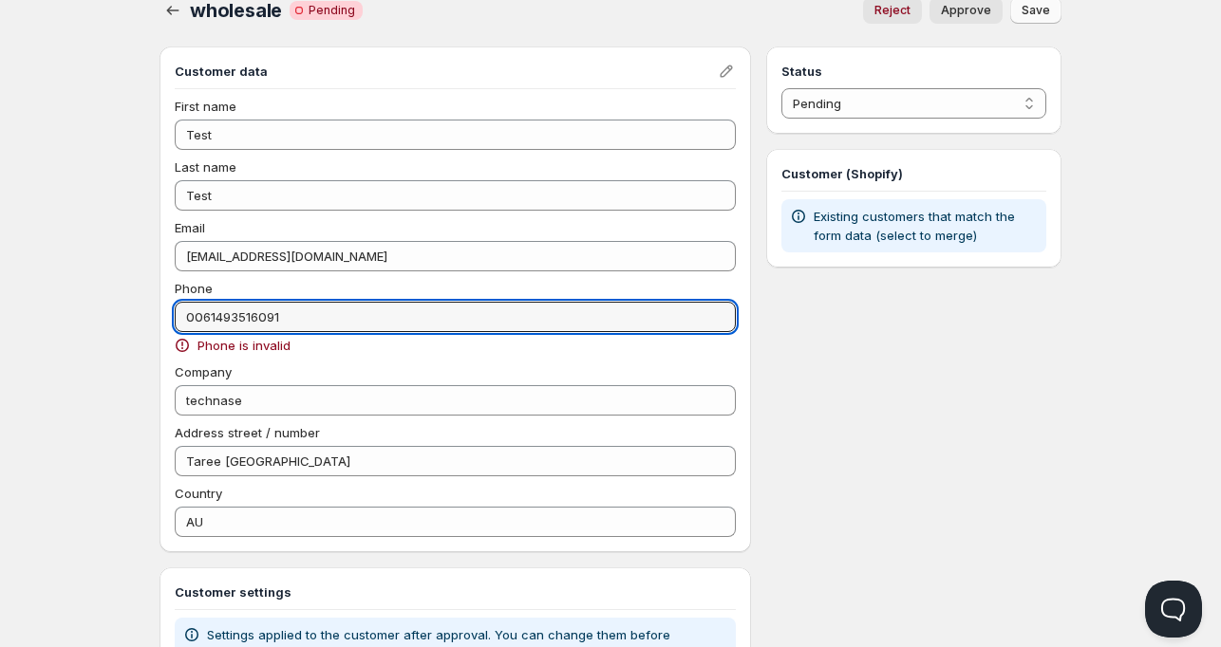
drag, startPoint x: 197, startPoint y: 317, endPoint x: 155, endPoint y: 306, distance: 44.2
click at [156, 308] on div "wholesale. This page is ready wholesale Critical Incomplete Pending Reject Appr…" at bounding box center [610, 430] width 947 height 913
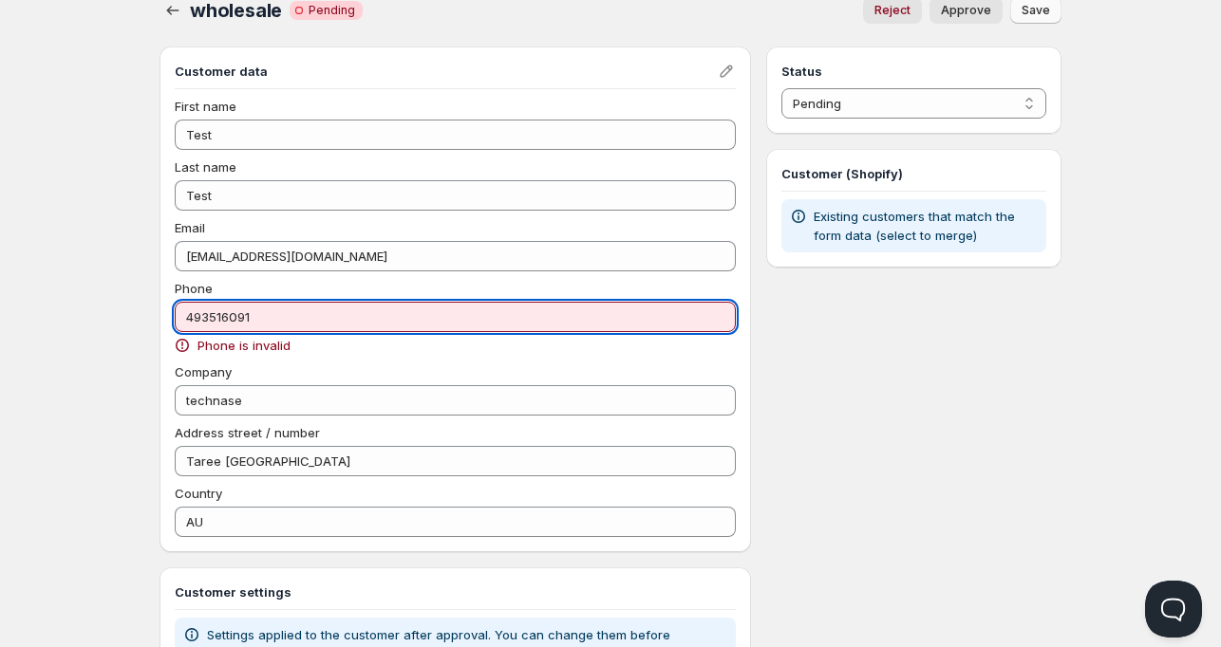
click at [185, 316] on input "493516091" at bounding box center [455, 317] width 561 height 30
click at [194, 308] on input "0493516091" at bounding box center [455, 317] width 561 height 30
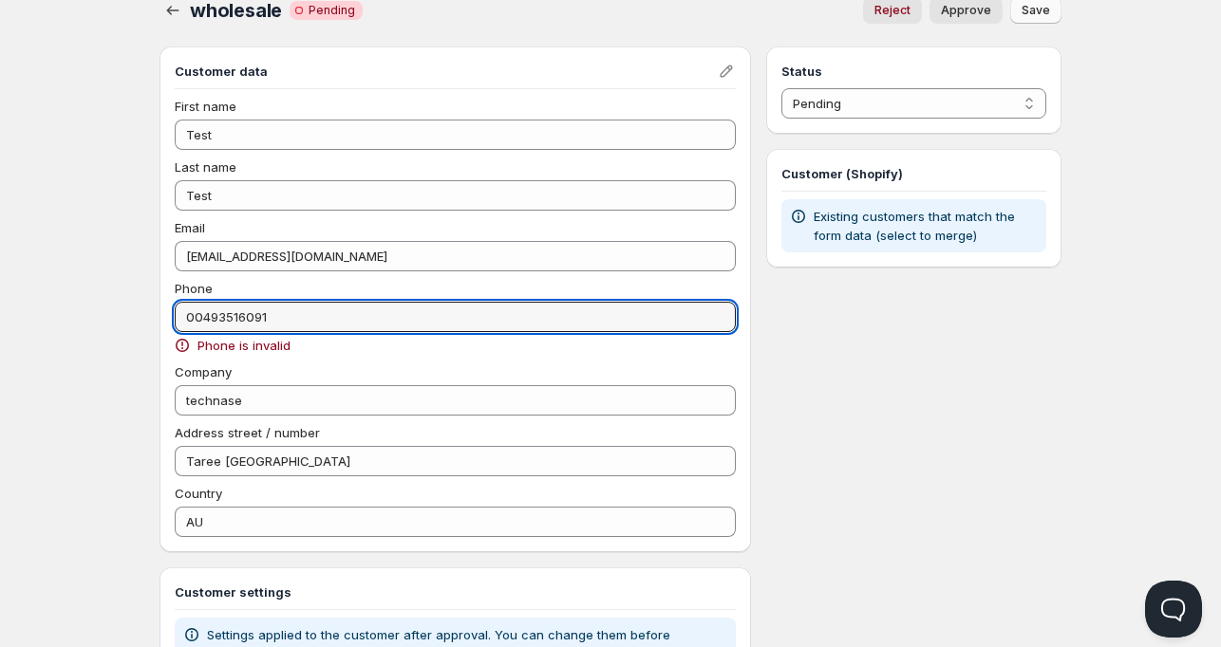
drag, startPoint x: 195, startPoint y: 319, endPoint x: 156, endPoint y: 318, distance: 38.9
click at [156, 318] on div "wholesale. This page is ready wholesale Critical Incomplete Pending Reject Appr…" at bounding box center [610, 430] width 947 height 913
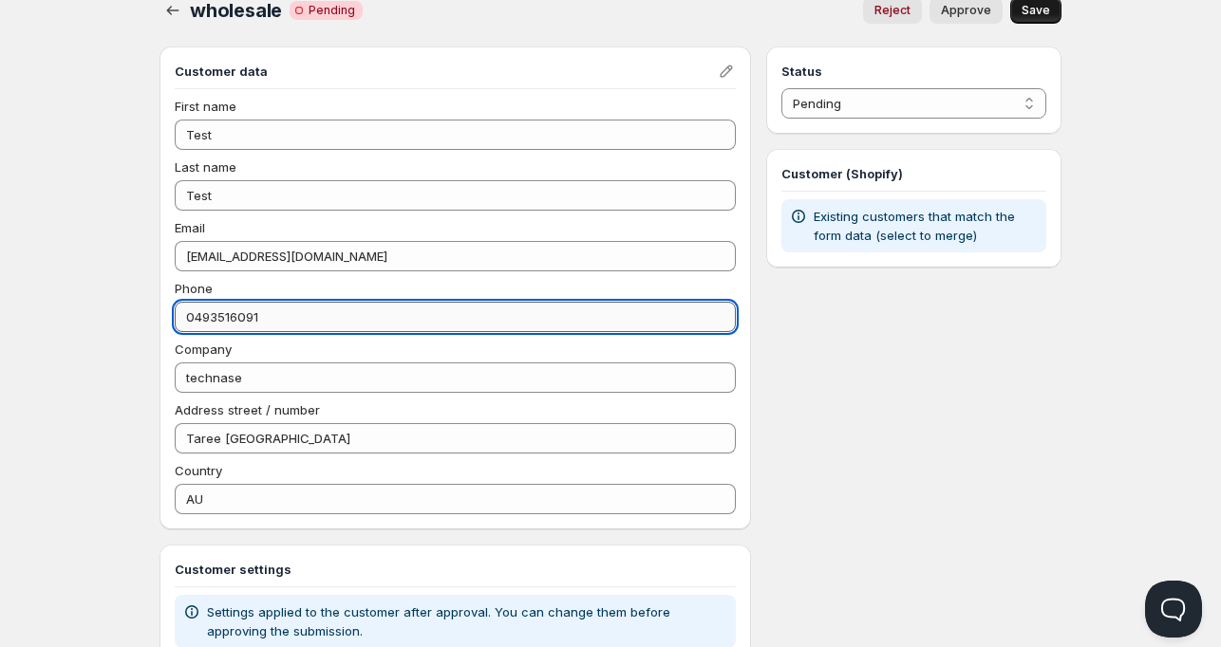
click at [221, 305] on input "0493516091" at bounding box center [455, 317] width 561 height 30
paste input "2 9456 7890"
type input "2 9456 7890"
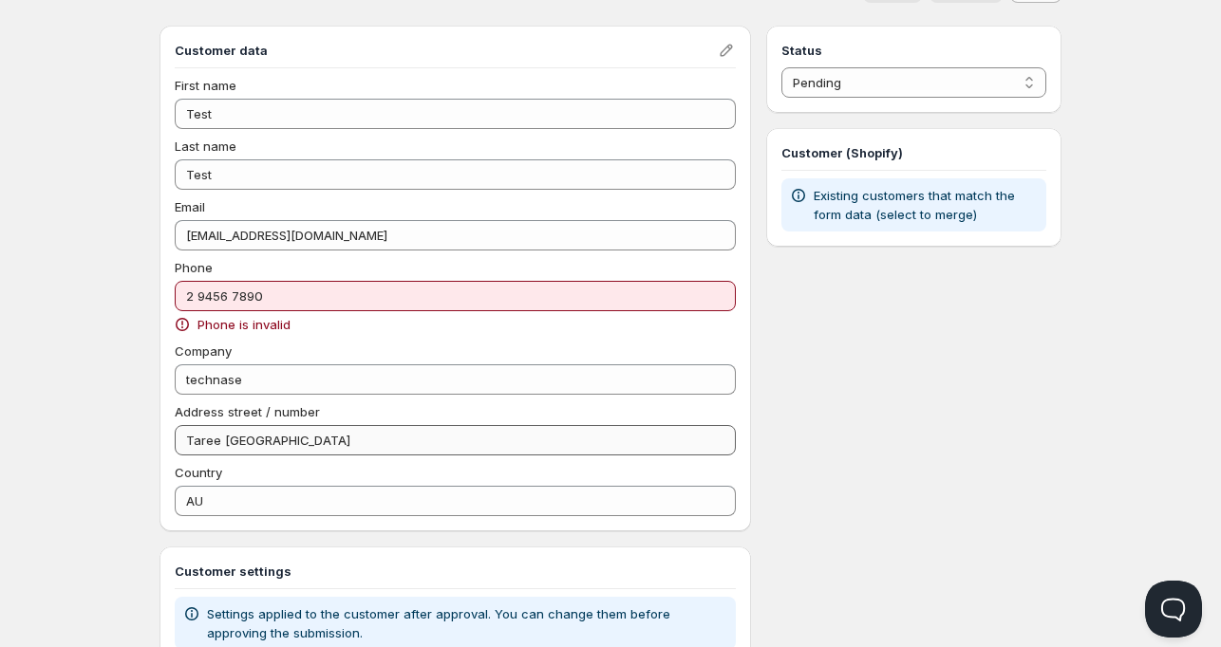
scroll to position [124, 0]
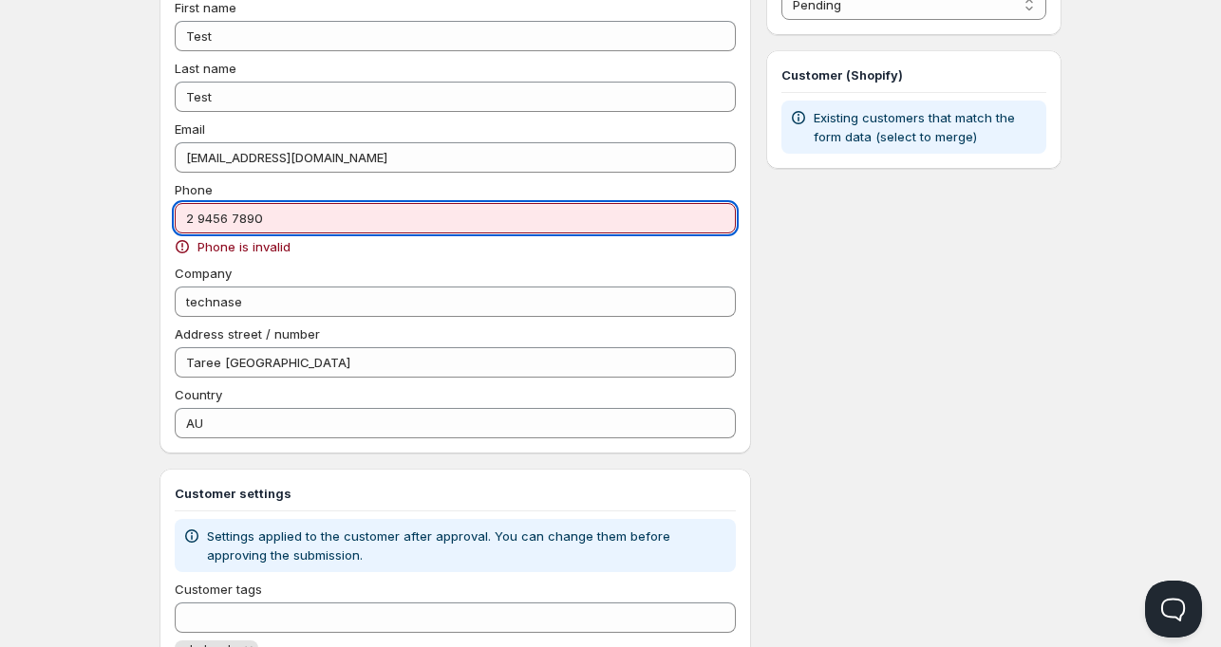
click at [354, 214] on input "2 9456 7890" at bounding box center [455, 218] width 561 height 30
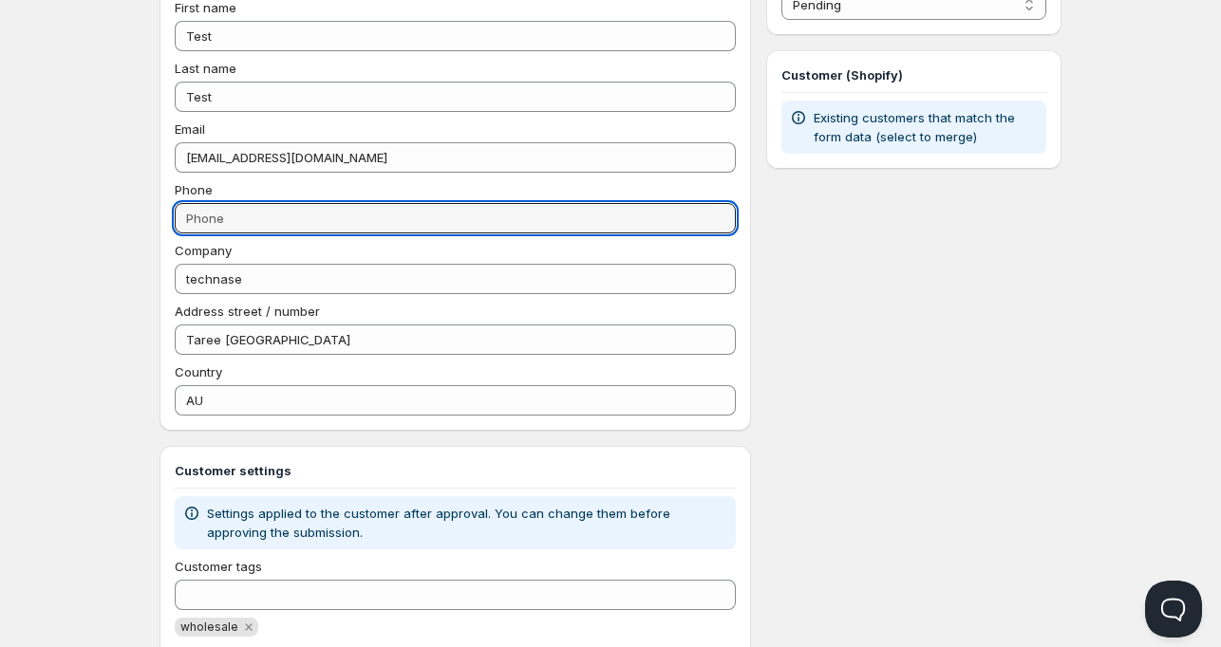
paste input "4-1234 5678."
click at [183, 215] on input "4-1234 5678." at bounding box center [455, 218] width 561 height 30
click at [343, 217] on input "04-1234 5678." at bounding box center [455, 218] width 561 height 30
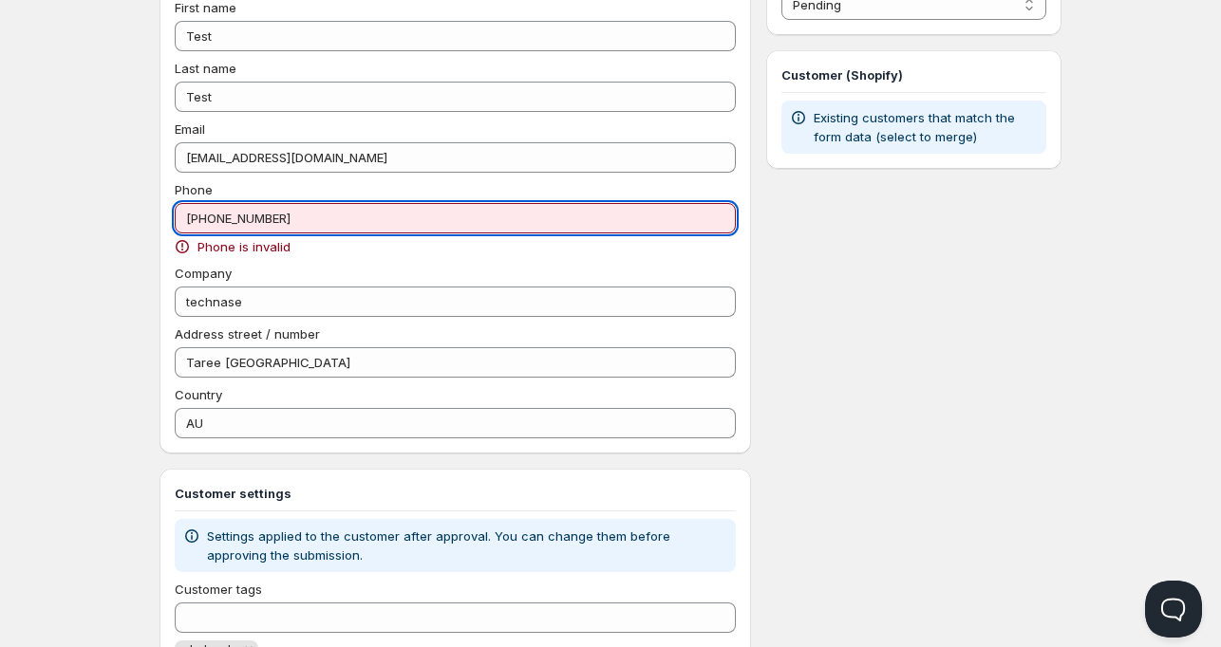
click at [203, 220] on input "04-1234 5678" at bounding box center [455, 218] width 561 height 30
click at [207, 220] on input "04-1234 5678" at bounding box center [455, 218] width 561 height 30
click at [233, 214] on input "04 1234 5678" at bounding box center [455, 218] width 561 height 30
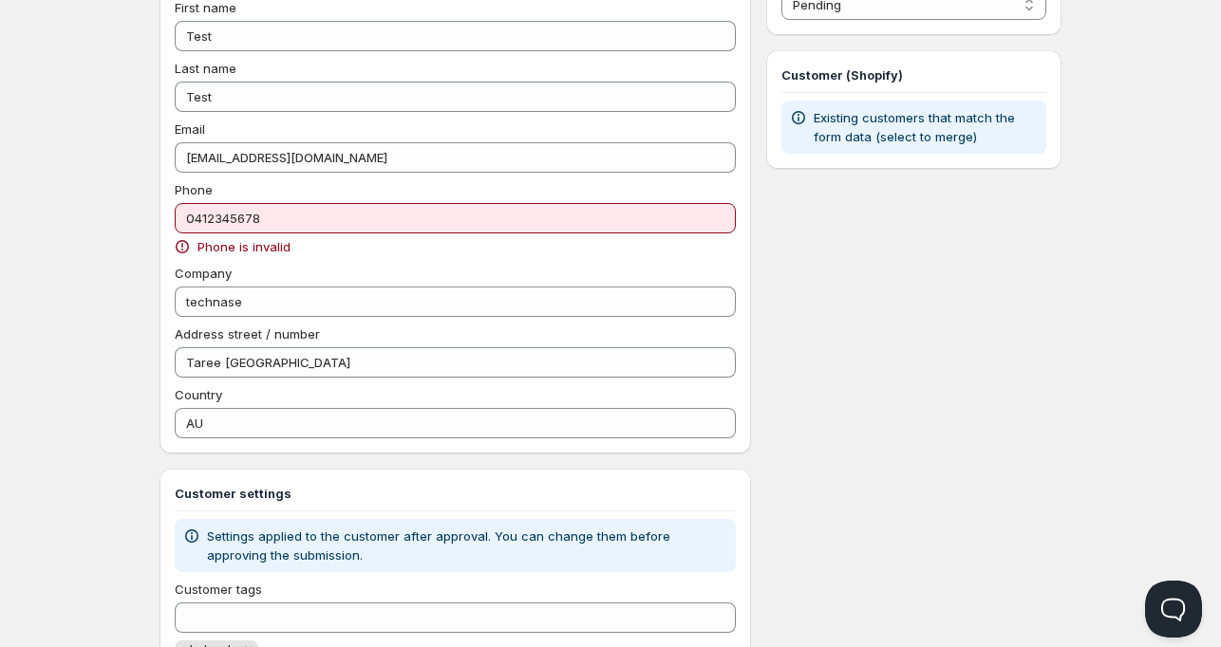
click at [229, 240] on span "Phone is invalid" at bounding box center [243, 246] width 93 height 19
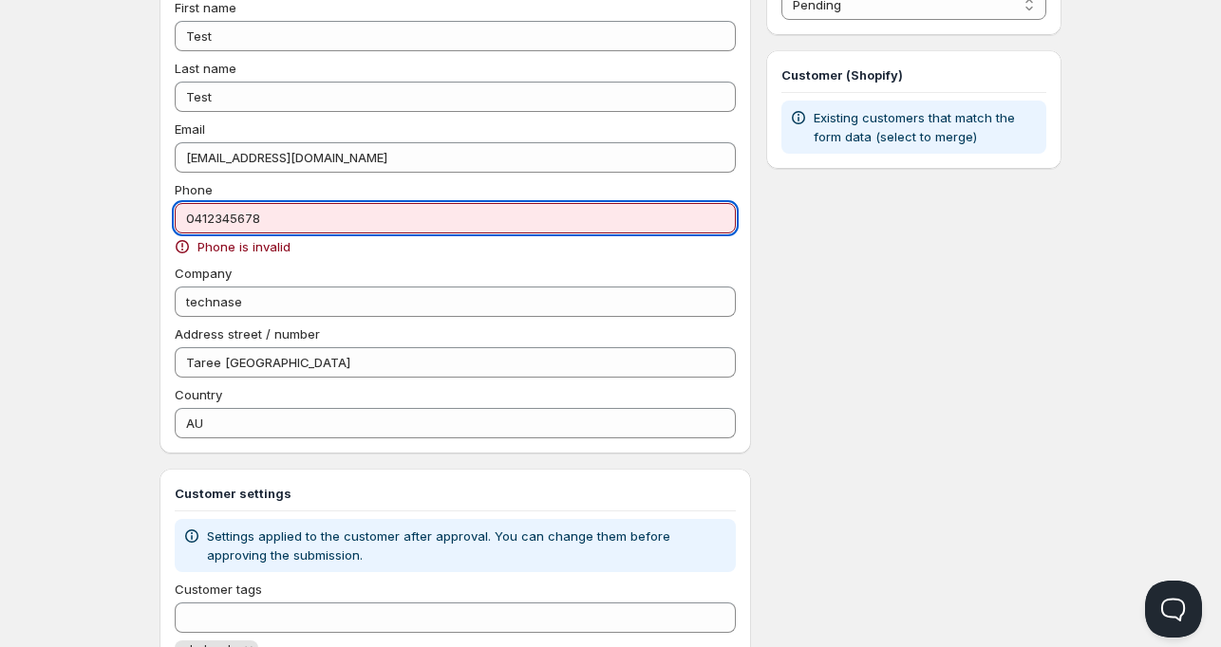
click at [228, 221] on input "0412345678" at bounding box center [455, 218] width 561 height 30
paste input "493 516 091"
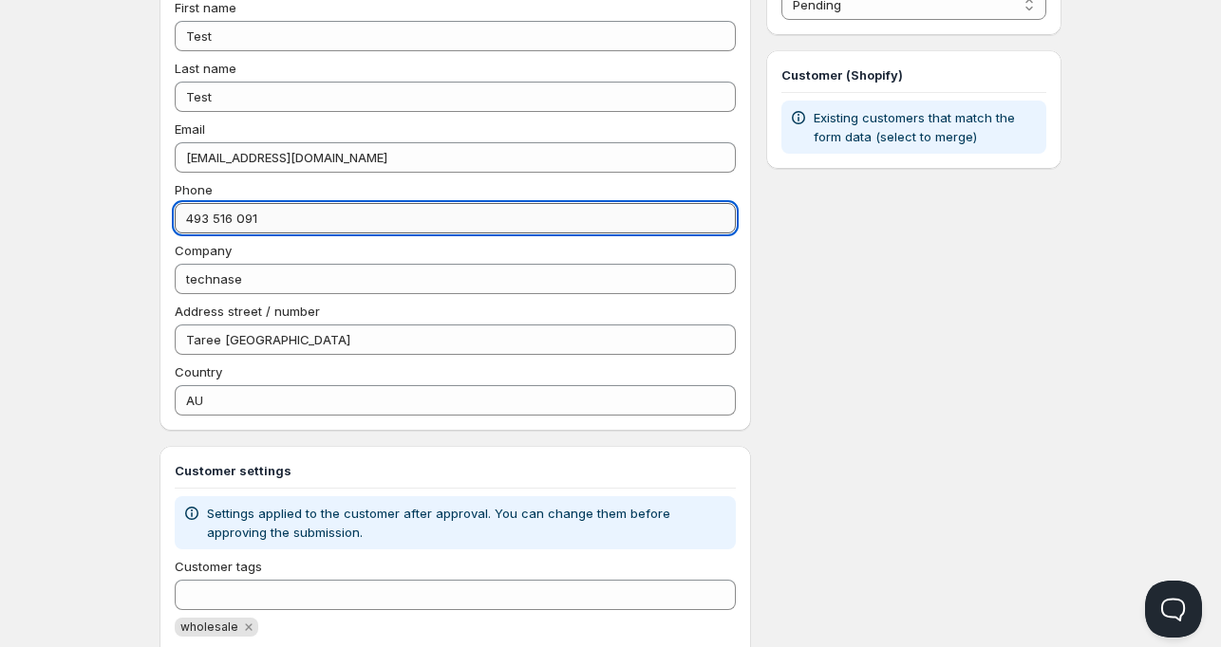
click at [178, 217] on input "493 516 091" at bounding box center [455, 218] width 561 height 30
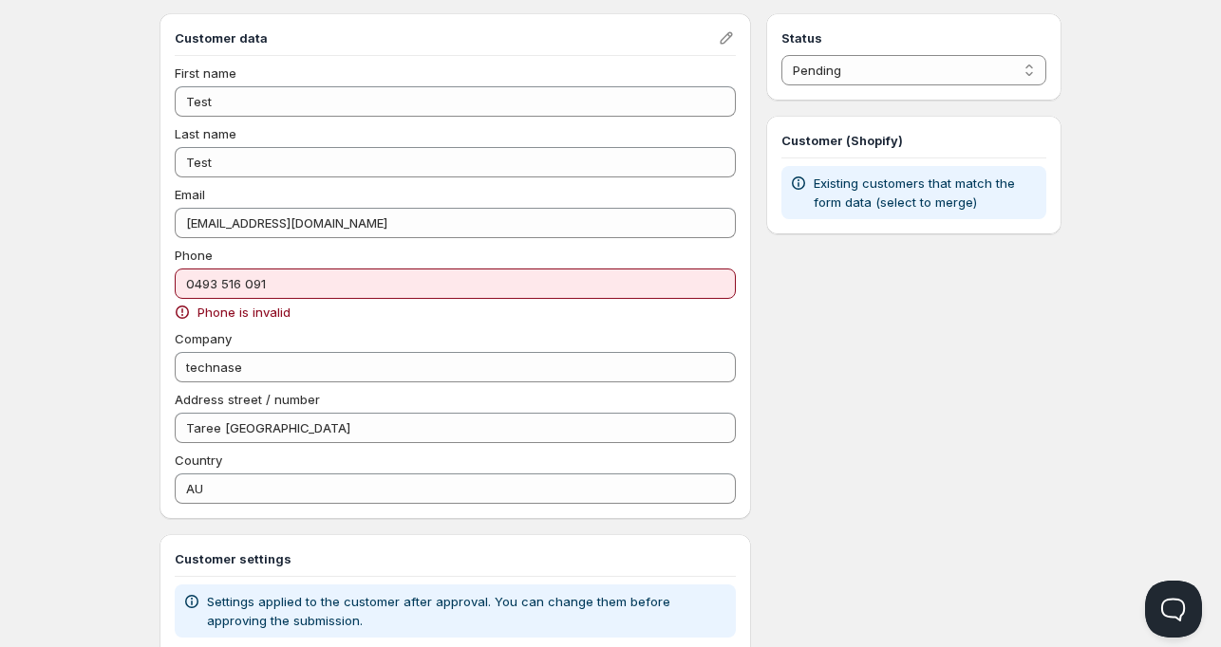
scroll to position [0, 0]
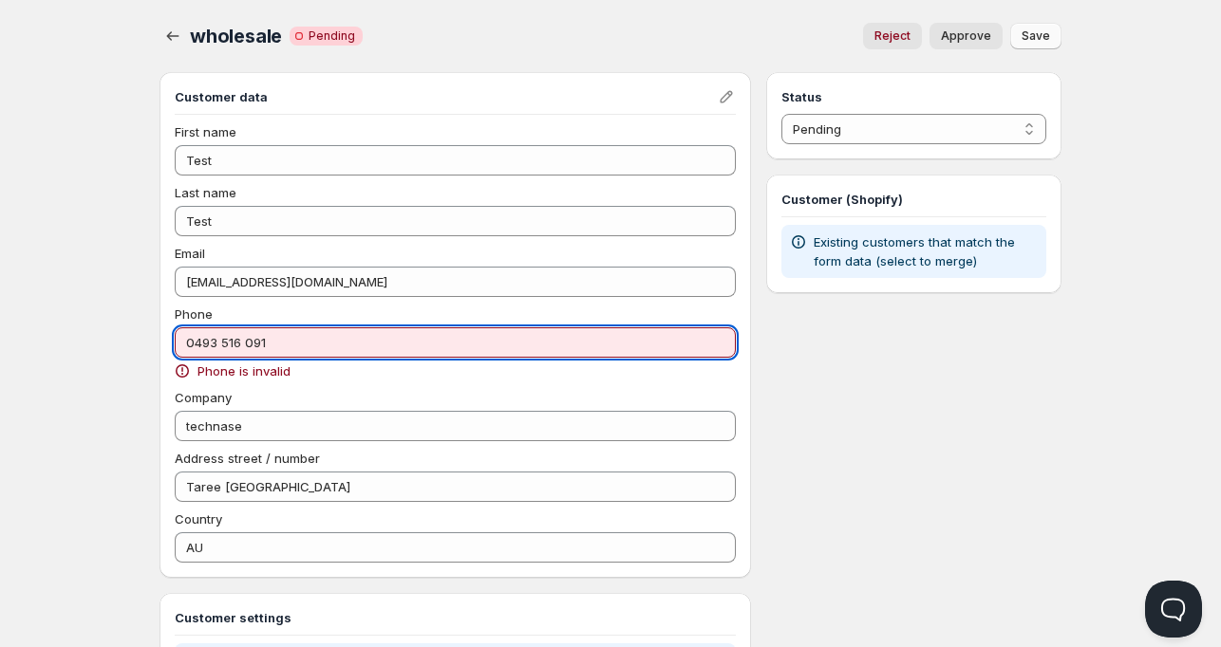
click at [190, 341] on input "0493 516 091" at bounding box center [455, 342] width 561 height 30
click at [192, 341] on input "0493 516 091" at bounding box center [455, 342] width 561 height 30
click at [266, 335] on input "0061 493 516 091" at bounding box center [455, 342] width 561 height 30
drag, startPoint x: 192, startPoint y: 338, endPoint x: 177, endPoint y: 339, distance: 15.2
click at [177, 339] on input "0061493516091" at bounding box center [455, 342] width 561 height 30
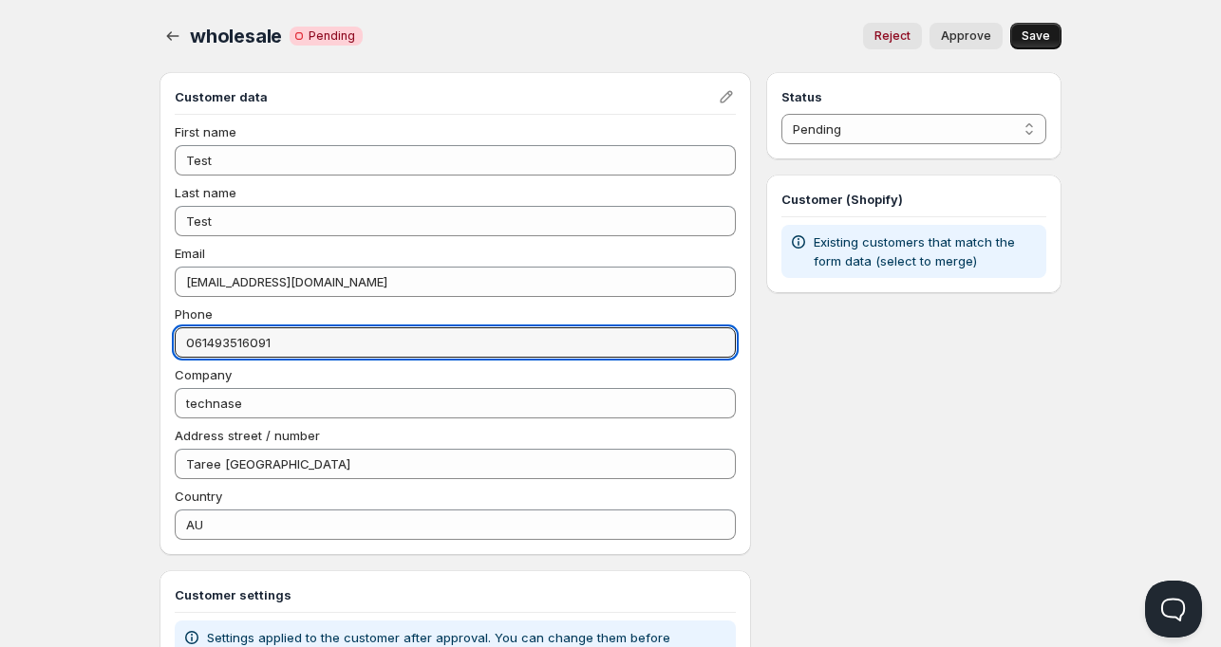
type input "061493516091"
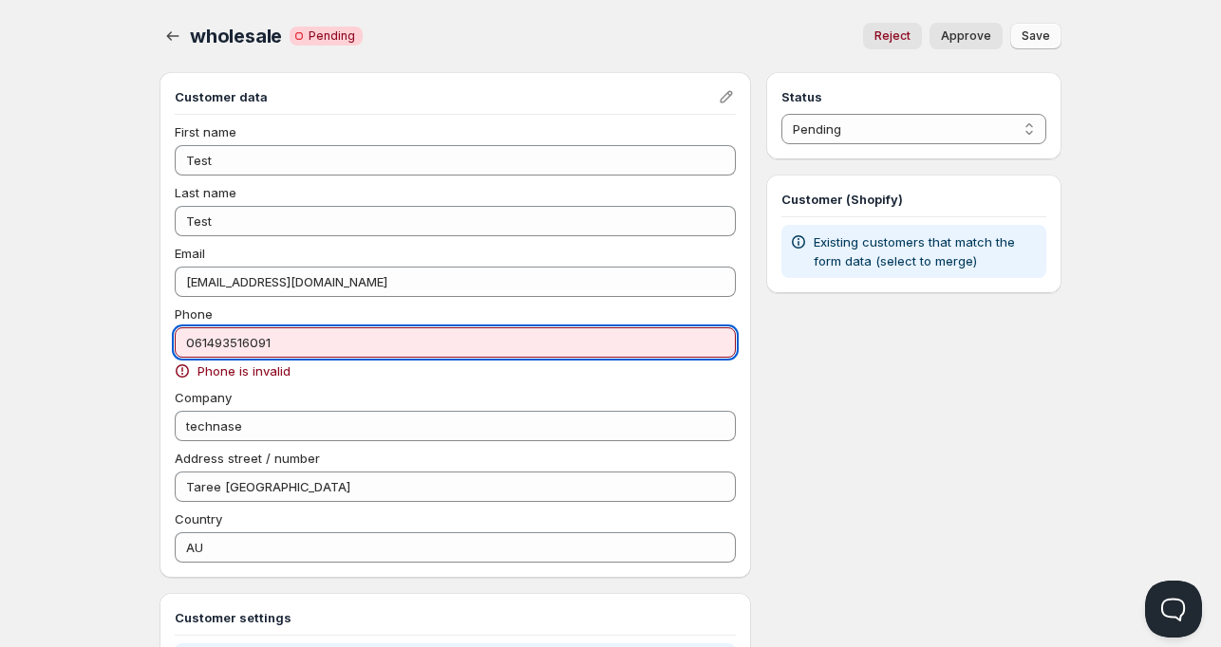
click at [236, 340] on input "061493516091" at bounding box center [455, 342] width 561 height 30
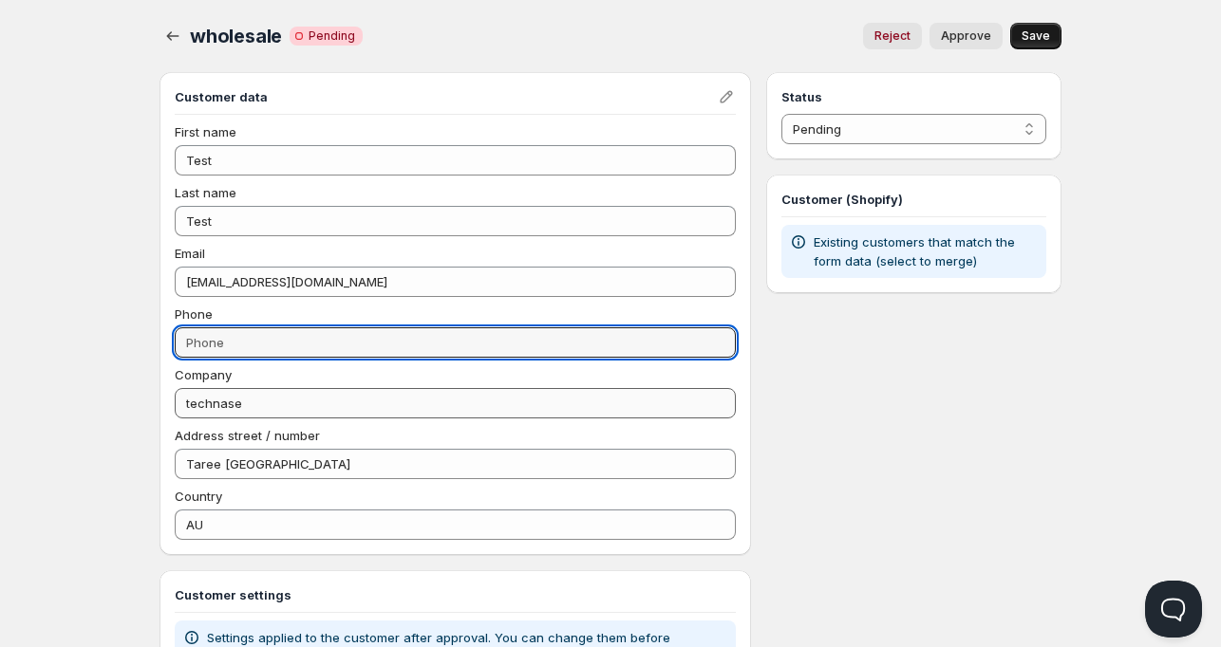
paste input "61-2-1234 5678"
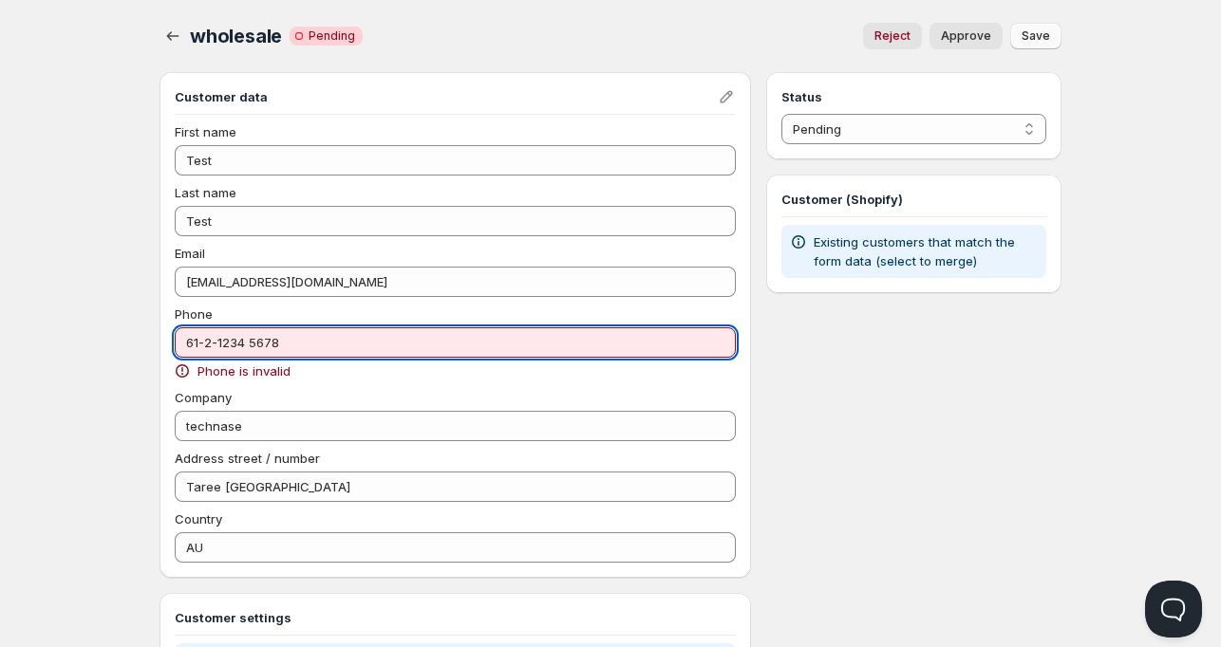
click at [210, 344] on input "61-2-1234 5678" at bounding box center [455, 342] width 561 height 30
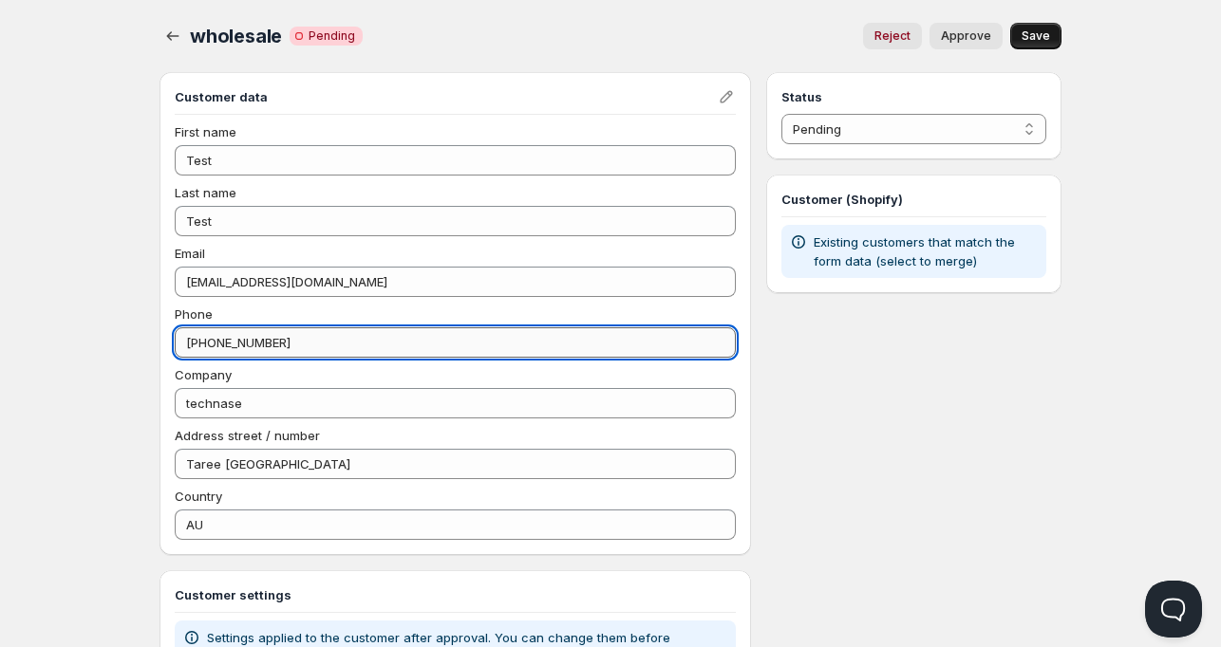
click at [200, 343] on input "61-2 1234 5678" at bounding box center [455, 342] width 561 height 30
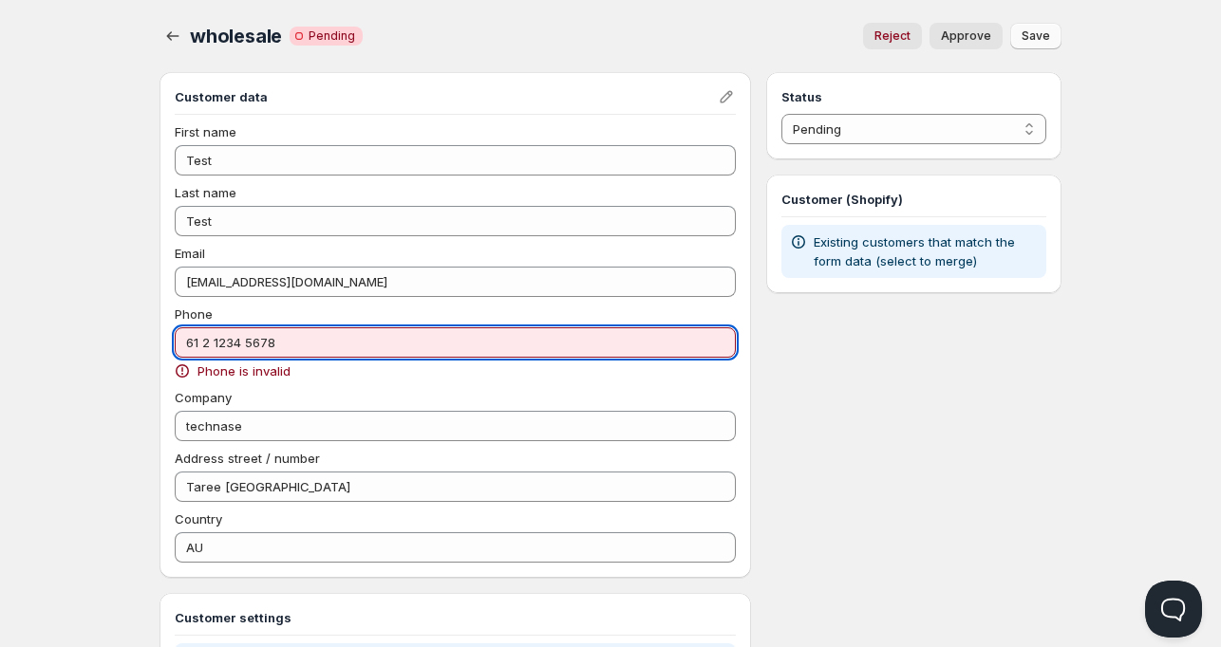
click at [246, 344] on input "61 2 1234 5678" at bounding box center [455, 342] width 561 height 30
click at [243, 348] on input "61212345678" at bounding box center [455, 342] width 561 height 30
paste input "414 523 790"
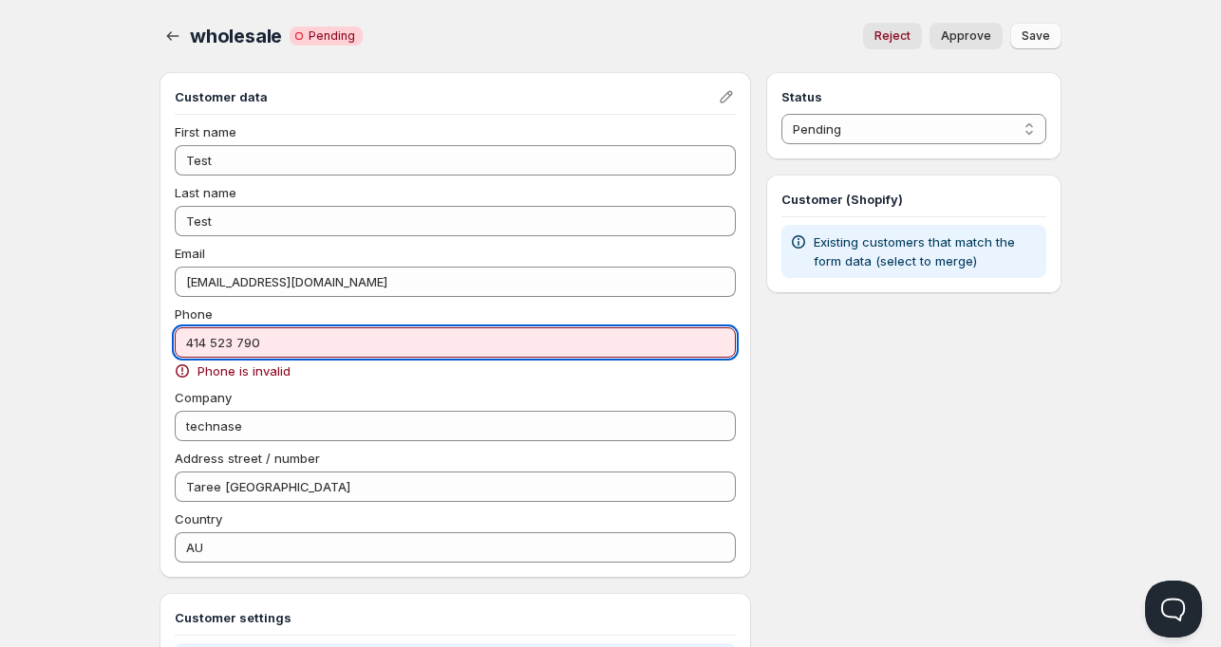
click at [187, 337] on input "414 523 790" at bounding box center [455, 342] width 561 height 30
click at [244, 339] on input "0414 523 790" at bounding box center [455, 342] width 561 height 30
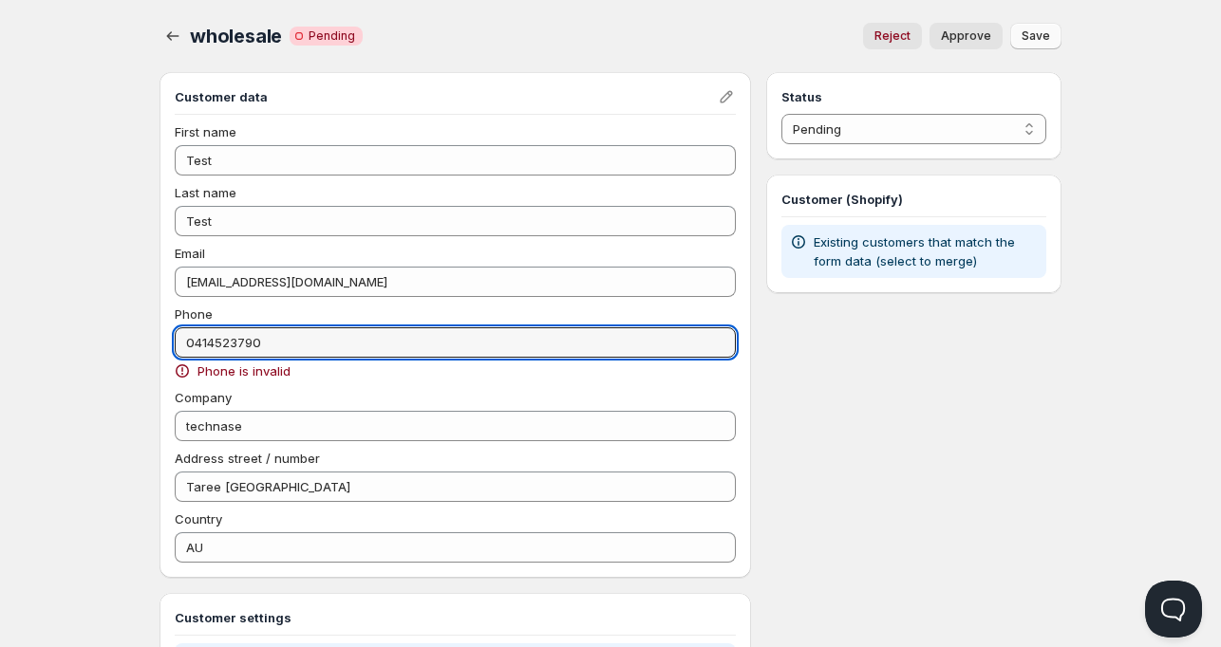
drag, startPoint x: 194, startPoint y: 345, endPoint x: 163, endPoint y: 341, distance: 30.7
click at [166, 343] on div "Customer data First name Test Last name Test Email tecknase@gmail.com Phone 041…" at bounding box center [454, 325] width 591 height 506
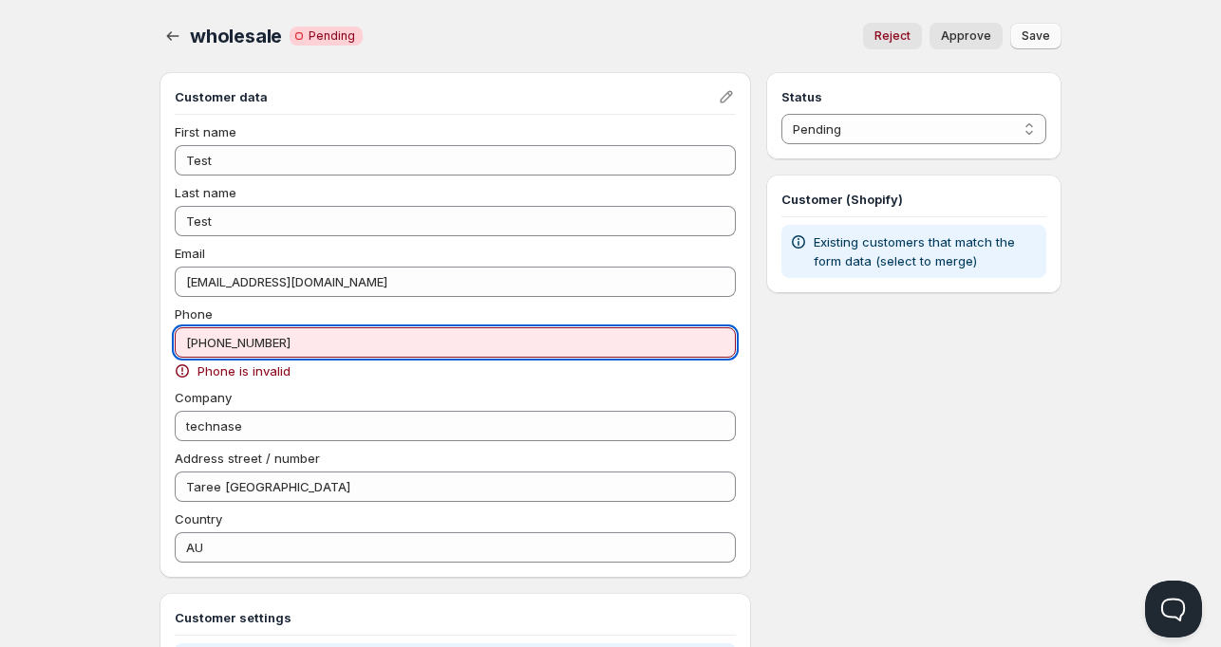
click at [233, 328] on input "+61414523790" at bounding box center [455, 342] width 561 height 30
click at [233, 327] on input "+61414523790" at bounding box center [455, 342] width 561 height 30
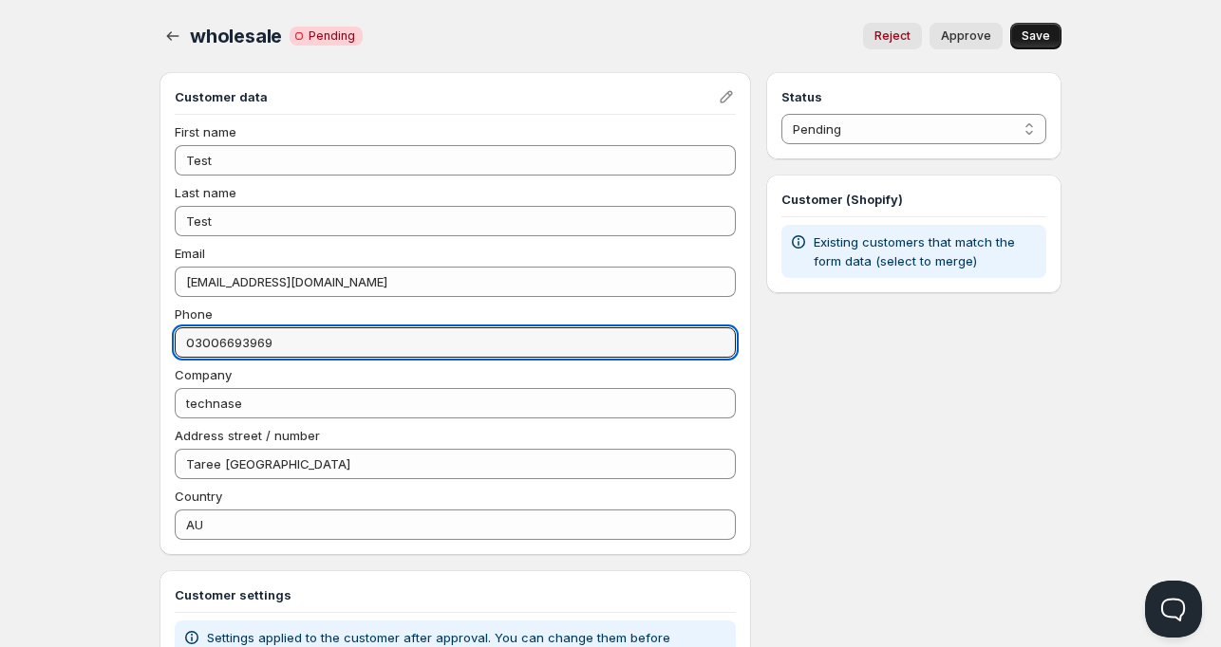
type input "03006693969"
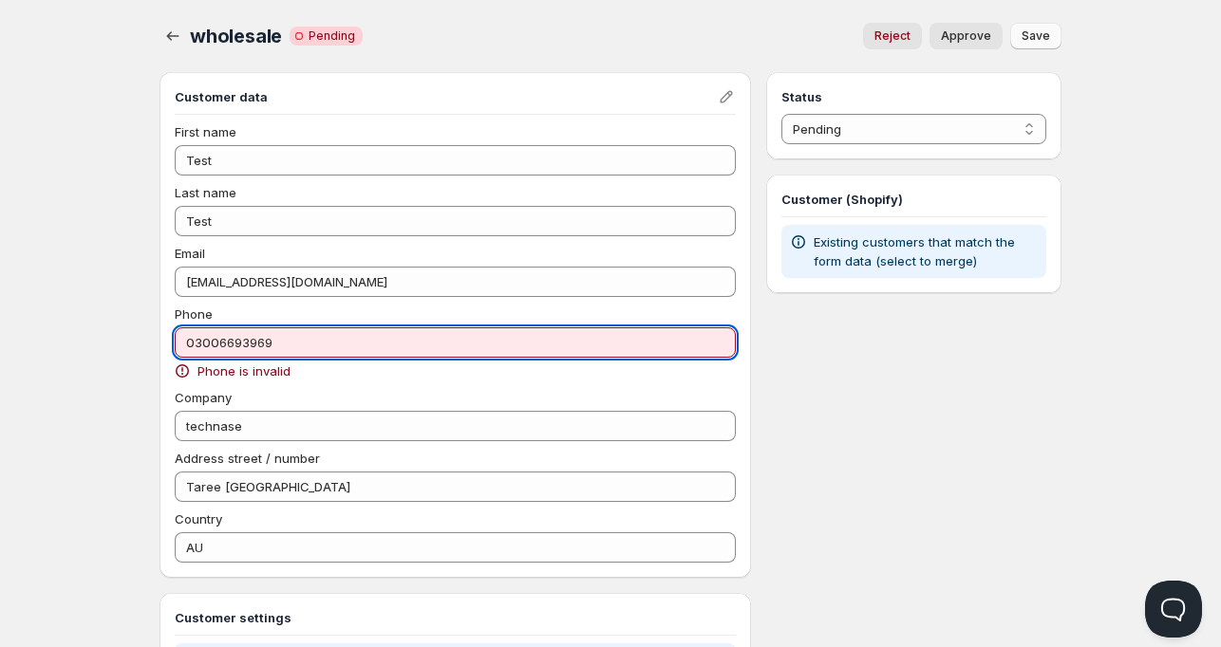
click at [252, 334] on input "03006693969" at bounding box center [455, 342] width 561 height 30
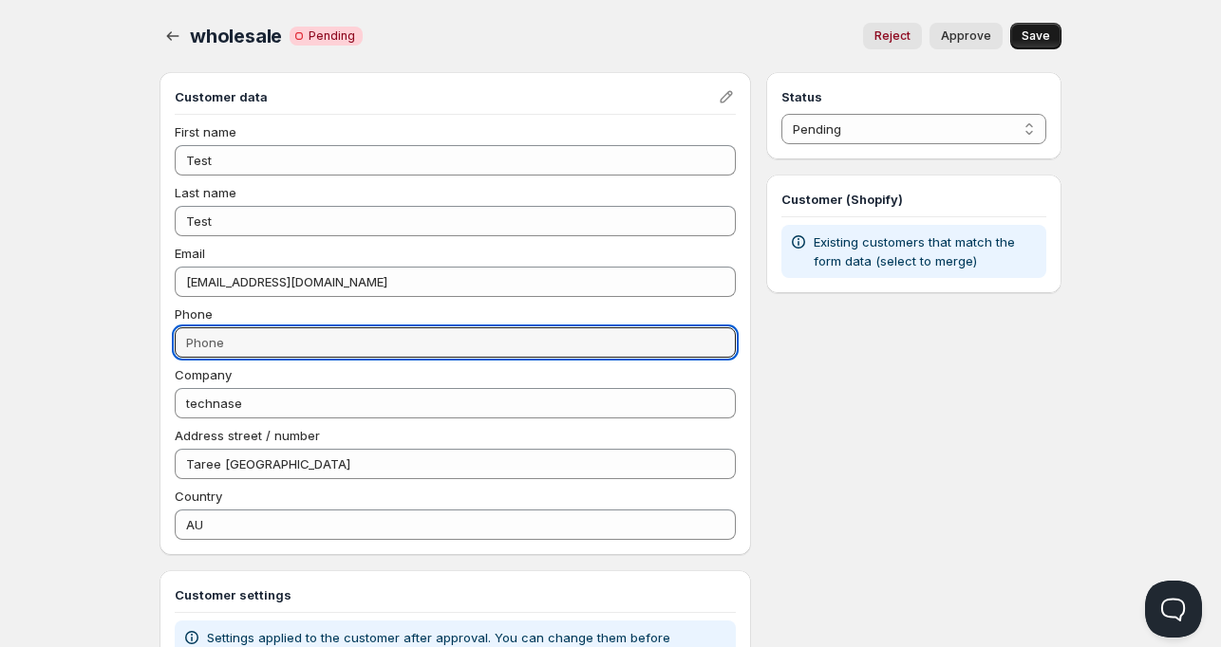
click at [1059, 444] on div "Status Pending Approved Rejected Ignored Spam Pending Customer (Shopify) Existi…" at bounding box center [913, 481] width 295 height 818
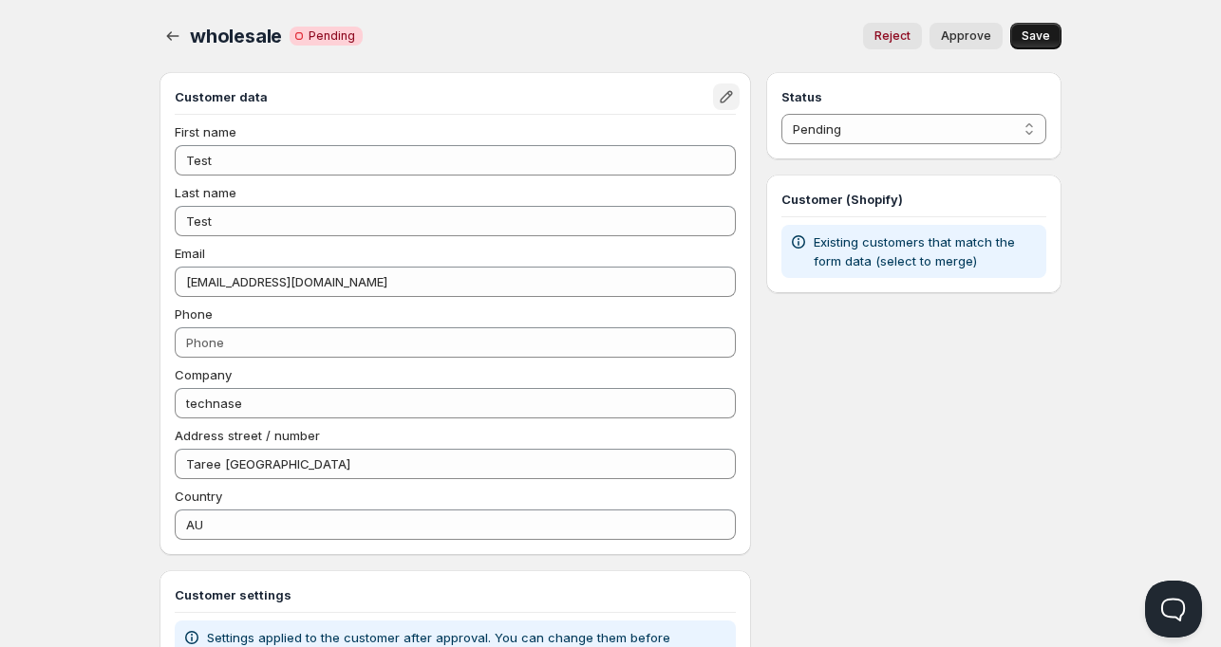
click at [725, 94] on icon "Edit" at bounding box center [725, 97] width 12 height 12
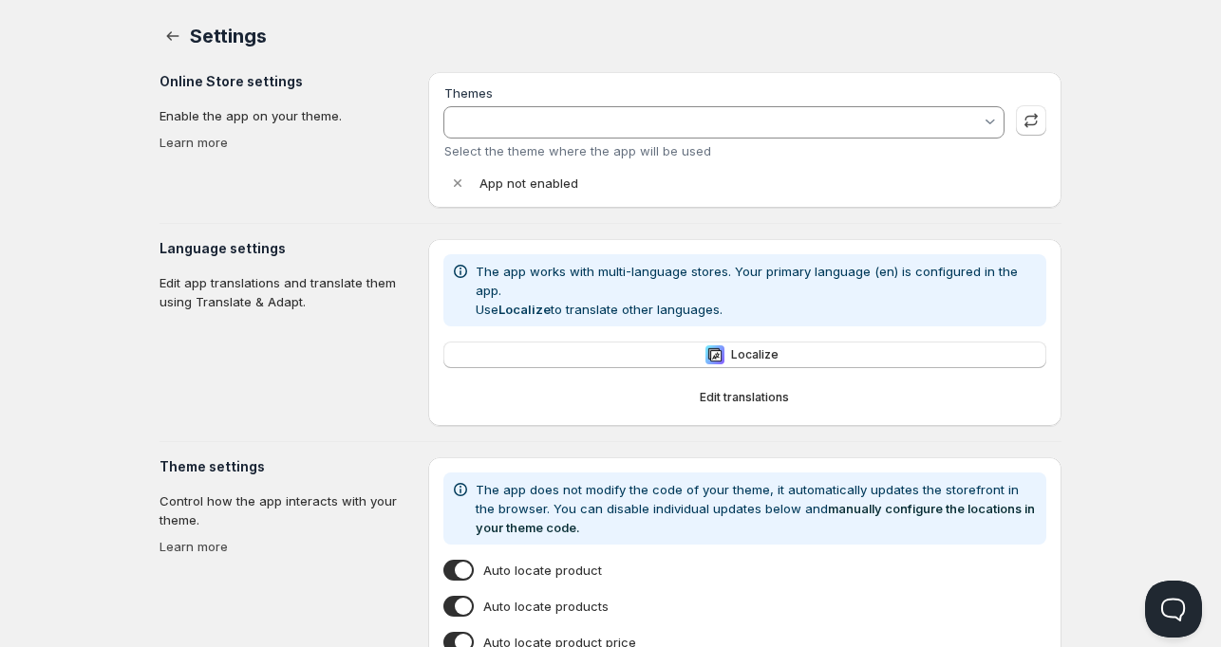
type input "Dawn"
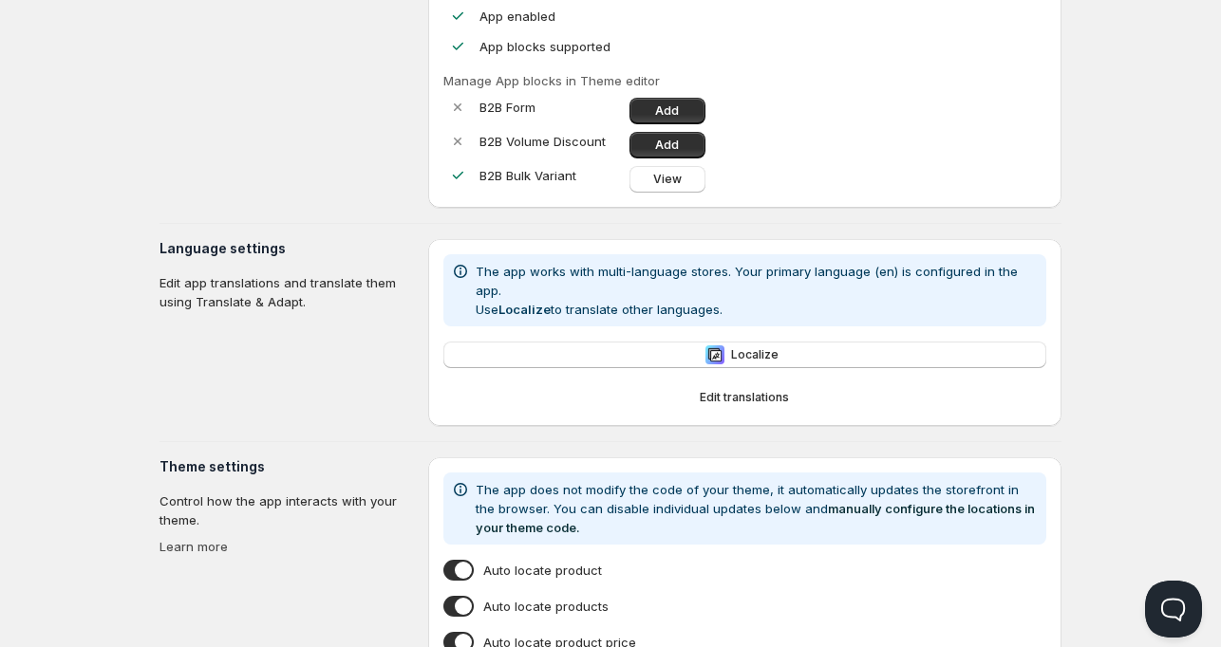
scroll to position [426, 0]
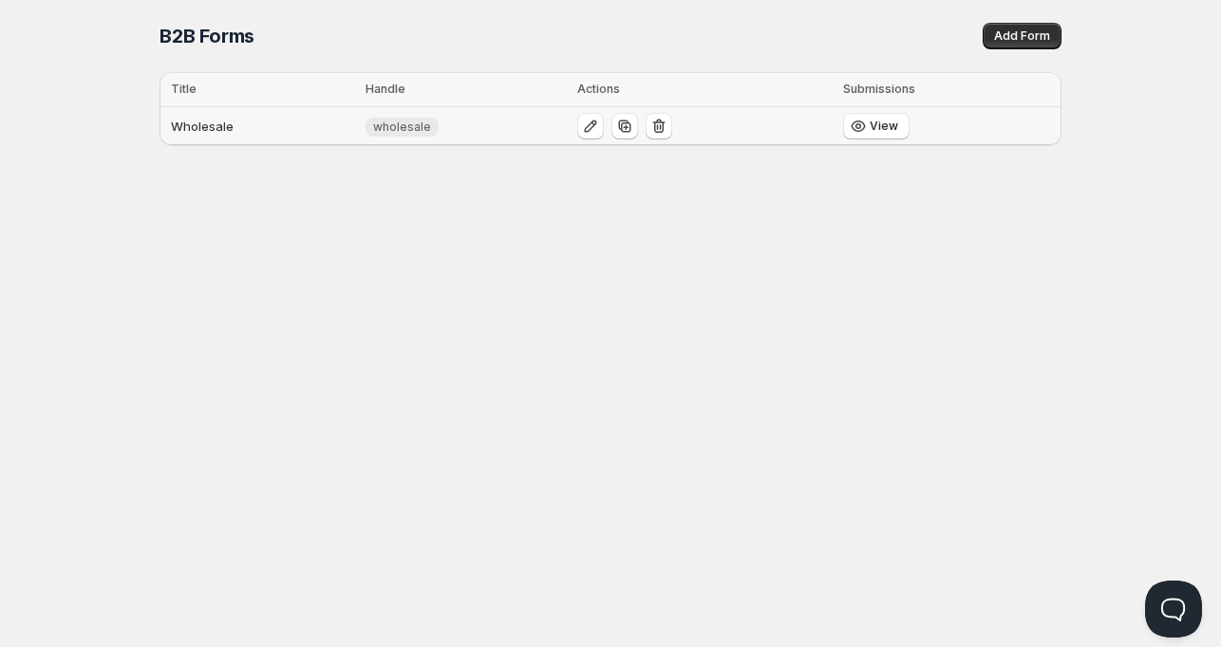
click at [208, 125] on td "Wholesale" at bounding box center [259, 126] width 200 height 39
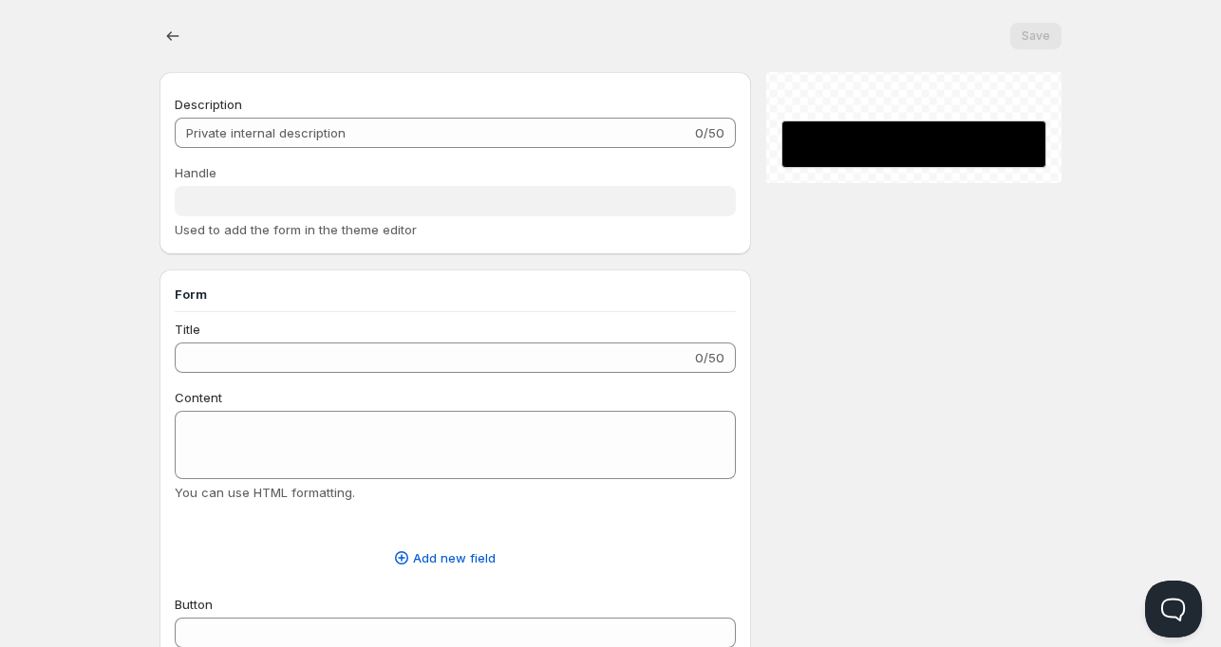
scroll to position [426, 0]
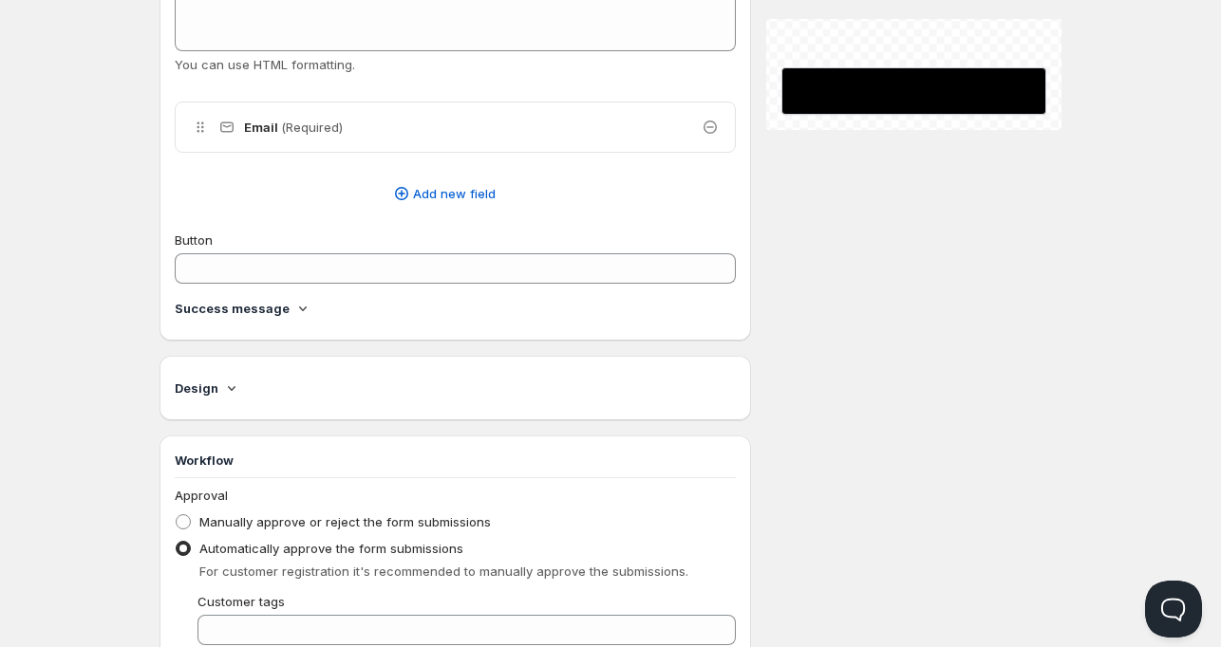
type input "Wholesale"
type input "wholesale"
radio input "true"
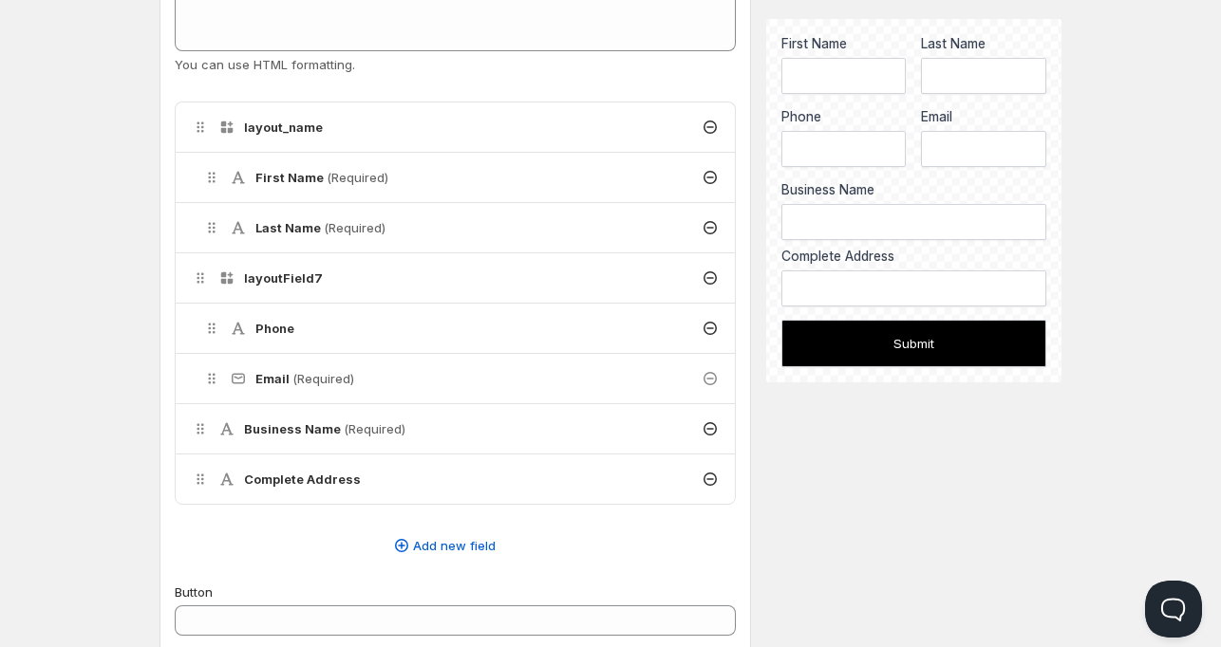
click at [272, 331] on h4 "Phone" at bounding box center [274, 328] width 39 height 19
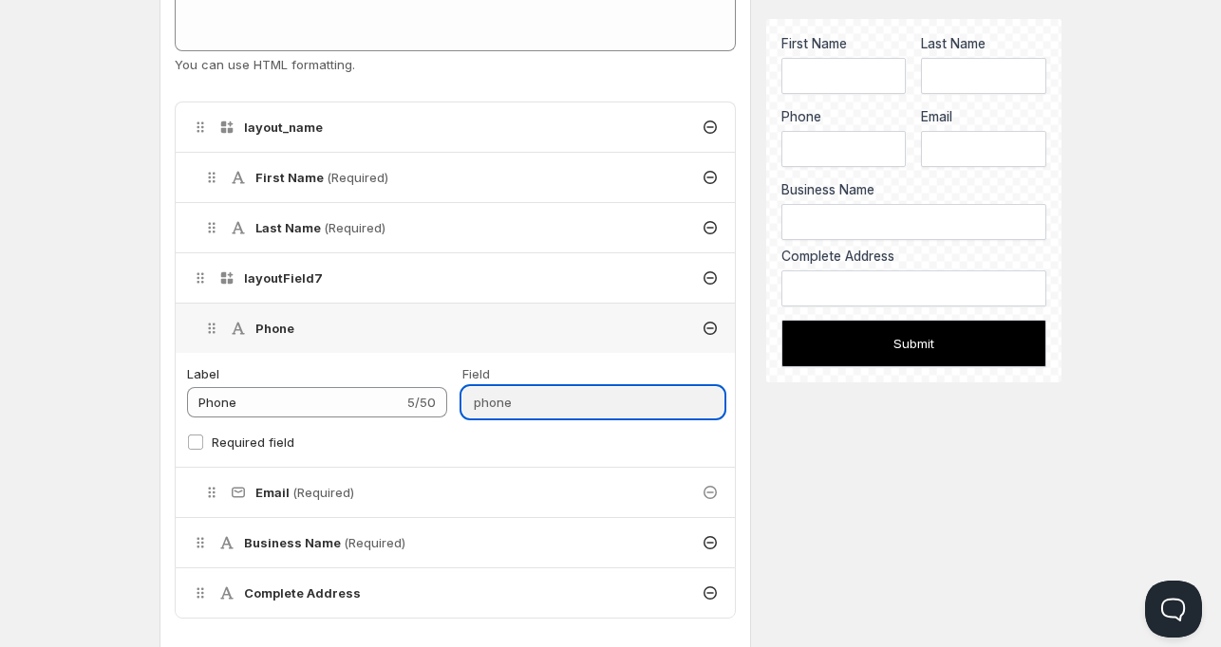
click at [516, 396] on input "phone" at bounding box center [592, 402] width 260 height 30
click at [262, 326] on h4 "Phone" at bounding box center [274, 328] width 39 height 19
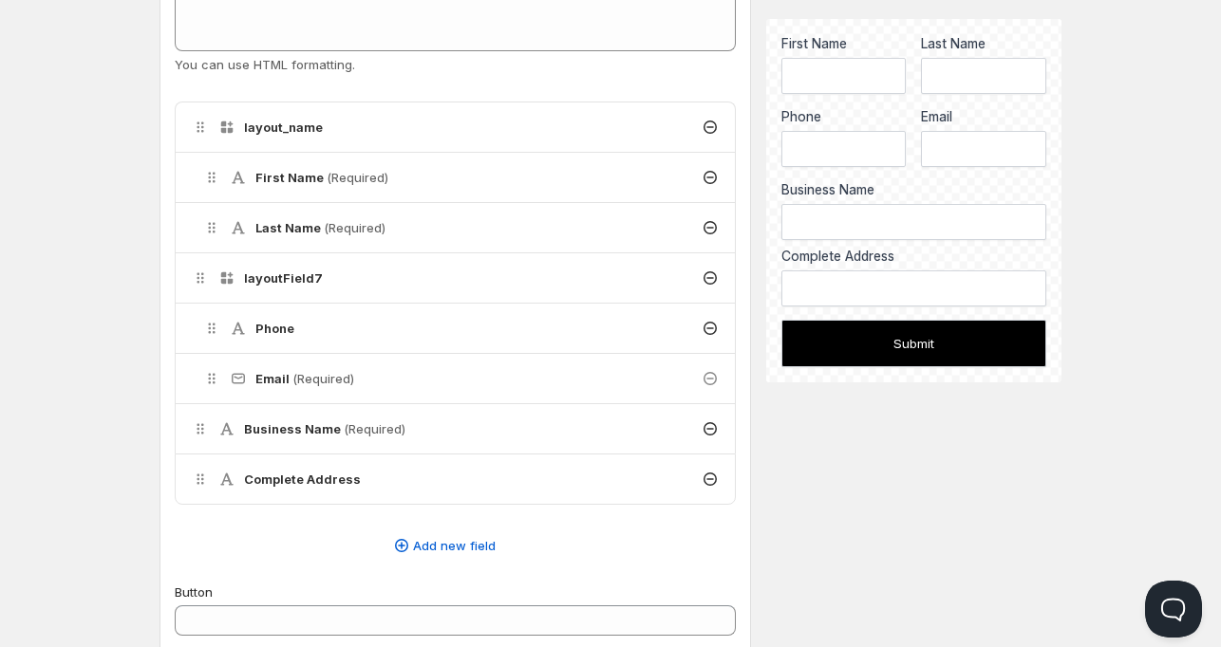
click at [310, 331] on div "Phone" at bounding box center [461, 328] width 548 height 49
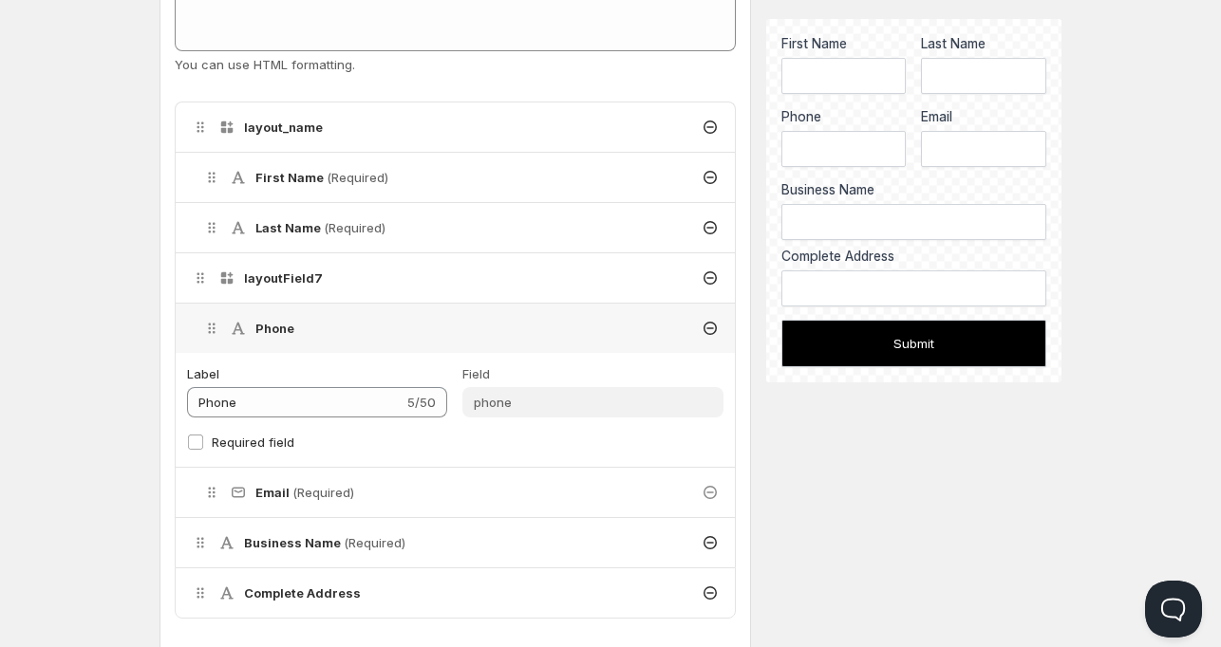
click at [357, 382] on div "Label Phone 5/50" at bounding box center [317, 390] width 260 height 53
click at [356, 407] on input "Phone" at bounding box center [295, 402] width 216 height 30
click at [710, 327] on icon at bounding box center [709, 328] width 19 height 19
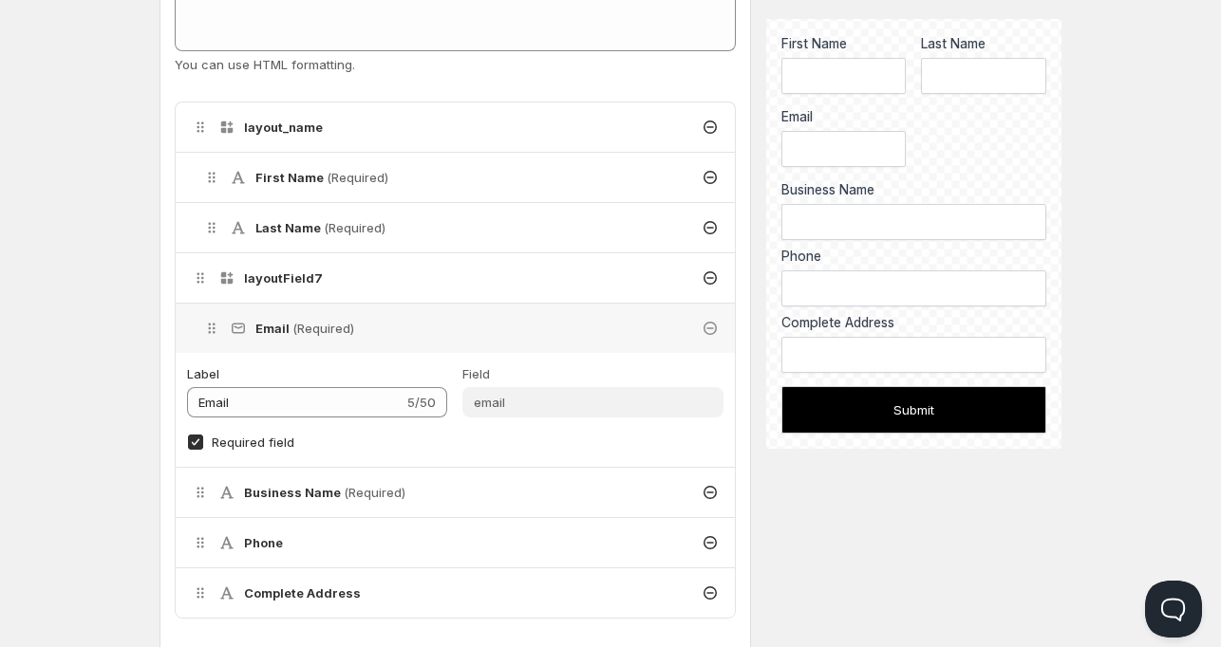
click at [709, 544] on icon at bounding box center [709, 542] width 19 height 19
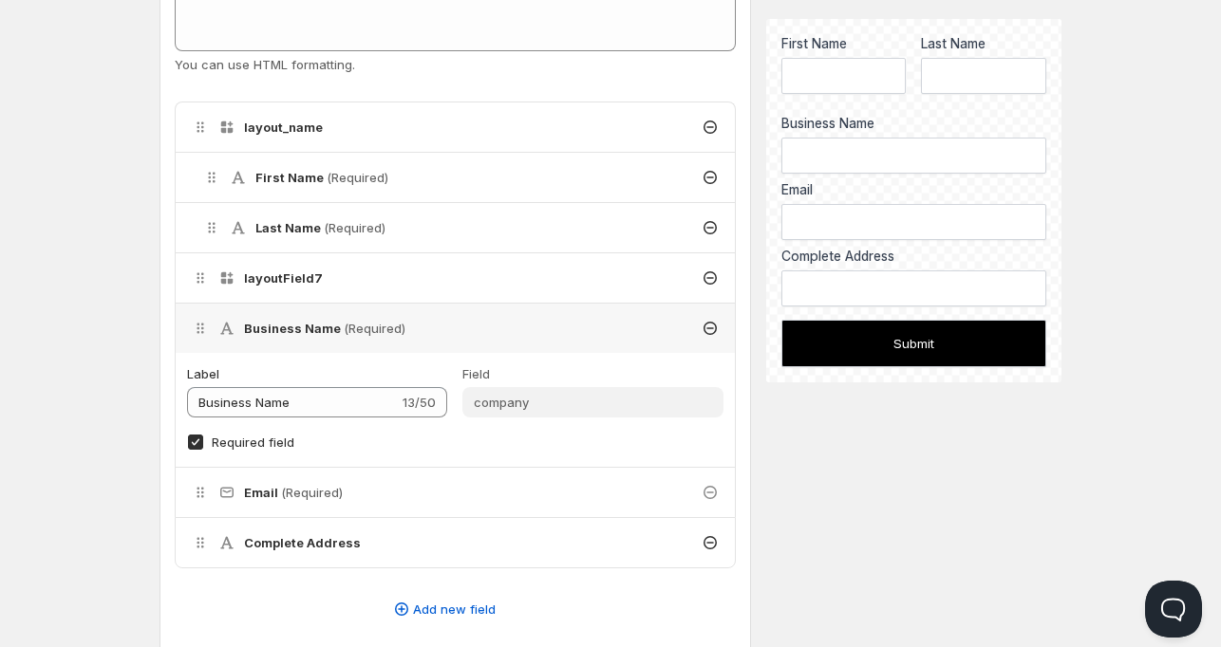
click at [715, 270] on icon at bounding box center [709, 278] width 19 height 19
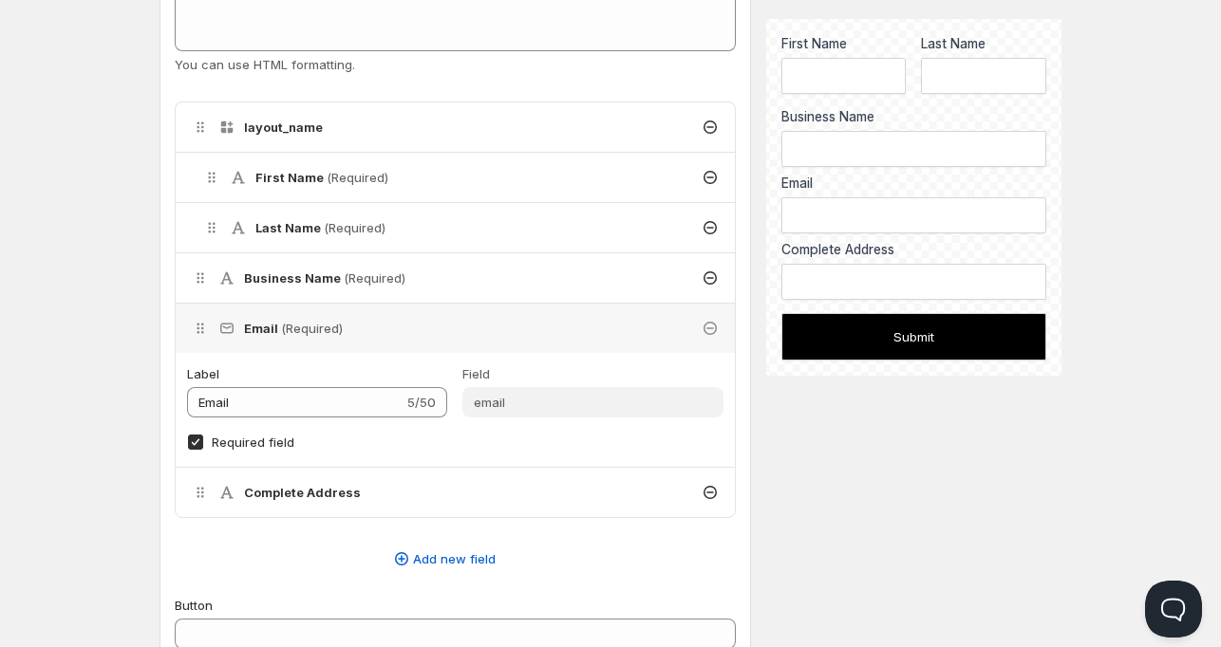
click at [196, 327] on icon at bounding box center [200, 328] width 19 height 19
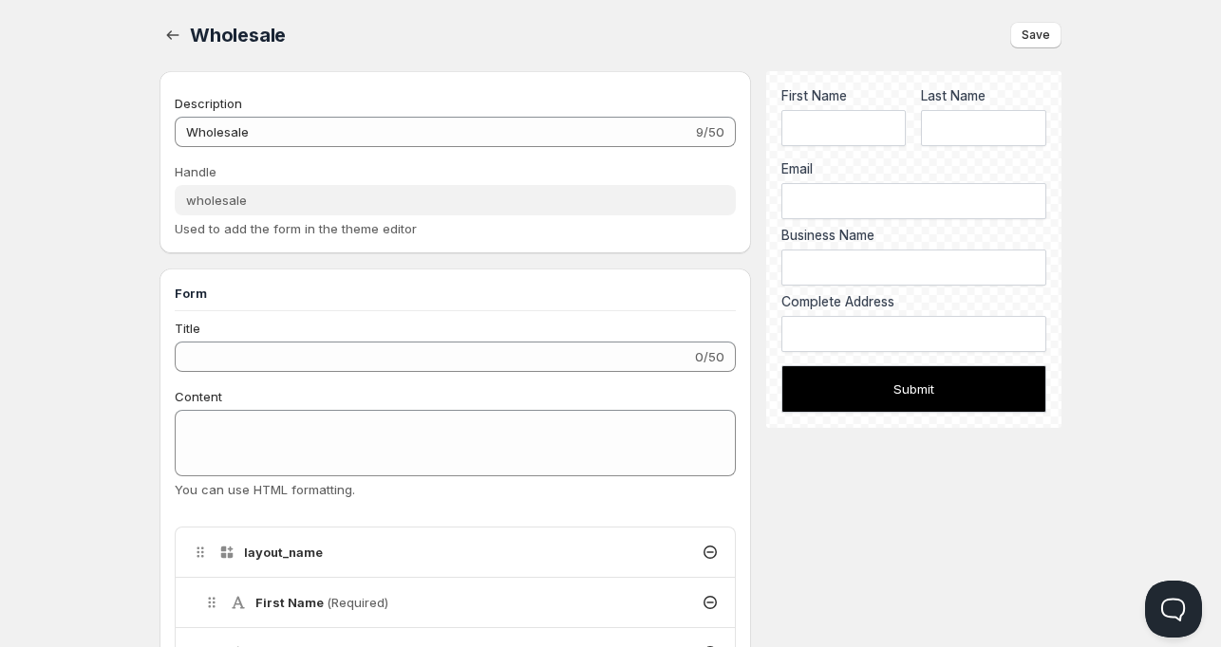
scroll to position [0, 0]
click at [170, 31] on icon "button" at bounding box center [172, 36] width 19 height 19
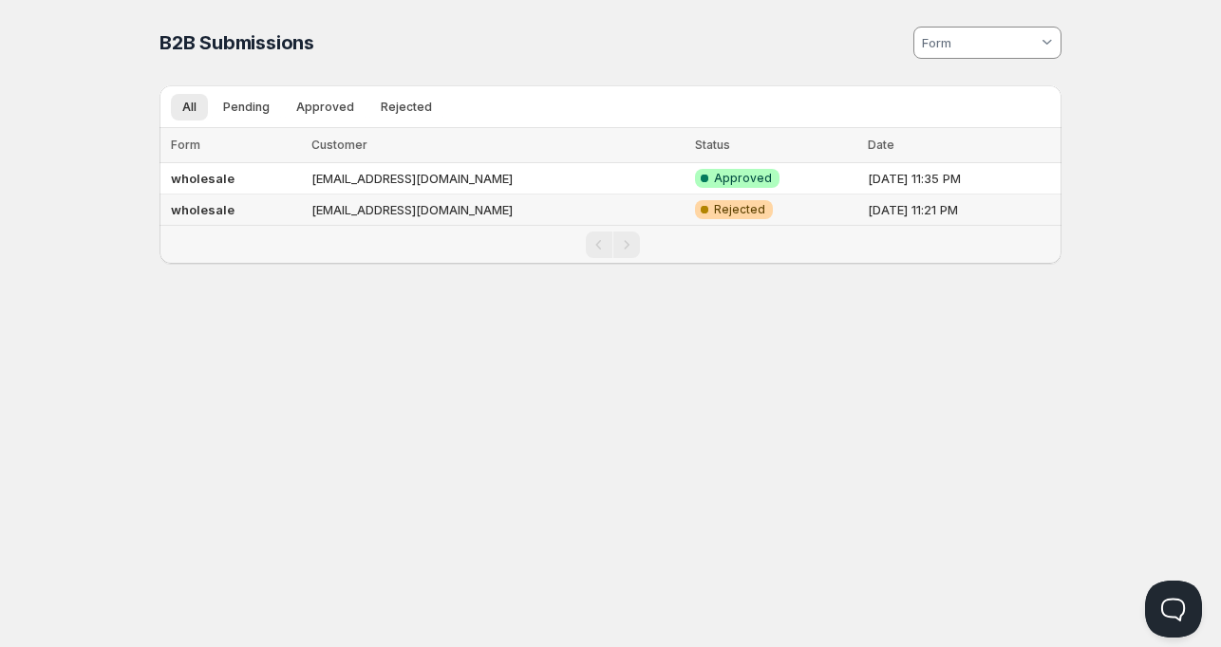
click at [862, 217] on td "Sep 22, 2025, 11:21 PM" at bounding box center [961, 210] width 199 height 31
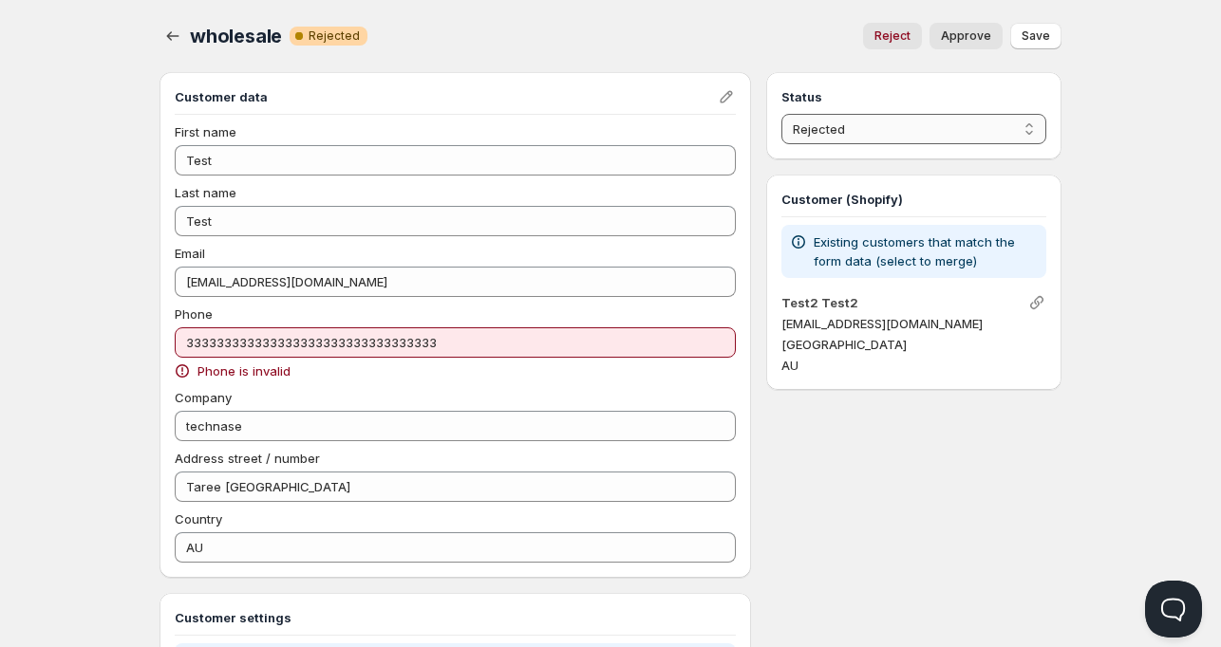
click at [867, 142] on select "Pending Approved Rejected Ignored Spam" at bounding box center [913, 129] width 265 height 30
click at [781, 114] on select "Pending Approved Rejected Ignored Spam" at bounding box center [913, 129] width 265 height 30
click at [1017, 36] on button "Save" at bounding box center [1035, 36] width 51 height 27
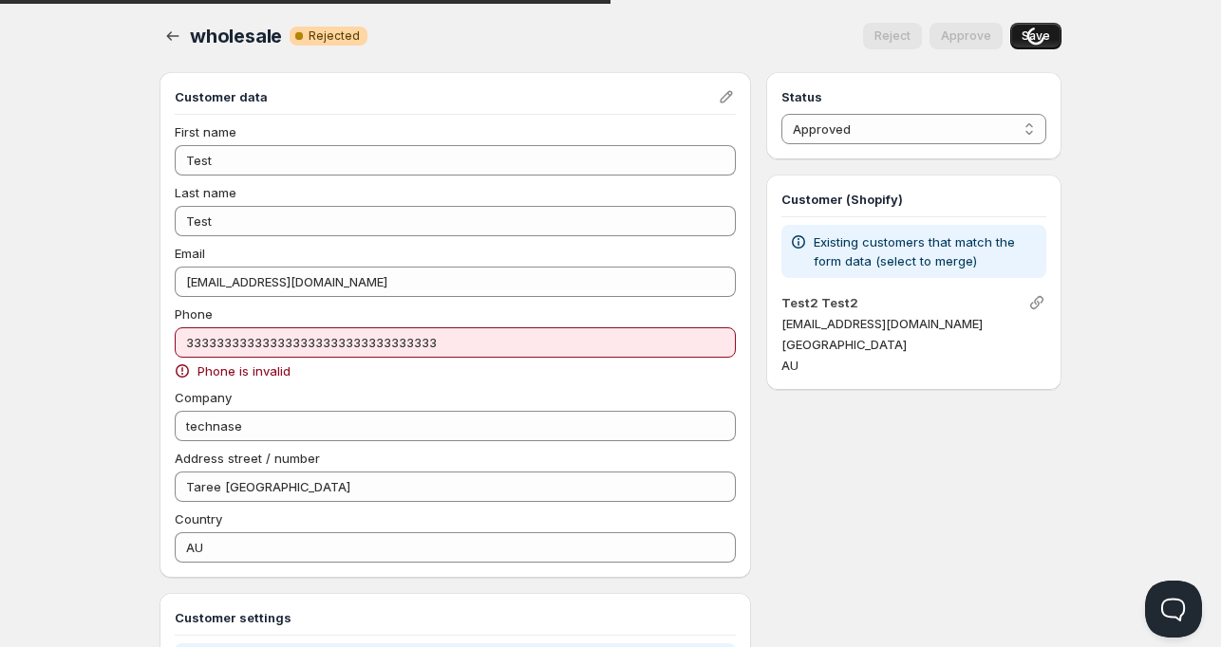
select select "0"
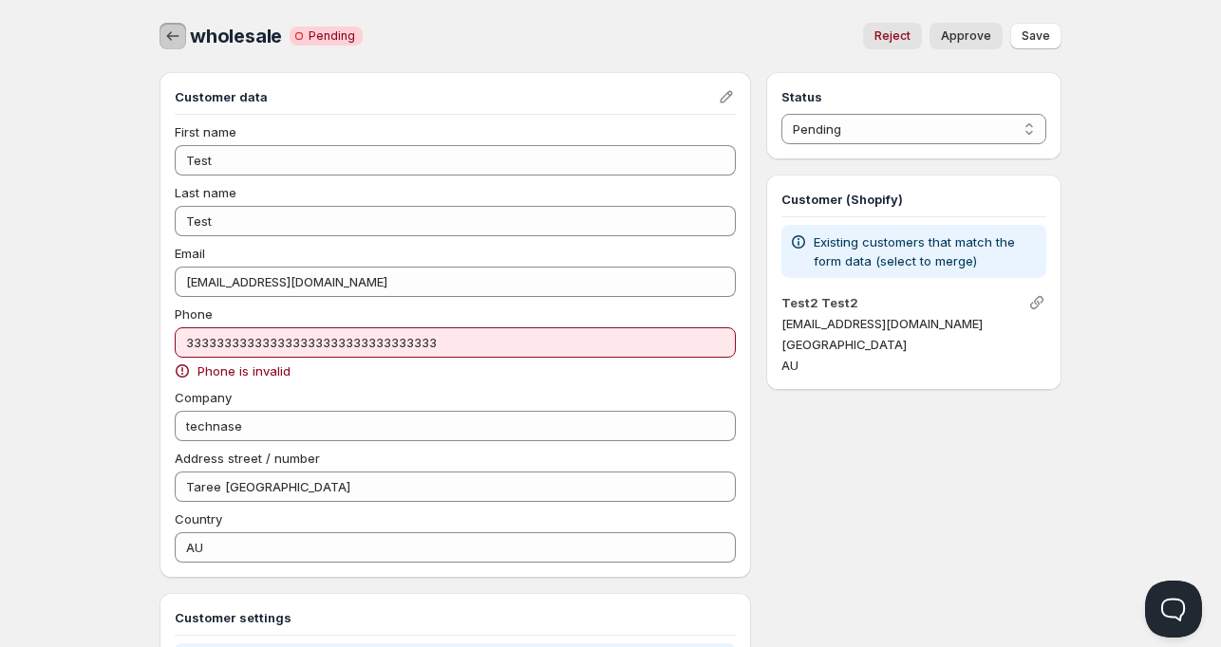
click at [175, 33] on icon "button" at bounding box center [172, 36] width 19 height 19
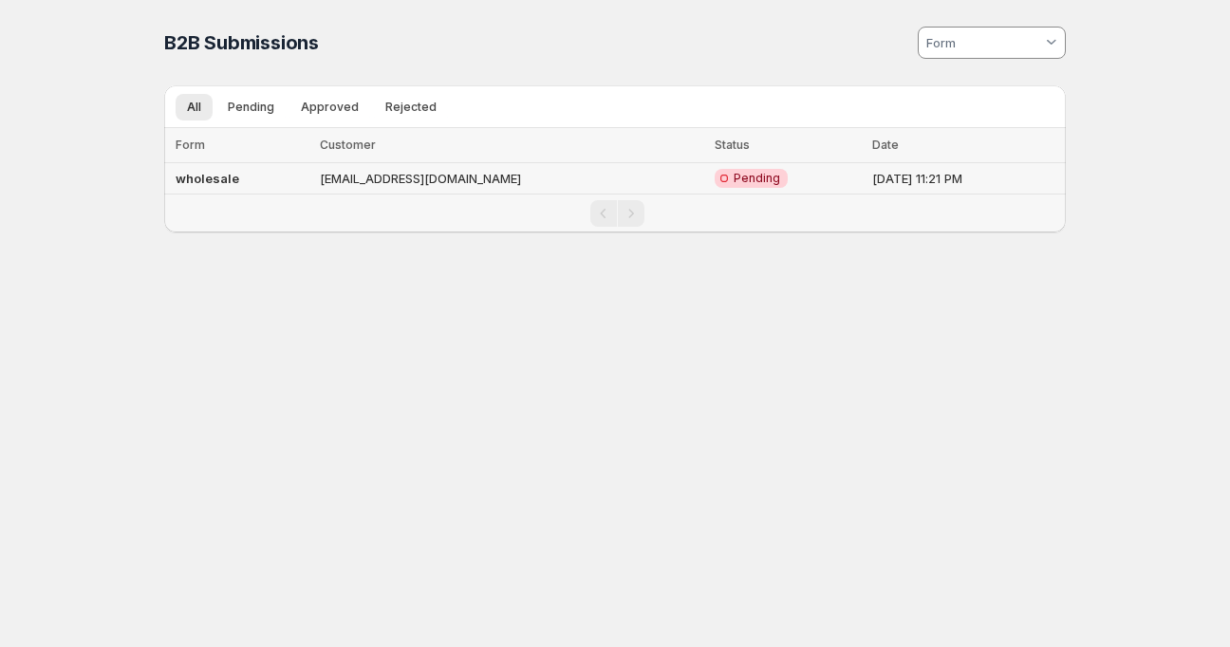
click at [262, 186] on td "wholesale" at bounding box center [239, 178] width 150 height 31
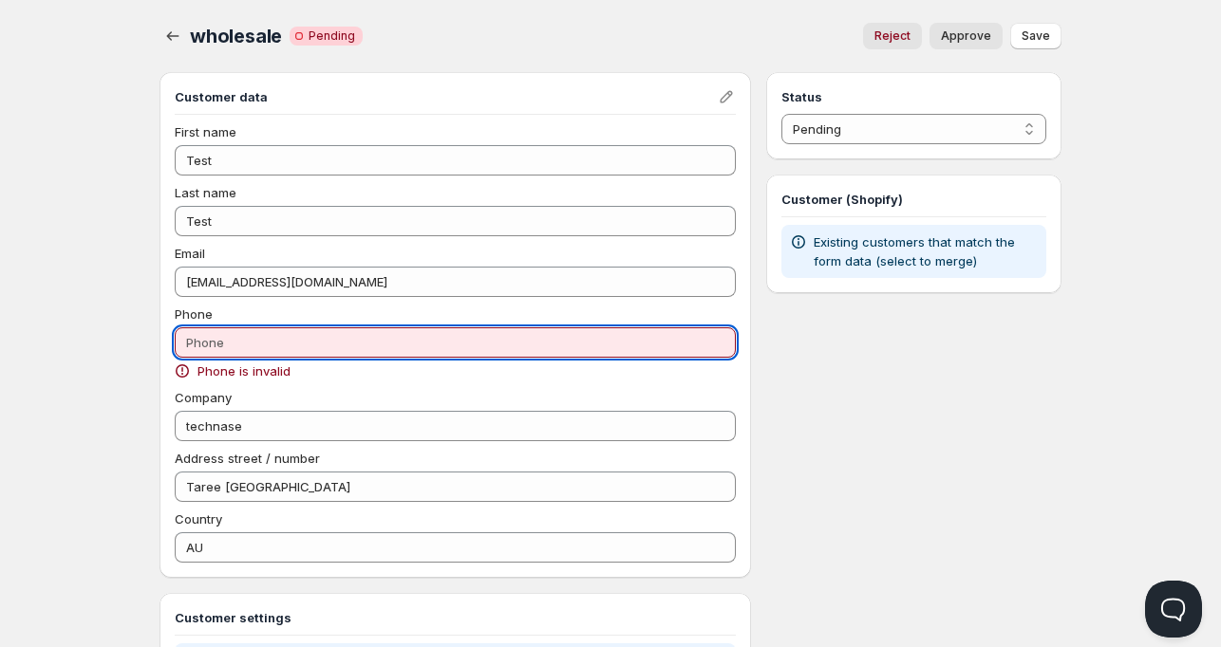
click at [239, 346] on input "Phone" at bounding box center [455, 342] width 561 height 30
click at [258, 347] on input "abc" at bounding box center [455, 342] width 561 height 30
click at [320, 343] on input "abc23333333" at bounding box center [455, 342] width 561 height 30
click at [319, 343] on input "abc23333333" at bounding box center [455, 342] width 561 height 30
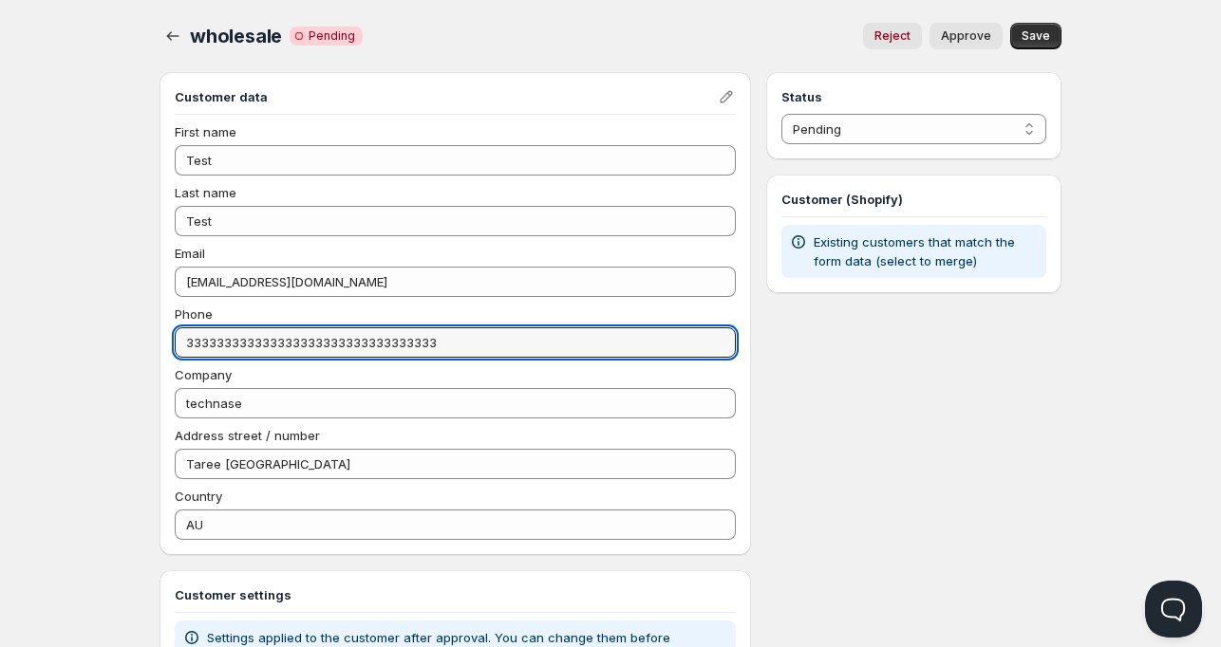
type input "333333333333333333333333333333333"
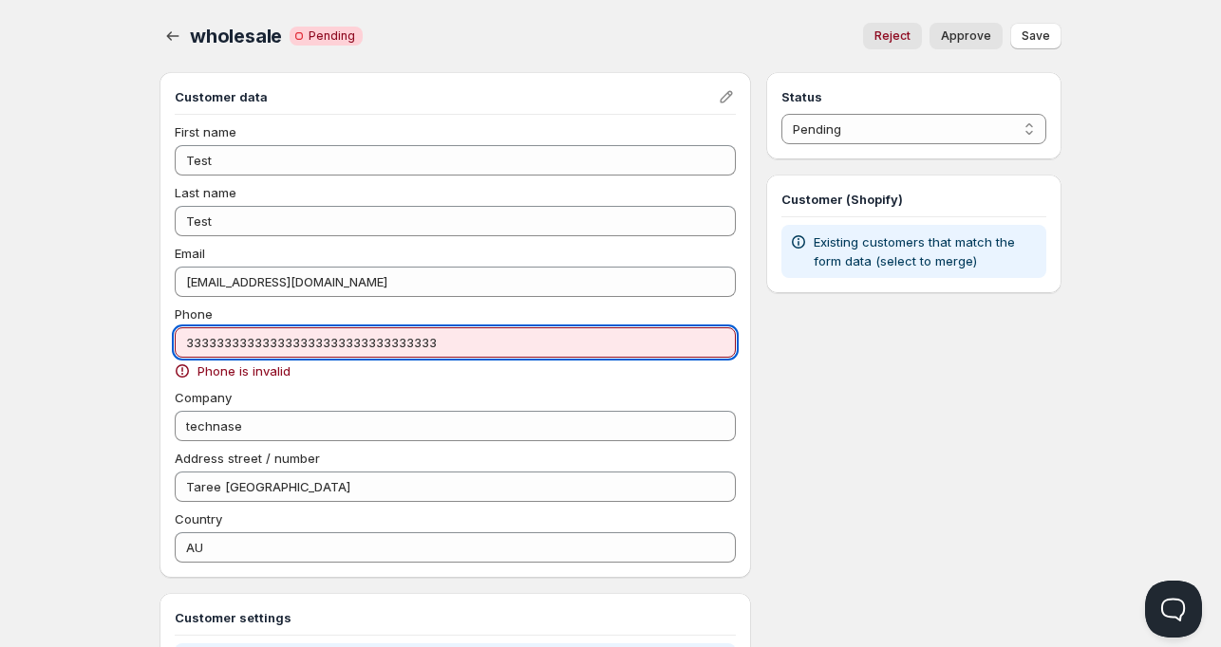
click at [230, 350] on input "333333333333333333333333333333333" at bounding box center [455, 342] width 561 height 30
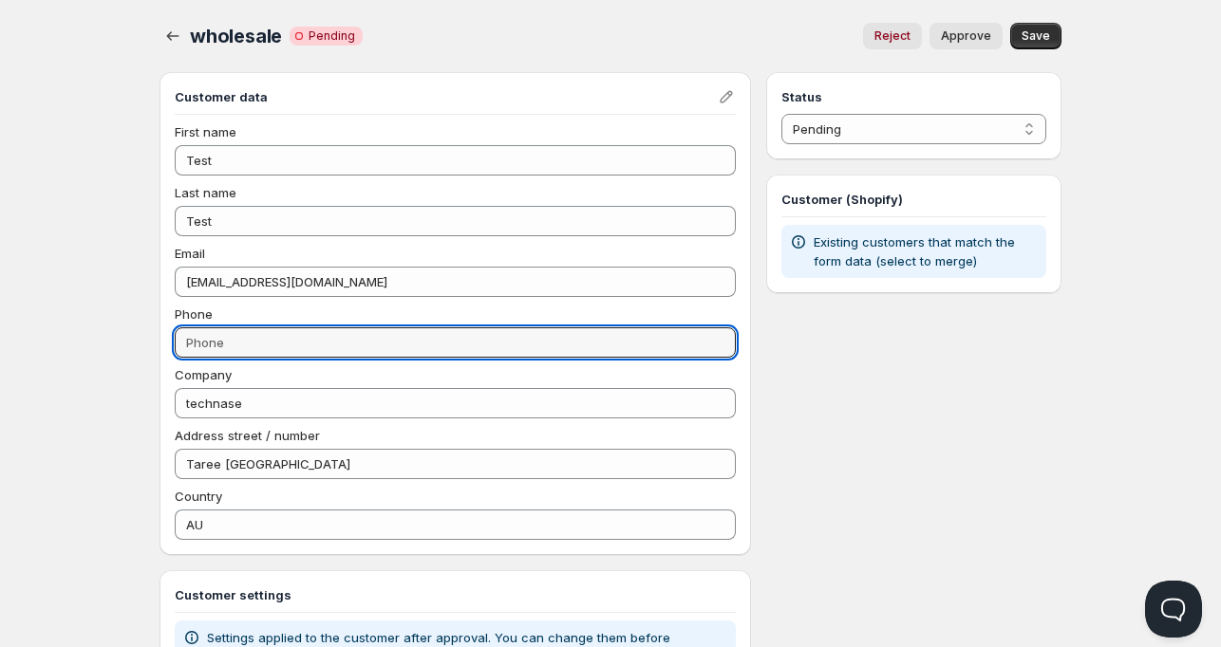
type input "333333333333333333333333333333333"
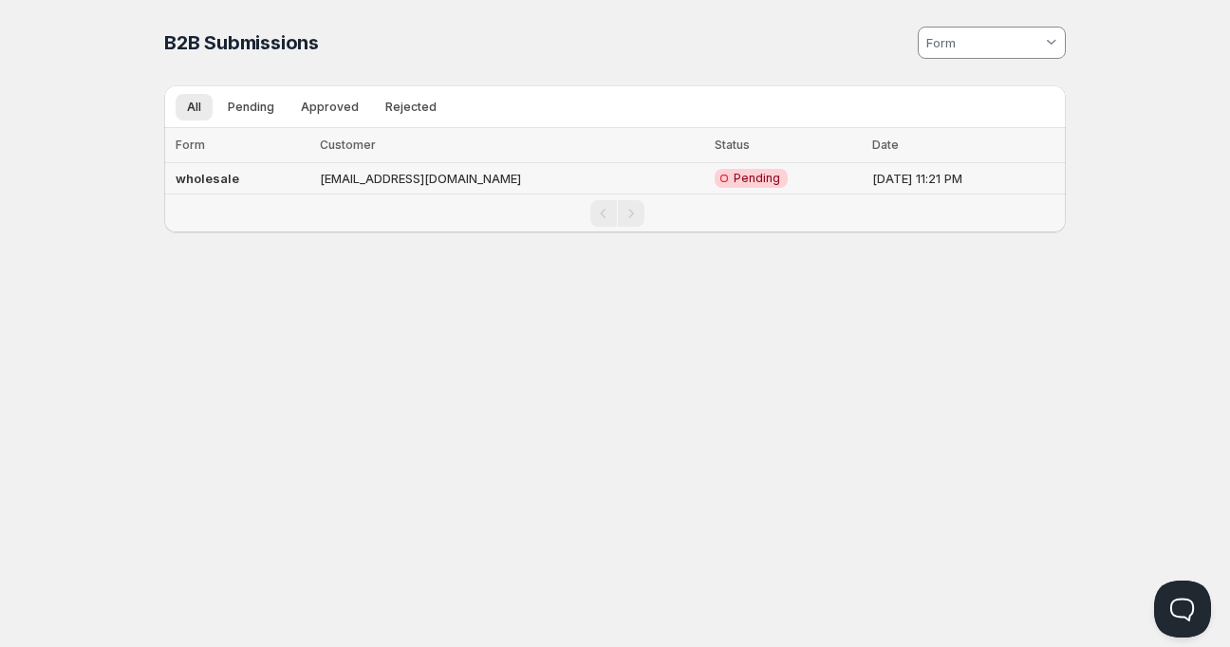
click at [867, 181] on td "[DATE] 11:21 PM" at bounding box center [966, 178] width 199 height 31
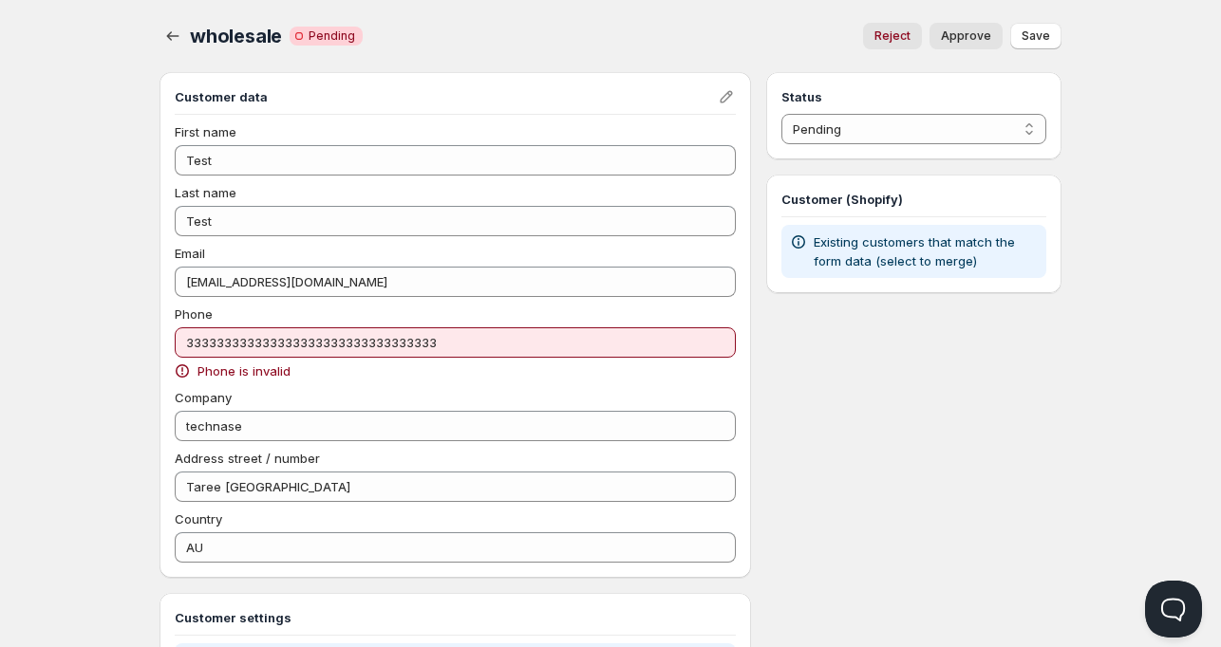
click at [834, 167] on div "Status Pending Approved Rejected Ignored Spam Pending Customer (Shopify) Existi…" at bounding box center [913, 492] width 295 height 841
click at [840, 139] on select "Pending Approved Rejected Ignored Spam" at bounding box center [913, 129] width 265 height 30
click at [781, 114] on select "Pending Approved Rejected Ignored Spam" at bounding box center [913, 129] width 265 height 30
click at [1112, 102] on div "Home Pricing Price lists Checkout Forms Submissions Settings Features Plans who…" at bounding box center [610, 480] width 1221 height 961
click at [171, 34] on icon "button" at bounding box center [172, 36] width 19 height 19
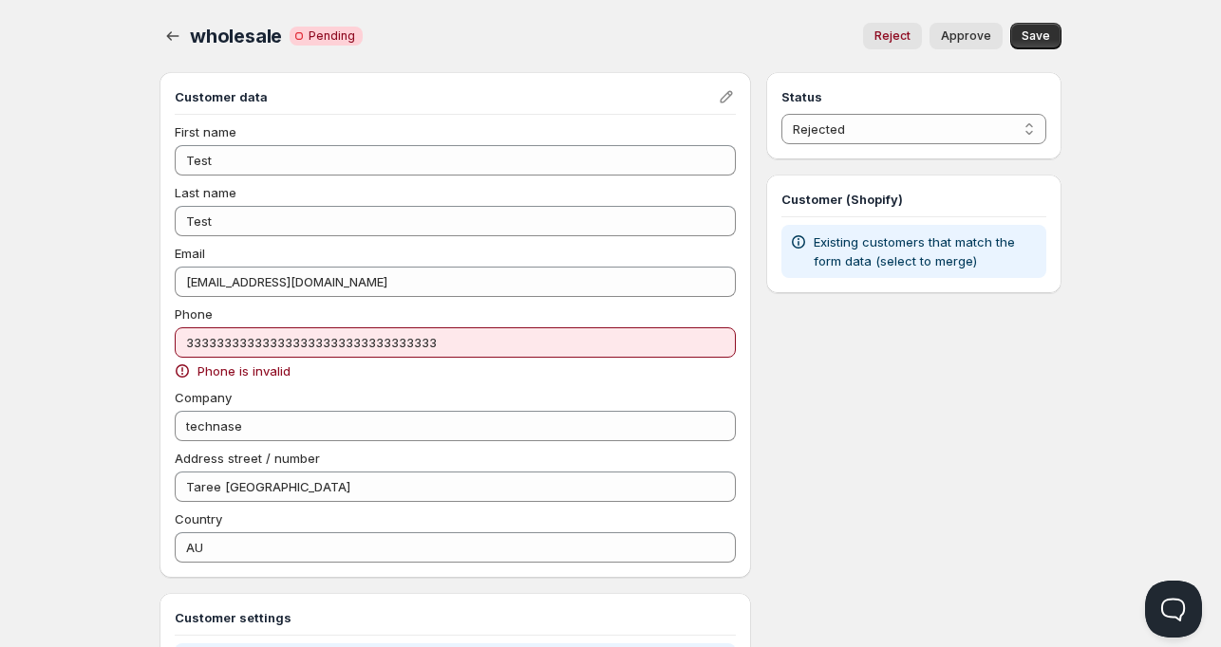
select select "0"
click at [885, 138] on select "Pending Approved Rejected Ignored Spam" at bounding box center [913, 129] width 265 height 30
click at [862, 350] on div "Status Pending Approved Rejected Ignored Spam Pending Customer (Shopify) Existi…" at bounding box center [913, 492] width 295 height 841
click at [177, 42] on icon "button" at bounding box center [172, 36] width 19 height 19
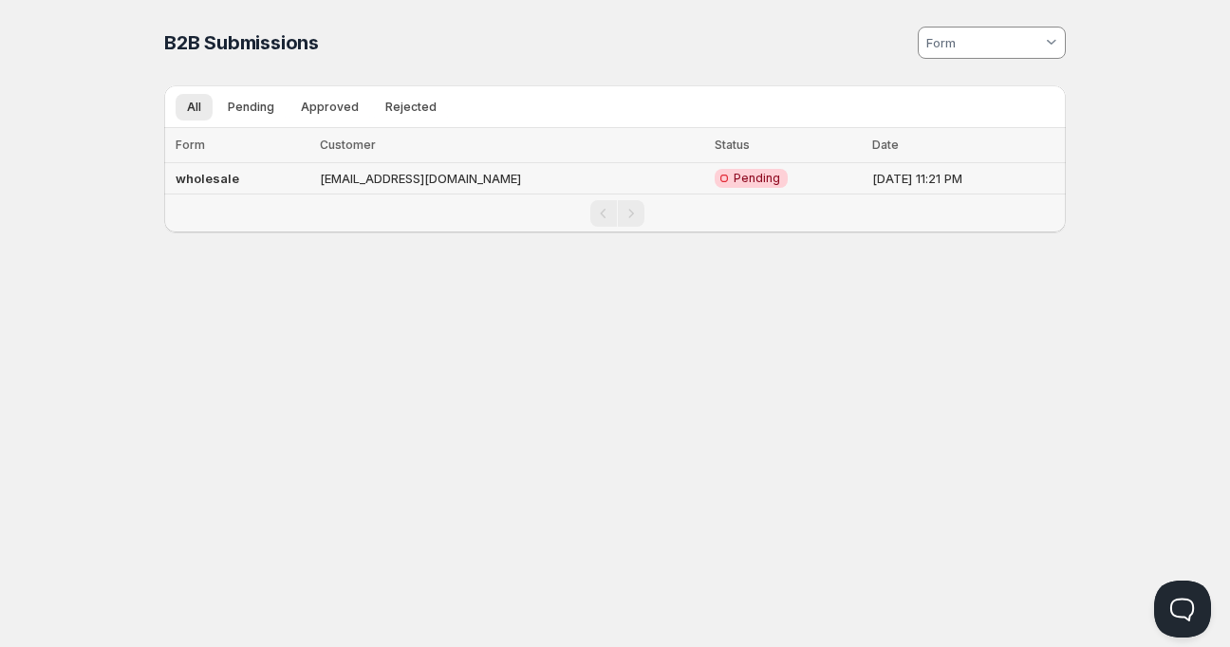
click at [867, 172] on td "[DATE] 11:21 PM" at bounding box center [966, 178] width 199 height 31
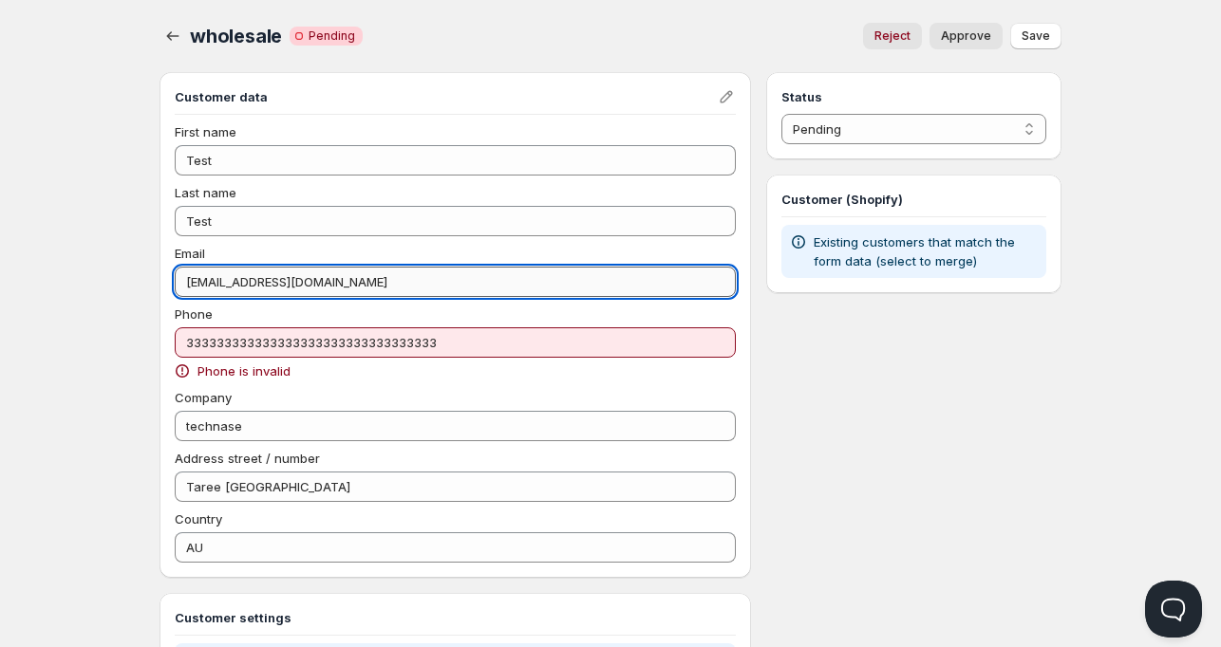
click at [243, 286] on input "[EMAIL_ADDRESS][DOMAIN_NAME]" at bounding box center [455, 282] width 561 height 30
click at [724, 98] on icon "Edit" at bounding box center [726, 96] width 19 height 19
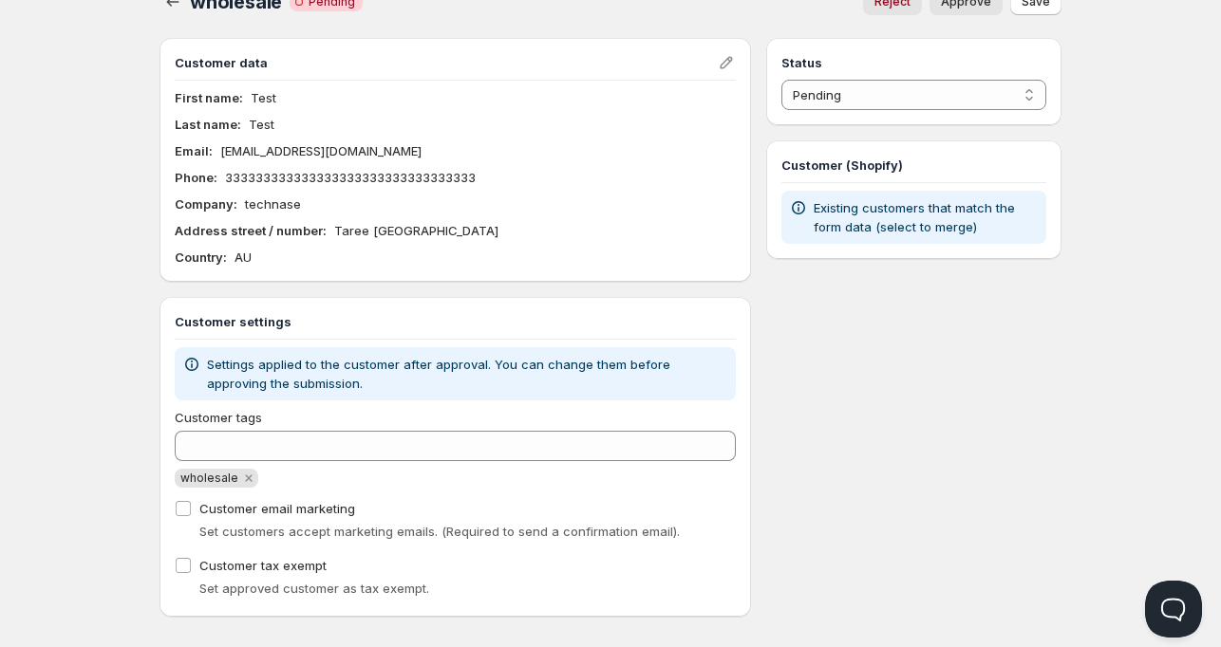
scroll to position [51, 0]
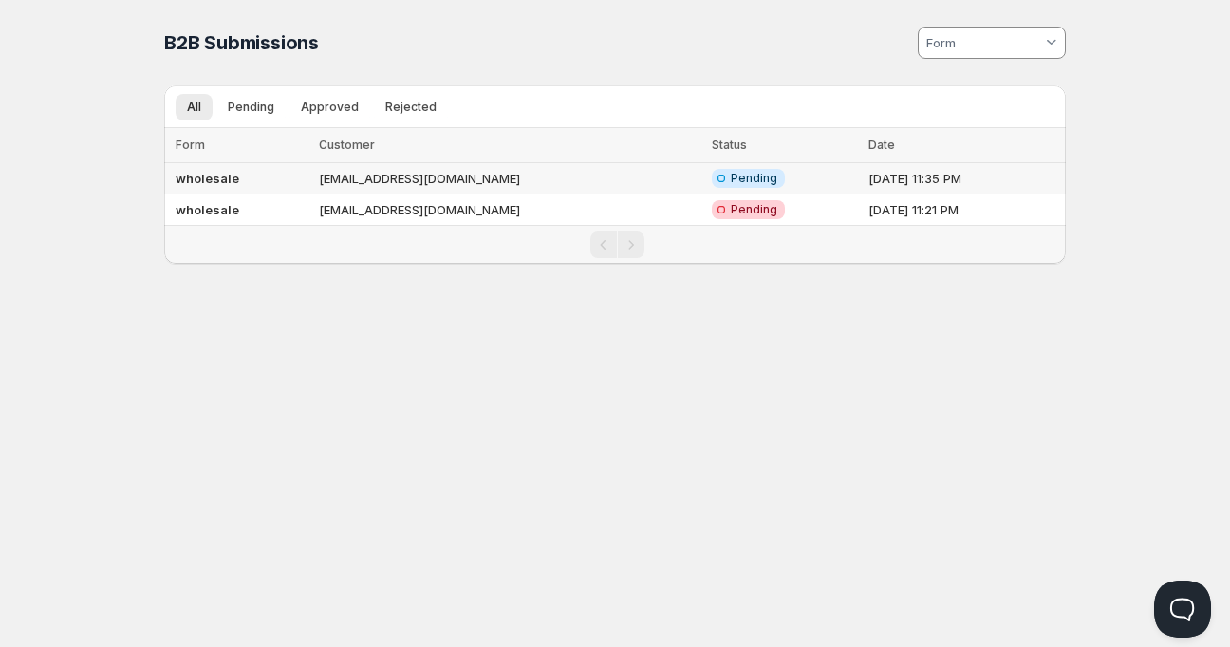
click at [282, 177] on td "wholesale" at bounding box center [238, 178] width 149 height 31
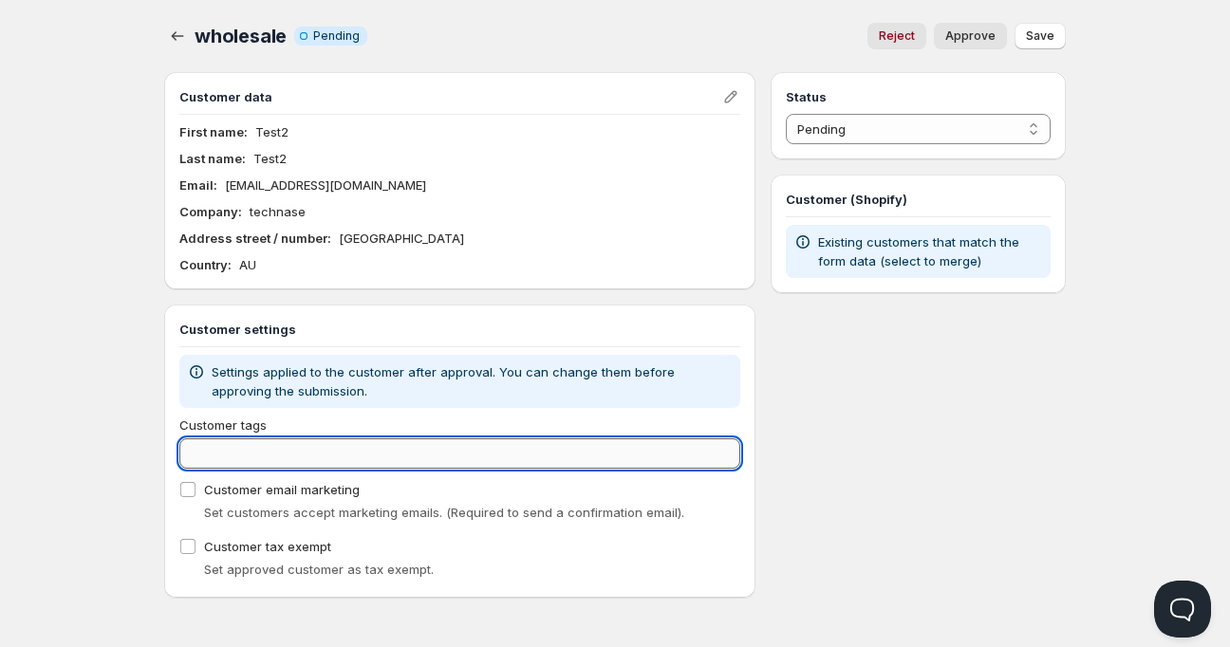
click at [243, 464] on input "Customer tags" at bounding box center [459, 453] width 561 height 30
click at [243, 461] on input "Customer tags" at bounding box center [459, 453] width 561 height 30
type input "wholesale"
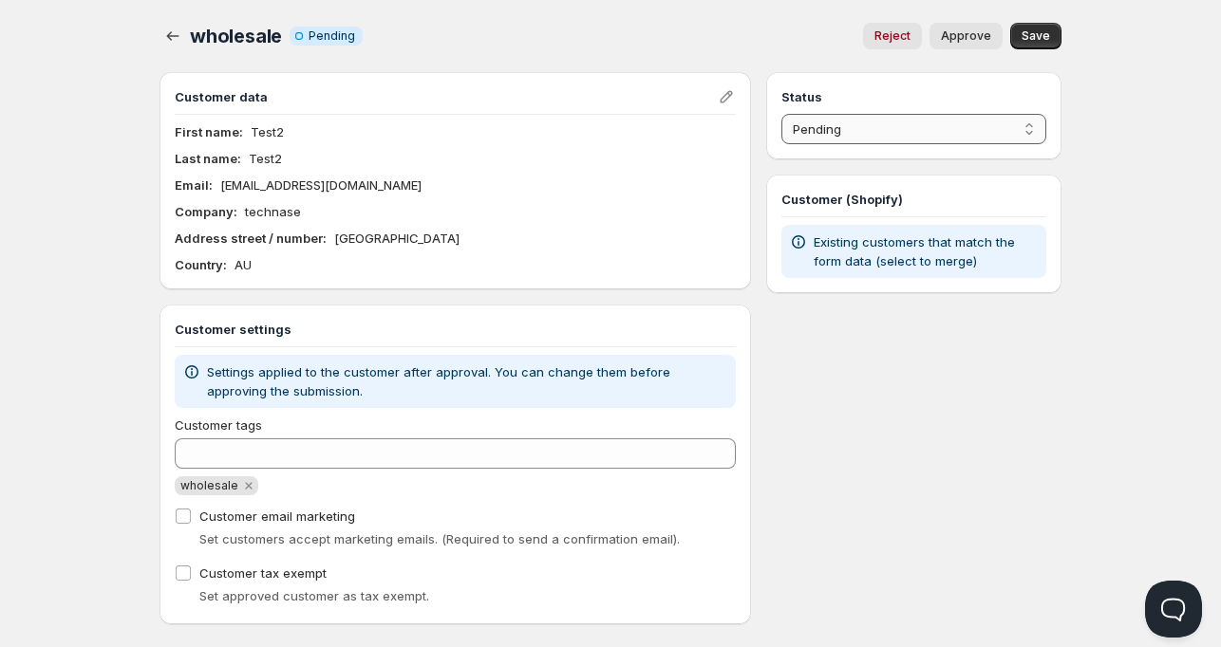
click at [849, 126] on select "Pending Approved Rejected Ignored Spam" at bounding box center [913, 129] width 265 height 30
select select "1"
click at [781, 114] on select "Pending Approved Rejected Ignored Spam" at bounding box center [913, 129] width 265 height 30
click at [1035, 33] on span "Save" at bounding box center [1035, 35] width 28 height 15
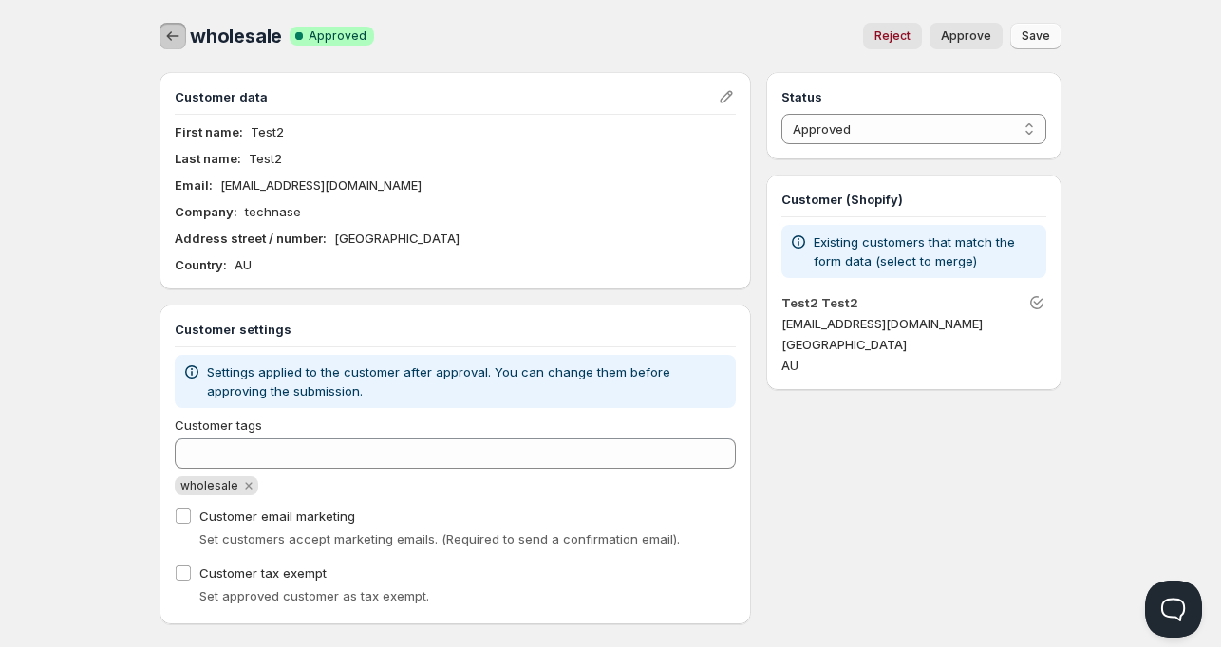
click at [171, 33] on icon "button" at bounding box center [172, 36] width 19 height 19
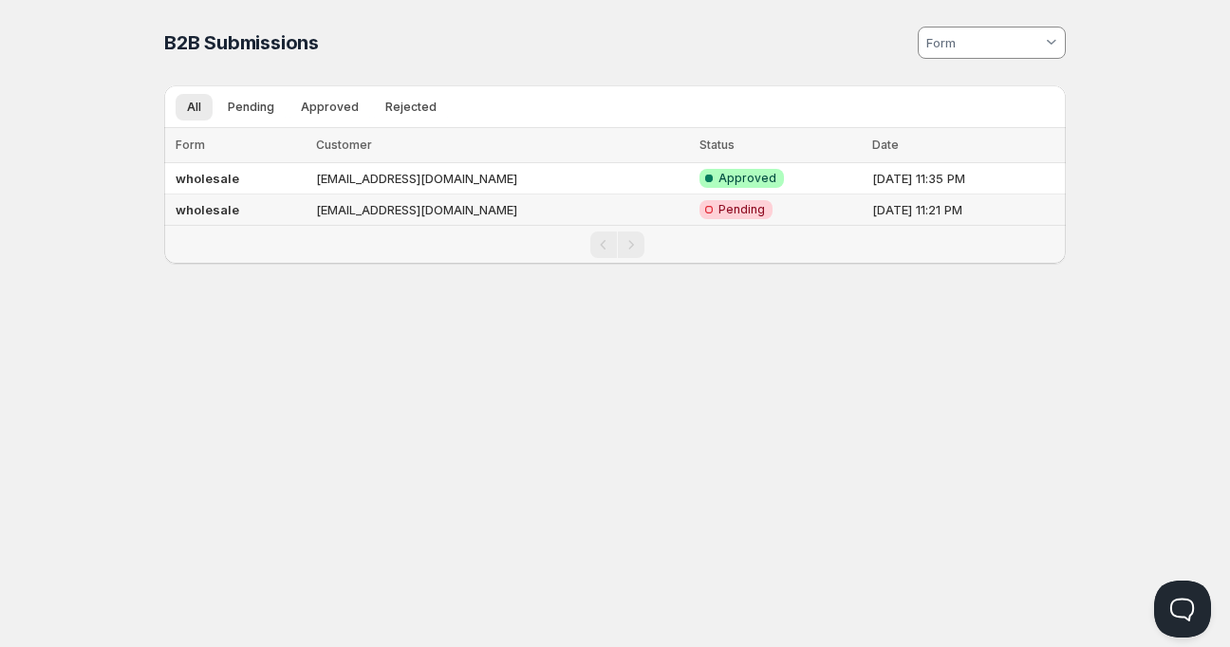
click at [380, 203] on td "[EMAIL_ADDRESS][DOMAIN_NAME]" at bounding box center [502, 210] width 384 height 31
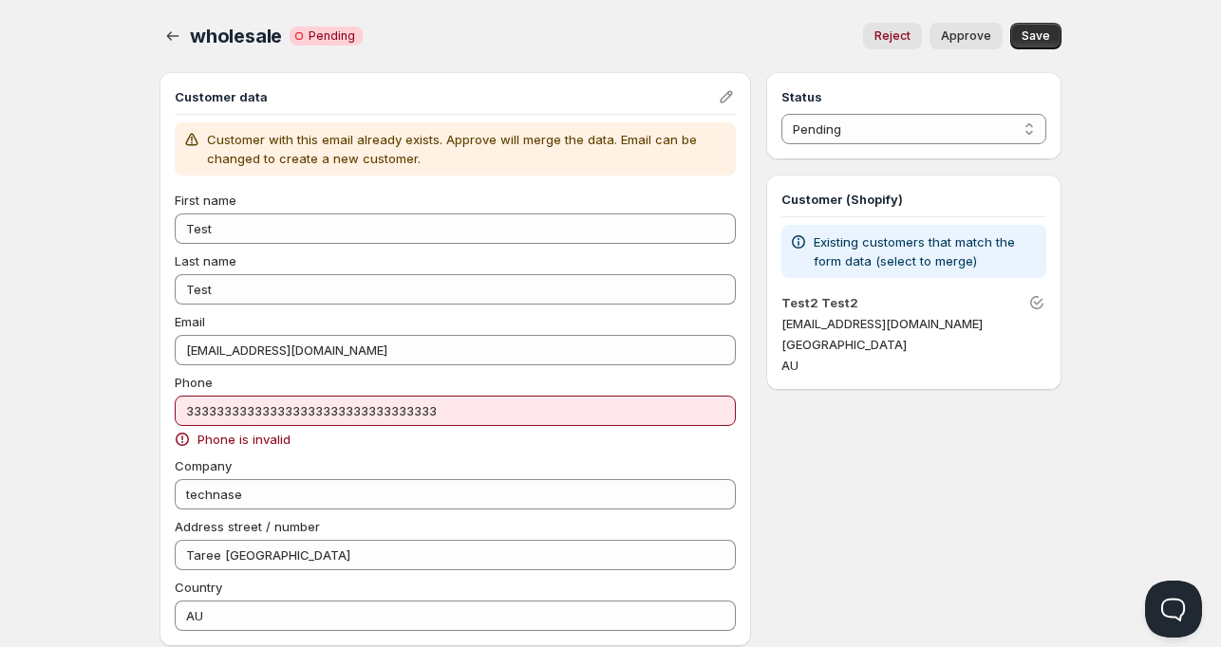
click at [977, 35] on span "Approve" at bounding box center [966, 35] width 50 height 15
click at [794, 148] on div "Status Pending Approved Rejected Ignored Spam Pending" at bounding box center [913, 115] width 295 height 87
click at [812, 127] on select "Pending Approved Rejected Ignored Spam" at bounding box center [913, 129] width 265 height 30
select select "3"
click at [781, 114] on select "Pending Approved Rejected Ignored Spam" at bounding box center [913, 129] width 265 height 30
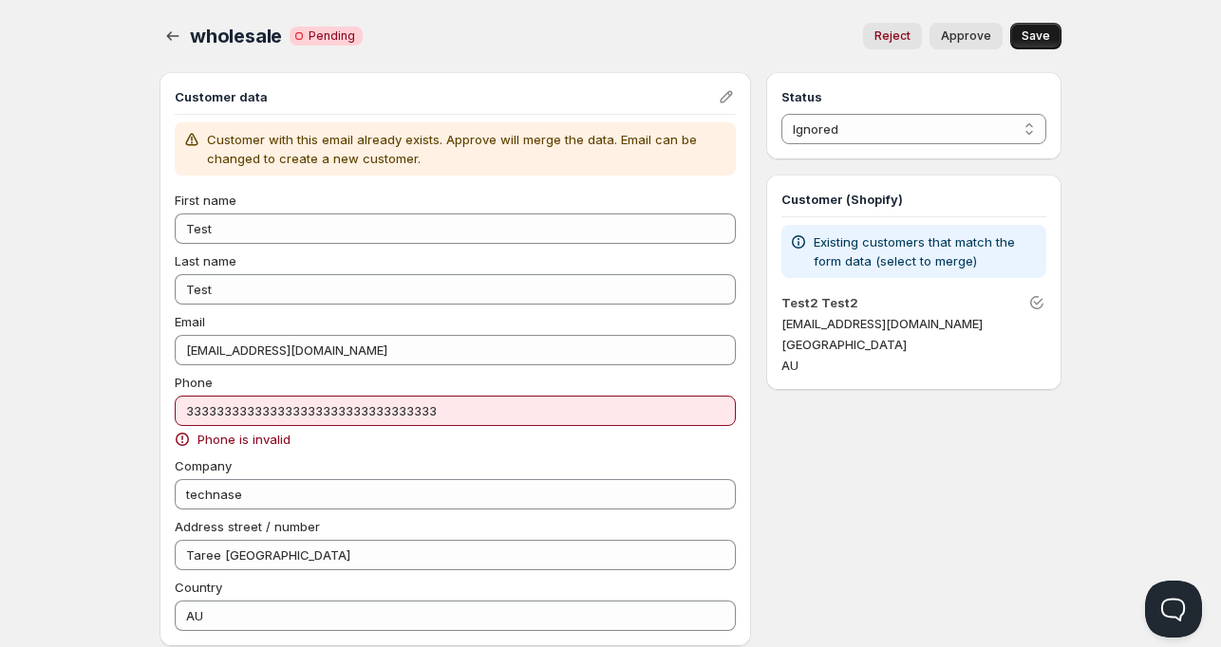
click at [1035, 35] on span "Save" at bounding box center [1035, 35] width 28 height 15
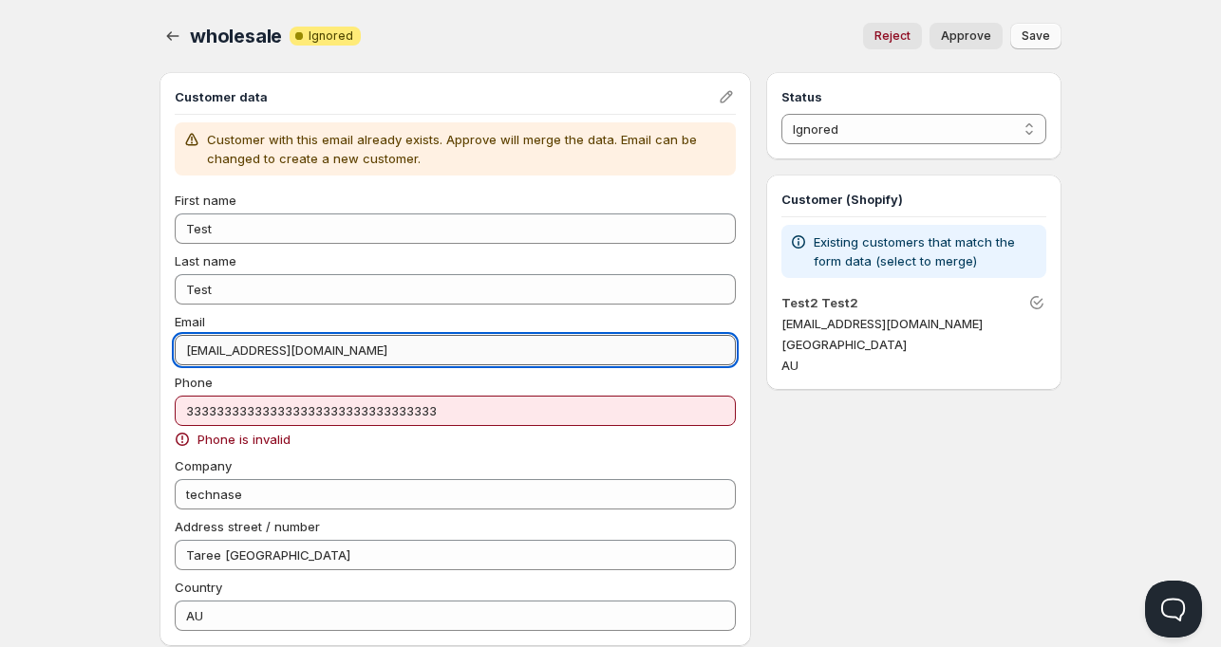
click at [291, 355] on input "[EMAIL_ADDRESS][DOMAIN_NAME]" at bounding box center [455, 350] width 561 height 30
drag, startPoint x: 239, startPoint y: 351, endPoint x: 103, endPoint y: 350, distance: 136.7
click at [103, 350] on div "Home Pricing Price lists Checkout Forms Submissions Settings Features Plans who…" at bounding box center [610, 514] width 1221 height 1029
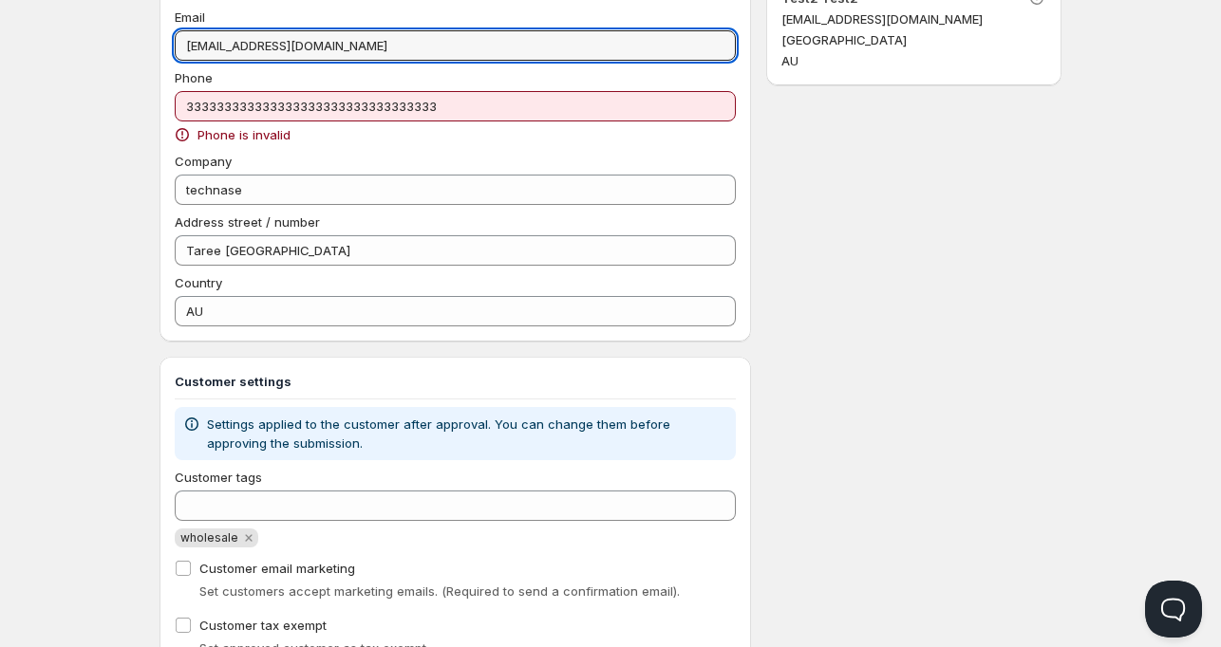
scroll to position [382, 0]
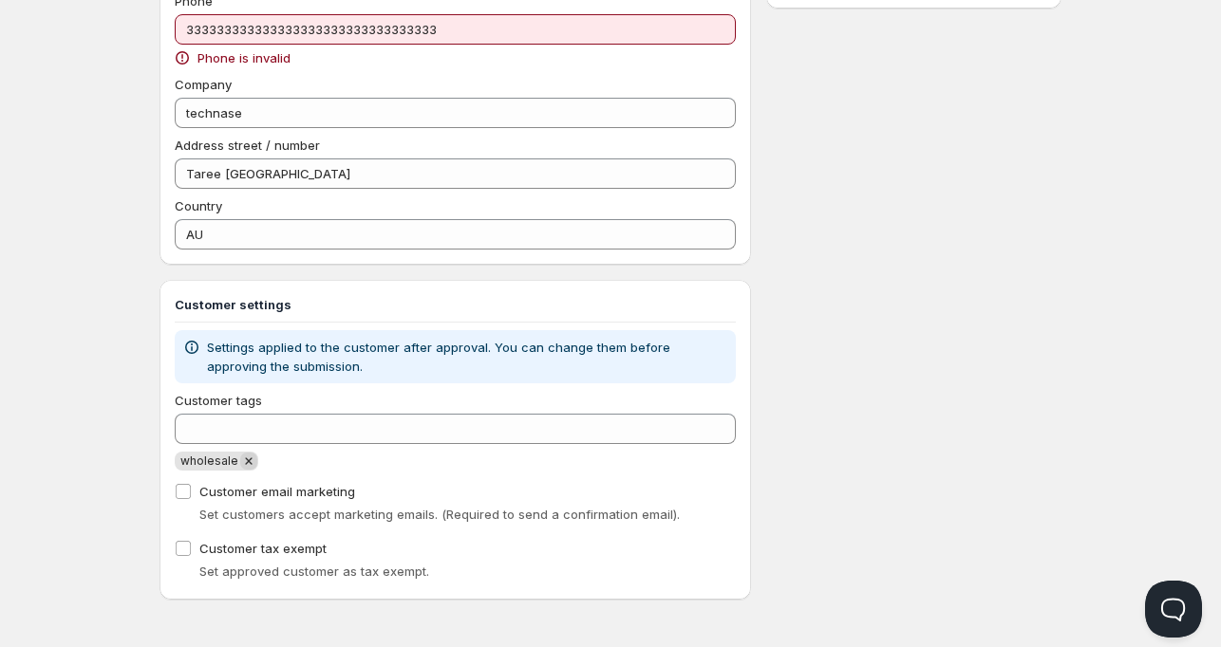
type input "abc@gmail.com"
click at [240, 465] on icon "Remove wholesale" at bounding box center [248, 461] width 17 height 17
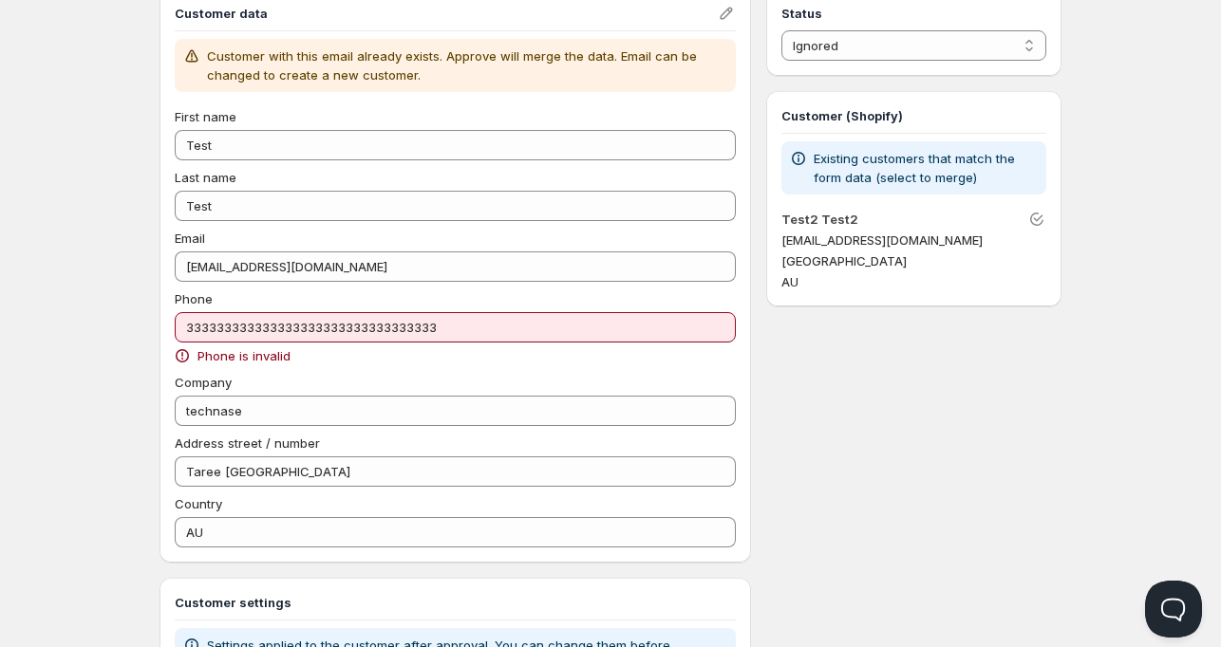
scroll to position [0, 0]
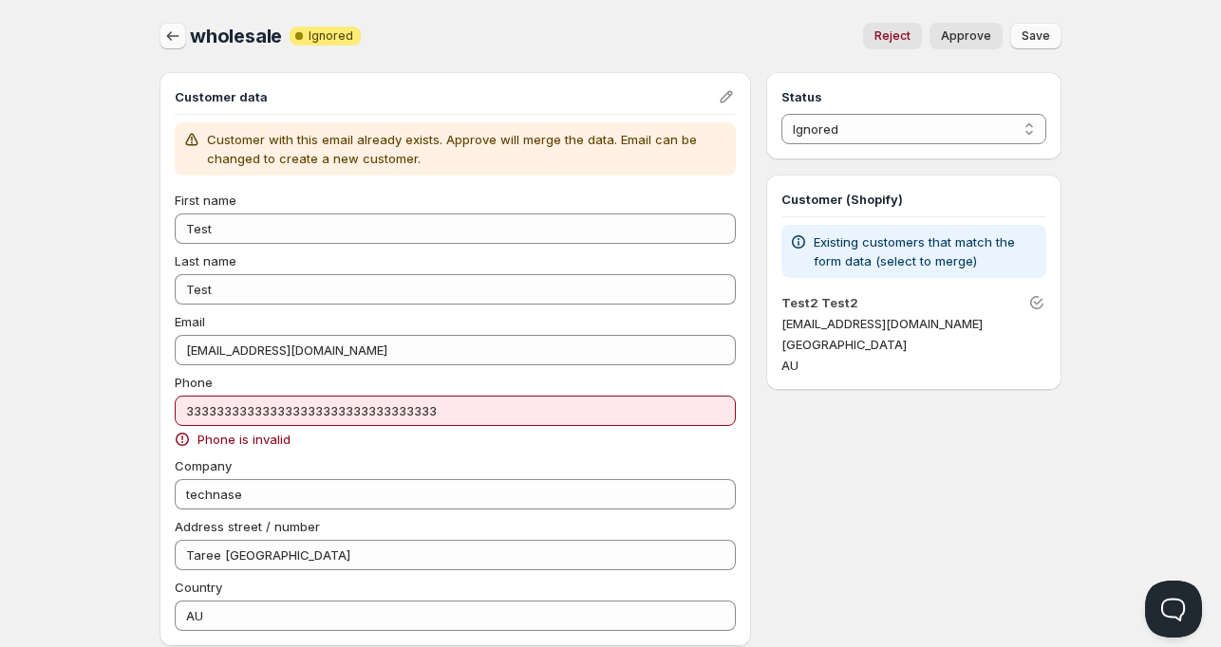
click at [159, 34] on button "button" at bounding box center [172, 36] width 27 height 27
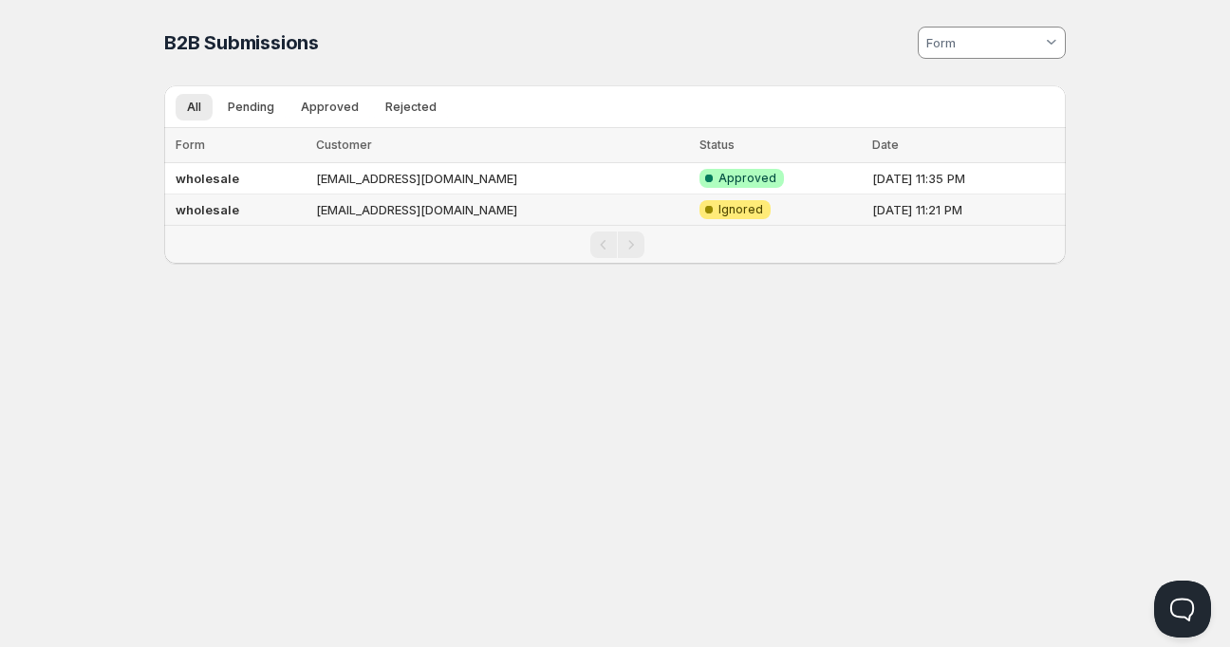
click at [368, 208] on td "abc@gmail.com" at bounding box center [502, 210] width 384 height 31
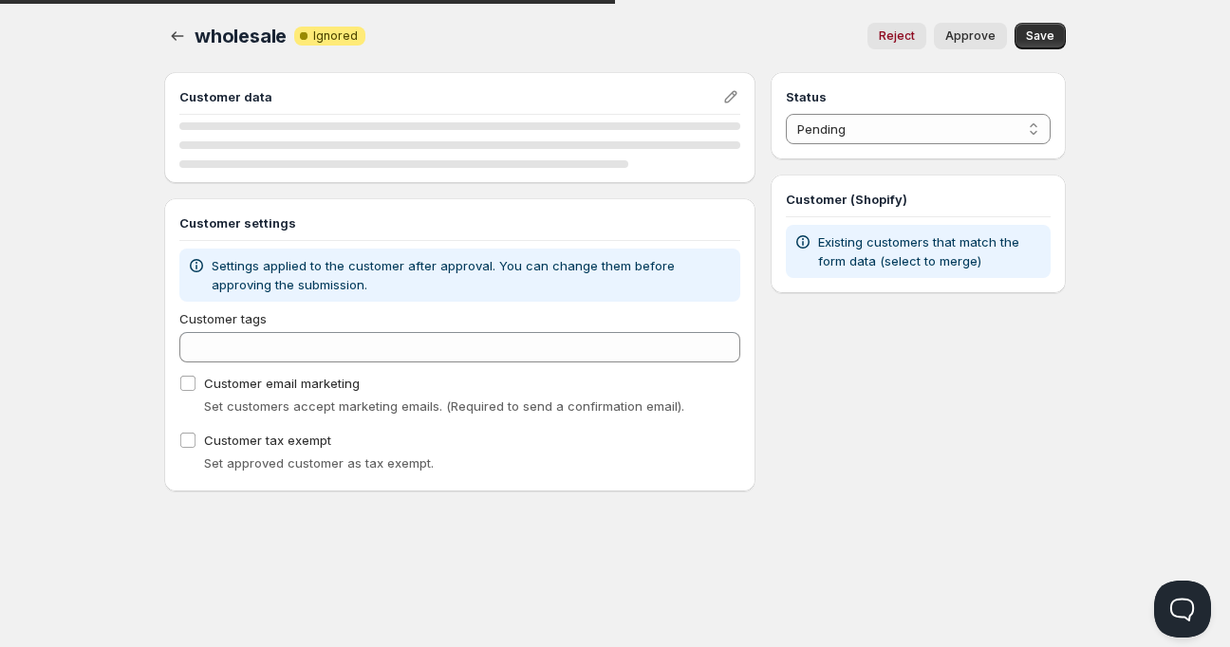
select select "3"
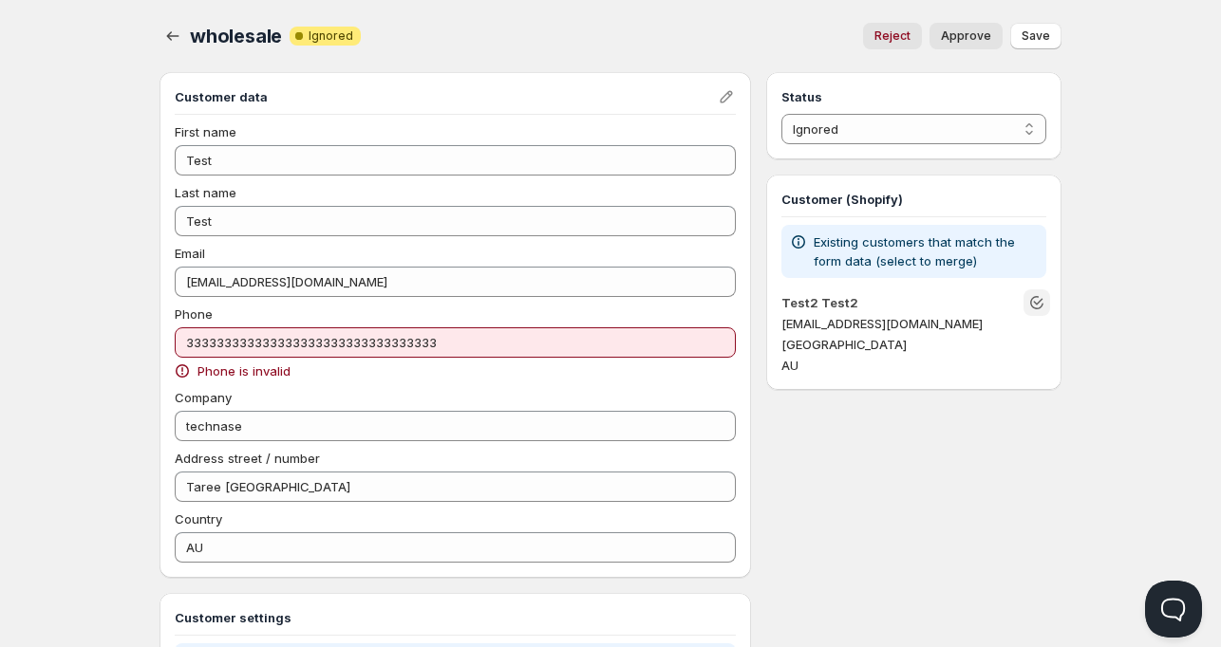
click at [1033, 301] on icon "Unlink" at bounding box center [1036, 302] width 19 height 19
click at [1037, 297] on icon "Link" at bounding box center [1036, 302] width 13 height 13
click at [1037, 297] on icon "Unlink" at bounding box center [1036, 302] width 19 height 19
click at [1037, 297] on icon "Link" at bounding box center [1036, 302] width 13 height 13
click at [862, 346] on p "technase NSW" at bounding box center [913, 344] width 265 height 19
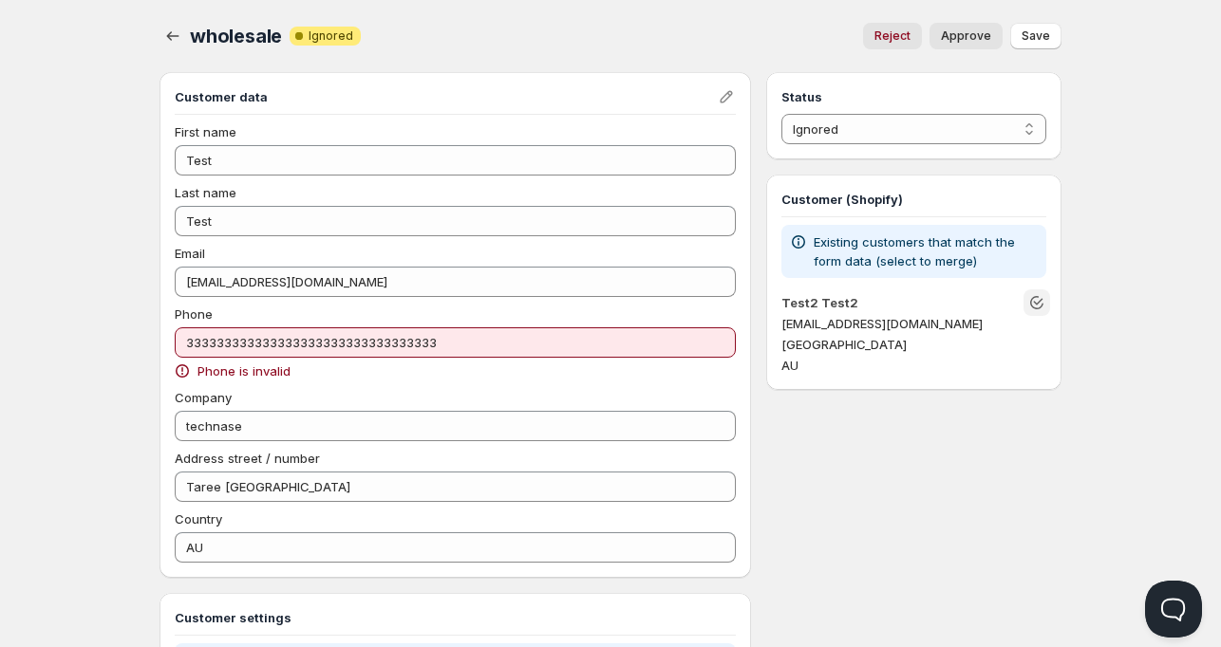
click at [1035, 303] on icon "Unlink" at bounding box center [1038, 302] width 9 height 7
click at [1033, 298] on icon "Link" at bounding box center [1036, 302] width 19 height 19
click at [843, 329] on p "[EMAIL_ADDRESS][DOMAIN_NAME]" at bounding box center [913, 323] width 265 height 19
click at [820, 305] on link "Test2 Test2" at bounding box center [819, 302] width 77 height 15
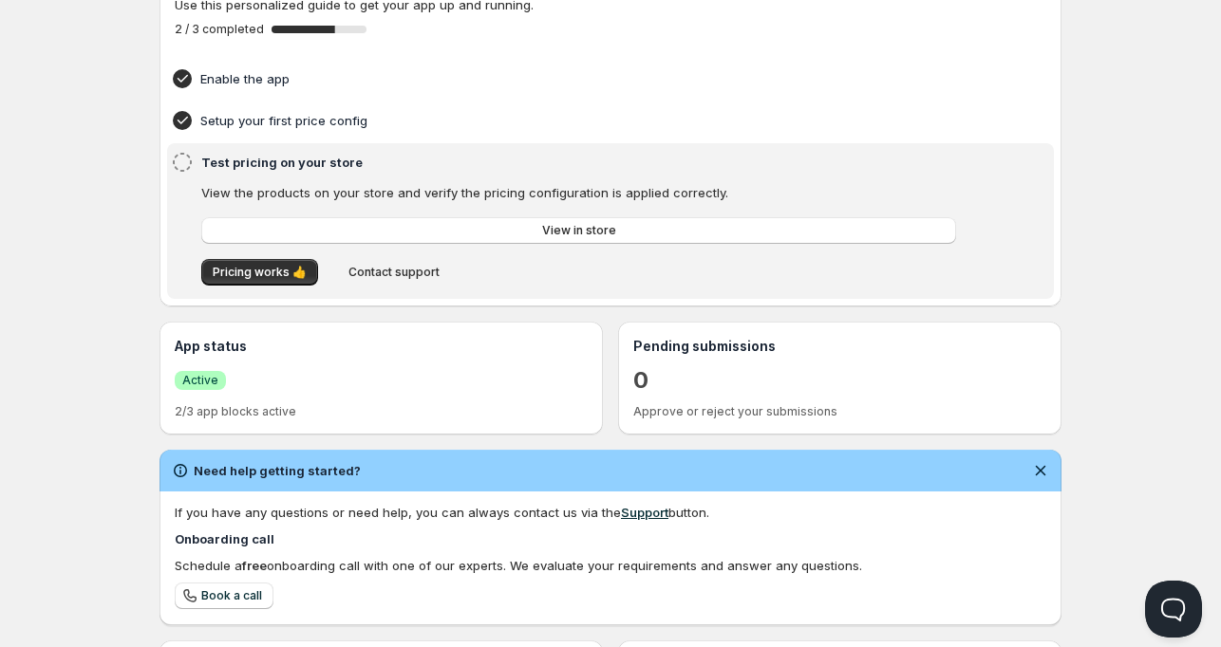
scroll to position [78, 0]
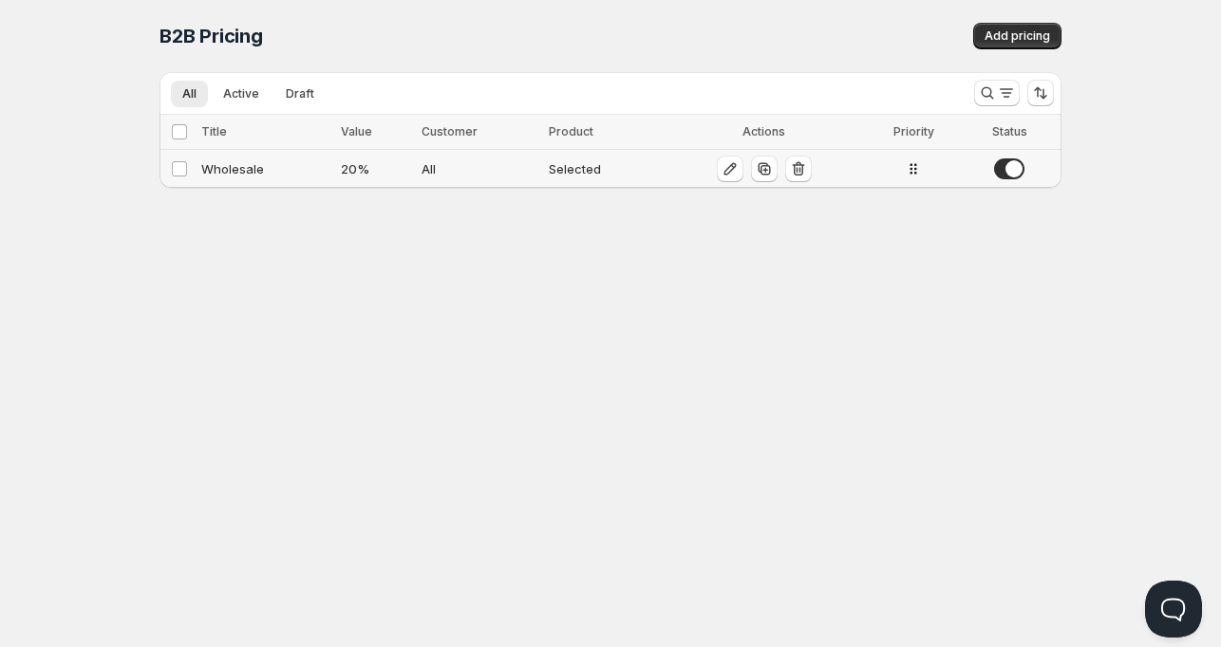
click at [285, 180] on td "Wholesale" at bounding box center [266, 169] width 140 height 39
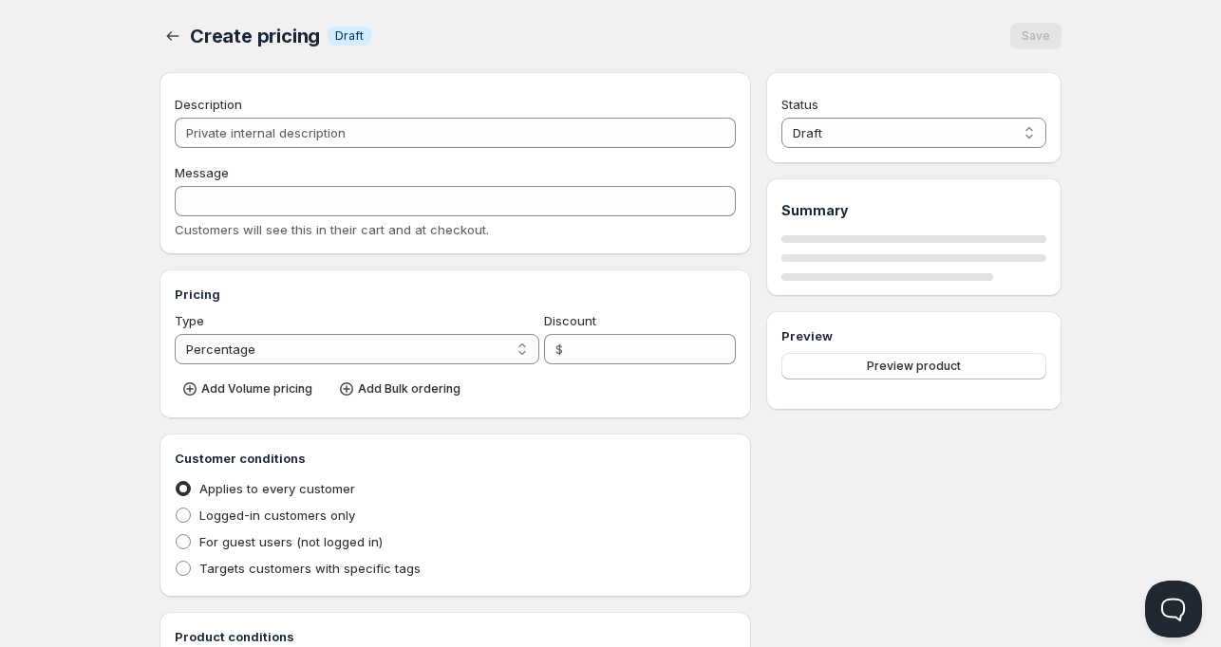
type input "Wholesale"
type input "WHOLESALE"
type input "20"
radio input "true"
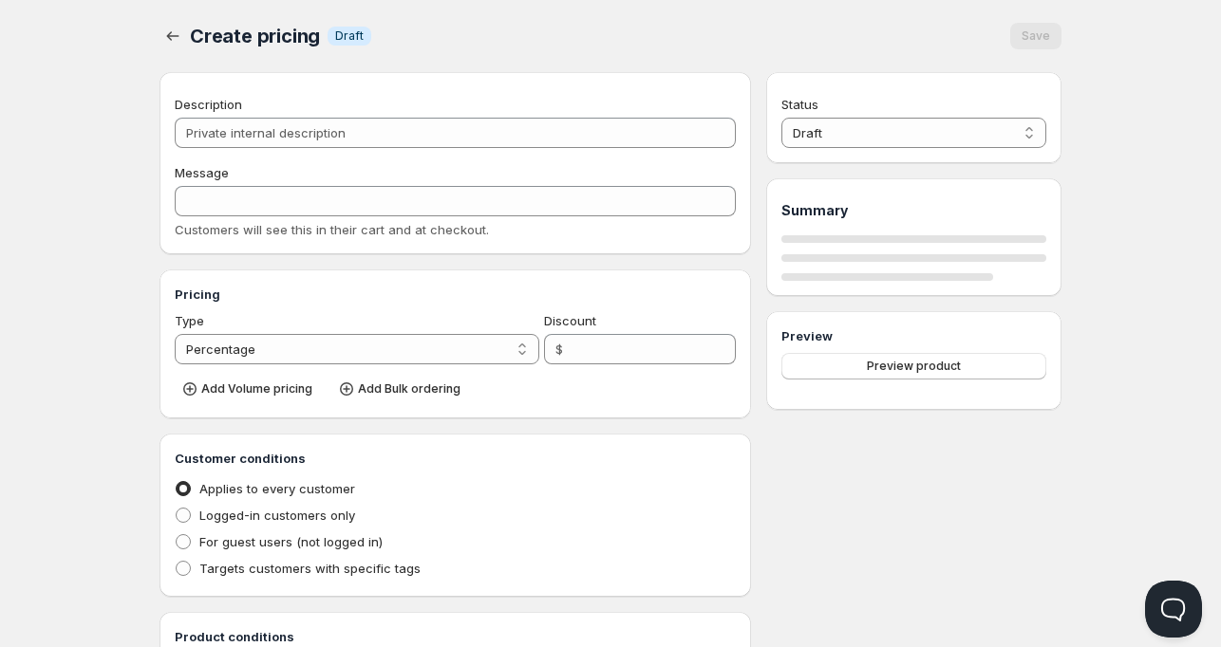
checkbox input "true"
select select "1"
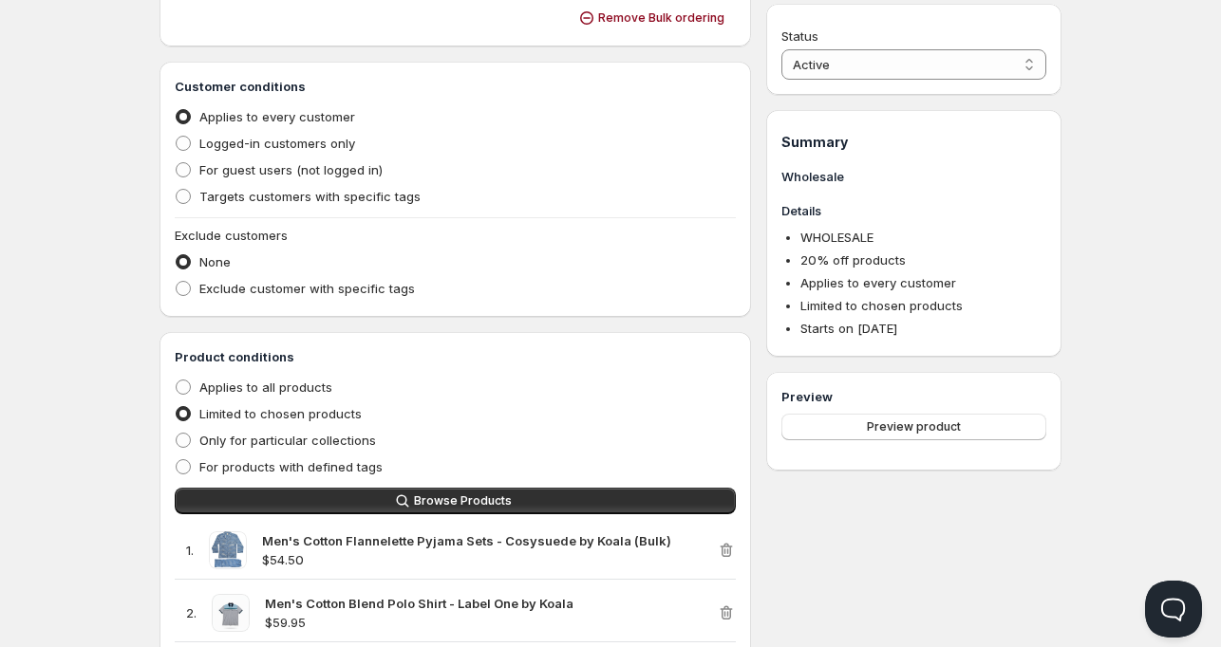
scroll to position [475, 0]
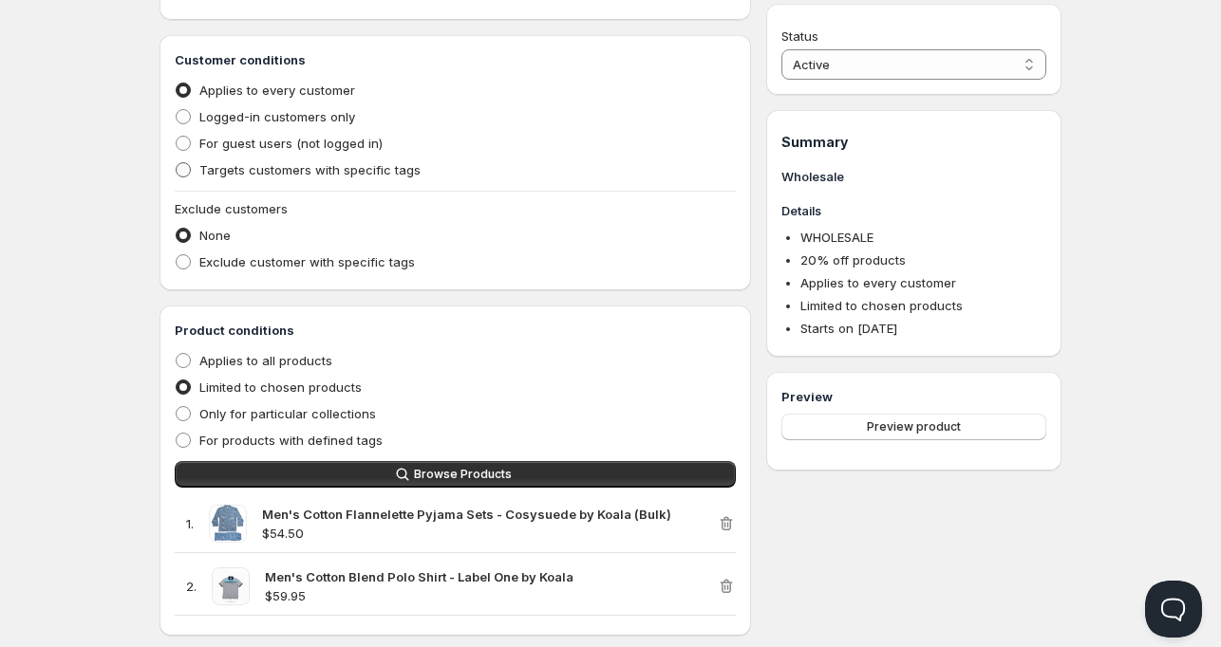
click at [243, 168] on span "Targets customers with specific tags" at bounding box center [309, 169] width 221 height 15
click at [177, 163] on input "Targets customers with specific tags" at bounding box center [176, 162] width 1 height 1
radio input "true"
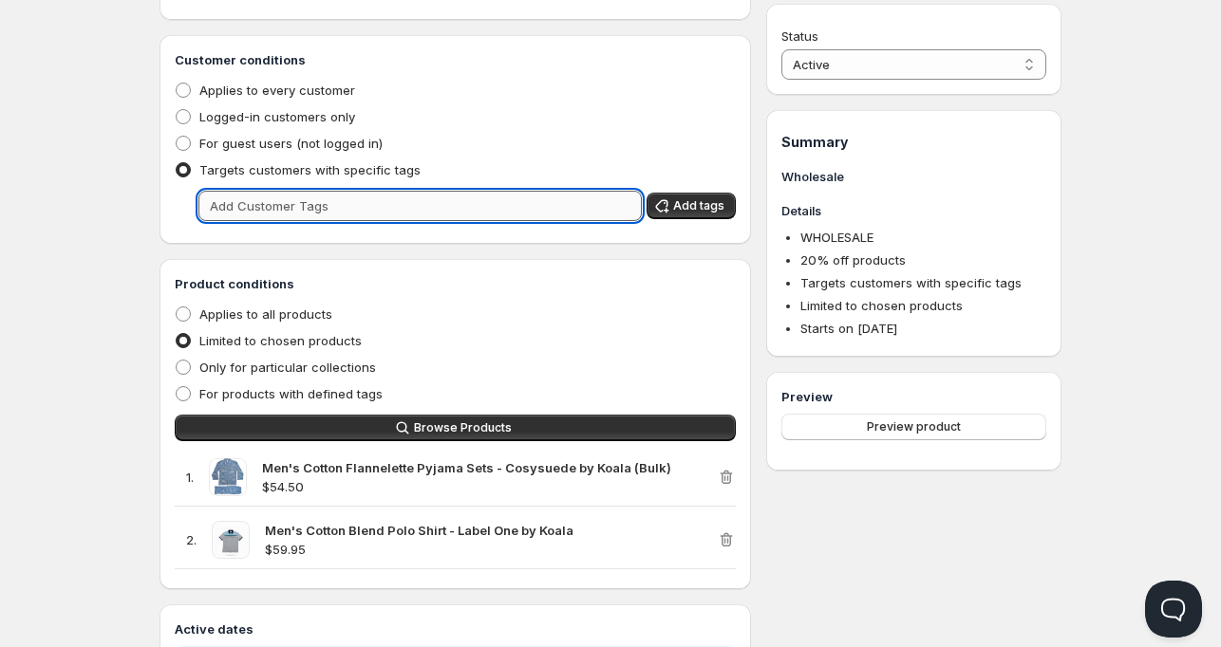
click at [351, 211] on input "text" at bounding box center [419, 206] width 443 height 30
click at [349, 209] on input "text" at bounding box center [419, 206] width 443 height 30
click at [349, 208] on input "text" at bounding box center [419, 206] width 443 height 30
click at [349, 207] on input "text" at bounding box center [419, 206] width 443 height 30
type input "wholesale"
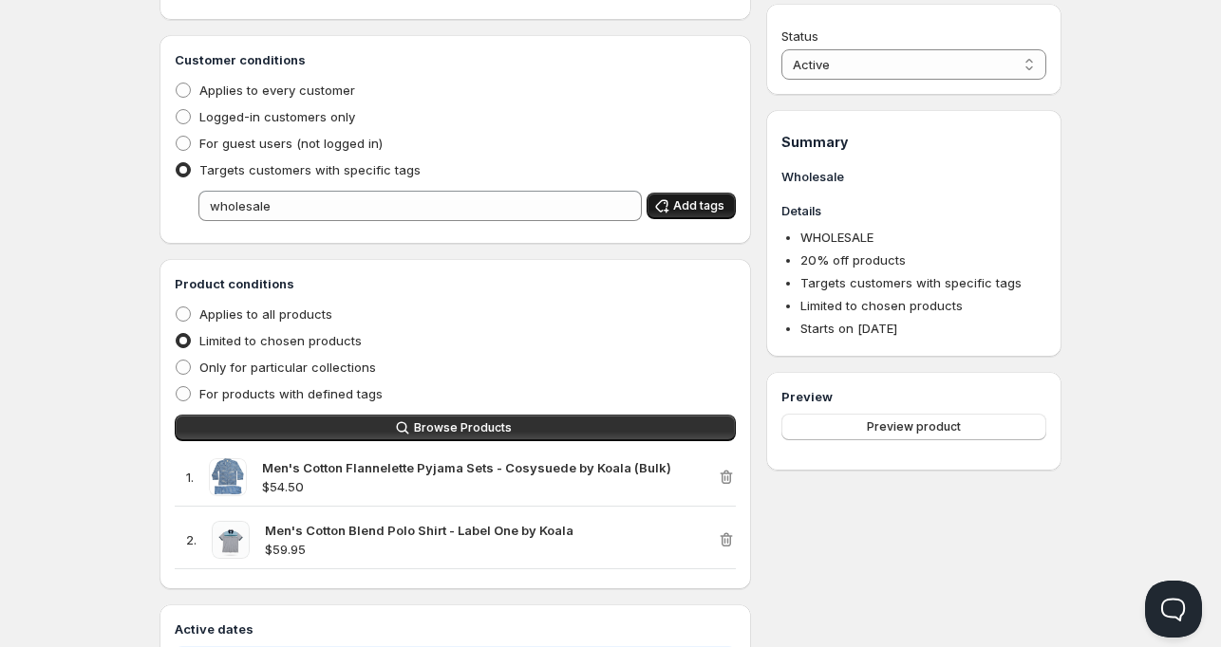
click at [685, 209] on span "Add tags" at bounding box center [698, 205] width 51 height 15
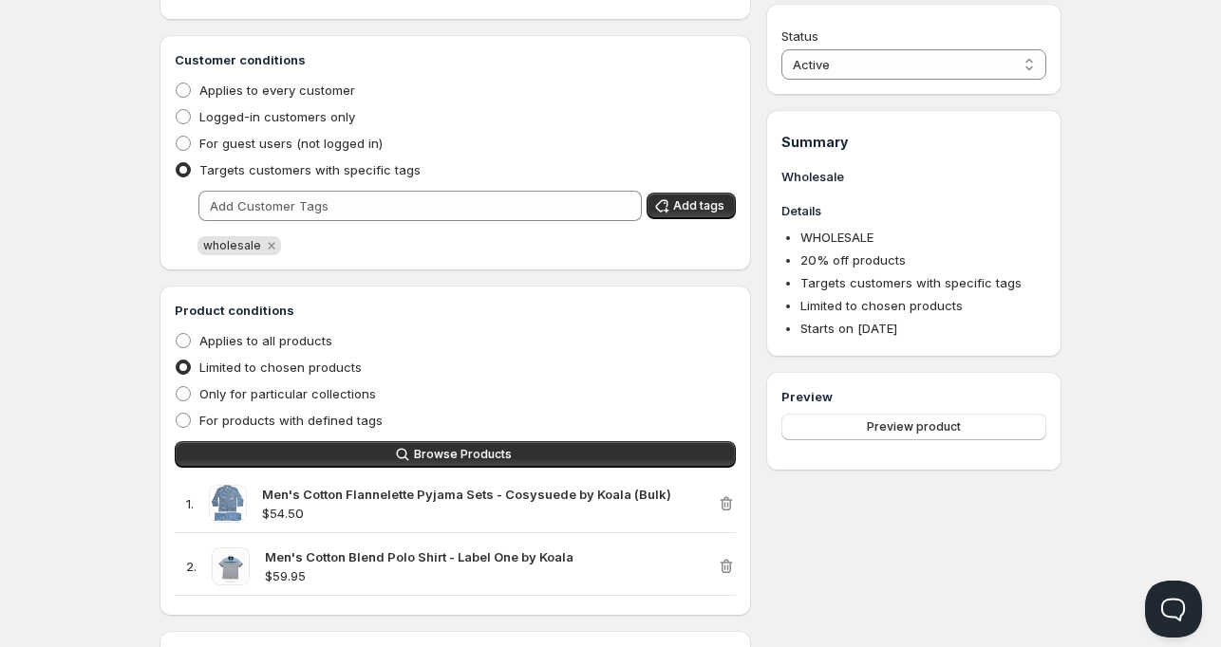
click at [455, 245] on div "wholesale" at bounding box center [466, 245] width 538 height 19
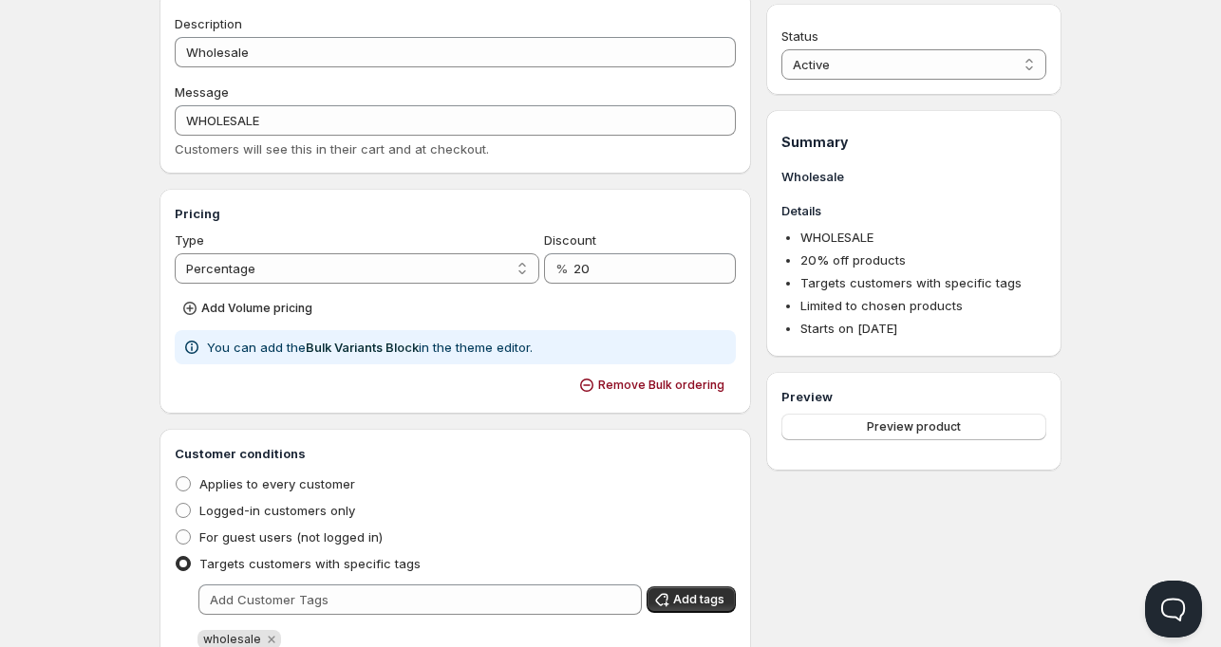
scroll to position [0, 0]
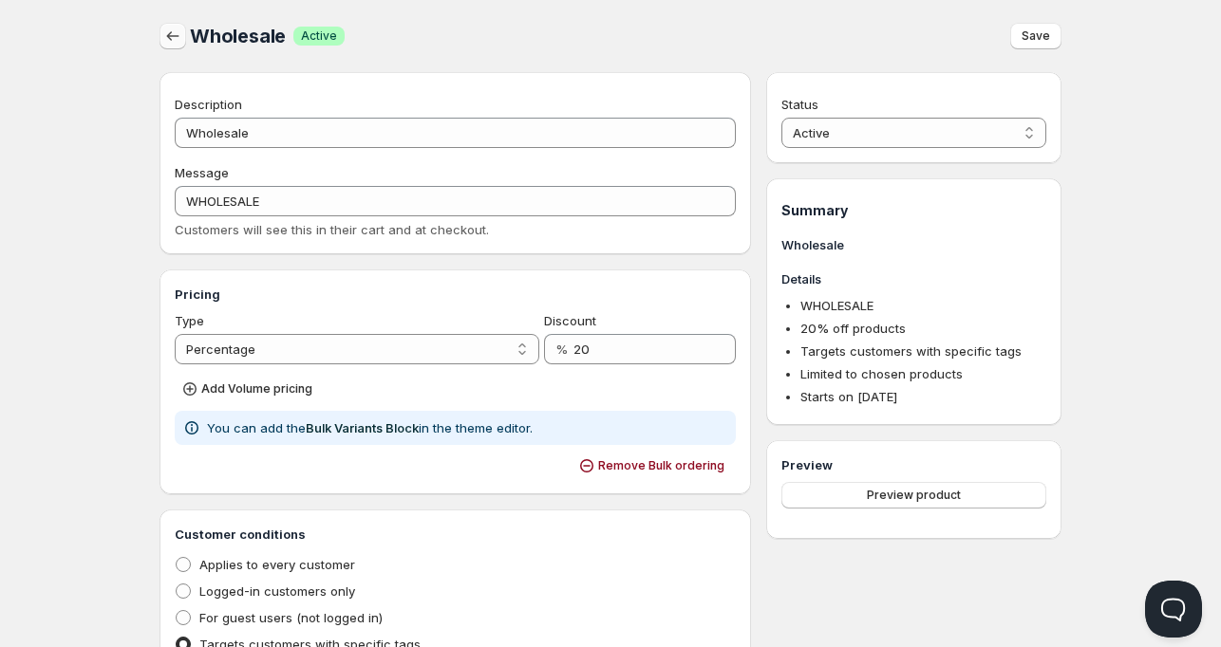
click at [179, 40] on icon "button" at bounding box center [172, 36] width 19 height 19
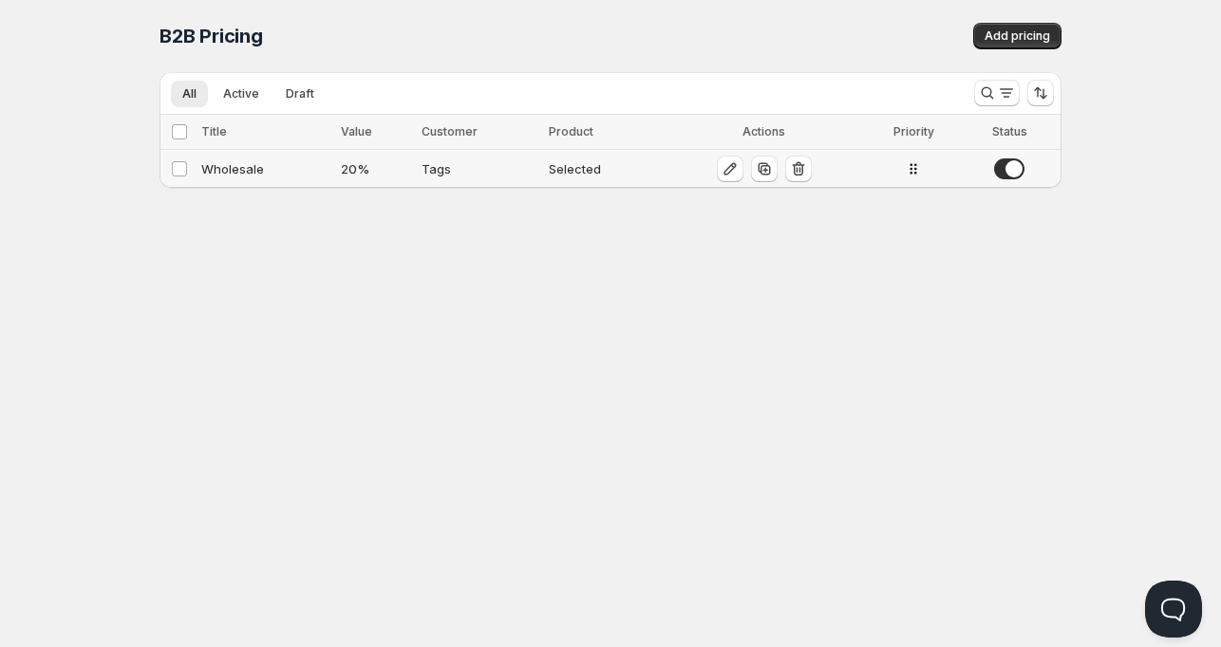
click at [254, 161] on div "Wholesale" at bounding box center [265, 168] width 128 height 19
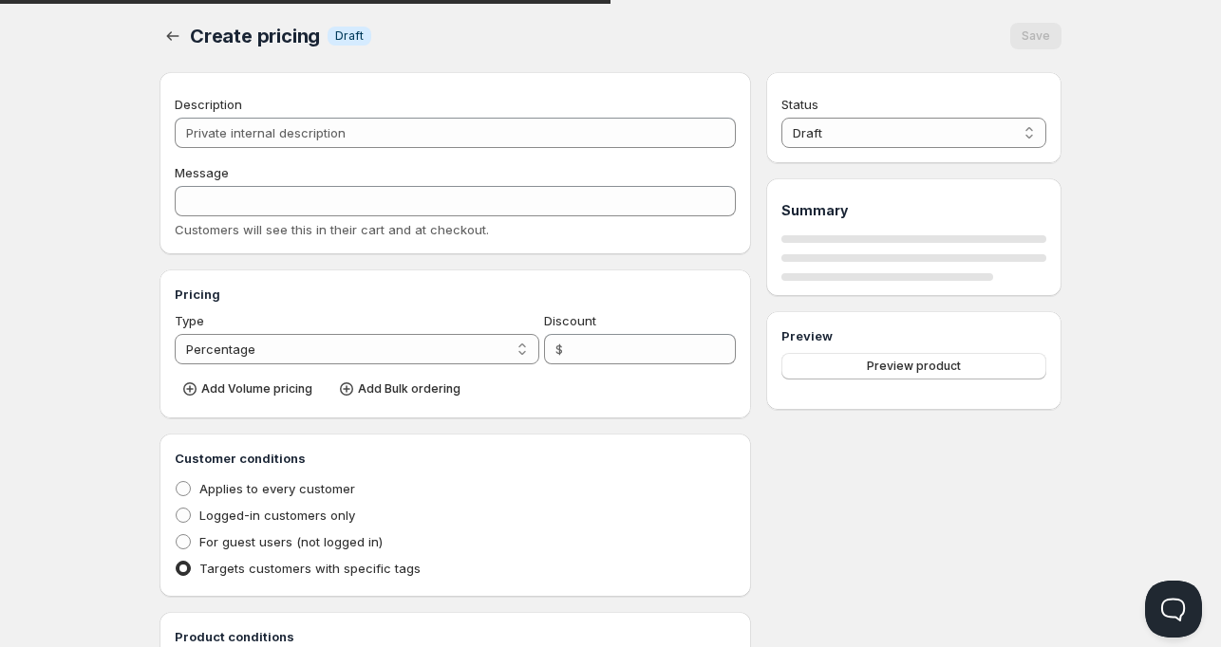
type input "Wholesale"
type input "WHOLESALE"
type input "20"
radio input "true"
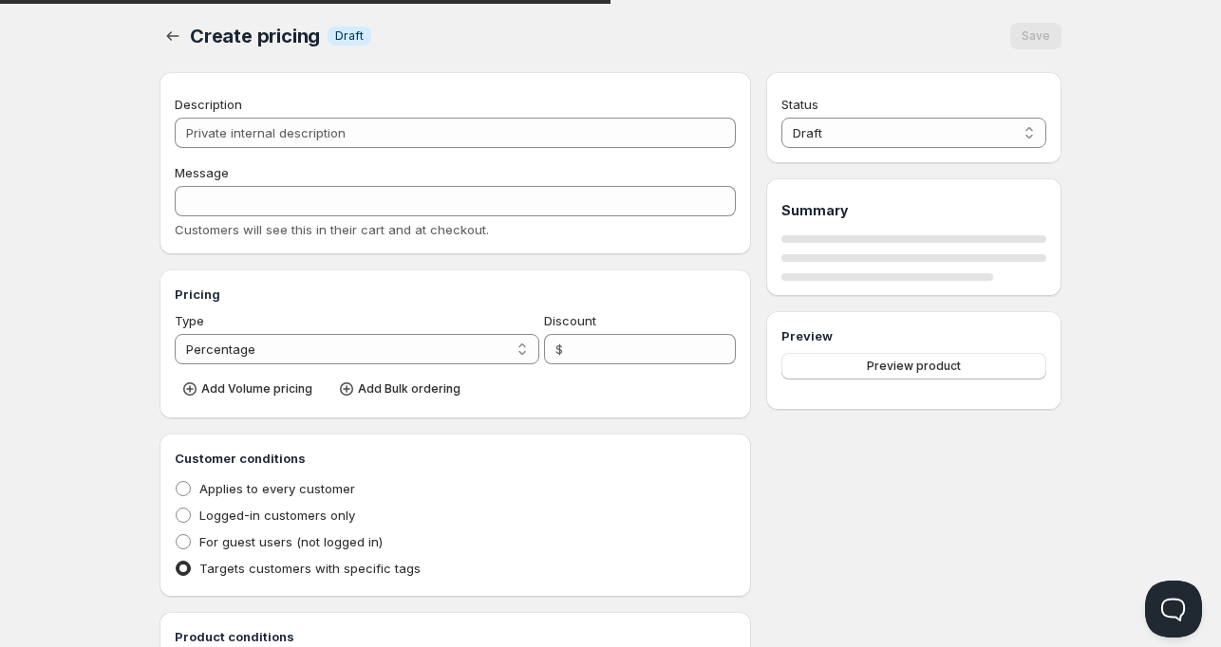
checkbox input "true"
select select "1"
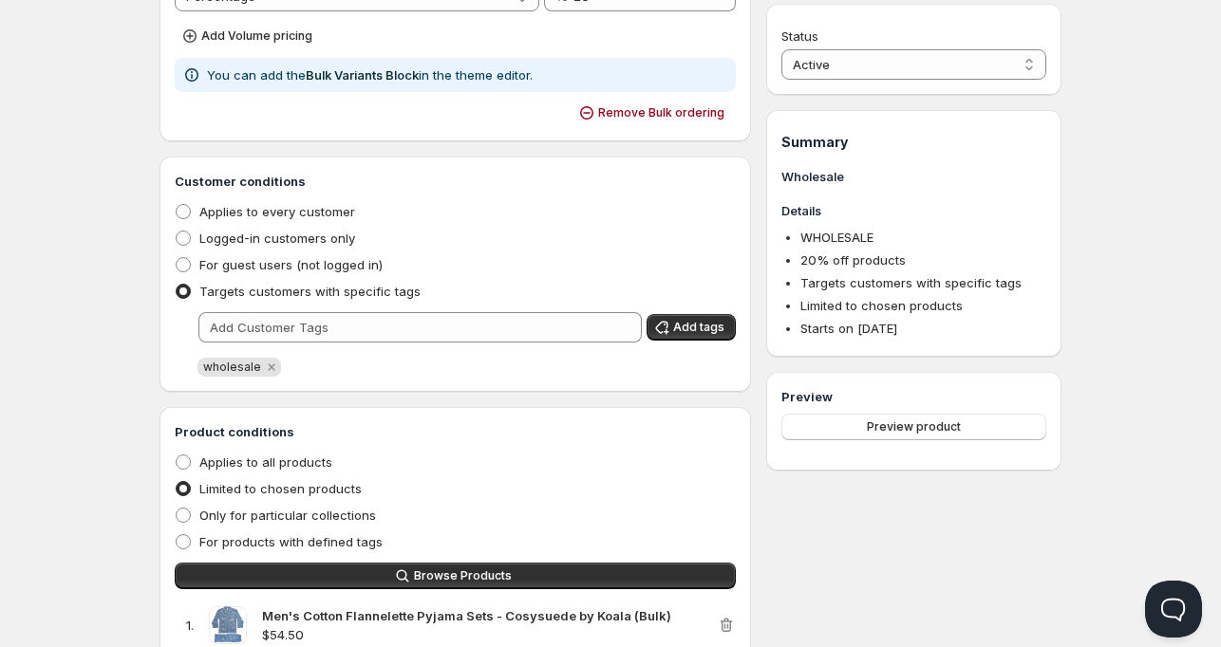
scroll to position [380, 0]
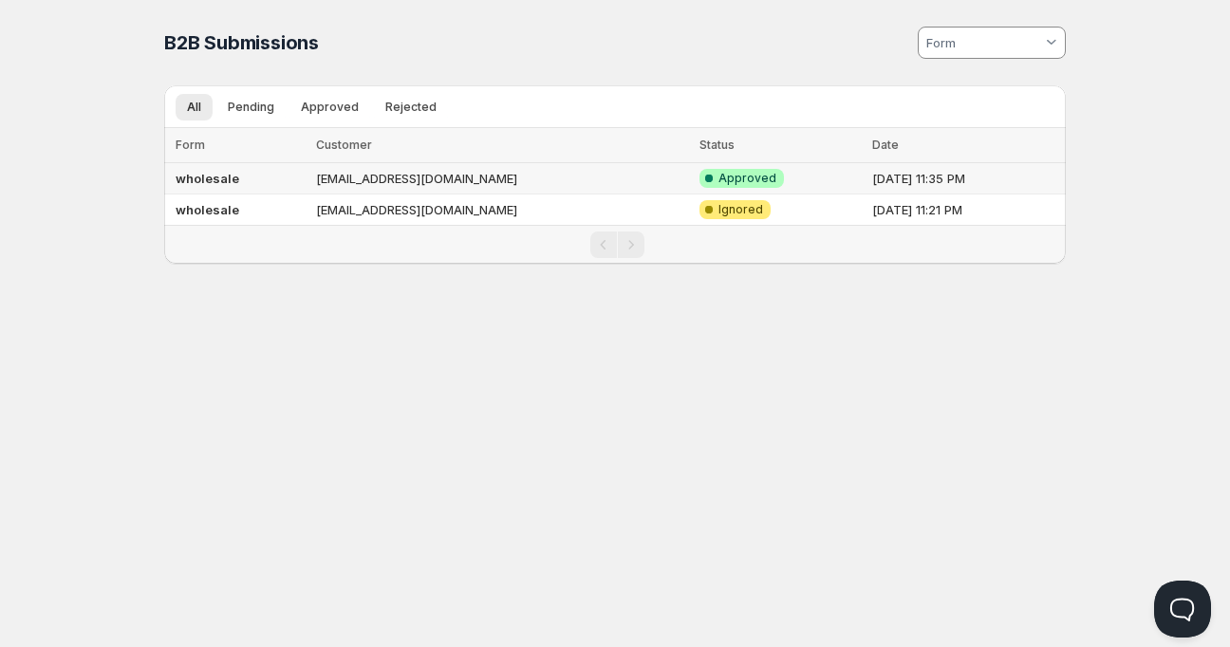
click at [226, 186] on td "wholesale" at bounding box center [237, 178] width 146 height 31
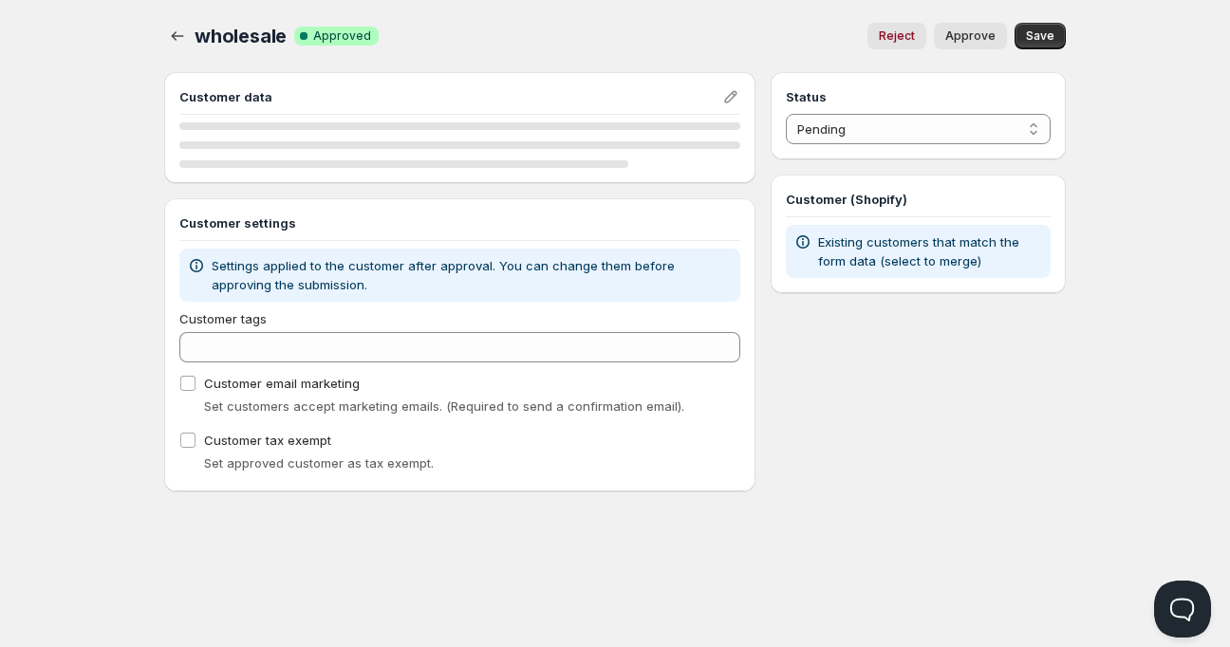
select select "1"
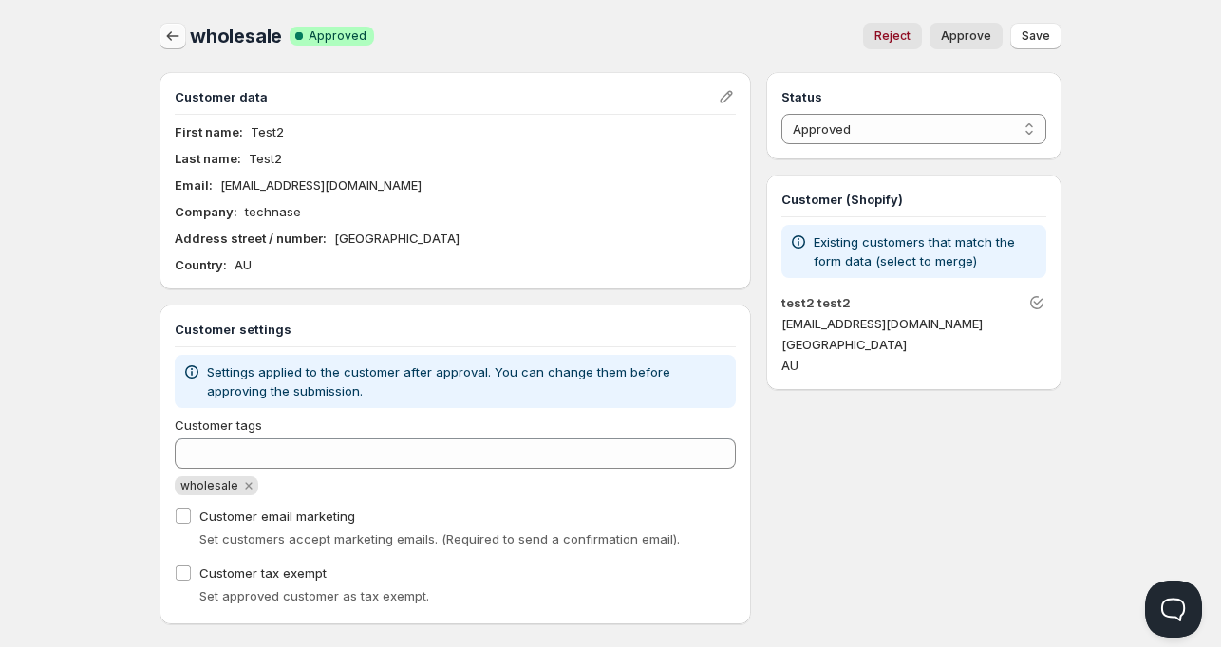
click at [176, 32] on icon "button" at bounding box center [172, 36] width 19 height 19
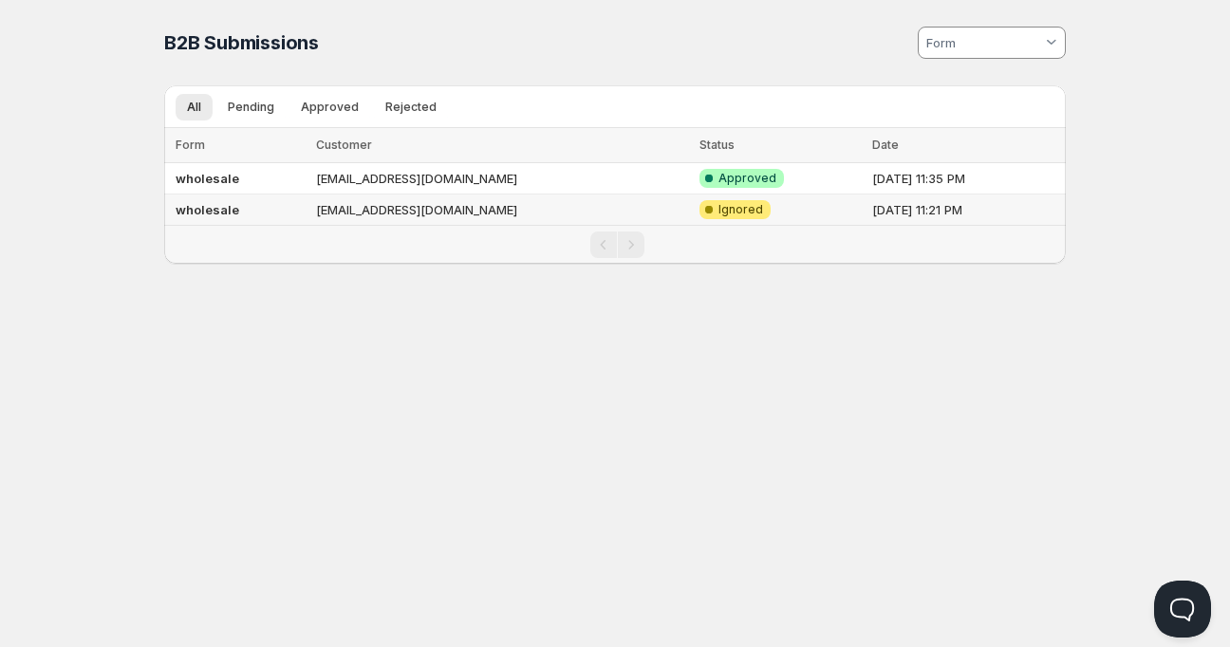
click at [190, 208] on b "wholesale" at bounding box center [208, 209] width 64 height 15
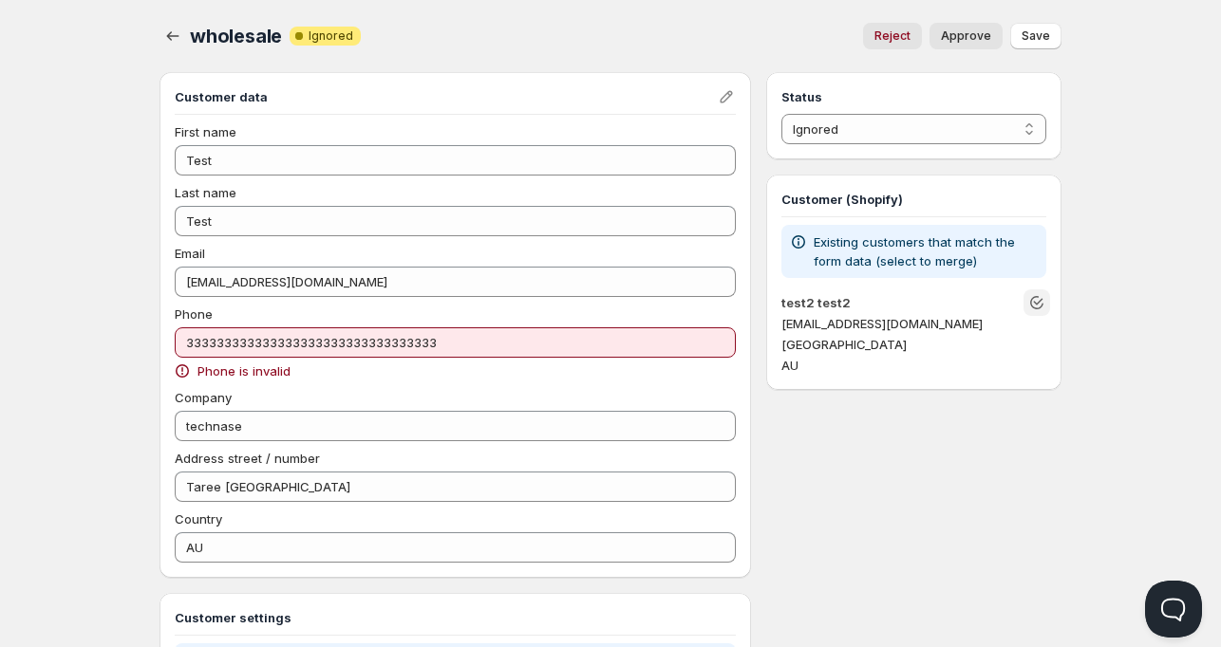
click at [1036, 298] on icon "Unlink" at bounding box center [1036, 302] width 19 height 19
click at [1031, 34] on span "Save" at bounding box center [1035, 35] width 28 height 15
click at [919, 259] on p "Existing customers that match the form data (select to merge)" at bounding box center [925, 252] width 225 height 38
click at [918, 259] on p "Existing customers that match the form data (select to merge)" at bounding box center [925, 252] width 225 height 38
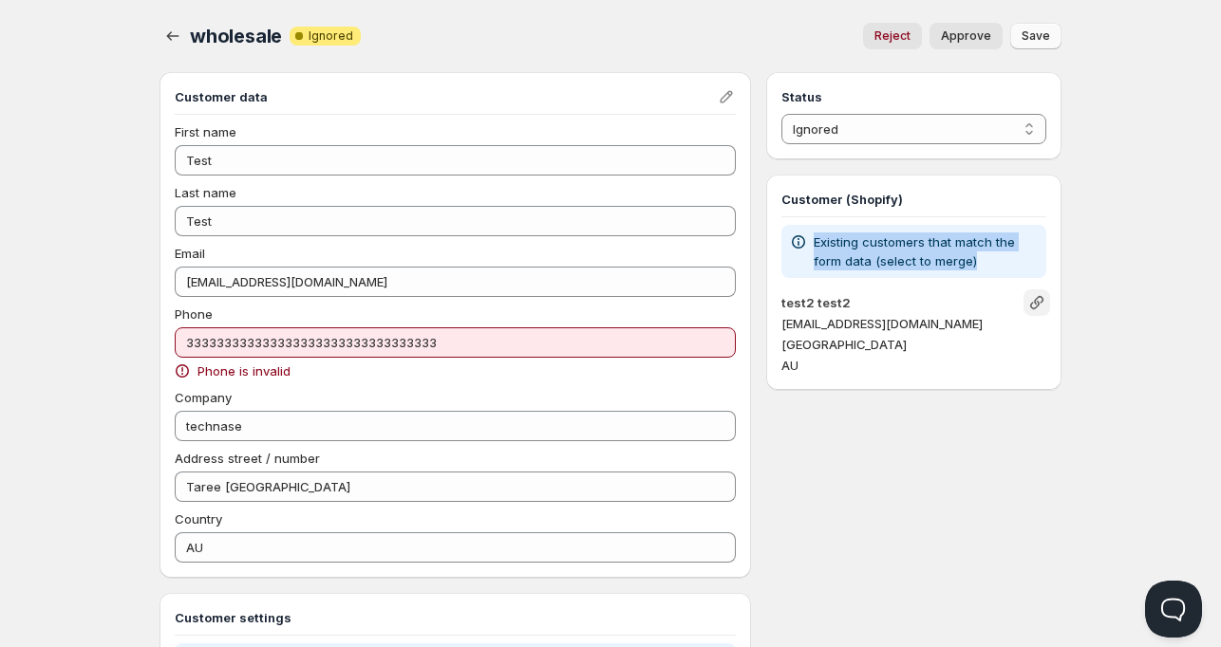
click at [918, 259] on p "Existing customers that match the form data (select to merge)" at bounding box center [925, 252] width 225 height 38
click at [937, 252] on p "Existing customers that match the form data (select to merge)" at bounding box center [925, 252] width 225 height 38
click at [898, 36] on span "Reject" at bounding box center [892, 35] width 36 height 15
select select "2"
click at [175, 35] on icon "button" at bounding box center [172, 36] width 19 height 19
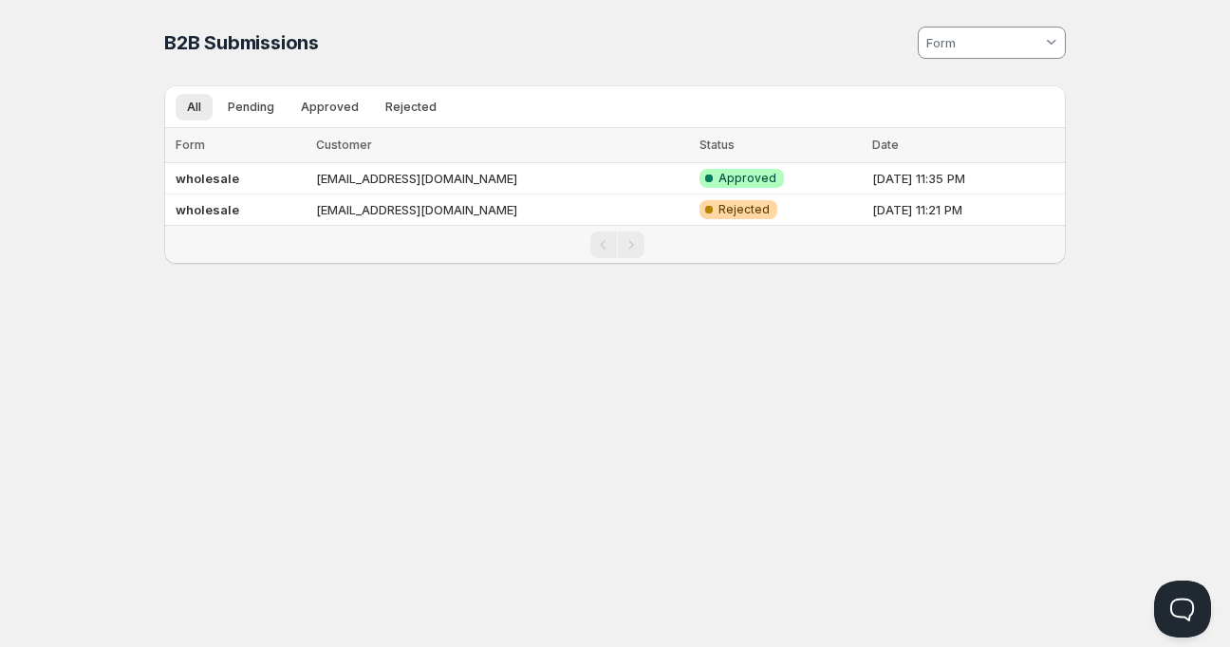
click at [435, 371] on div "Home Pricing Price lists Checkout Forms Submissions Settings Features Plans B2B…" at bounding box center [615, 323] width 1230 height 647
click at [351, 206] on td "abc@gmail.com" at bounding box center [502, 210] width 384 height 31
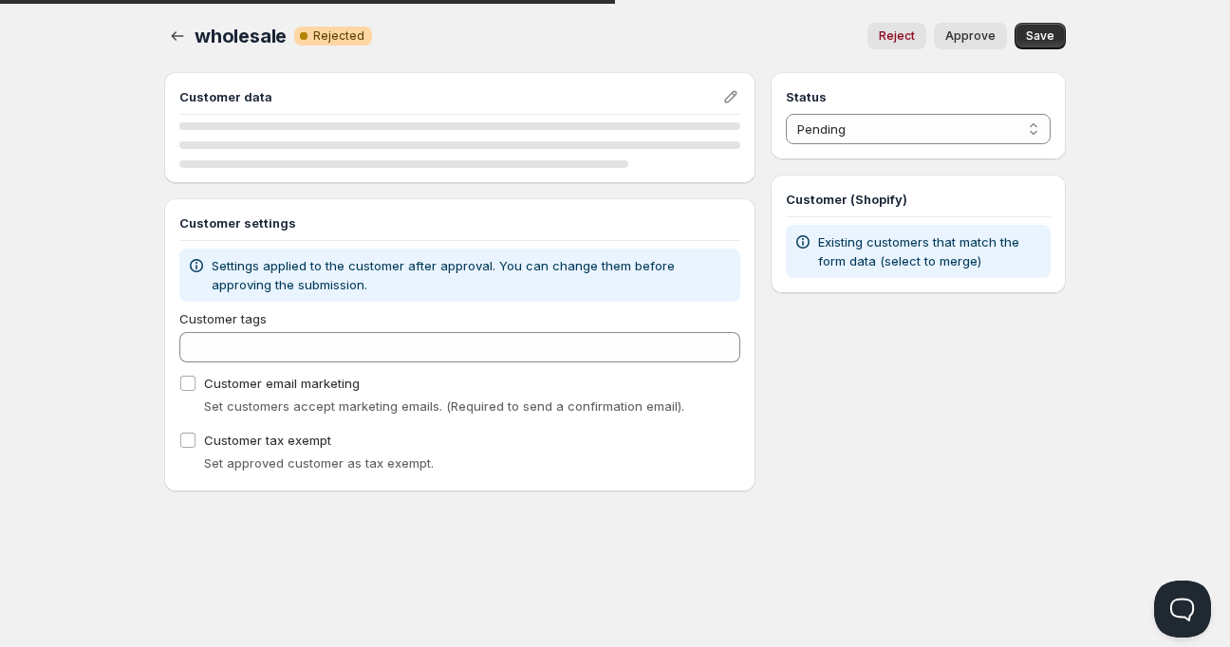
select select "2"
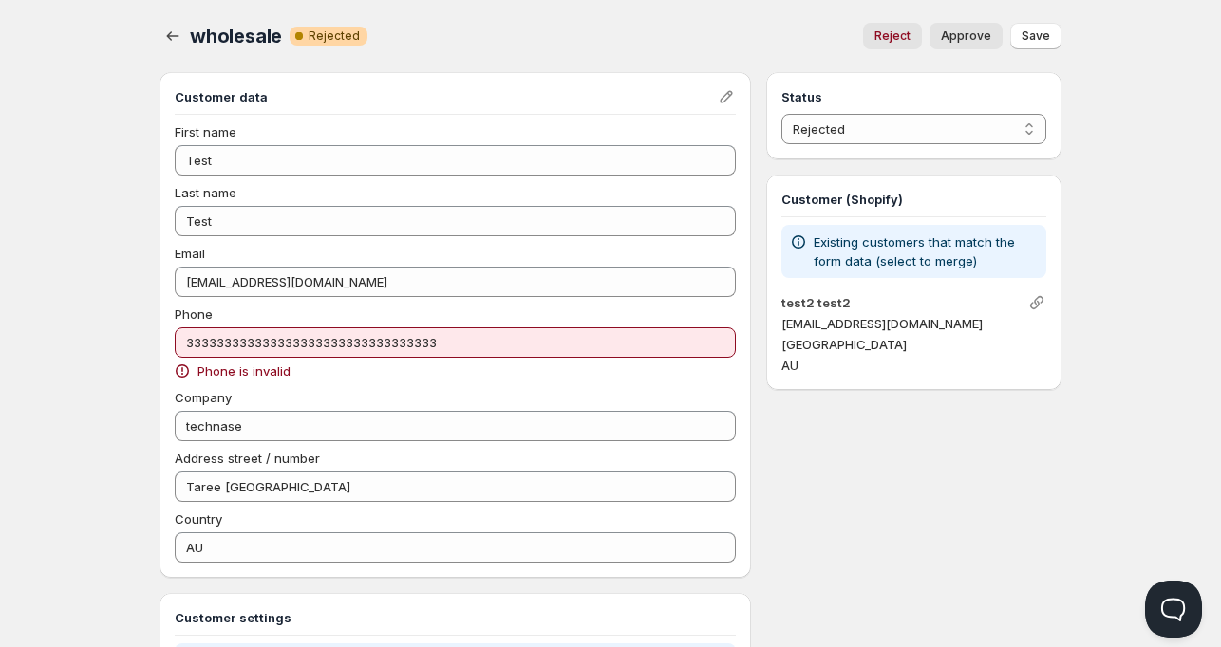
click at [850, 11] on div "wholesale. This page is ready wholesale Warning Complete Rejected Reject Approv…" at bounding box center [610, 36] width 902 height 72
click at [1017, 332] on p "tecknase@gmail.com" at bounding box center [913, 323] width 265 height 19
click at [1015, 328] on p "tecknase@gmail.com" at bounding box center [913, 323] width 265 height 19
click at [1046, 225] on div "Customer (Shopify) Existing customers that match the form data (select to merge…" at bounding box center [913, 282] width 295 height 215
click at [1046, 224] on div "Customer (Shopify) Existing customers that match the form data (select to merge…" at bounding box center [913, 282] width 295 height 215
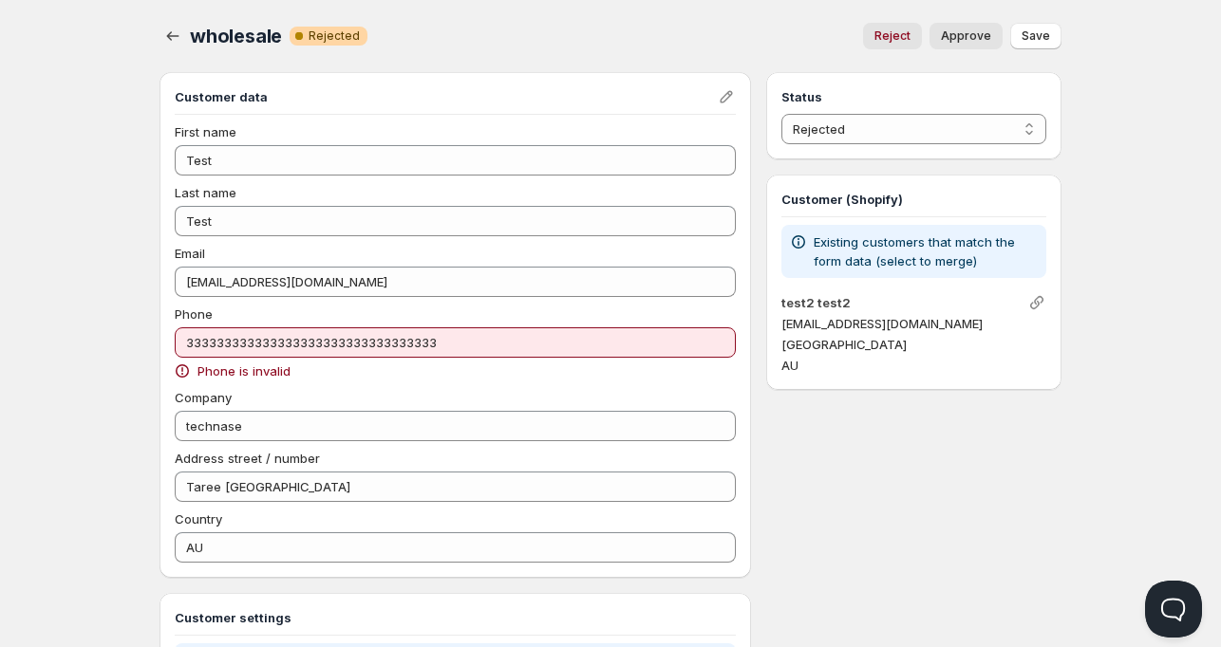
click at [809, 52] on div "wholesale. This page is ready wholesale Warning Complete Rejected Reject Approv…" at bounding box center [610, 36] width 902 height 72
click at [821, 130] on select "Pending Approved Rejected Ignored Spam" at bounding box center [913, 129] width 265 height 30
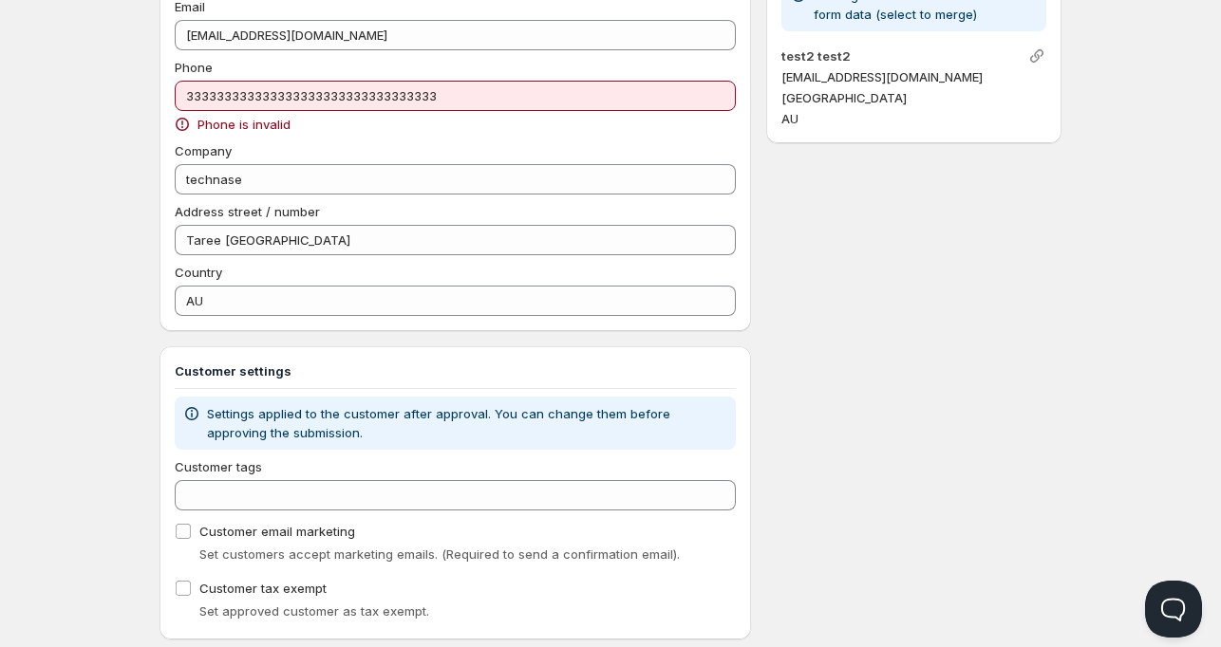
scroll to position [287, 0]
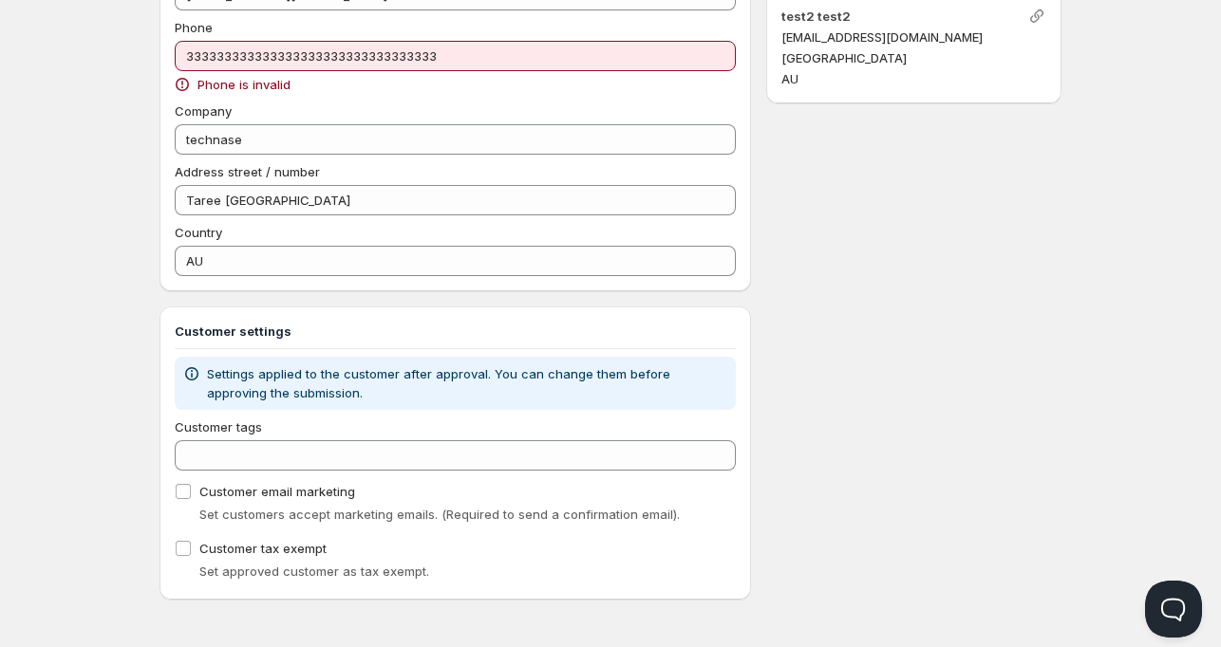
click at [830, 369] on div "Status Pending Approved Rejected Ignored Spam Rejected Customer (Shopify) Exist…" at bounding box center [913, 192] width 295 height 814
click at [315, 445] on div "Customer tags" at bounding box center [455, 444] width 561 height 53
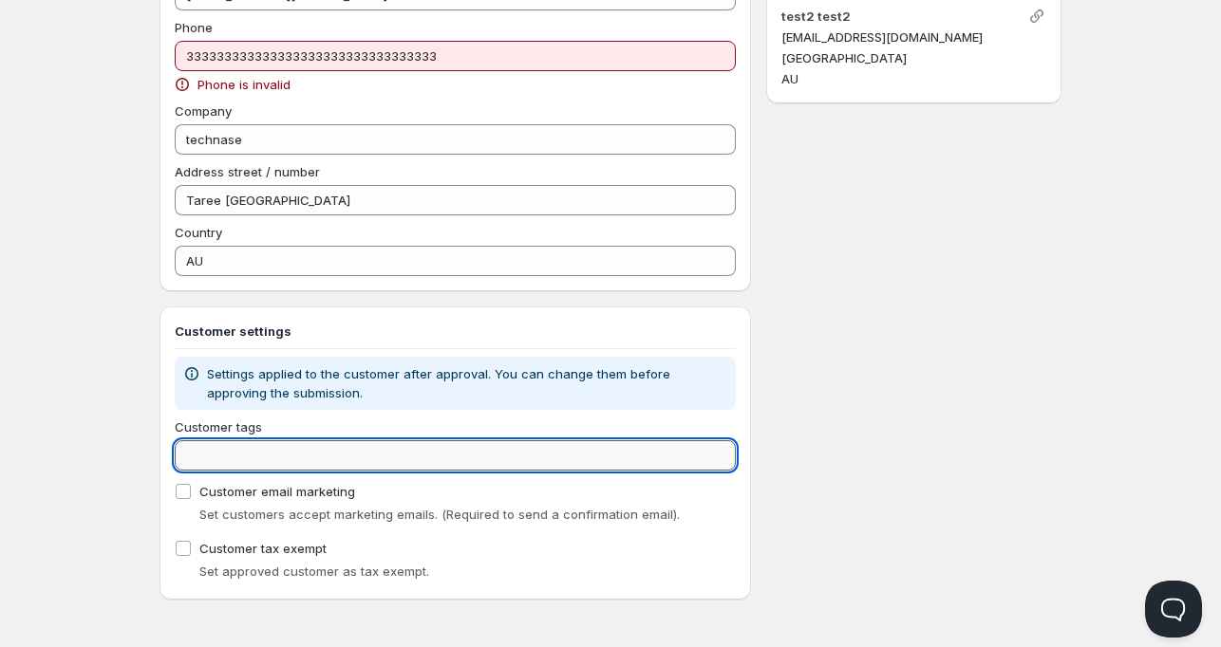
click at [307, 457] on input "Customer tags" at bounding box center [455, 455] width 561 height 30
click at [306, 457] on input "Customer tags" at bounding box center [455, 455] width 561 height 30
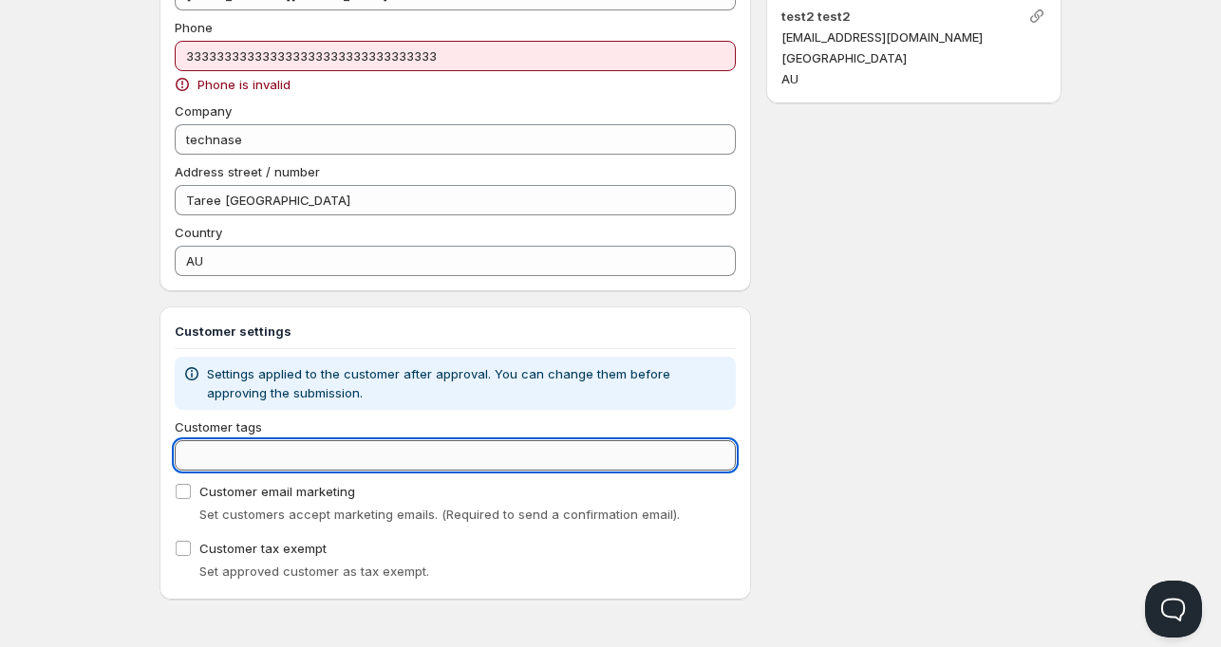
click at [306, 457] on input "Customer tags" at bounding box center [455, 455] width 561 height 30
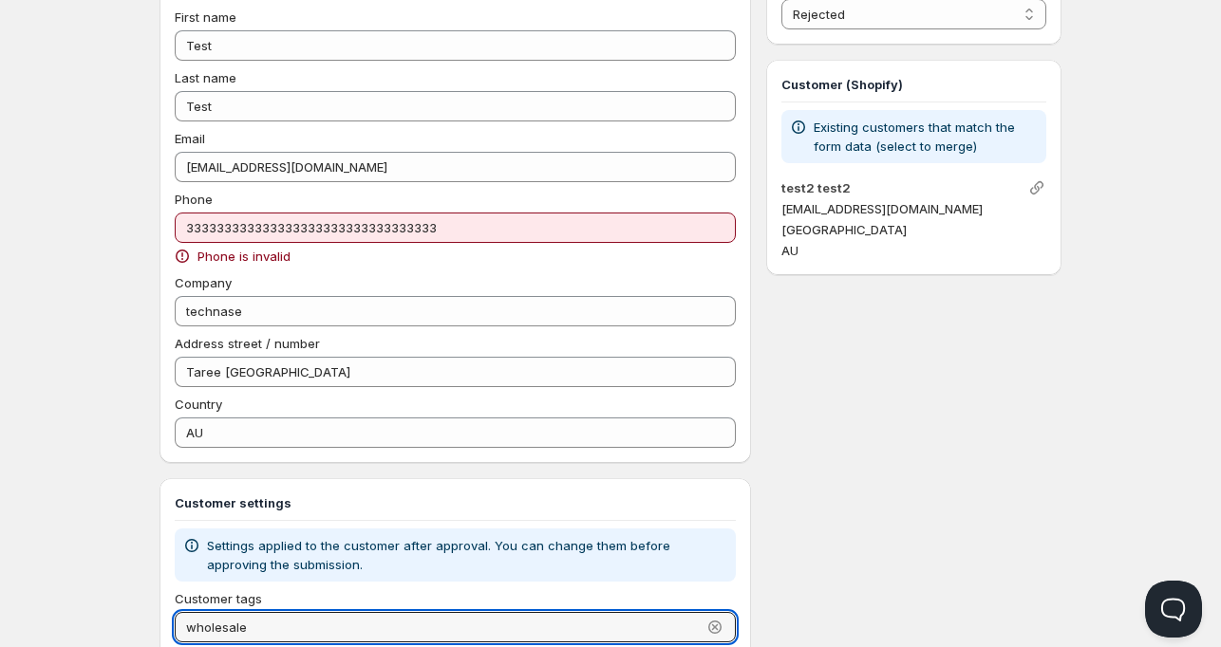
scroll to position [0, 0]
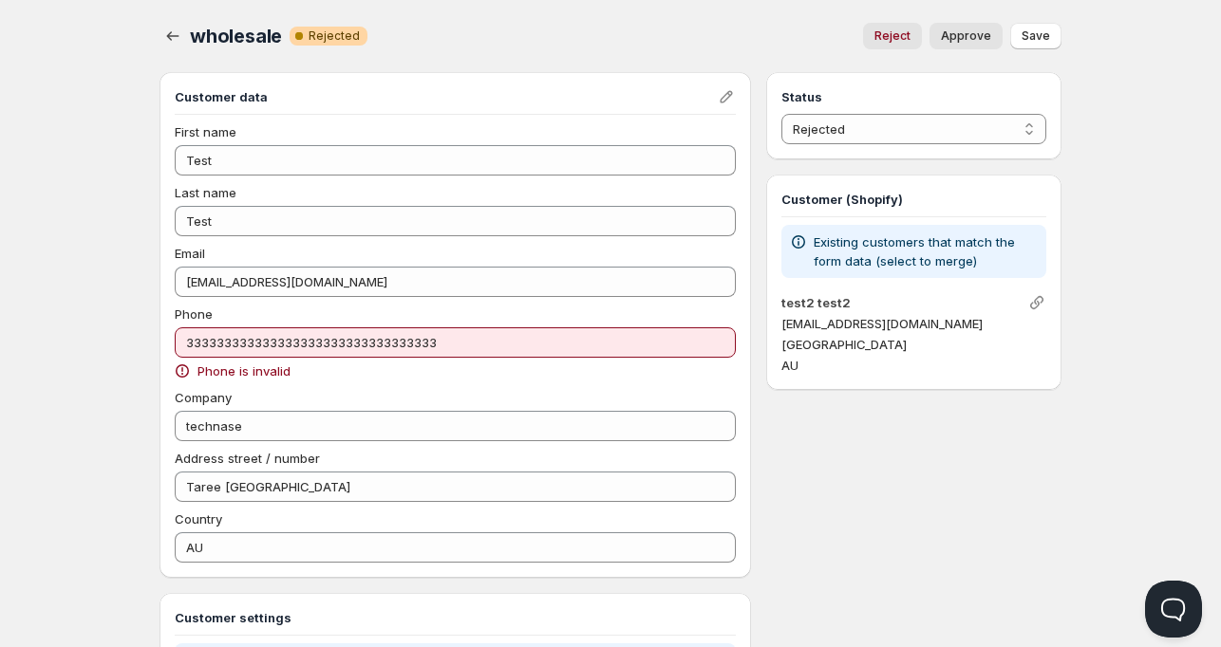
type input "wholesale"
click at [300, 565] on div "Customer data First name Test Last name Test Email abc@gmail.com Phone 33333333…" at bounding box center [454, 325] width 591 height 506
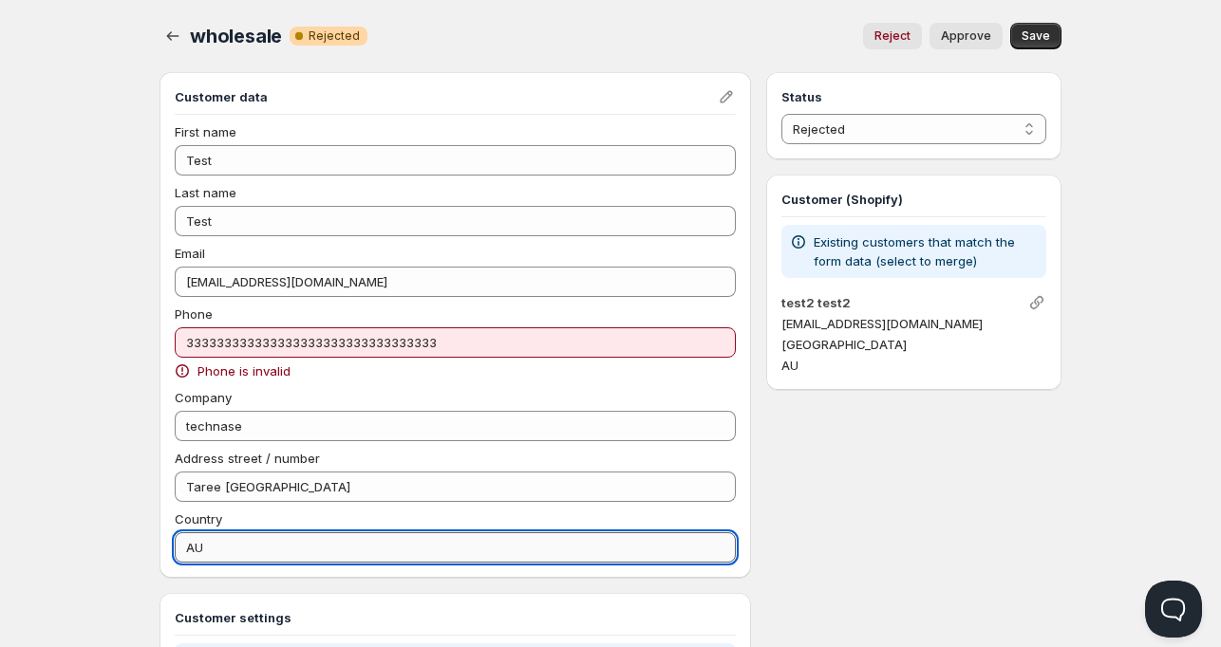
click at [298, 556] on input "AU" at bounding box center [455, 547] width 561 height 30
click at [181, 35] on icon "button" at bounding box center [172, 36] width 19 height 19
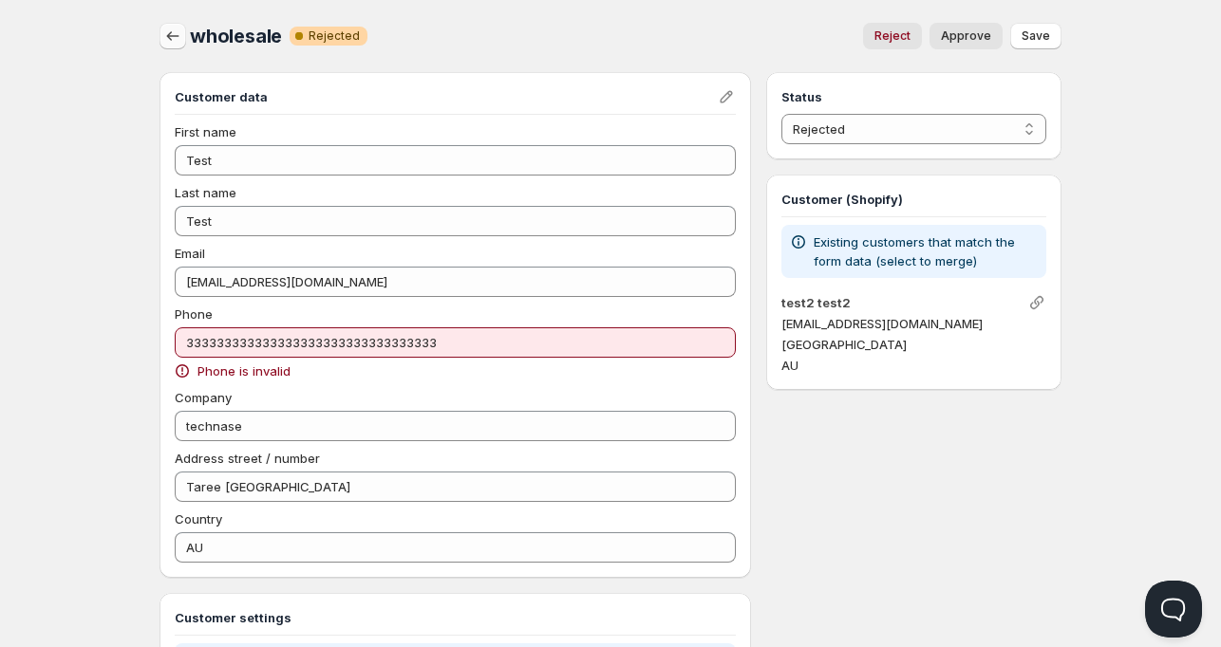
click at [171, 34] on icon "button" at bounding box center [172, 36] width 19 height 19
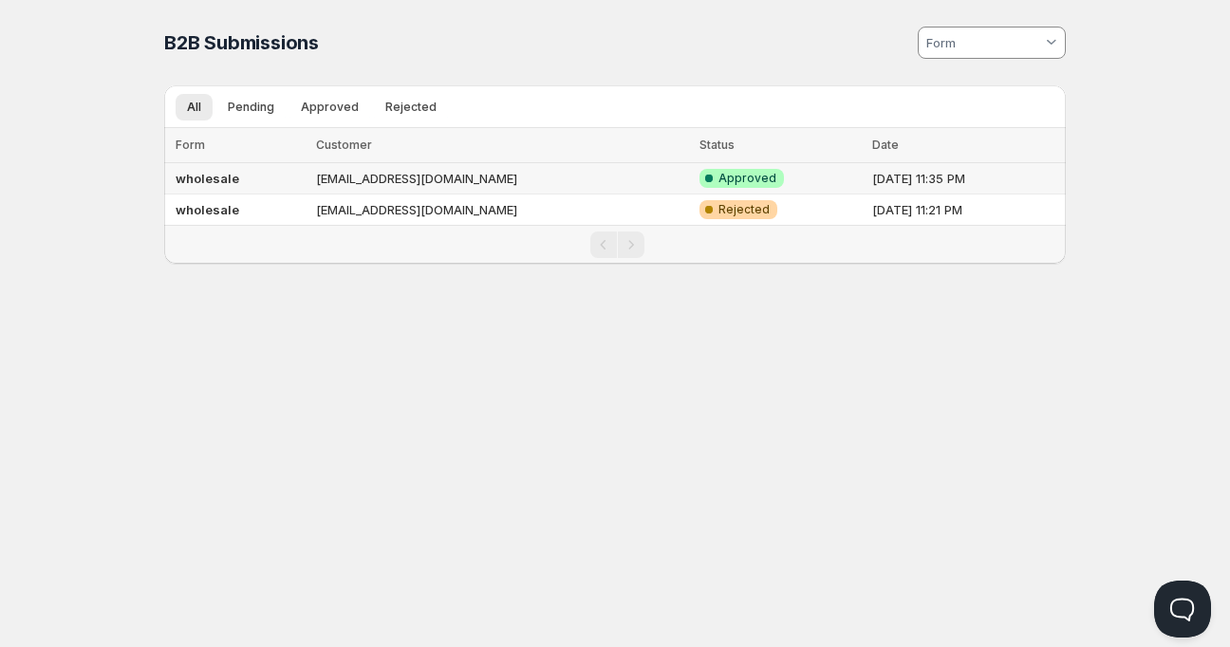
click at [872, 173] on td "Sep 22, 2025, 11:35 PM" at bounding box center [966, 178] width 199 height 31
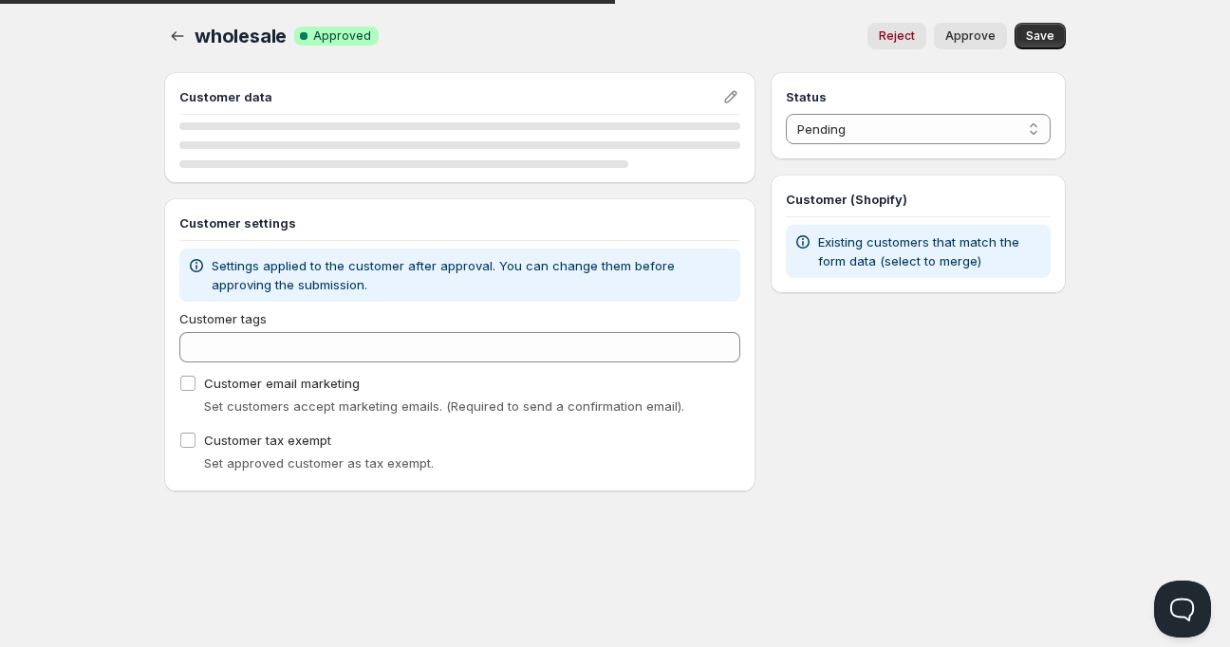
select select "1"
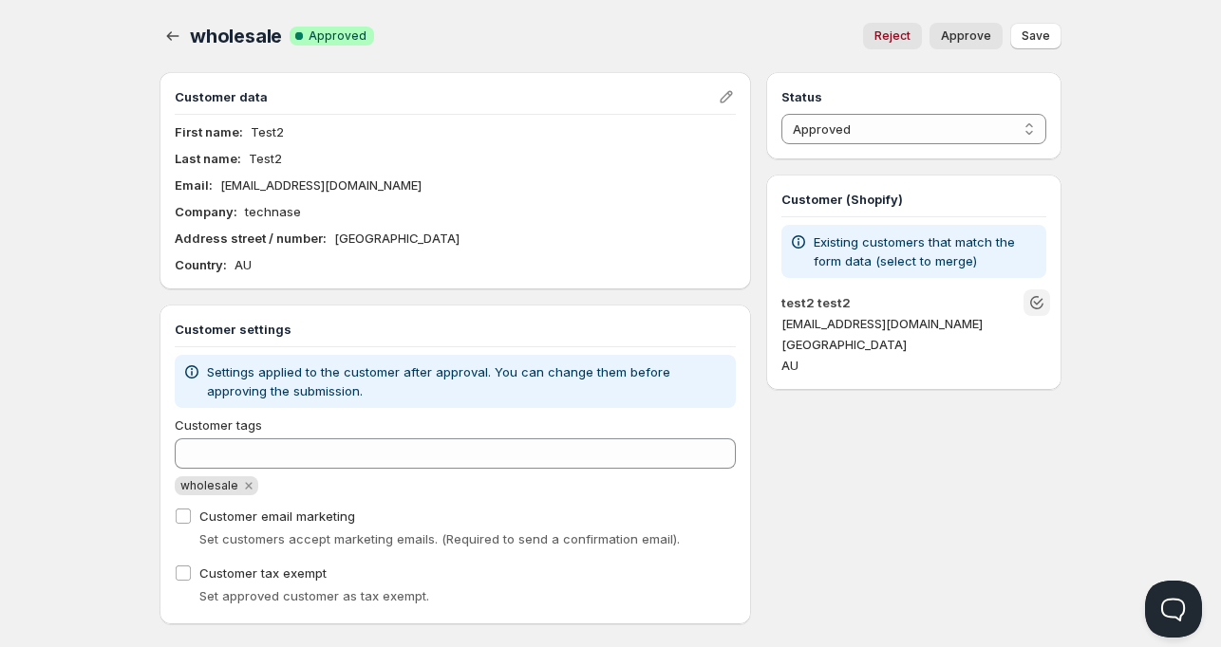
click at [1035, 301] on icon "Unlink" at bounding box center [1036, 302] width 19 height 19
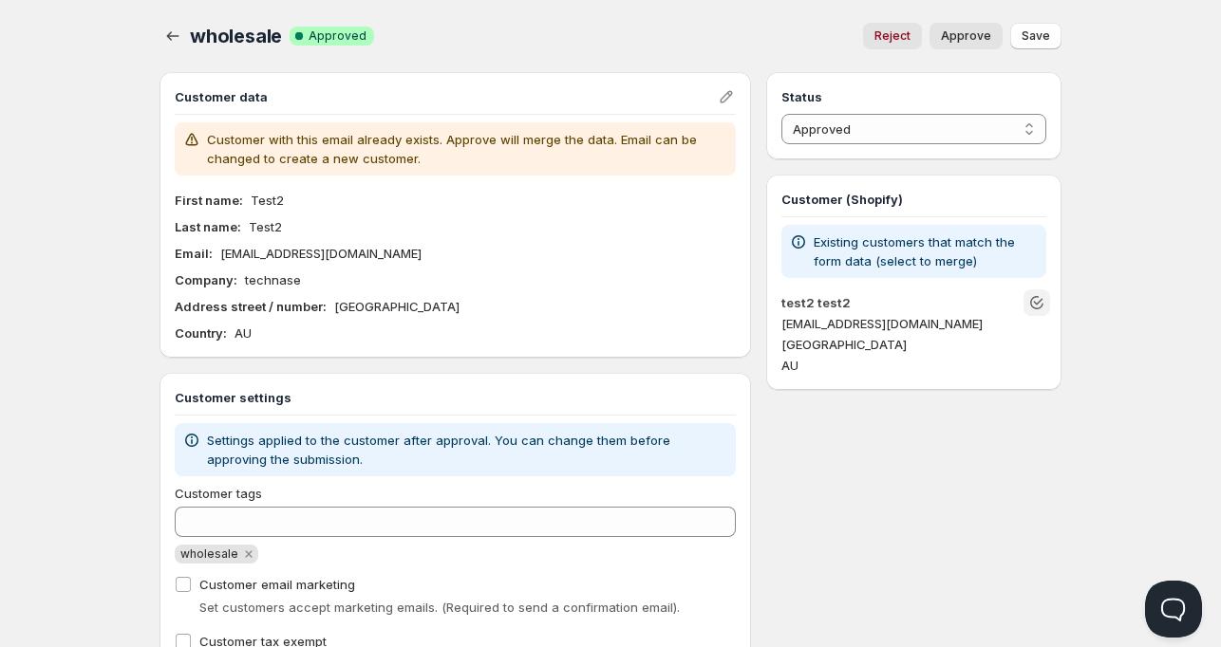
click at [980, 39] on span "Approve" at bounding box center [966, 35] width 50 height 15
click at [1036, 32] on span "Save" at bounding box center [1035, 35] width 28 height 15
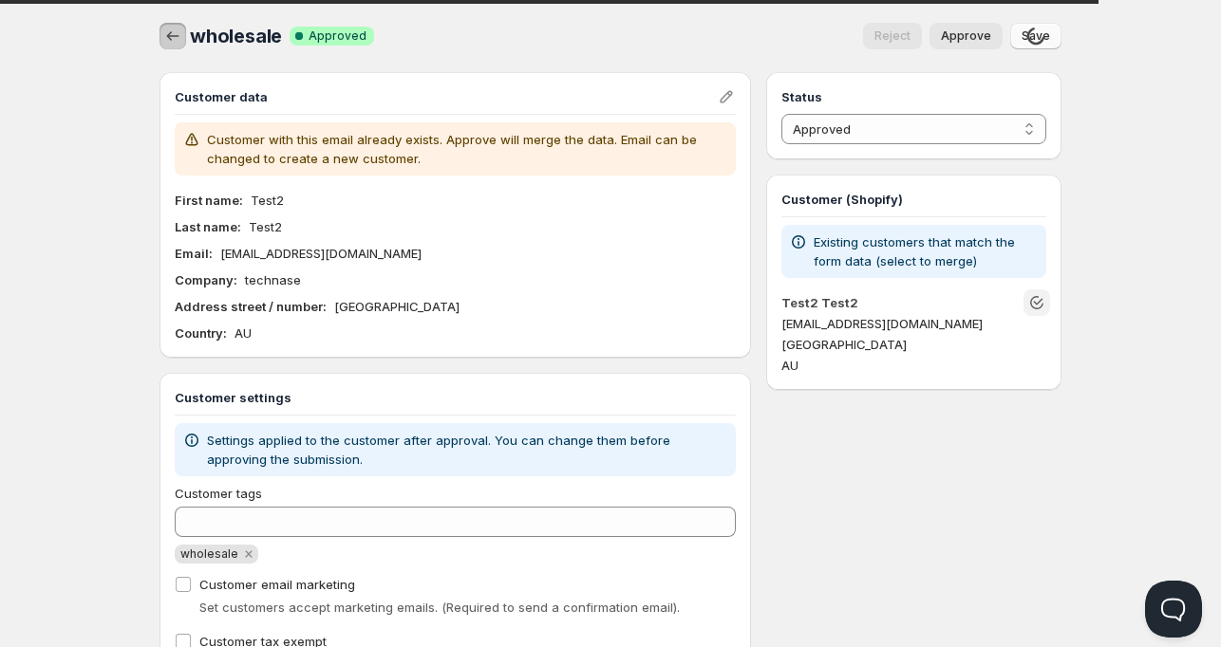
click at [167, 30] on icon "button" at bounding box center [172, 36] width 19 height 19
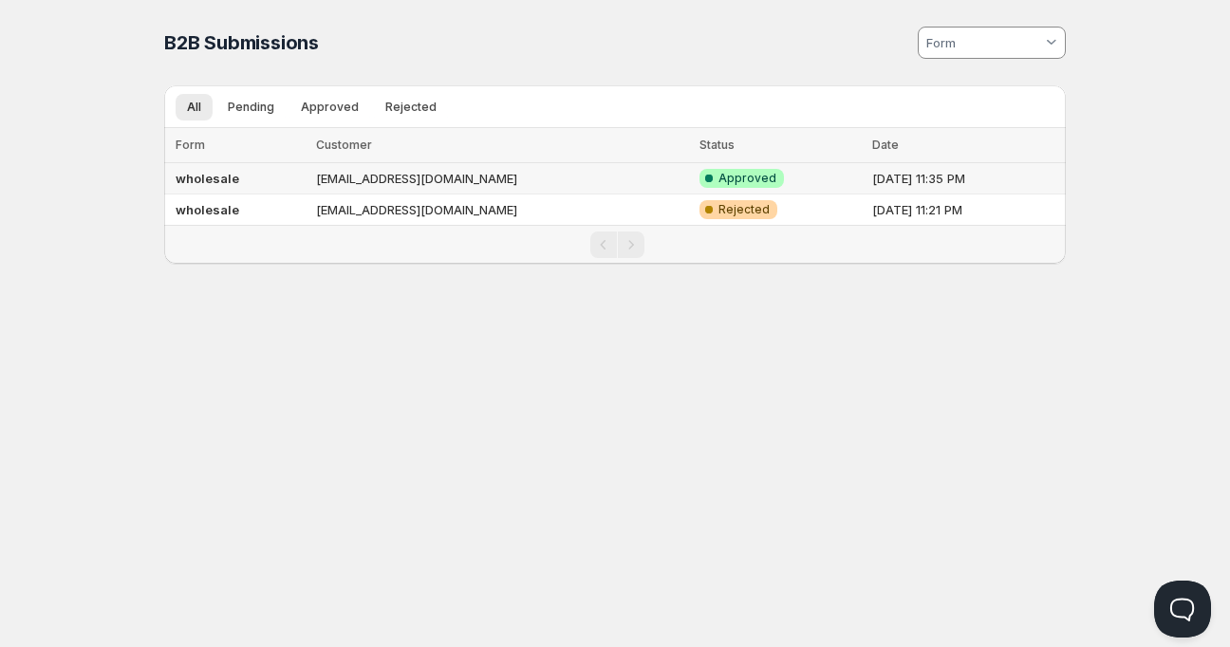
click at [352, 176] on td "tecknase@gmail.com" at bounding box center [502, 178] width 384 height 31
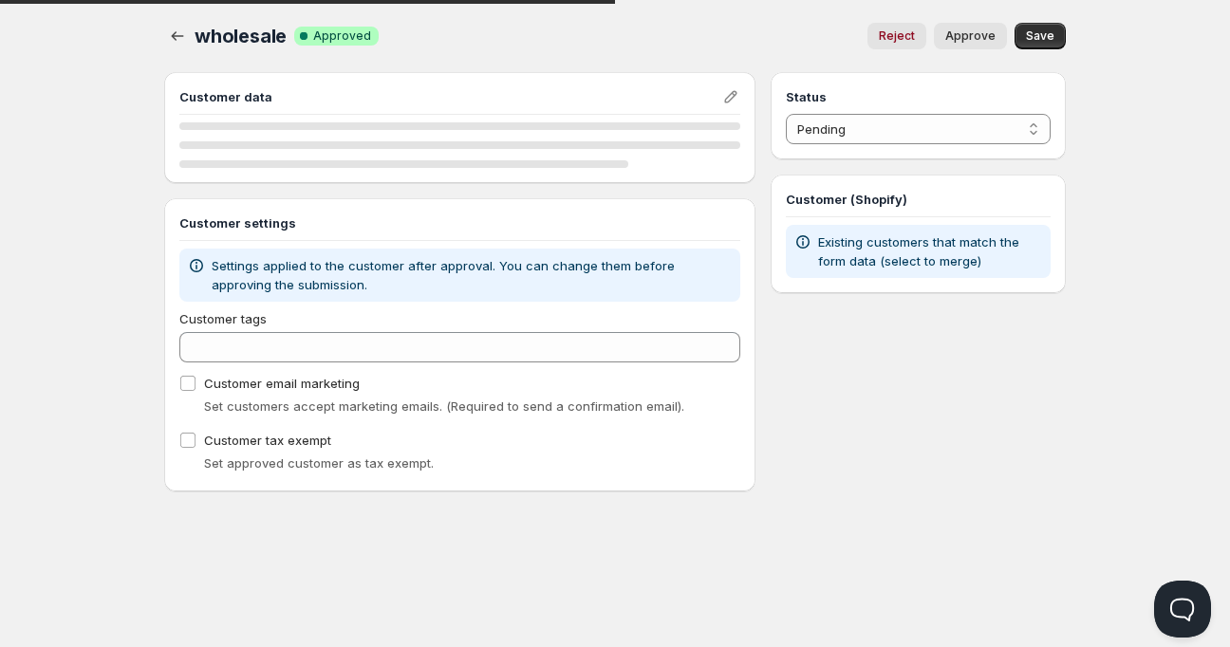
select select "1"
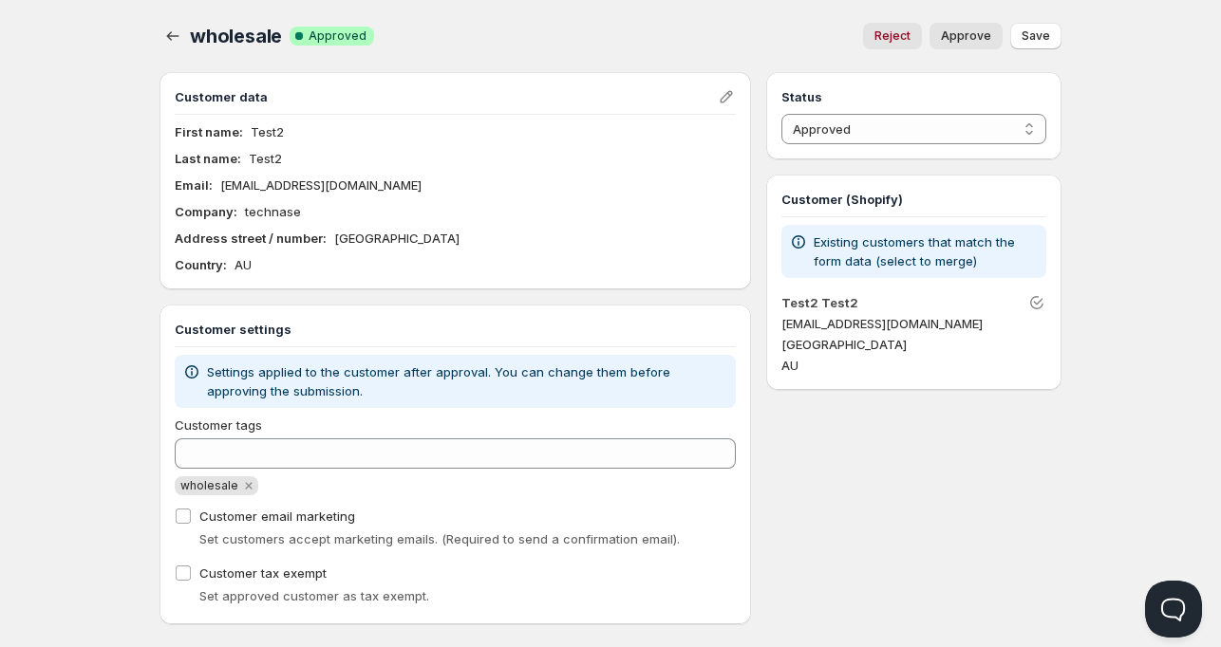
scroll to position [25, 0]
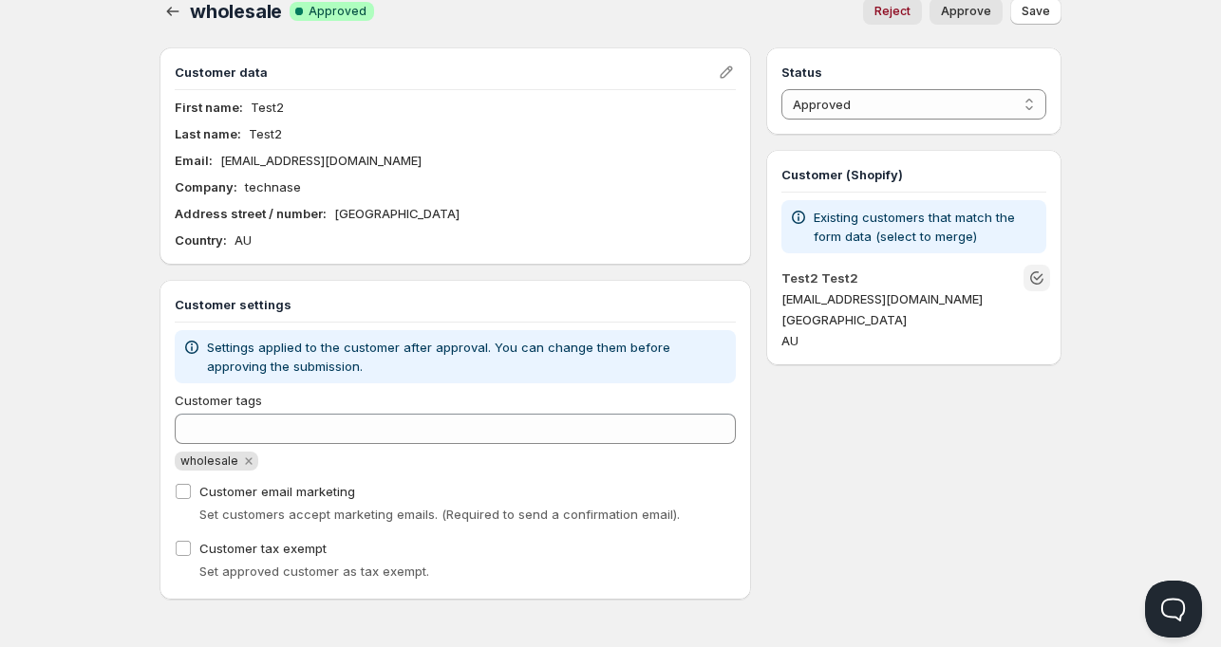
click at [1035, 278] on icon "Unlink" at bounding box center [1038, 277] width 9 height 7
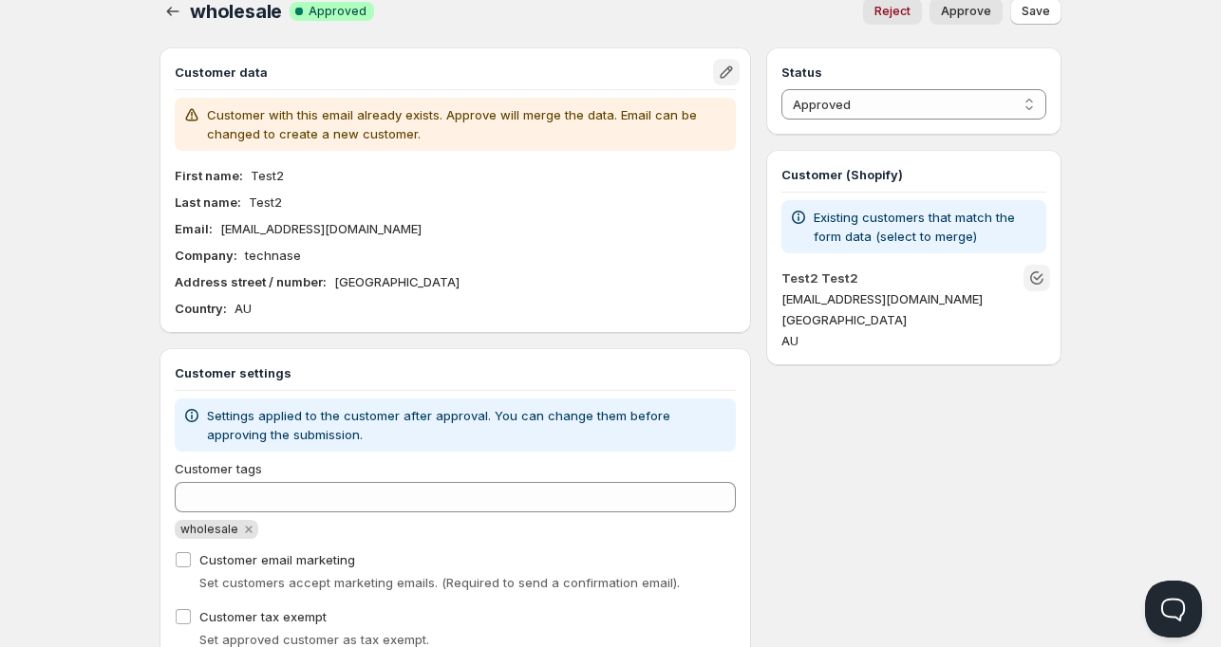
click at [717, 69] on icon "Edit" at bounding box center [726, 72] width 19 height 19
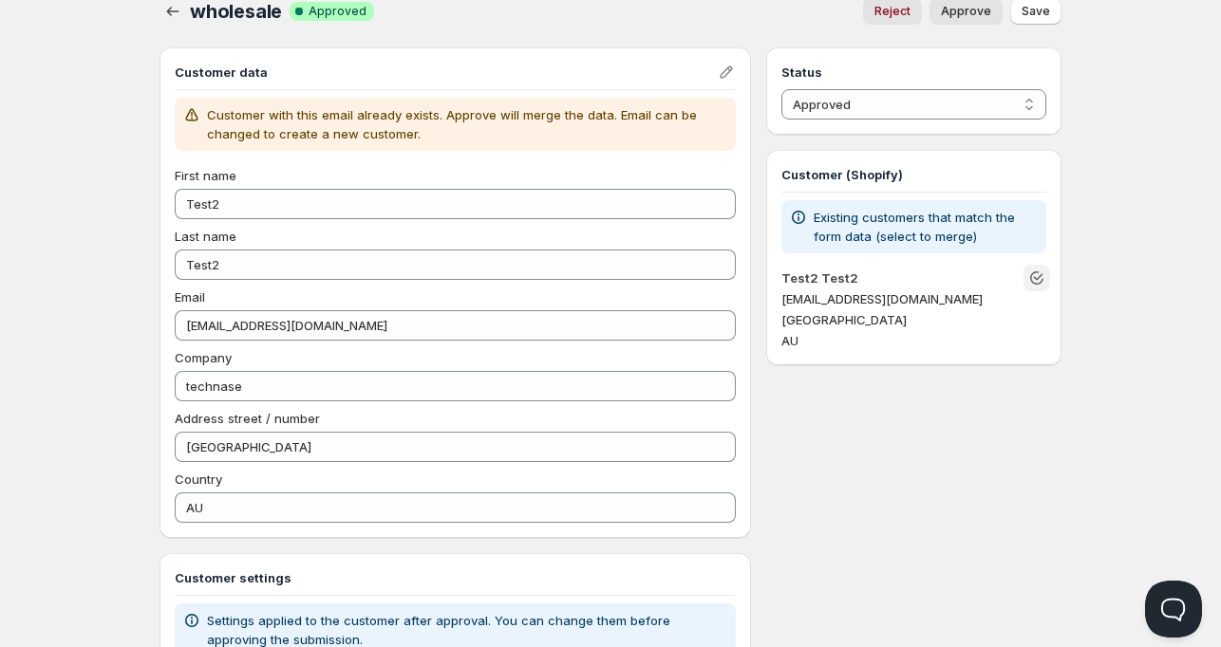
click at [1036, 276] on icon "Unlink" at bounding box center [1036, 278] width 19 height 19
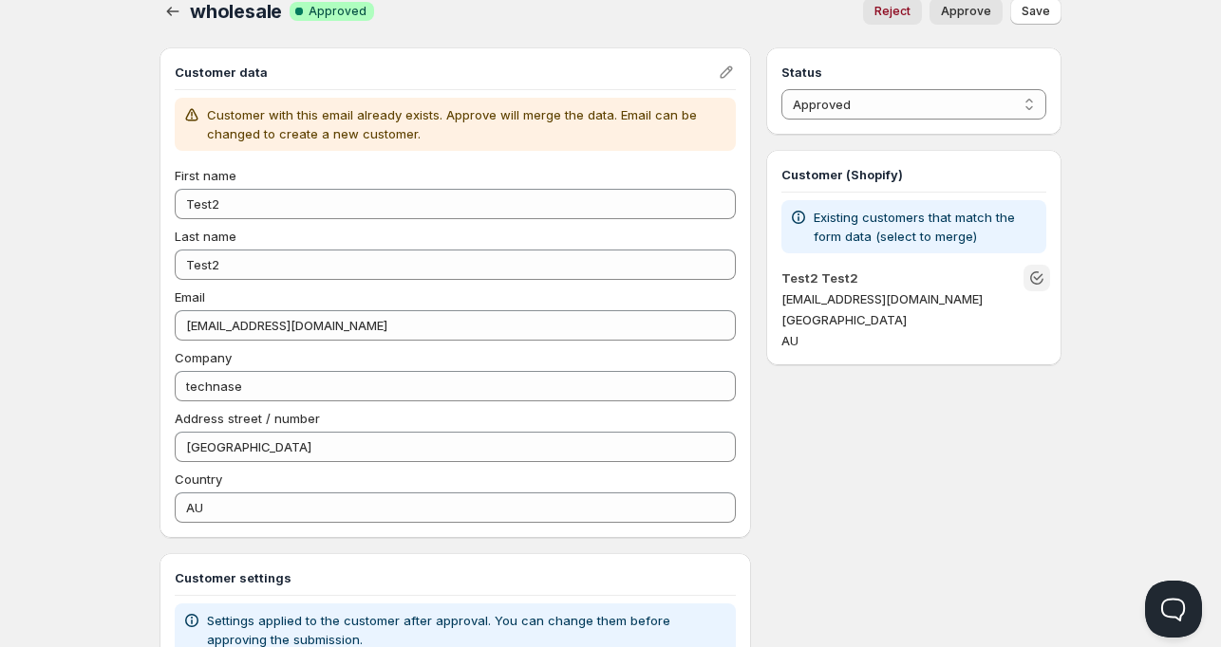
click at [1036, 276] on icon "Unlink" at bounding box center [1036, 278] width 19 height 19
click at [988, 9] on span "Approve" at bounding box center [966, 11] width 50 height 15
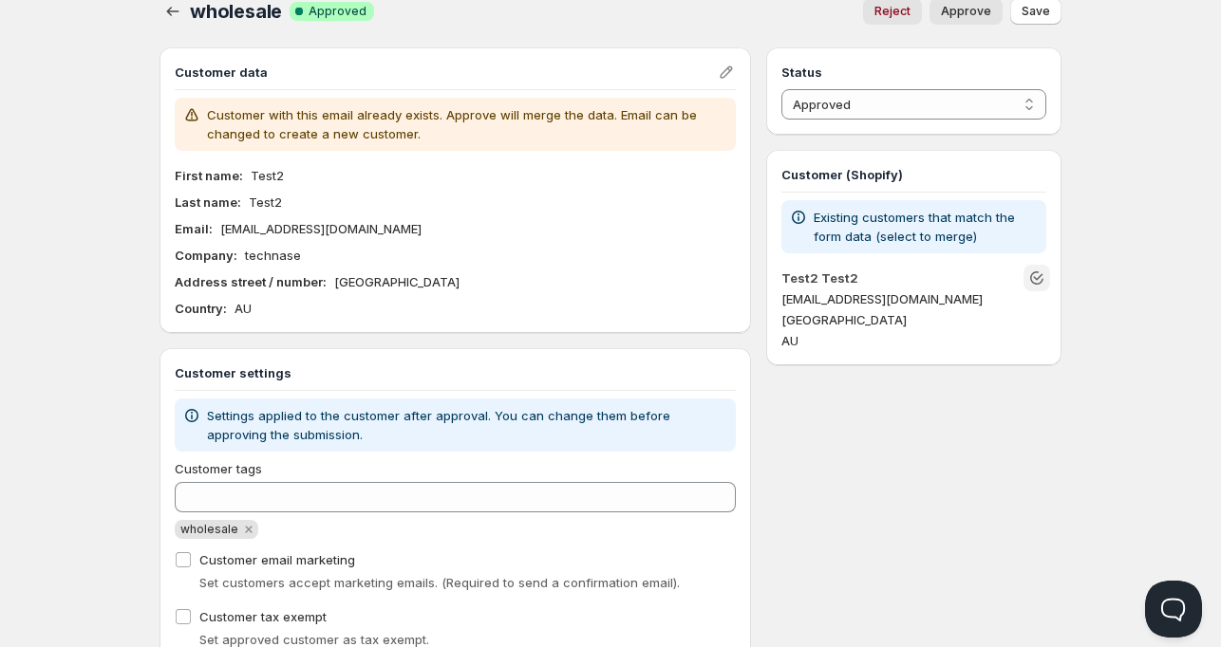
click at [1034, 282] on icon "Unlink" at bounding box center [1036, 277] width 13 height 13
click at [1028, 284] on icon "Unlink" at bounding box center [1036, 278] width 19 height 19
click at [169, 15] on icon "button" at bounding box center [172, 11] width 19 height 19
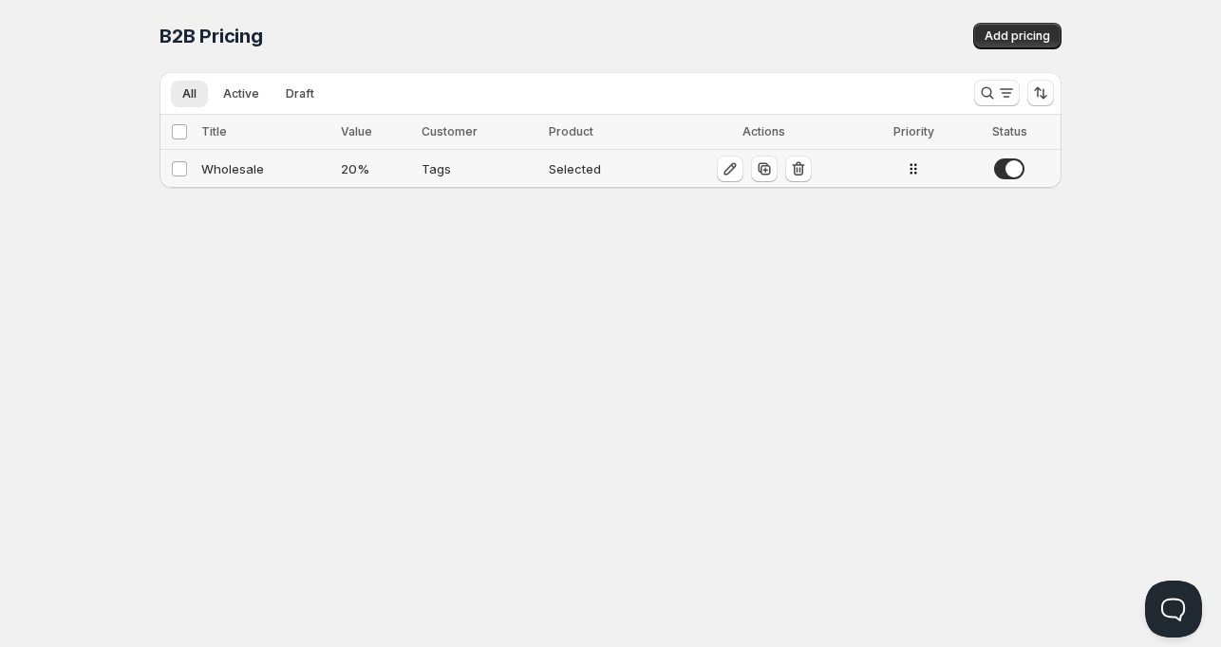
click at [233, 163] on div "Wholesale" at bounding box center [265, 168] width 128 height 19
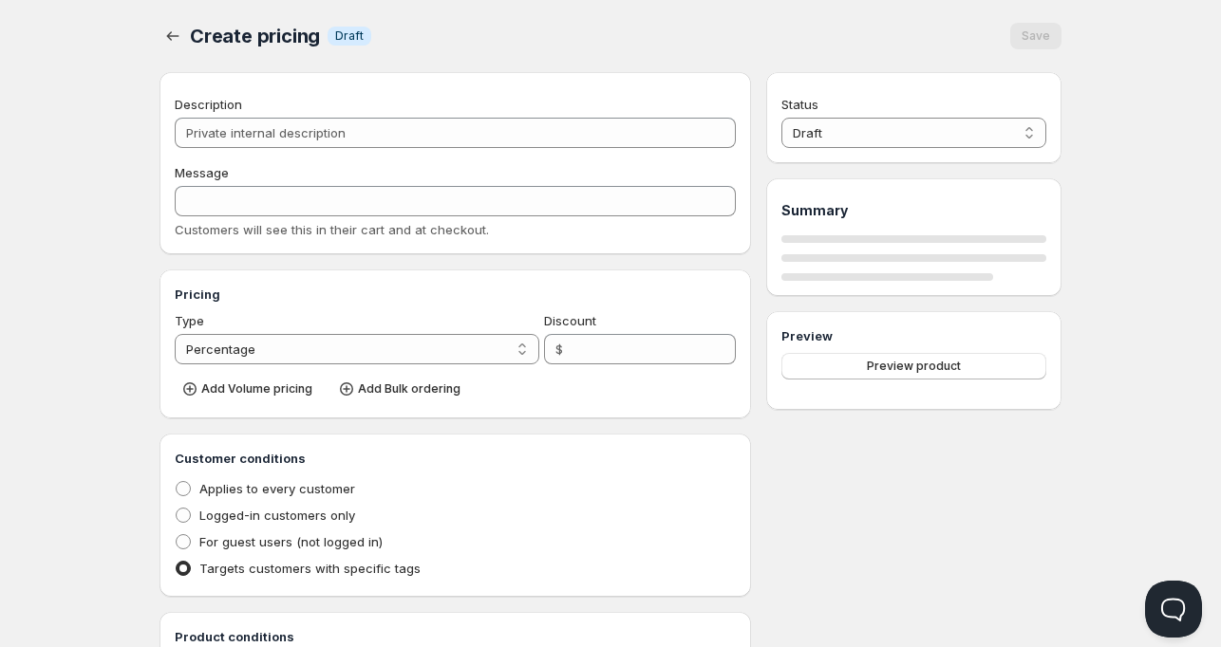
type input "Wholesale"
type input "WHOLESALE"
type input "20"
radio input "true"
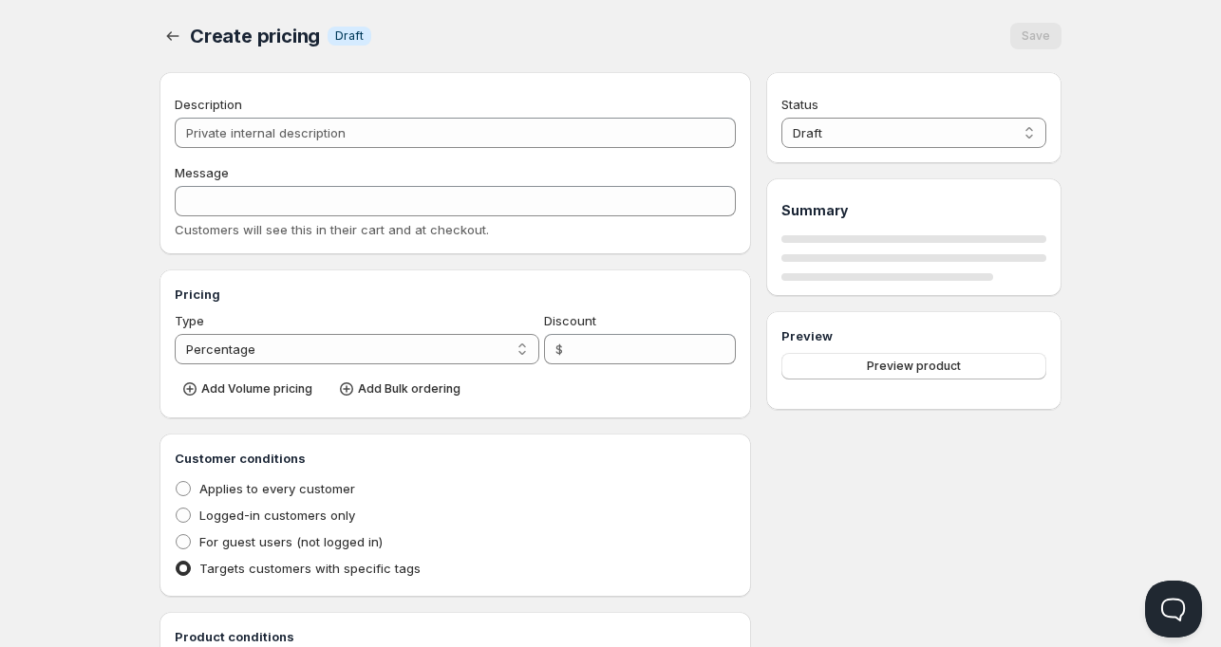
checkbox input "true"
select select "1"
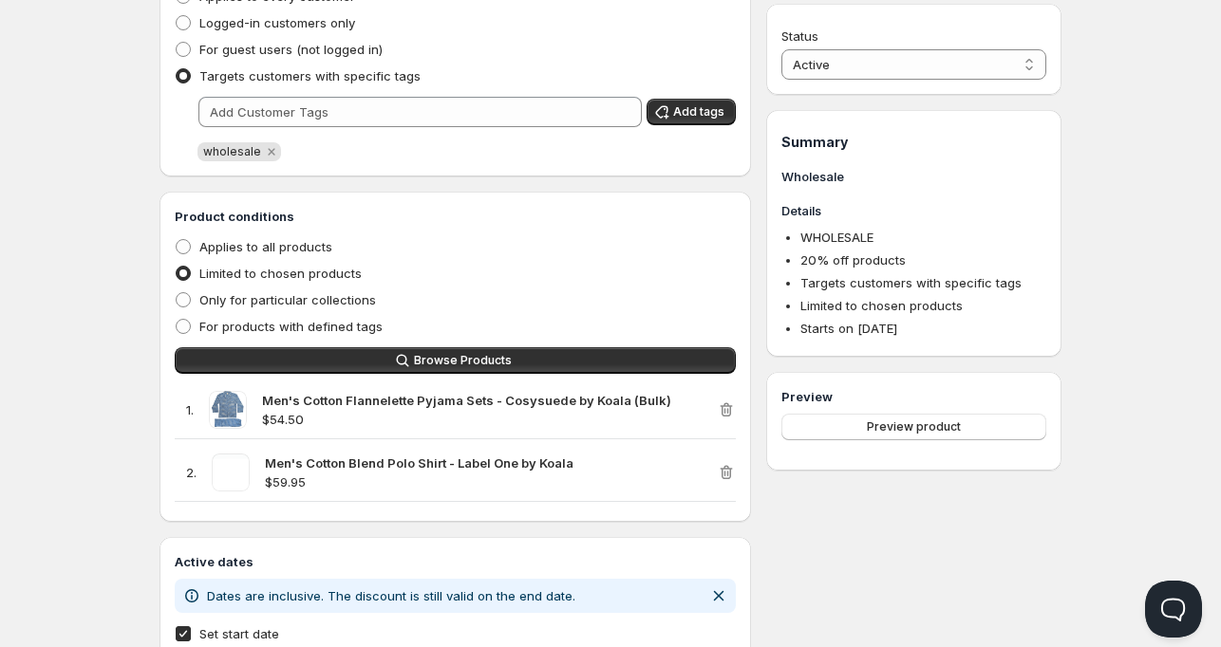
scroll to position [569, 0]
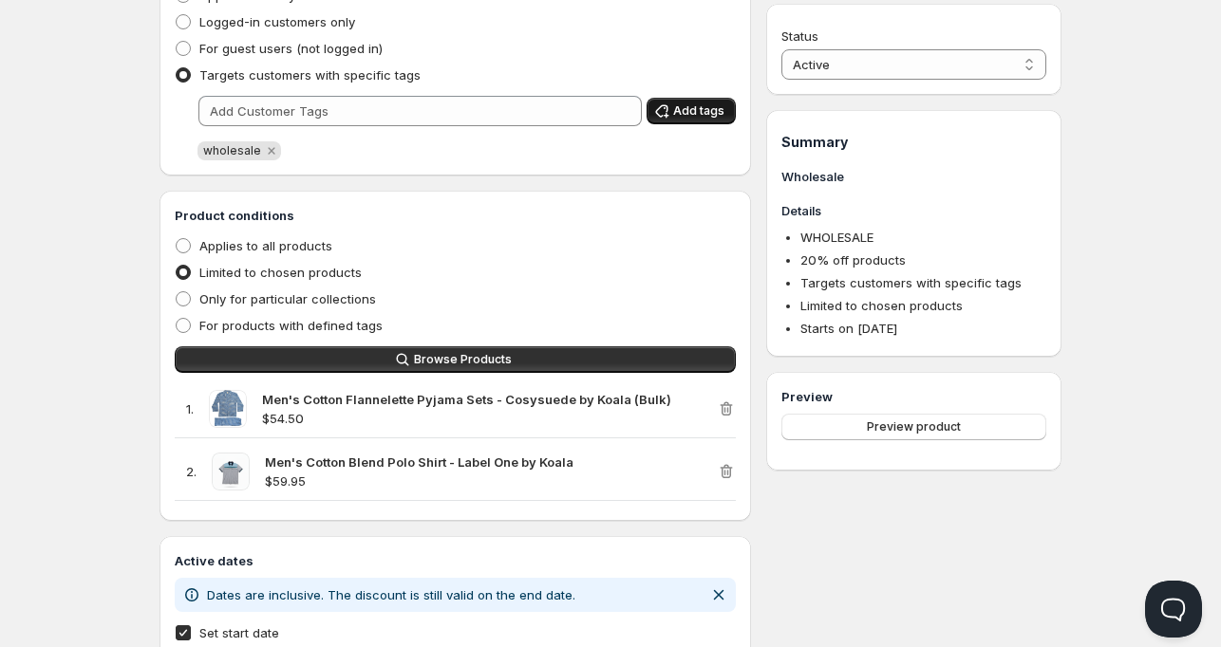
click at [699, 111] on span "Add tags" at bounding box center [698, 110] width 51 height 15
click at [697, 103] on button "Add tags" at bounding box center [690, 111] width 89 height 27
click at [268, 153] on icon "Remove wholesale" at bounding box center [271, 150] width 7 height 7
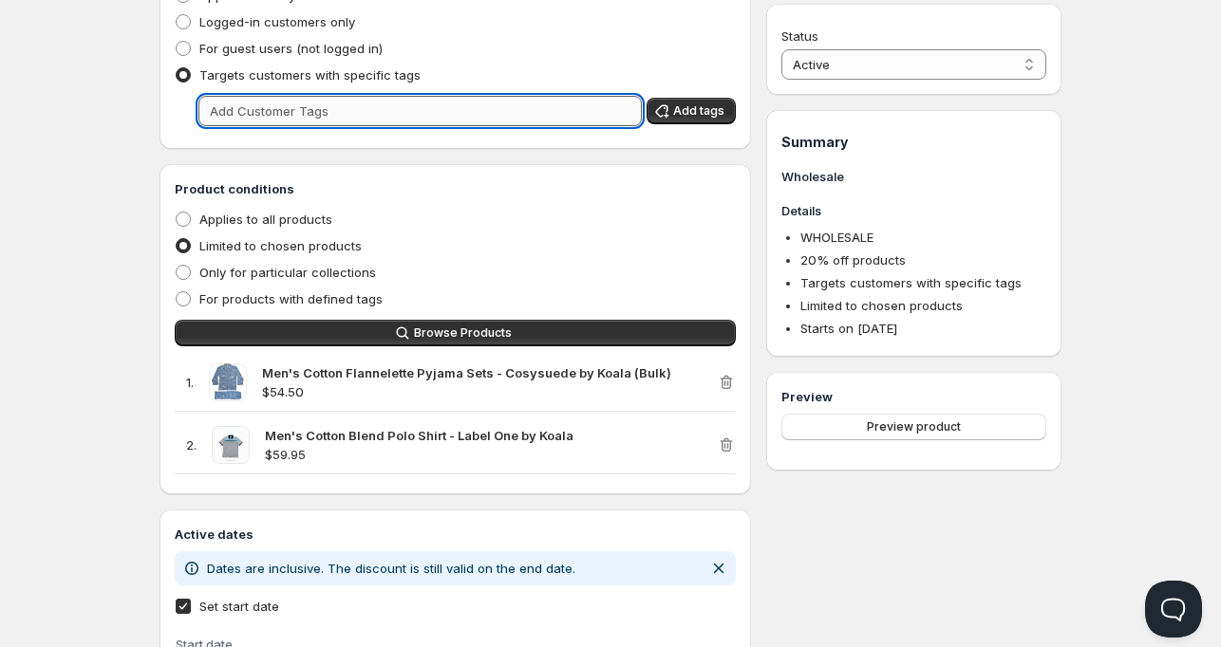
click at [314, 115] on input "text" at bounding box center [419, 111] width 443 height 30
type input "WHOLESALE"
click at [505, 60] on div "For guest users (not logged in)" at bounding box center [455, 48] width 561 height 27
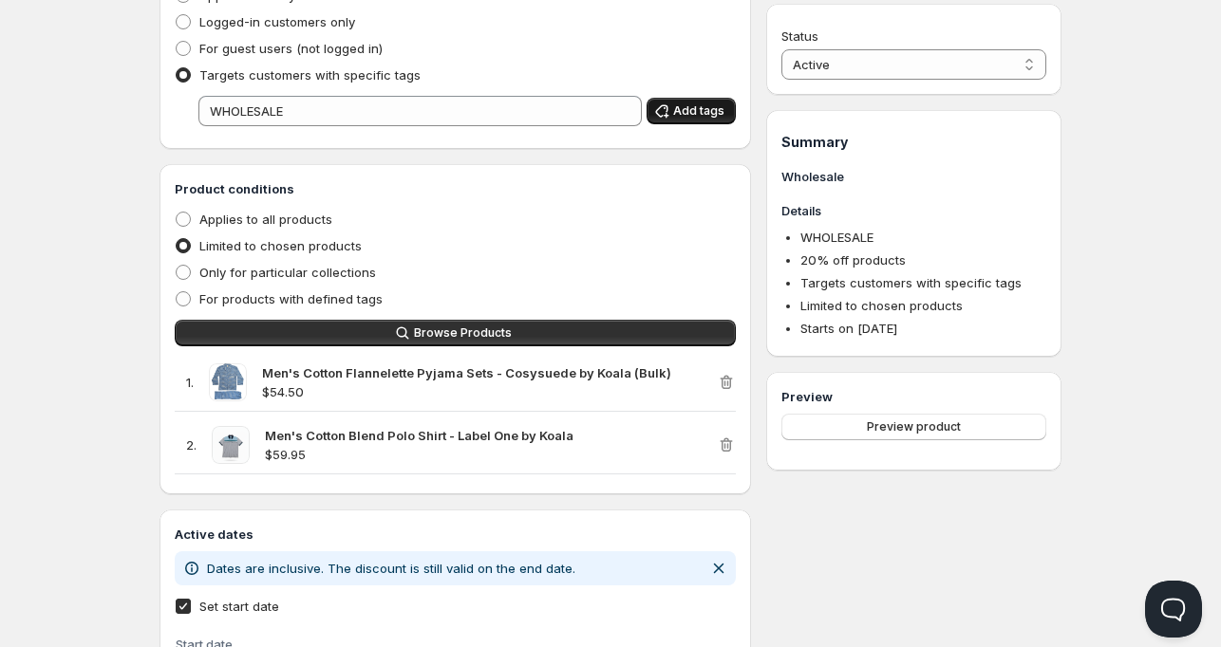
click at [708, 118] on span "Add tags" at bounding box center [698, 110] width 51 height 15
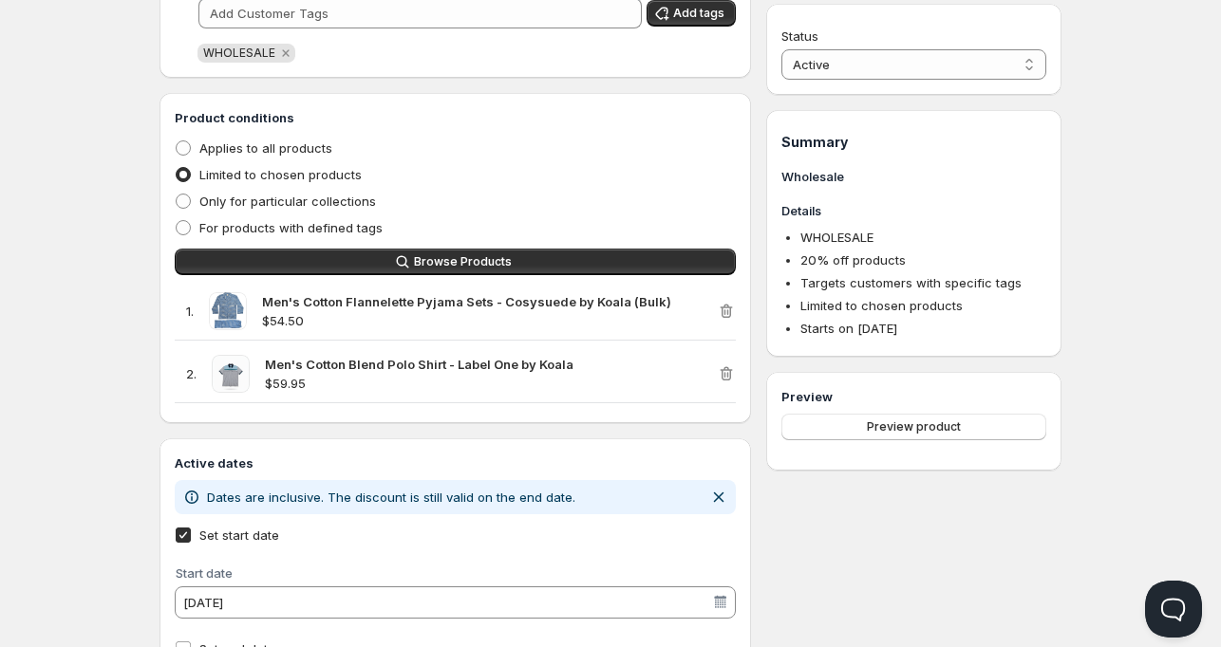
scroll to position [745, 0]
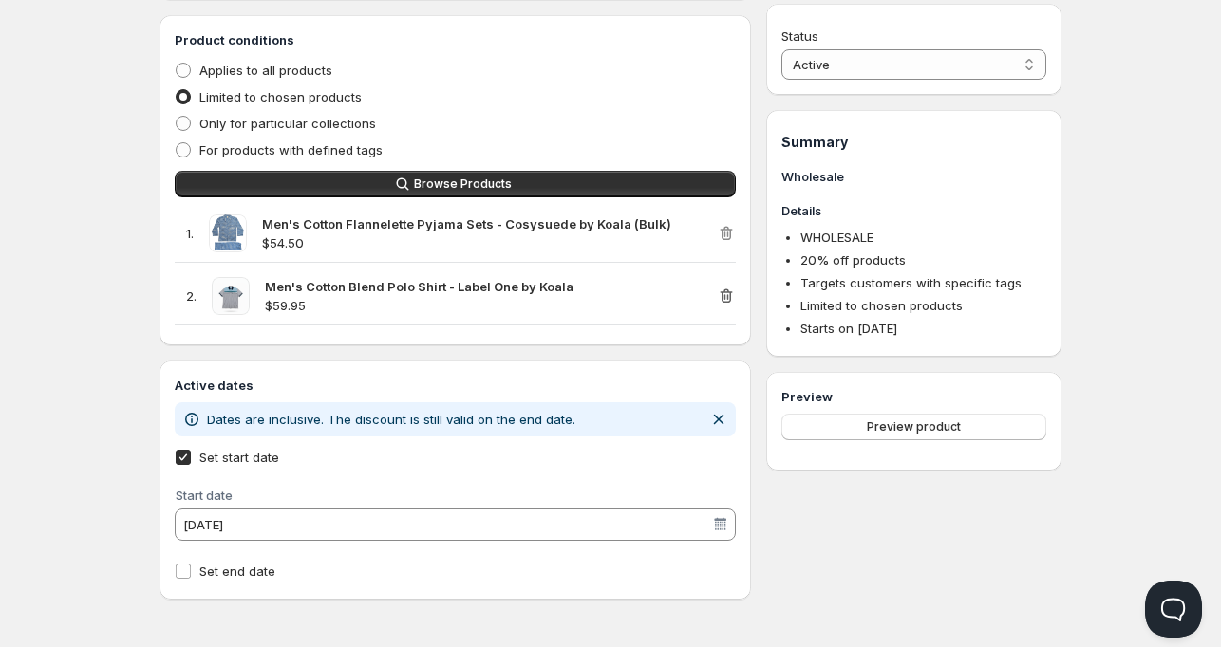
click at [726, 292] on icon "button" at bounding box center [725, 296] width 12 height 14
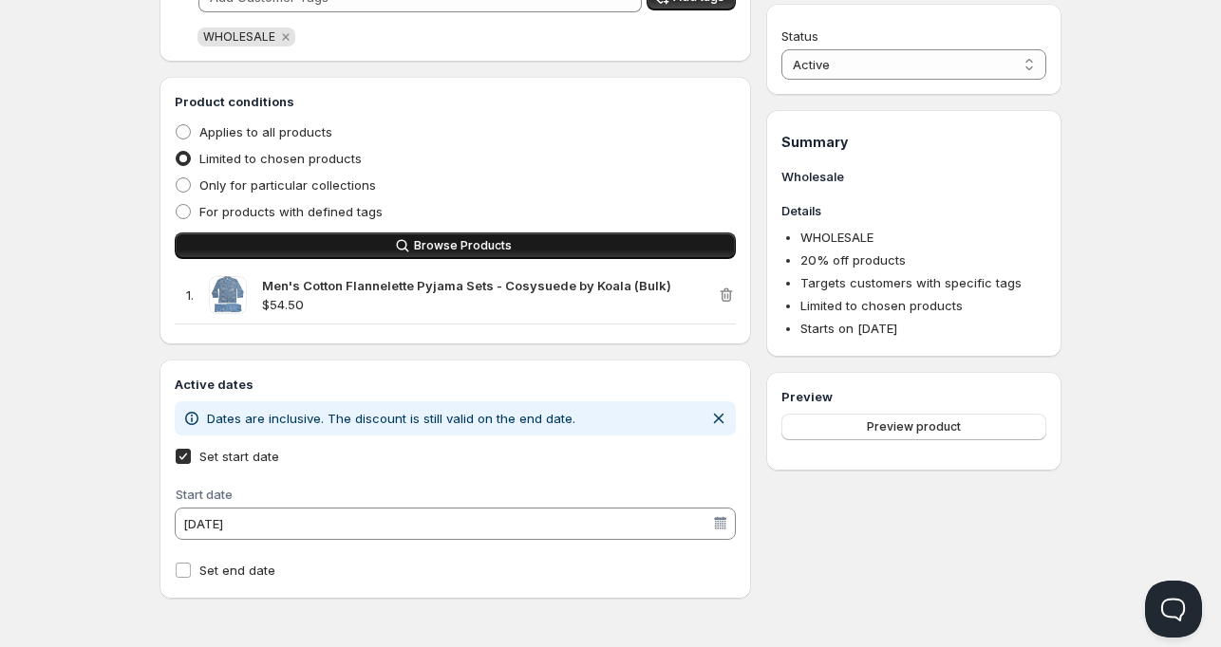
click at [538, 235] on button "Browse Products" at bounding box center [455, 246] width 561 height 27
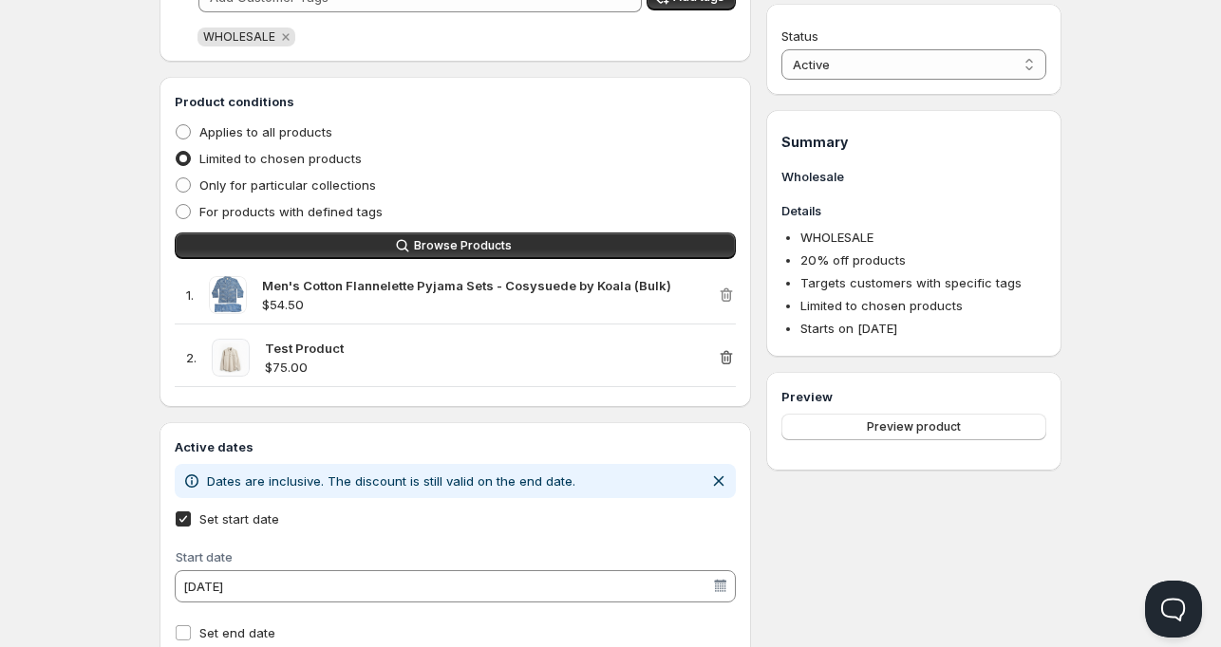
click at [719, 357] on icon "button" at bounding box center [726, 357] width 19 height 19
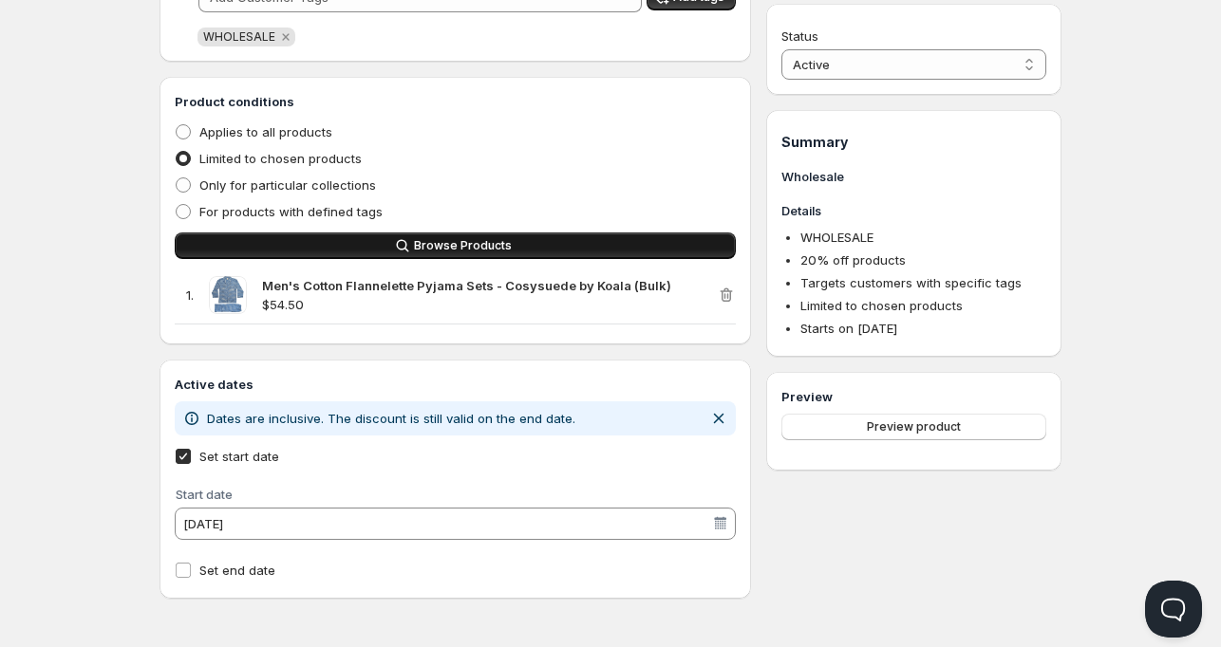
click at [461, 243] on span "Browse Products" at bounding box center [463, 245] width 98 height 15
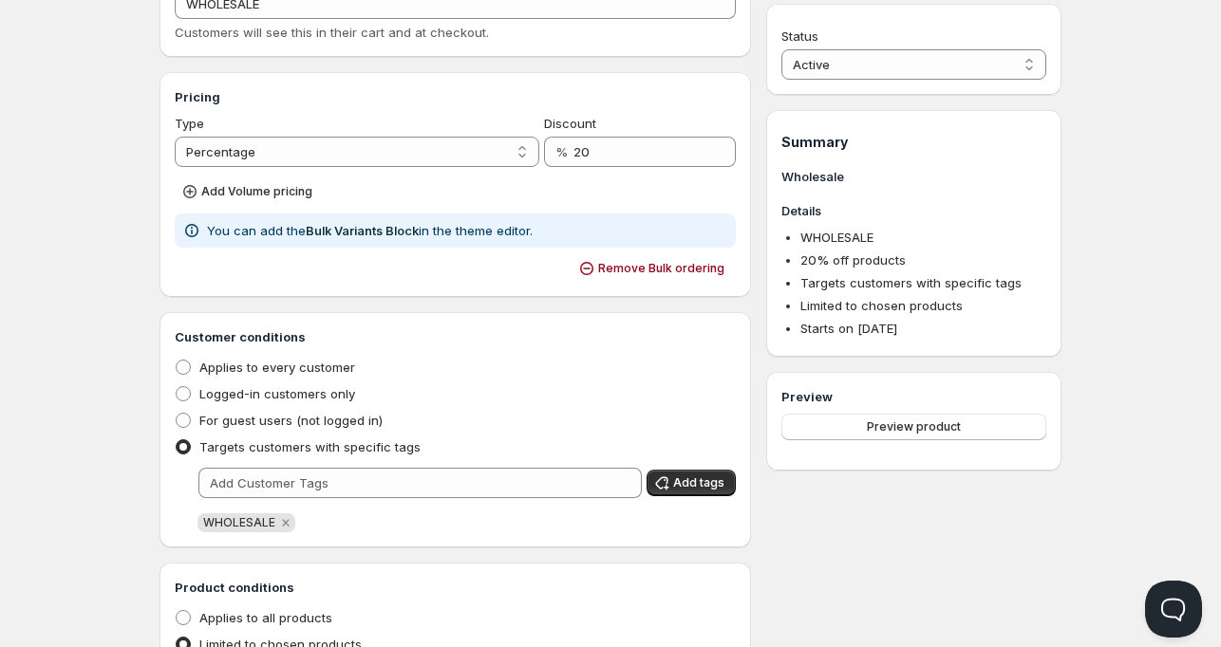
scroll to position [0, 0]
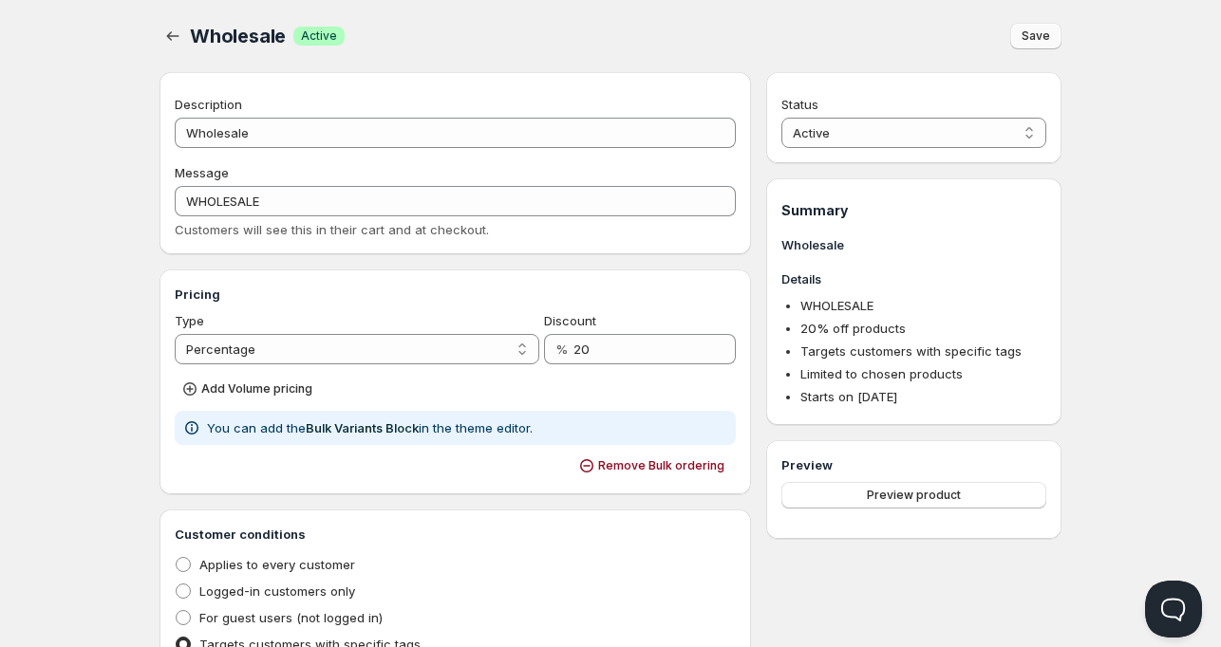
click at [1024, 34] on span "Save" at bounding box center [1035, 35] width 28 height 15
click at [175, 45] on button "button" at bounding box center [172, 36] width 27 height 27
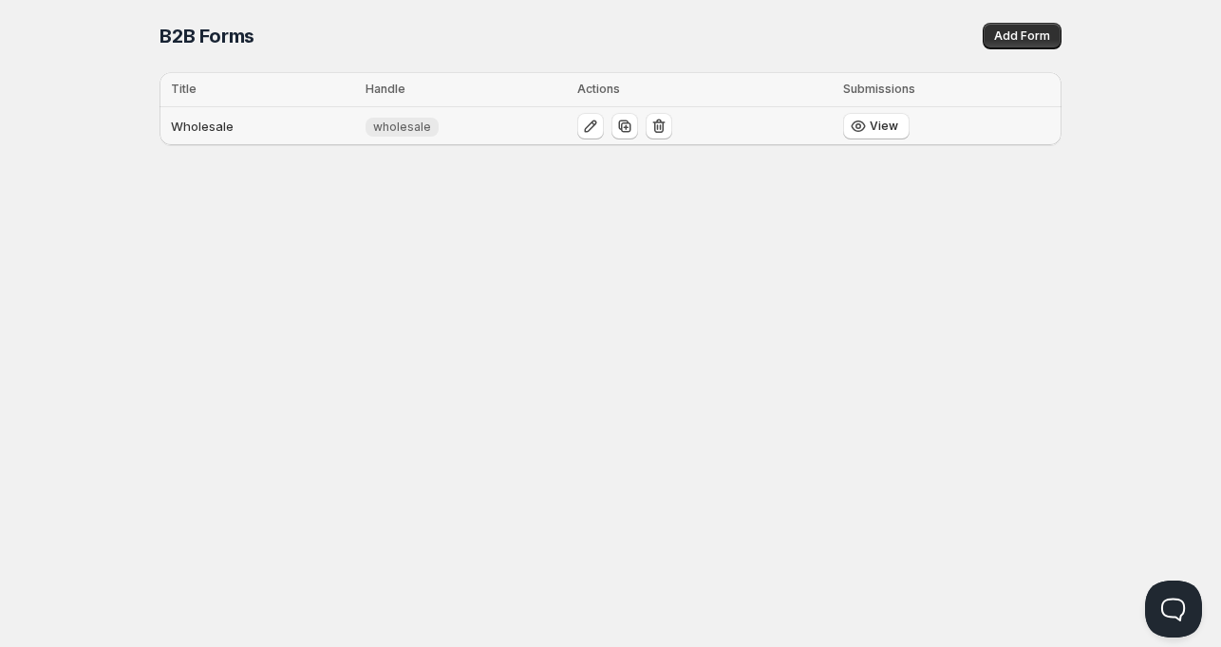
click at [215, 124] on td "Wholesale" at bounding box center [259, 126] width 200 height 39
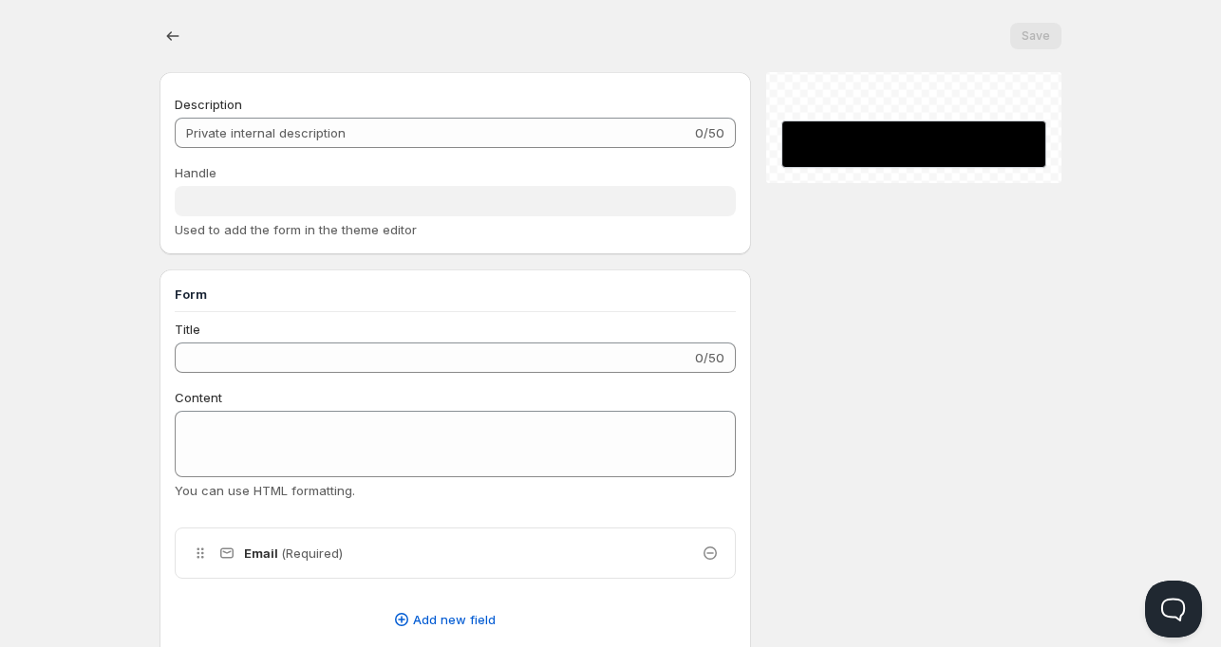
type input "Wholesale"
type input "wholesale"
radio input "true"
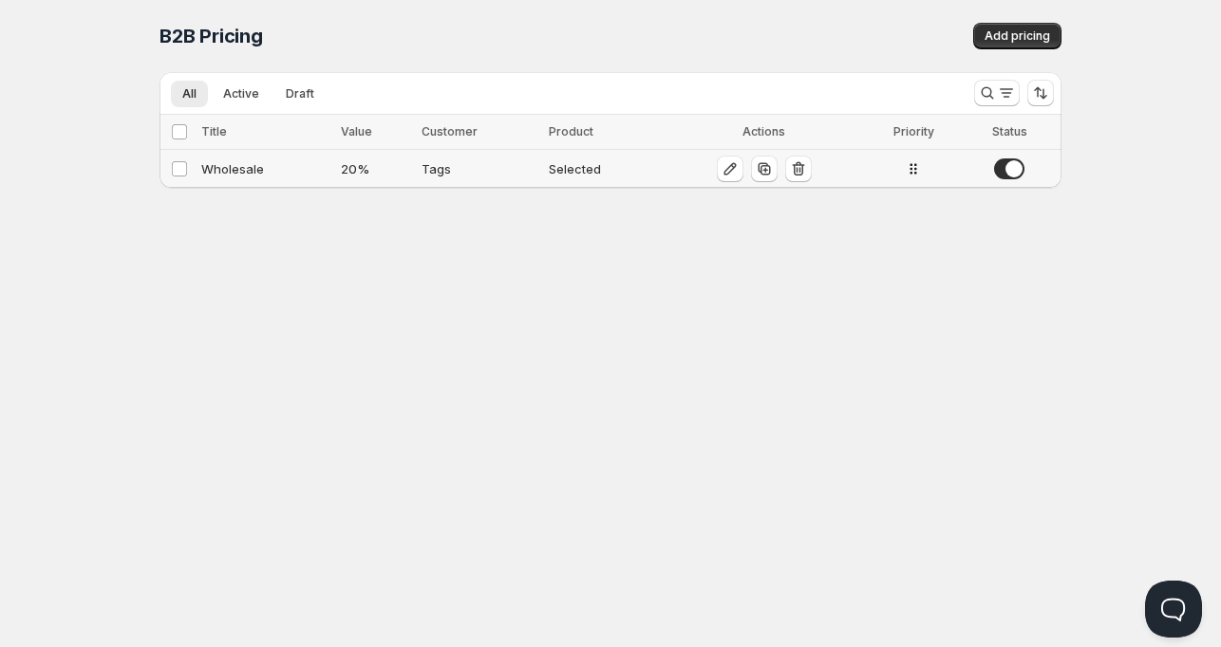
click at [237, 162] on div "Wholesale" at bounding box center [265, 168] width 128 height 19
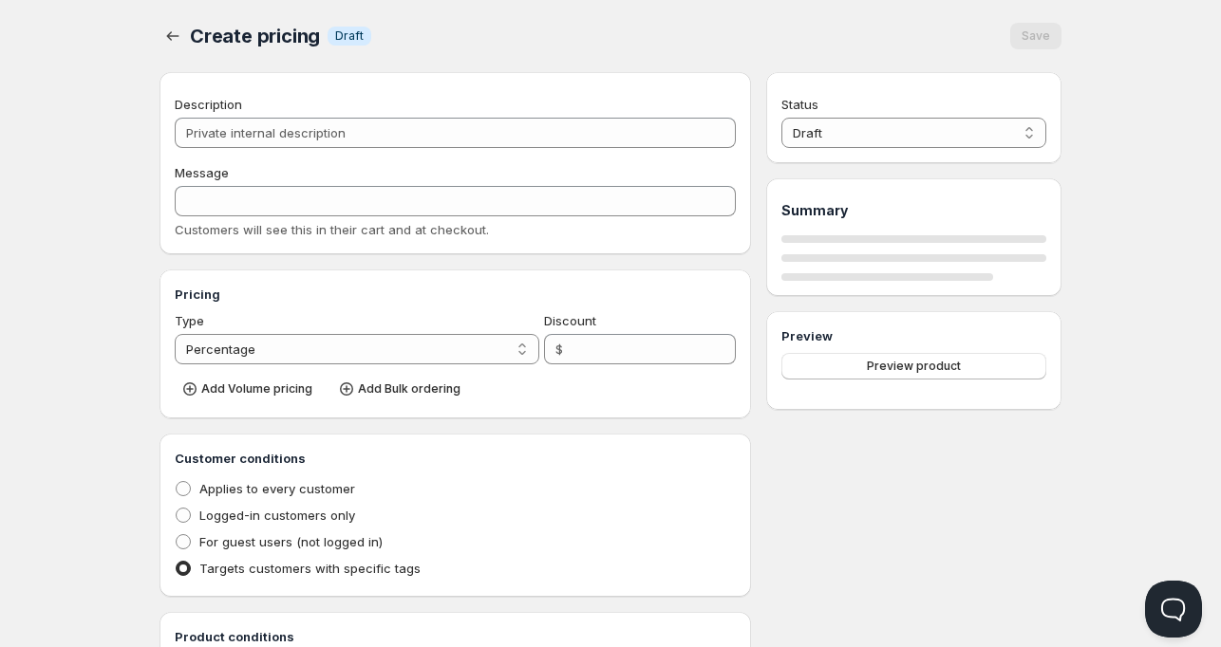
type input "Wholesale"
type input "WHOLESALE"
type input "20"
radio input "true"
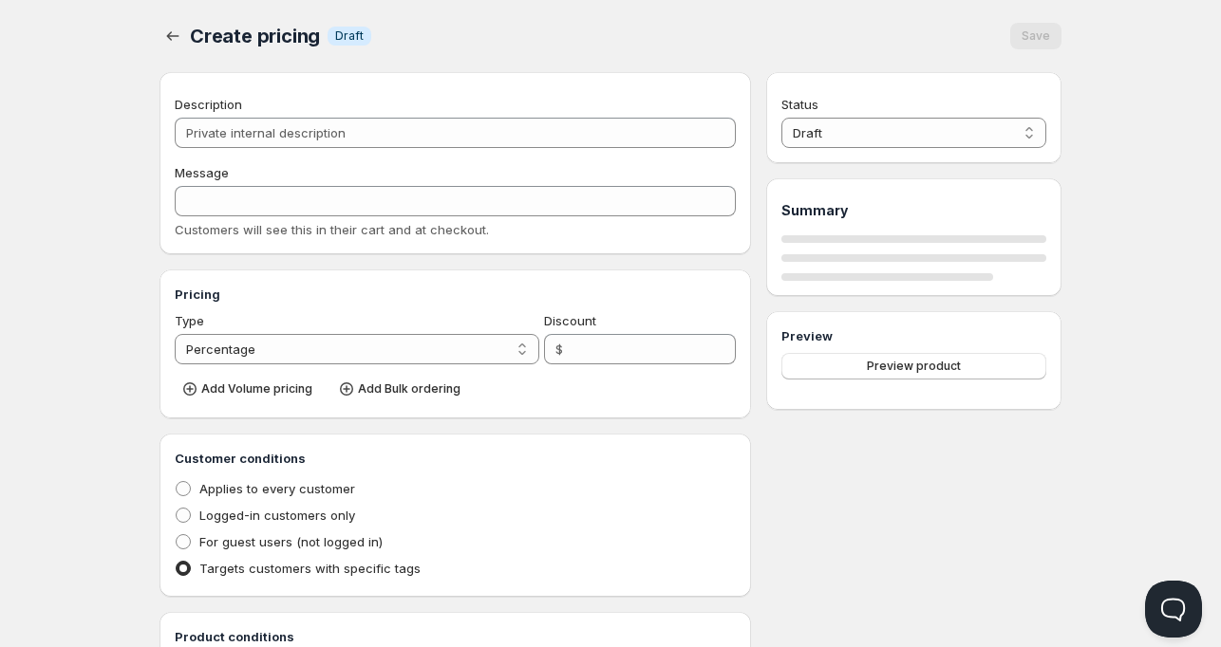
checkbox input "true"
select select "1"
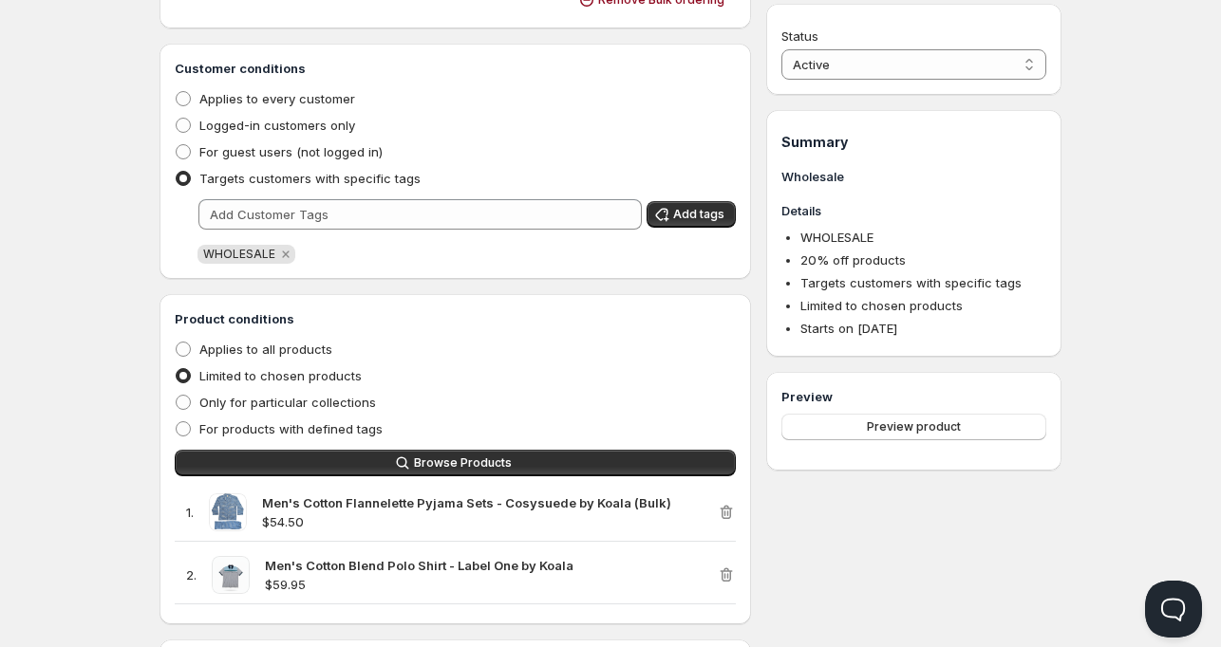
scroll to position [475, 0]
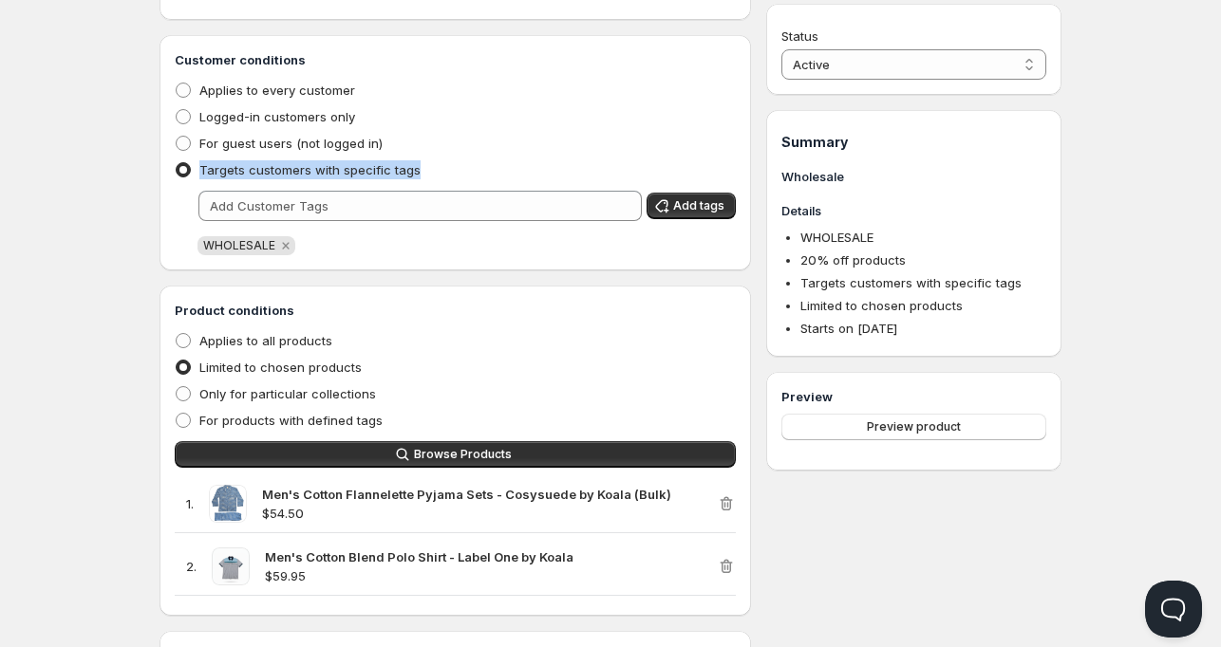
drag, startPoint x: 424, startPoint y: 167, endPoint x: 201, endPoint y: 168, distance: 223.0
click at [201, 168] on div "Targets customers with specific tags" at bounding box center [455, 170] width 561 height 27
copy span "Targets customers with specific tags"
drag, startPoint x: 313, startPoint y: 244, endPoint x: 194, endPoint y: 250, distance: 119.7
click at [199, 243] on div "WHOLESALE" at bounding box center [466, 245] width 538 height 19
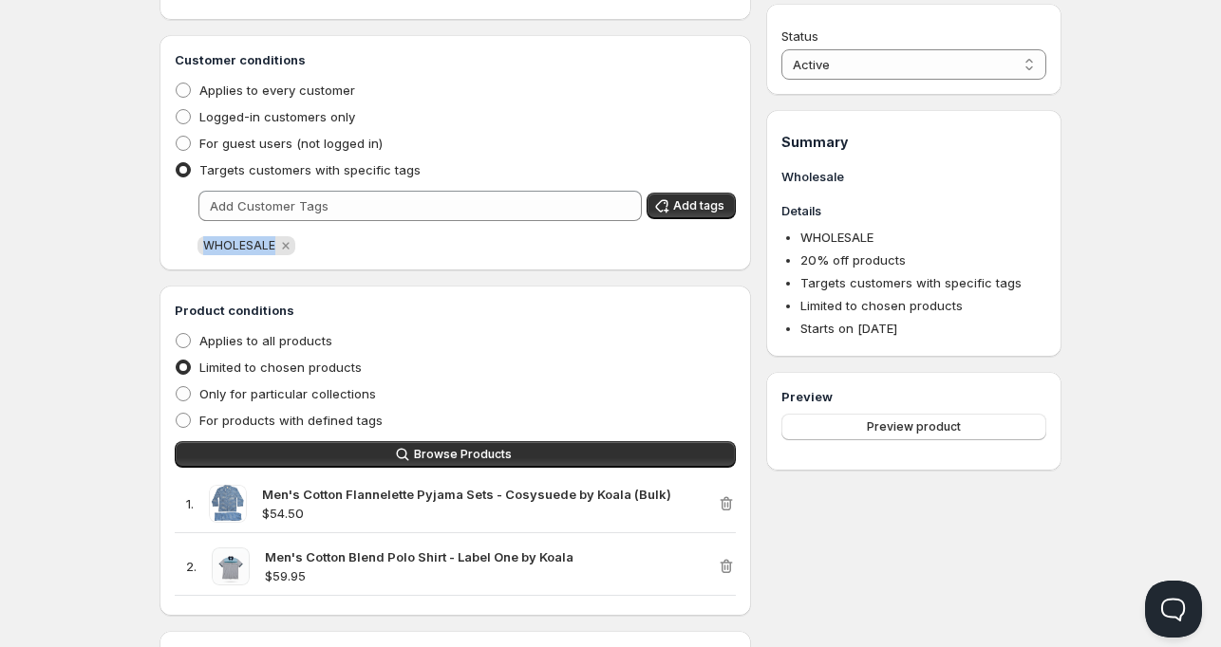
copy span "WHOLESALE"
click at [114, 228] on div "Home Pricing Price lists Checkout Forms Submissions Settings Features Plans Who…" at bounding box center [610, 221] width 1221 height 1392
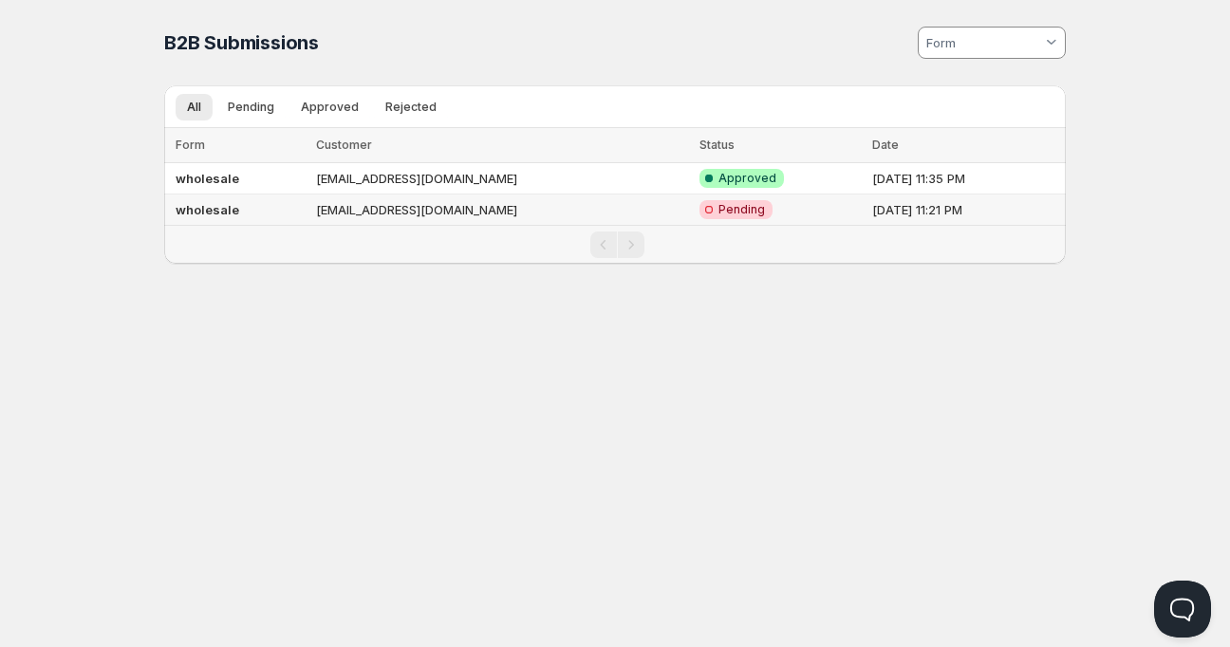
click at [199, 218] on td "wholesale" at bounding box center [237, 210] width 146 height 31
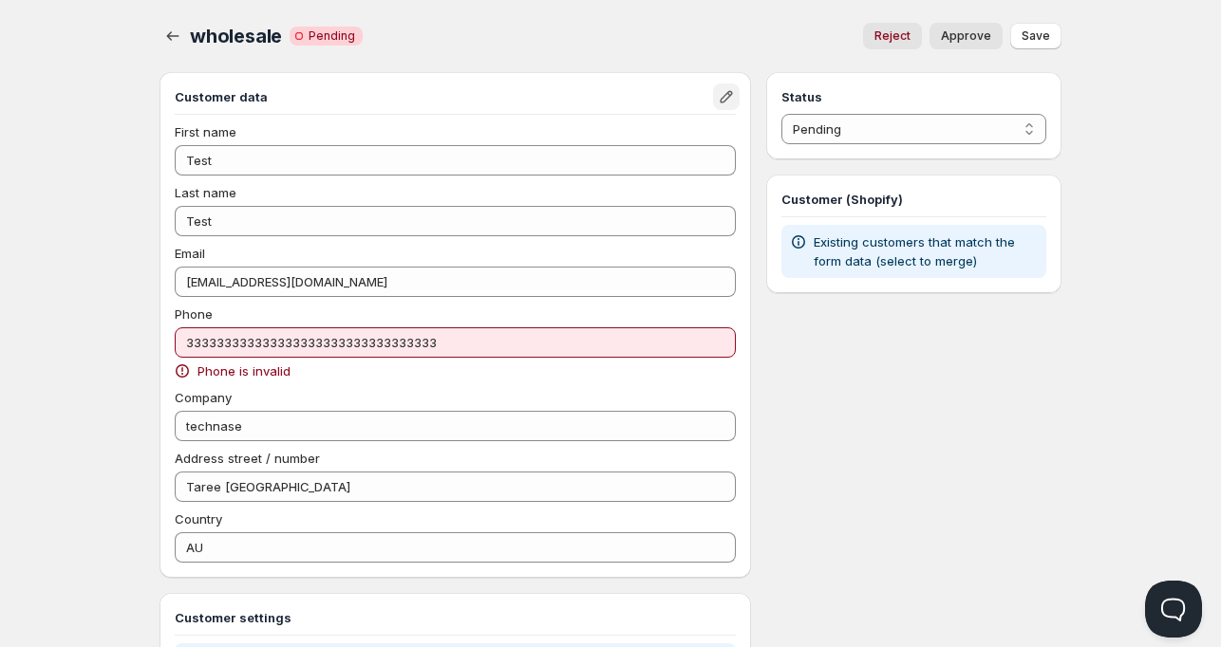
click at [731, 88] on icon "Edit" at bounding box center [726, 96] width 19 height 19
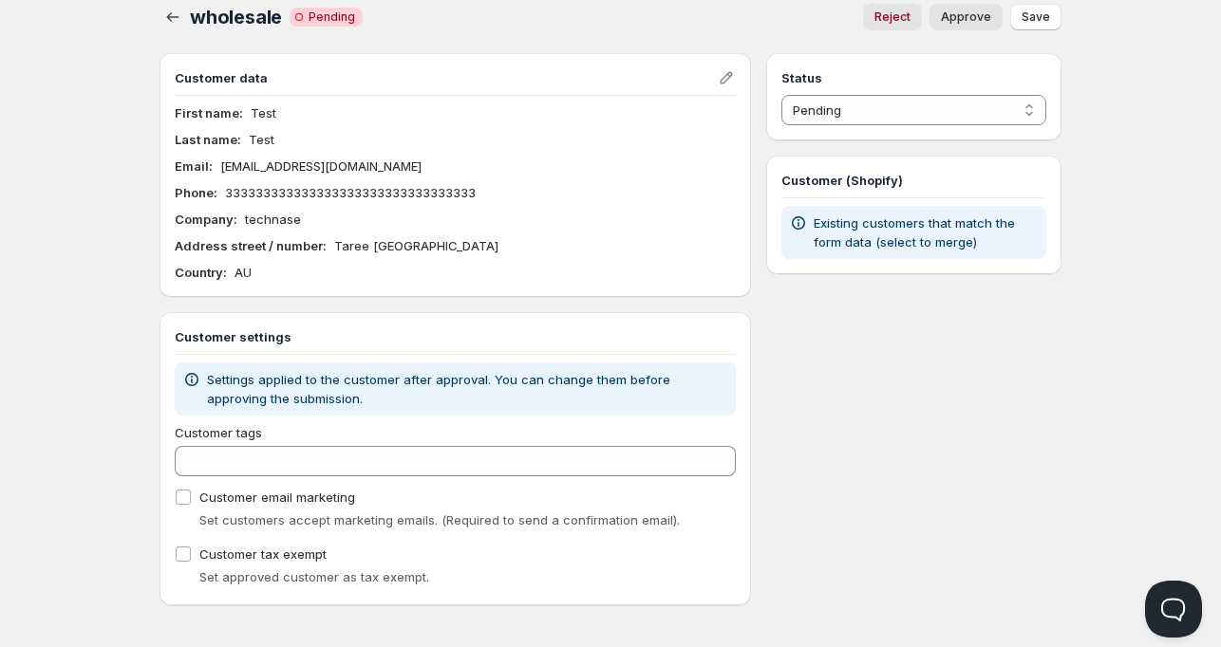
scroll to position [25, 0]
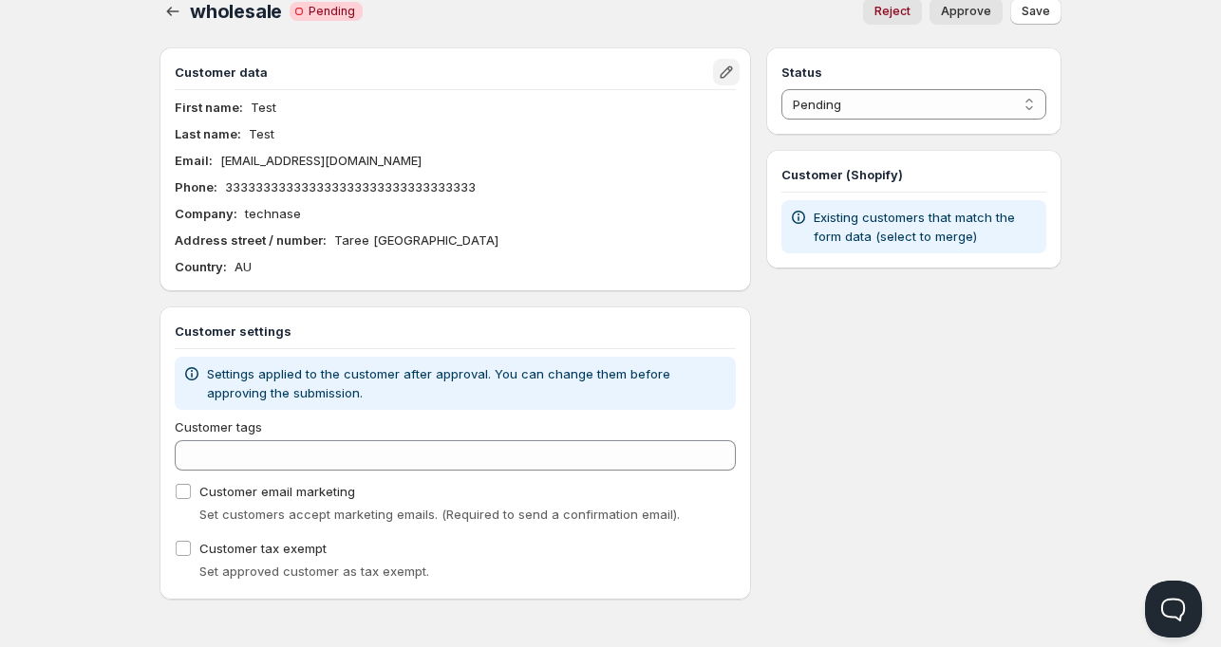
click at [730, 69] on icon "Edit" at bounding box center [725, 72] width 12 height 12
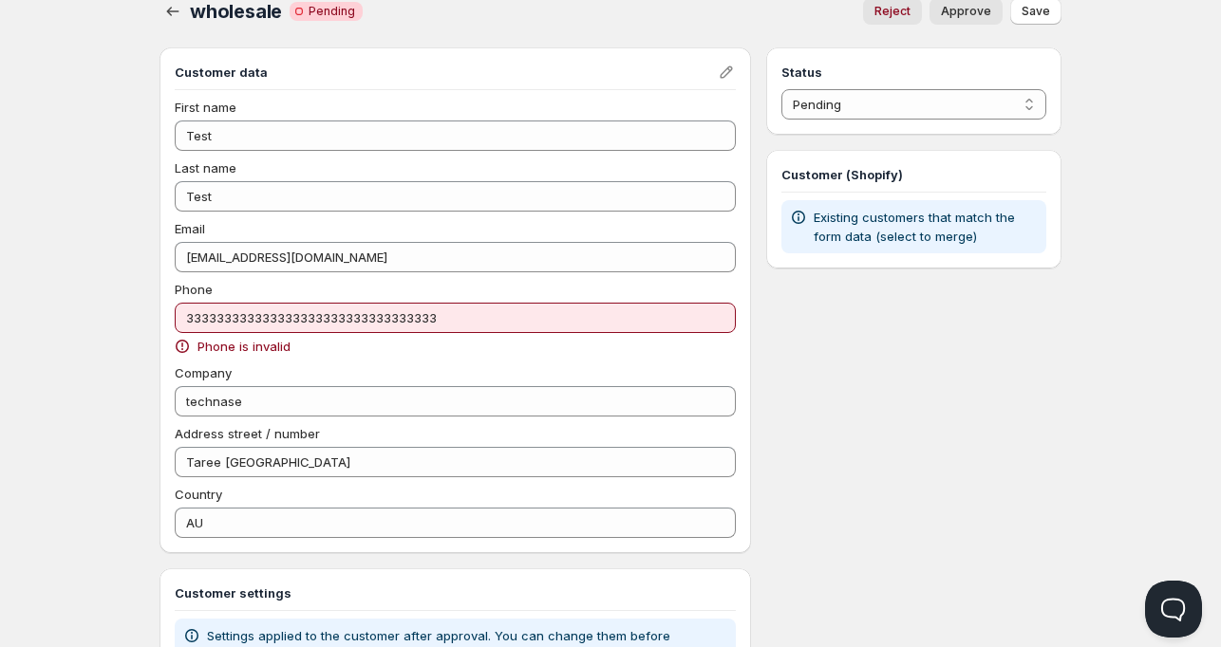
click at [154, 6] on span "Online" at bounding box center [610, 13] width 1209 height 27
click at [175, 9] on icon "button" at bounding box center [172, 11] width 19 height 19
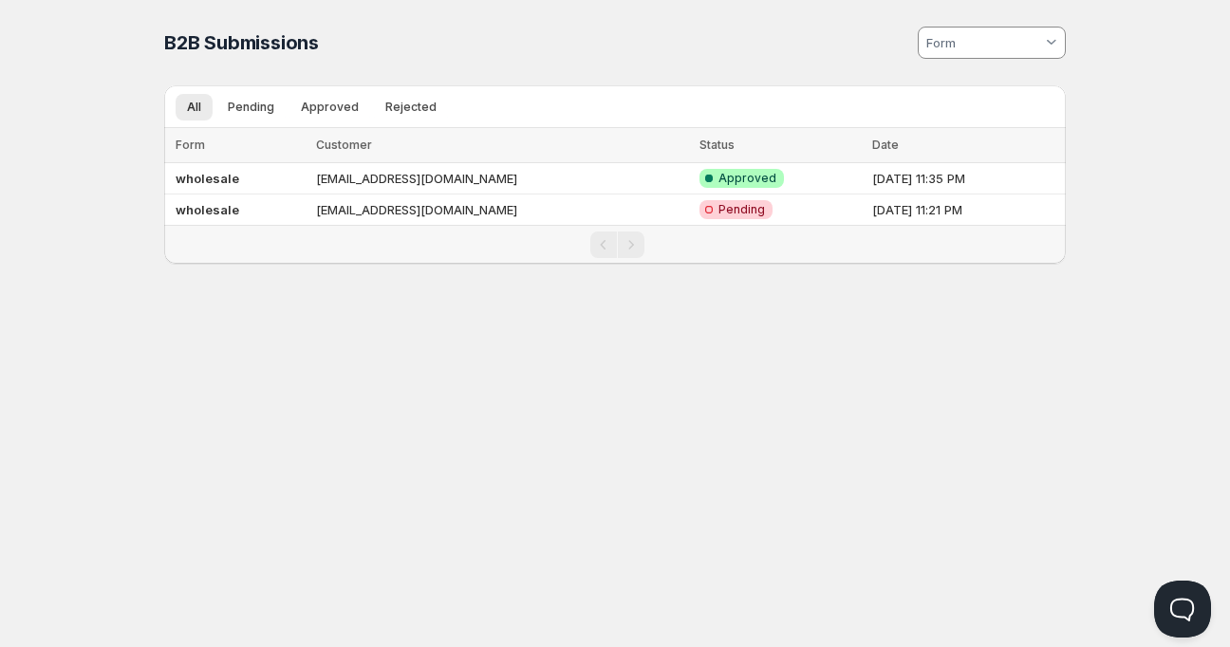
click at [387, 160] on th "Customer" at bounding box center [502, 145] width 384 height 35
click at [374, 179] on td "[EMAIL_ADDRESS][DOMAIN_NAME]" at bounding box center [502, 178] width 384 height 31
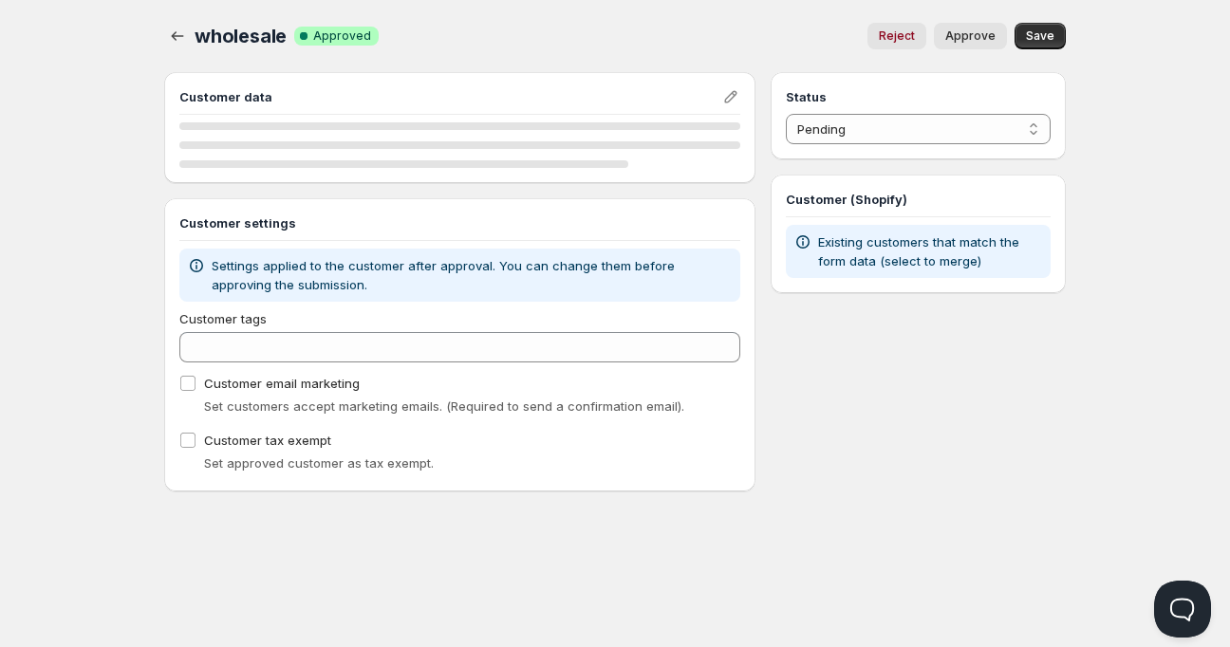
select select "1"
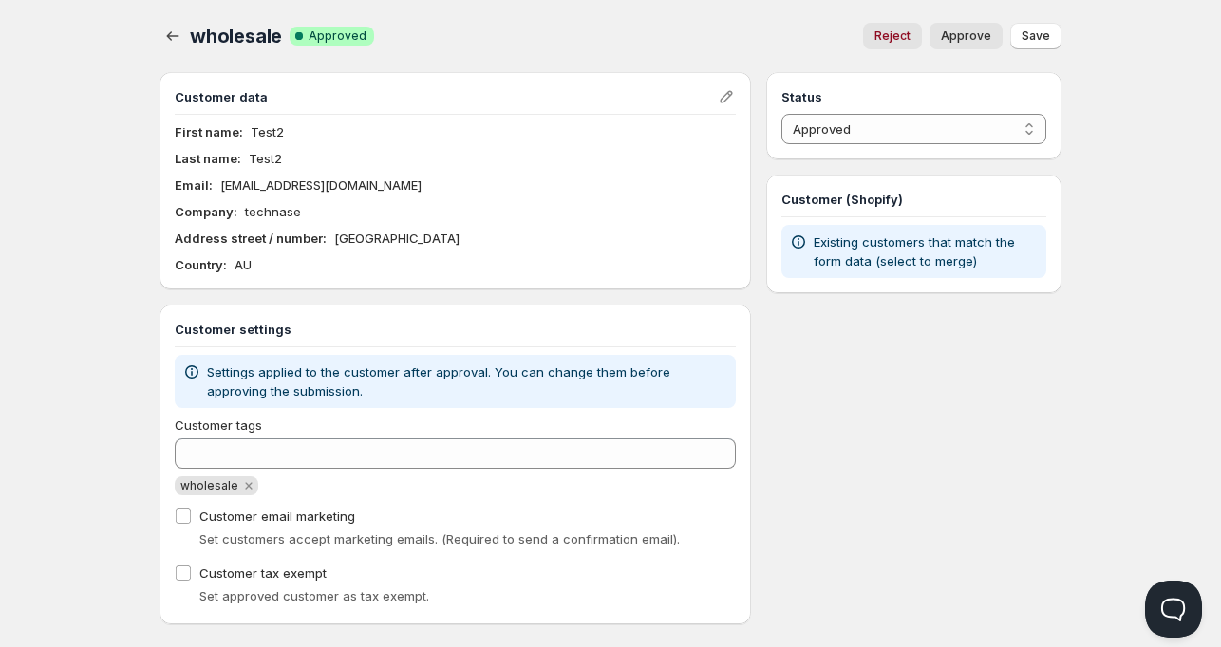
click at [289, 179] on p "[EMAIL_ADDRESS][DOMAIN_NAME]" at bounding box center [320, 185] width 201 height 19
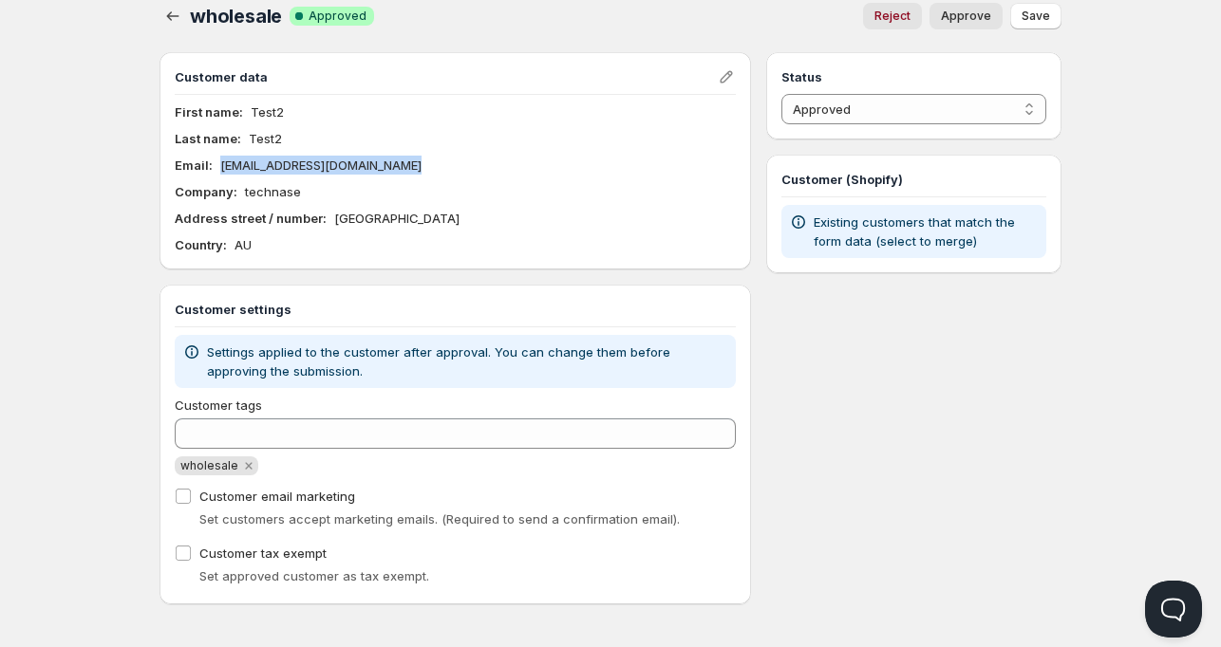
scroll to position [25, 0]
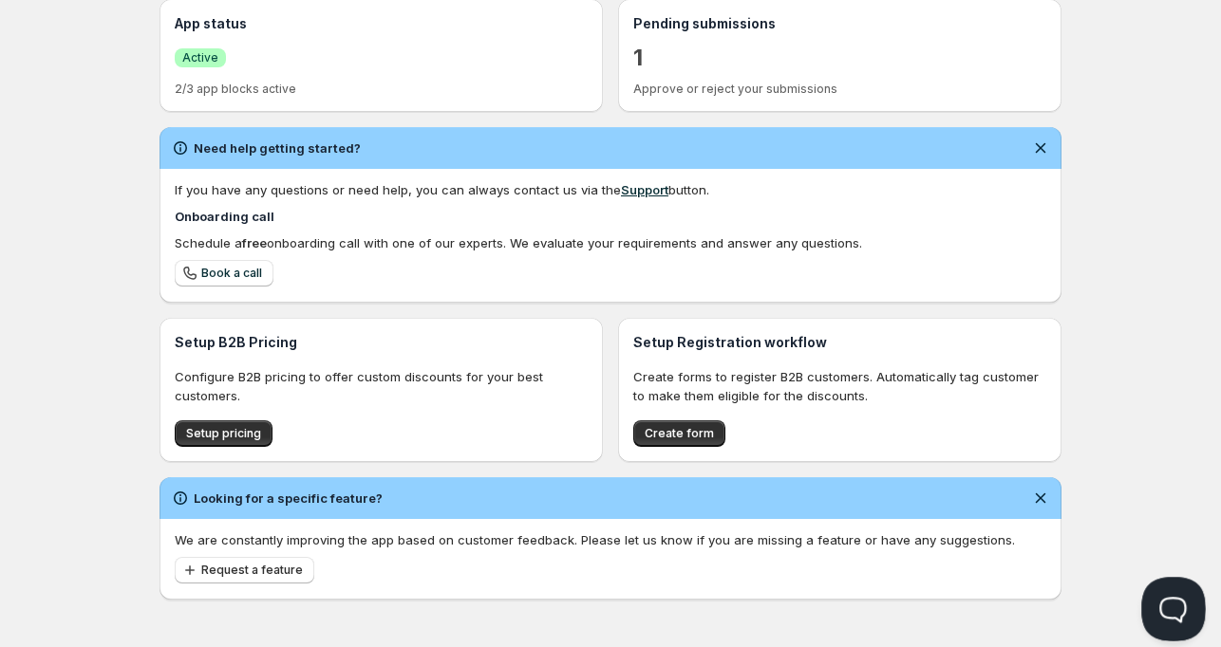
click at [1168, 591] on button "Open Beacon popover" at bounding box center [1169, 605] width 57 height 57
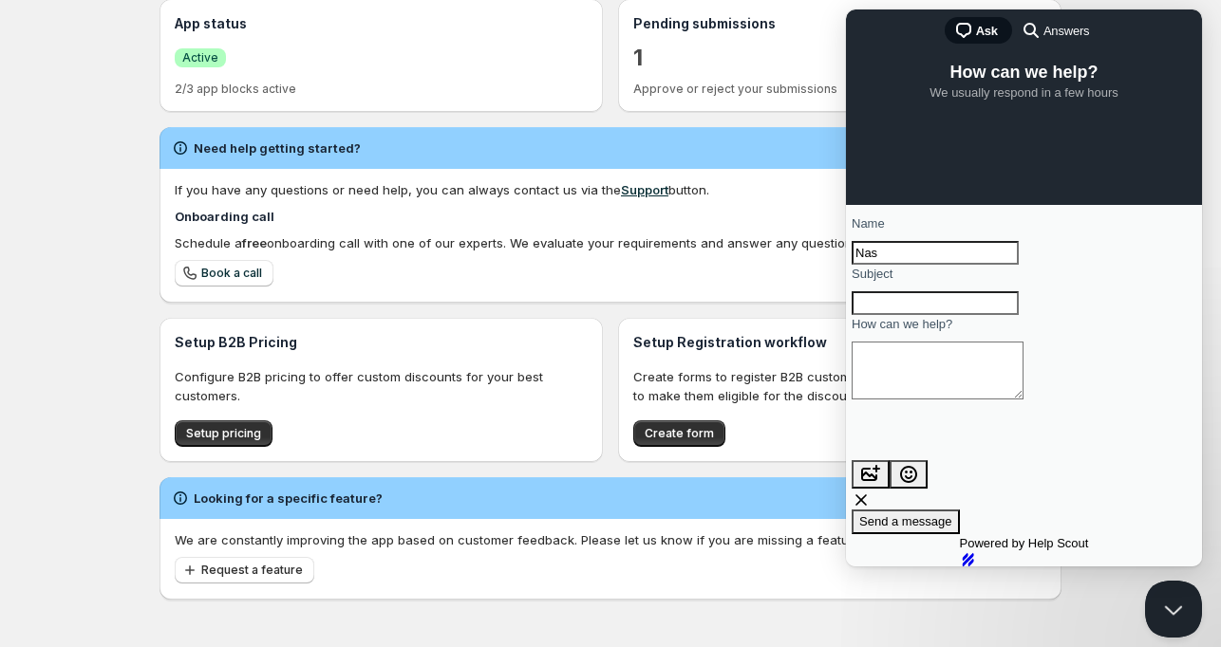
click at [1008, 316] on input "Subject" at bounding box center [934, 303] width 167 height 25
click at [984, 400] on textarea "How can we help?" at bounding box center [937, 371] width 172 height 58
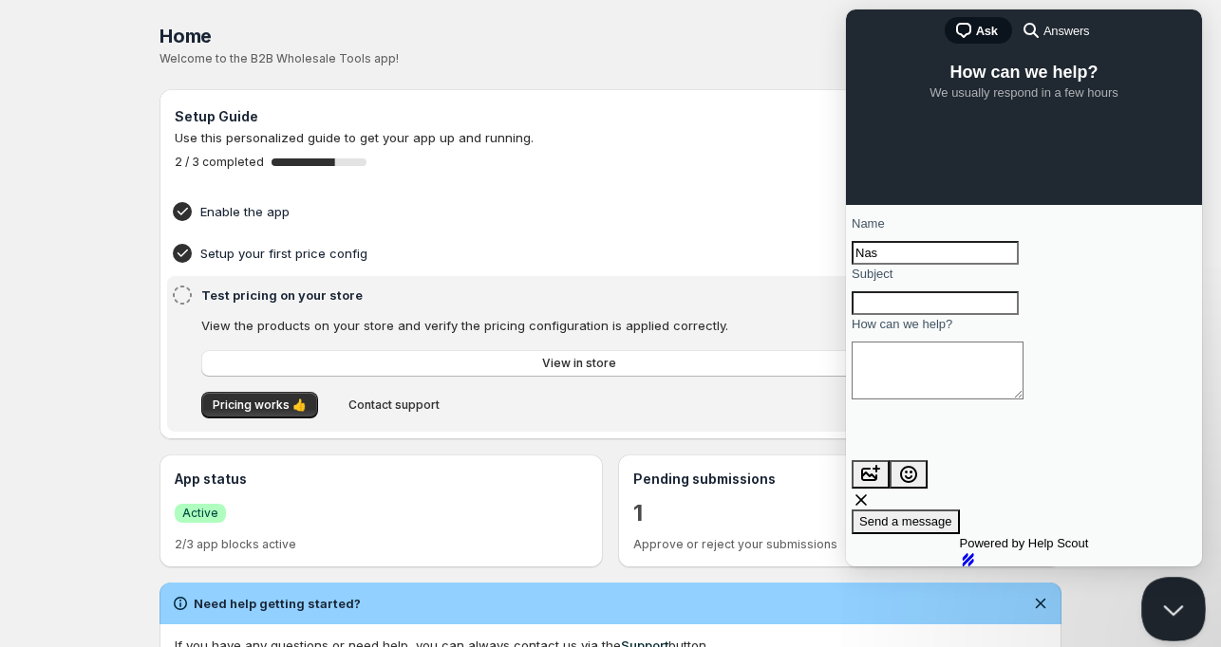
drag, startPoint x: 1171, startPoint y: 594, endPoint x: 1161, endPoint y: 583, distance: 15.5
click at [1170, 594] on button "Close Beacon popover" at bounding box center [1169, 605] width 57 height 57
